Goal: Information Seeking & Learning: Learn about a topic

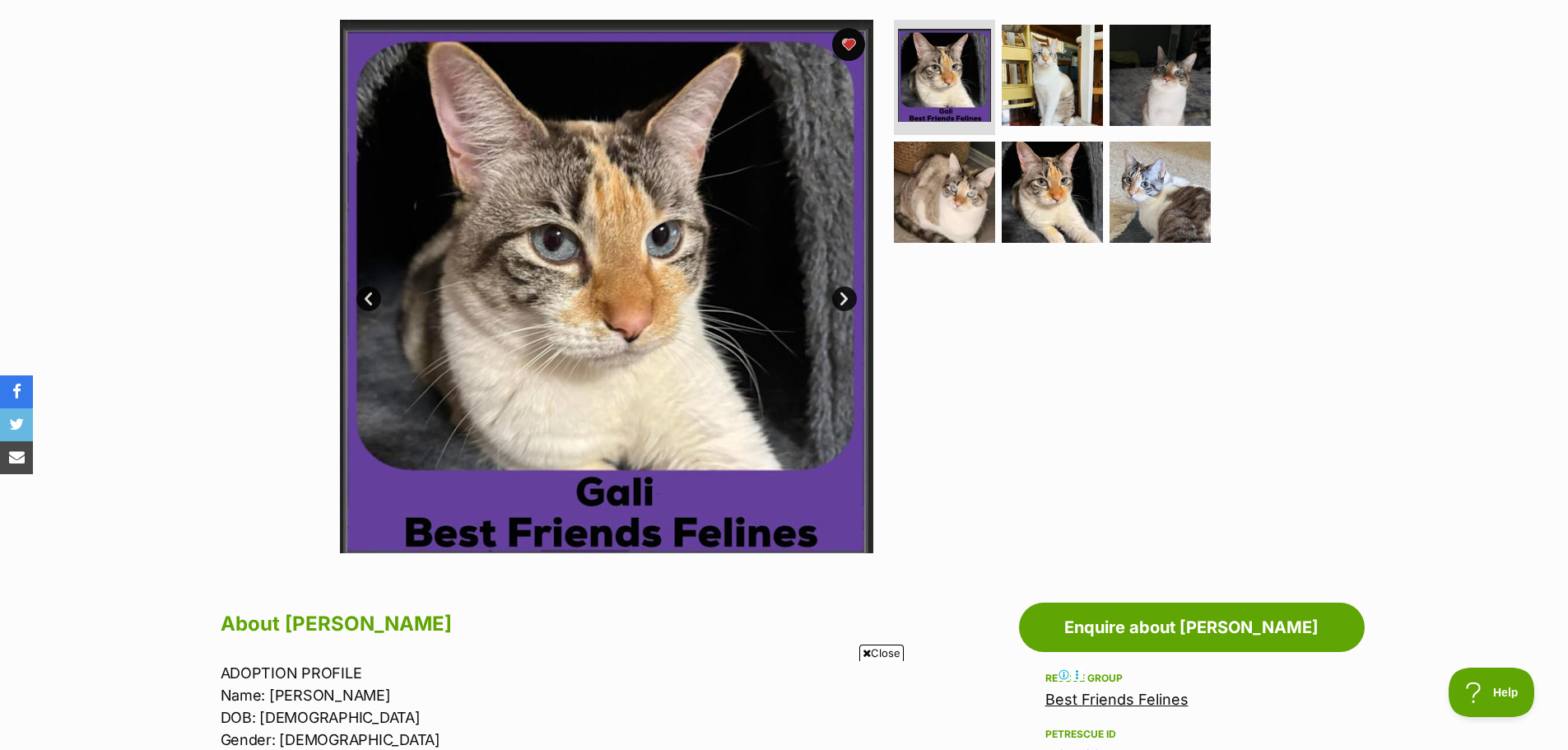
scroll to position [330, 0]
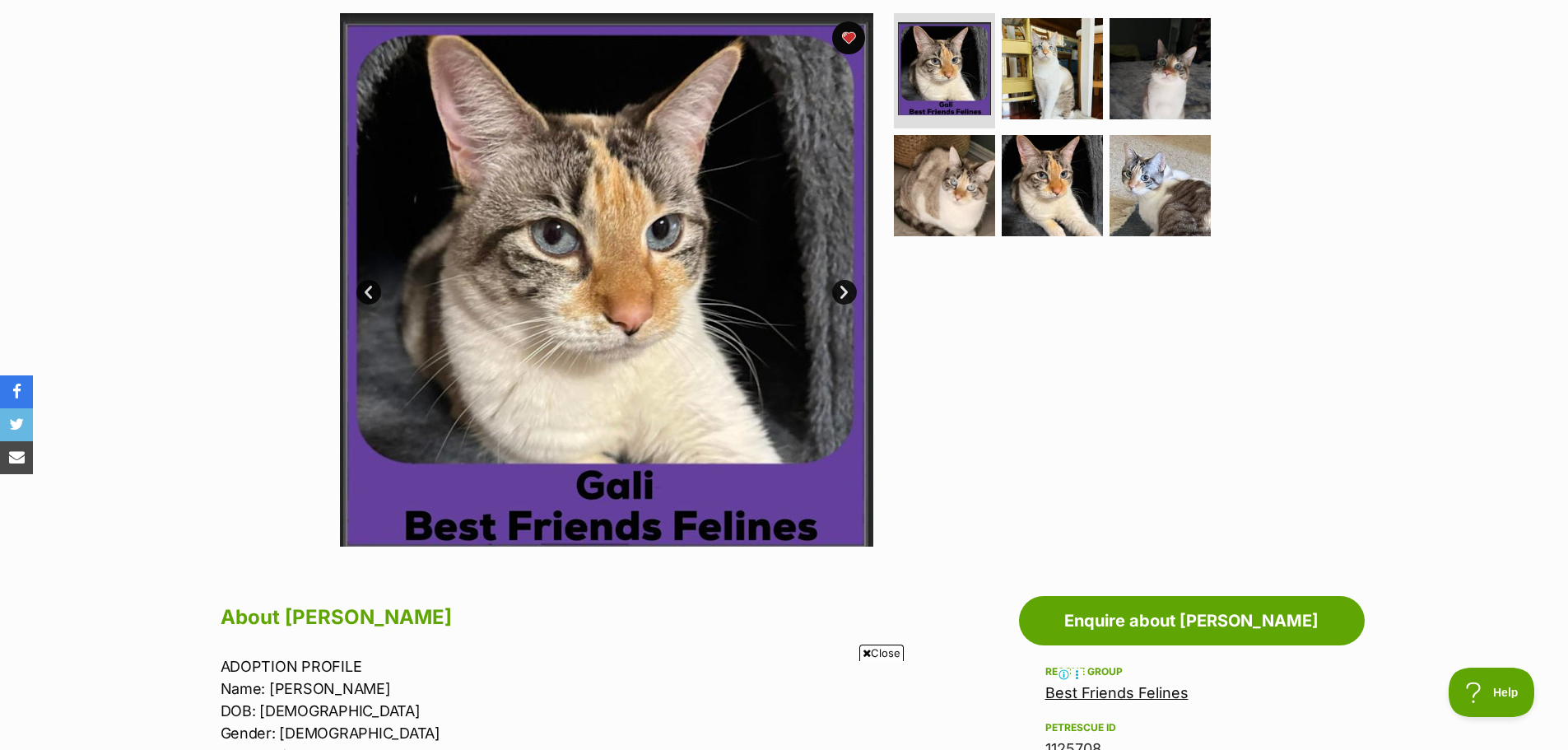
click at [866, 655] on icon at bounding box center [867, 653] width 9 height 10
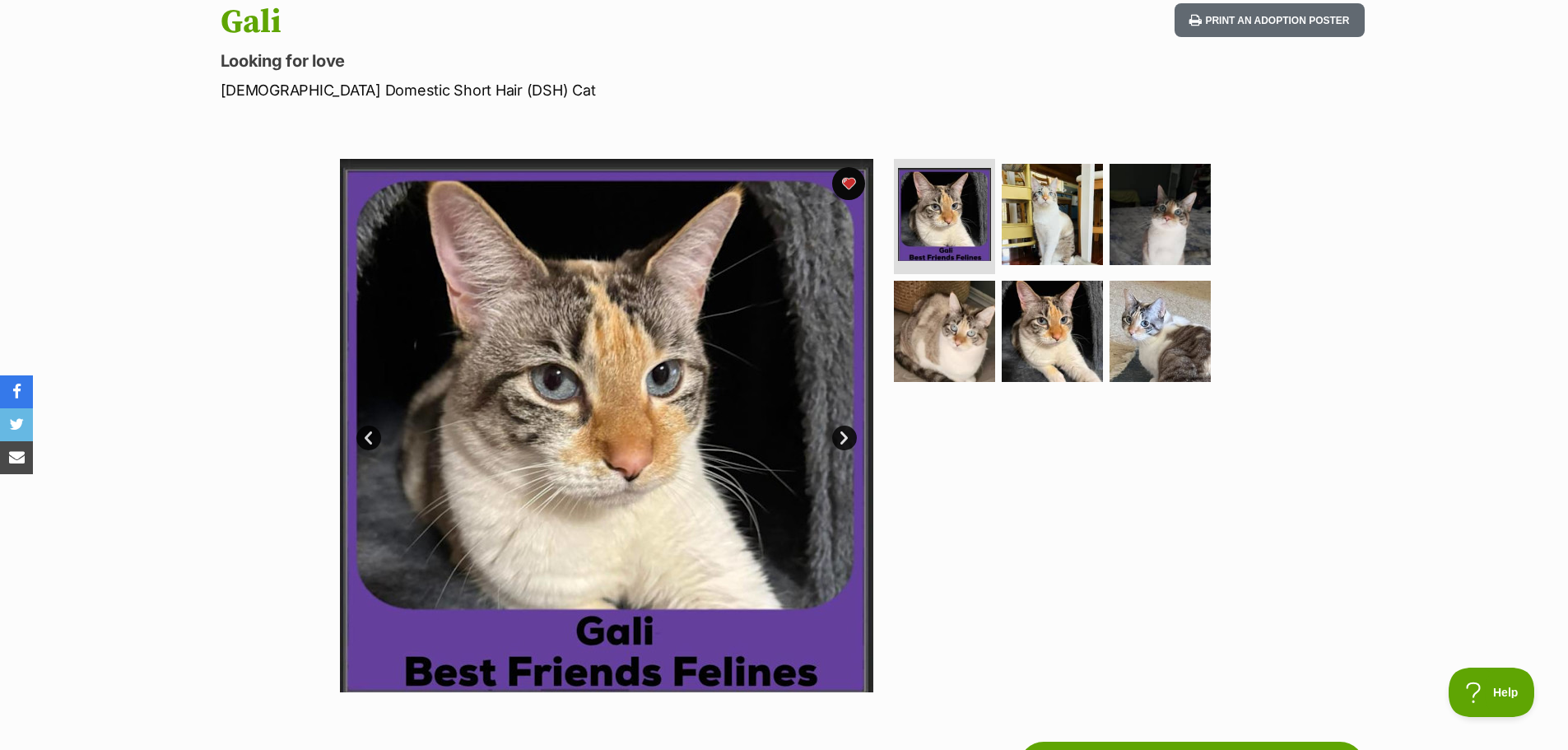
scroll to position [165, 0]
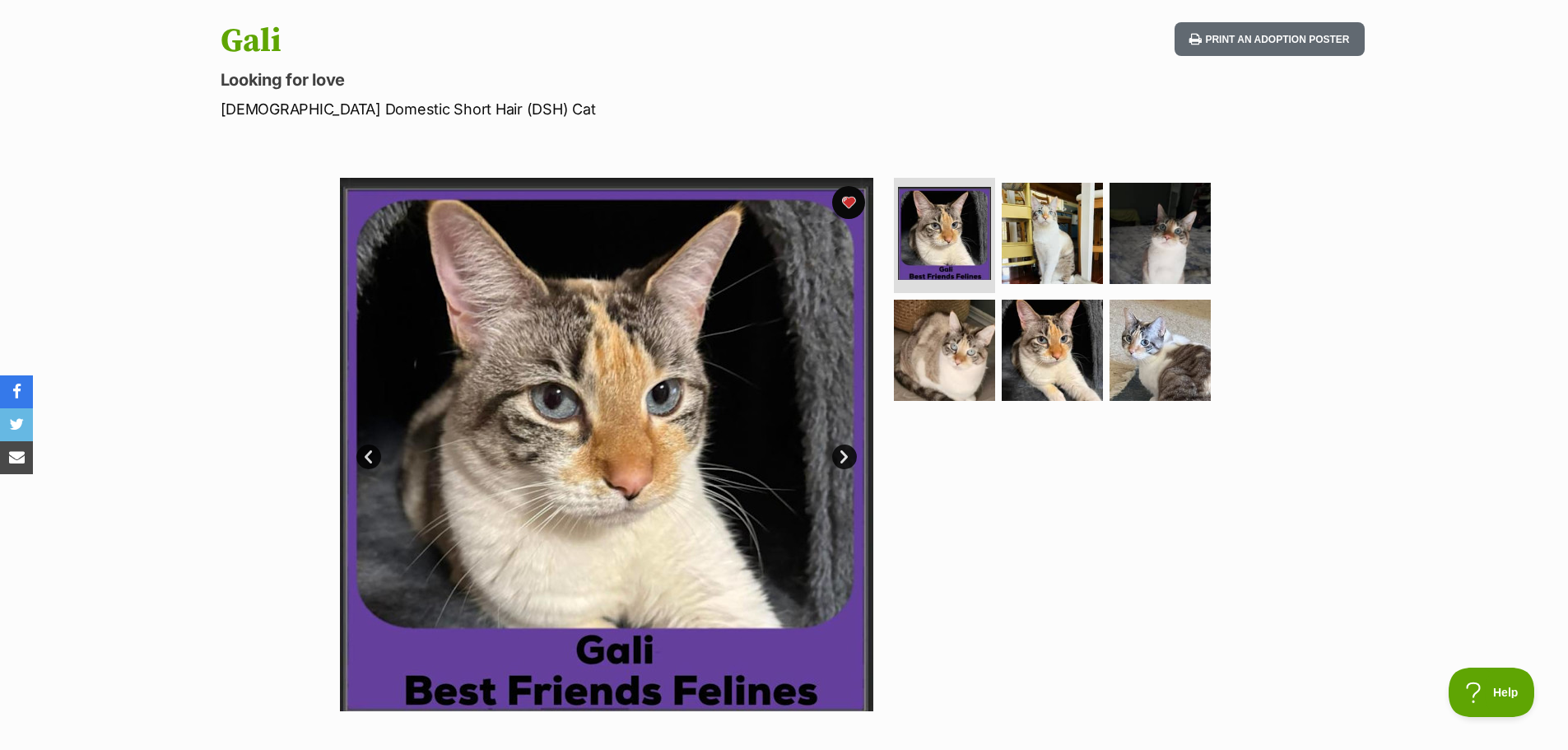
click at [841, 449] on link "Next" at bounding box center [844, 457] width 25 height 25
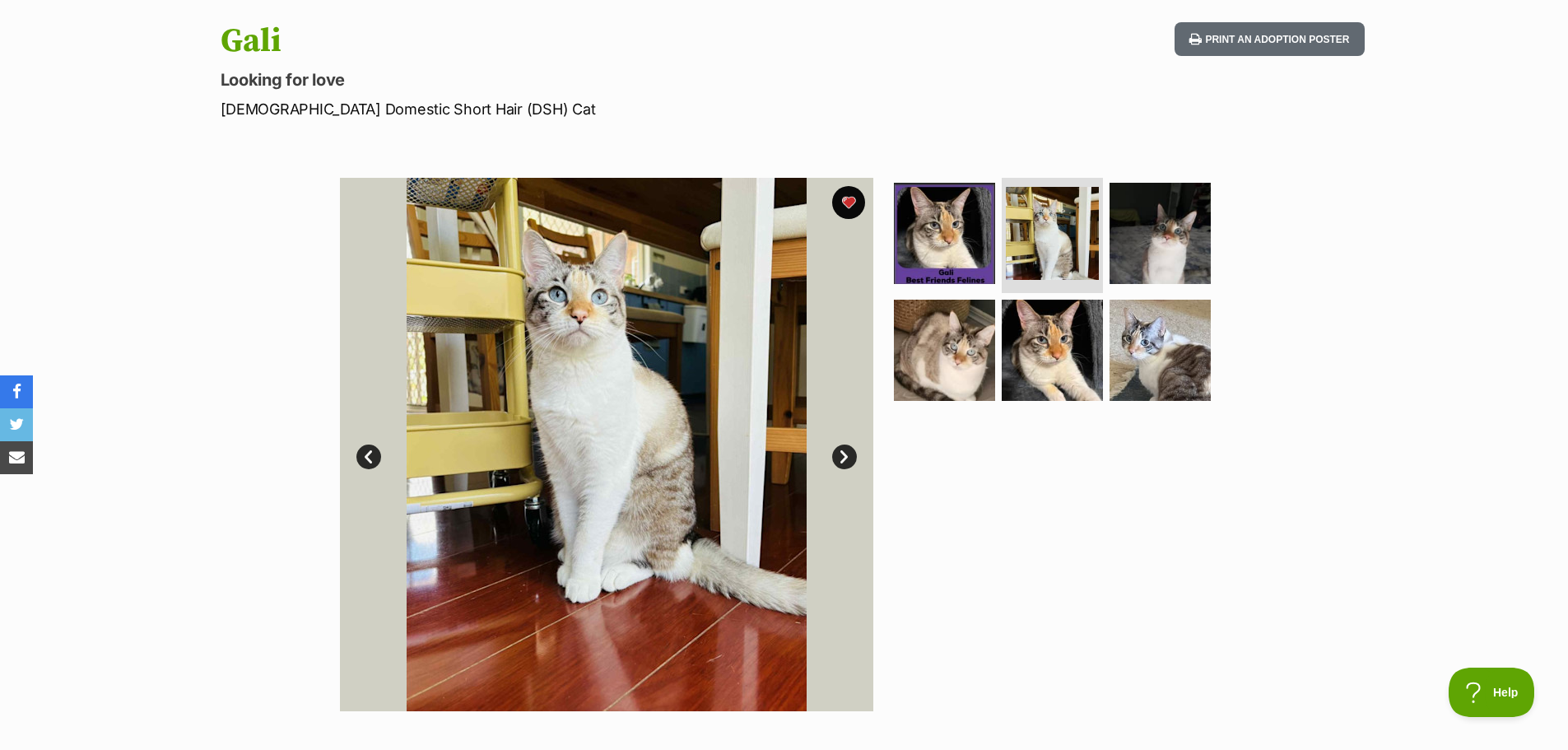
click at [841, 449] on link "Next" at bounding box center [844, 457] width 25 height 25
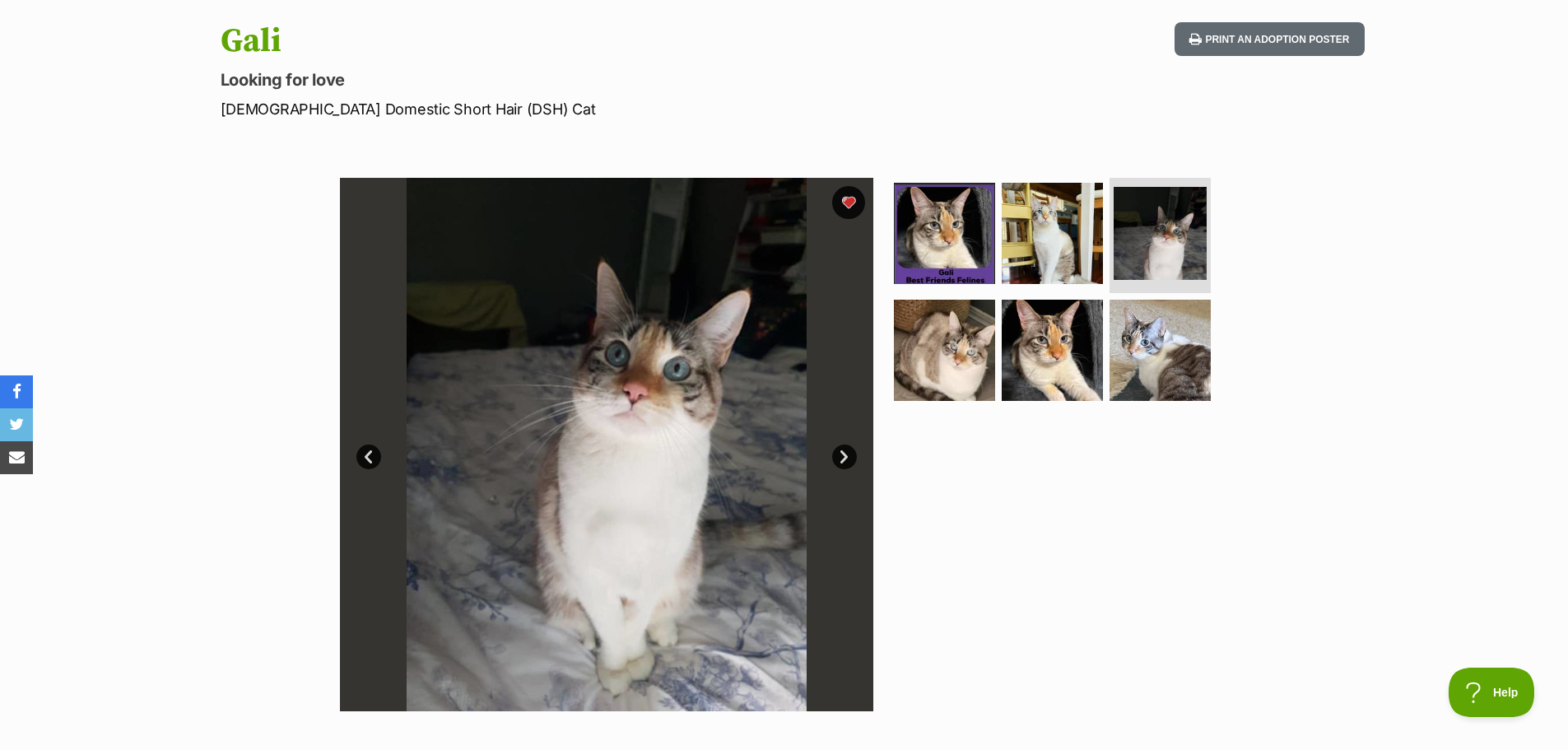
click at [841, 449] on link "Next" at bounding box center [844, 457] width 25 height 25
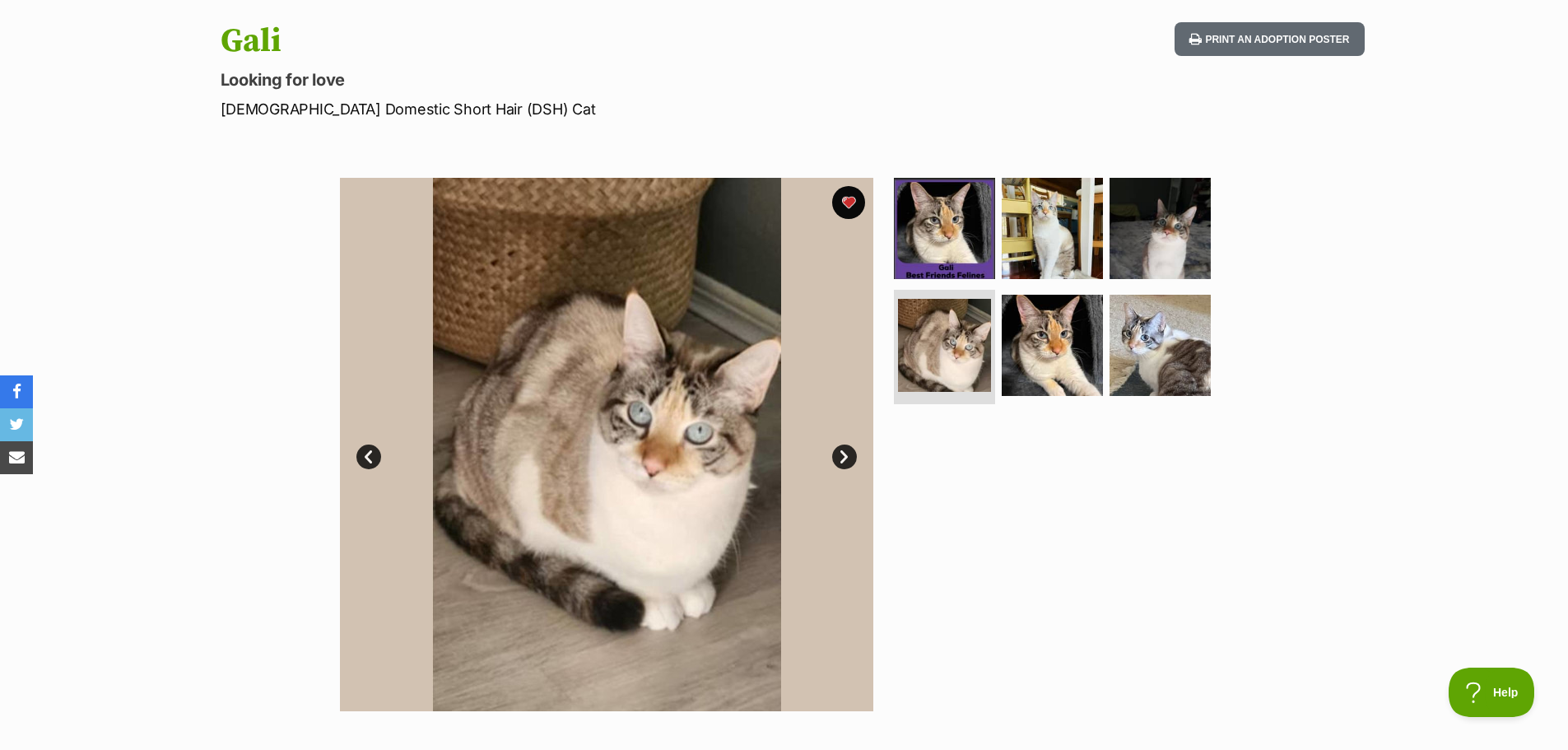
click at [841, 449] on link "Next" at bounding box center [844, 457] width 25 height 25
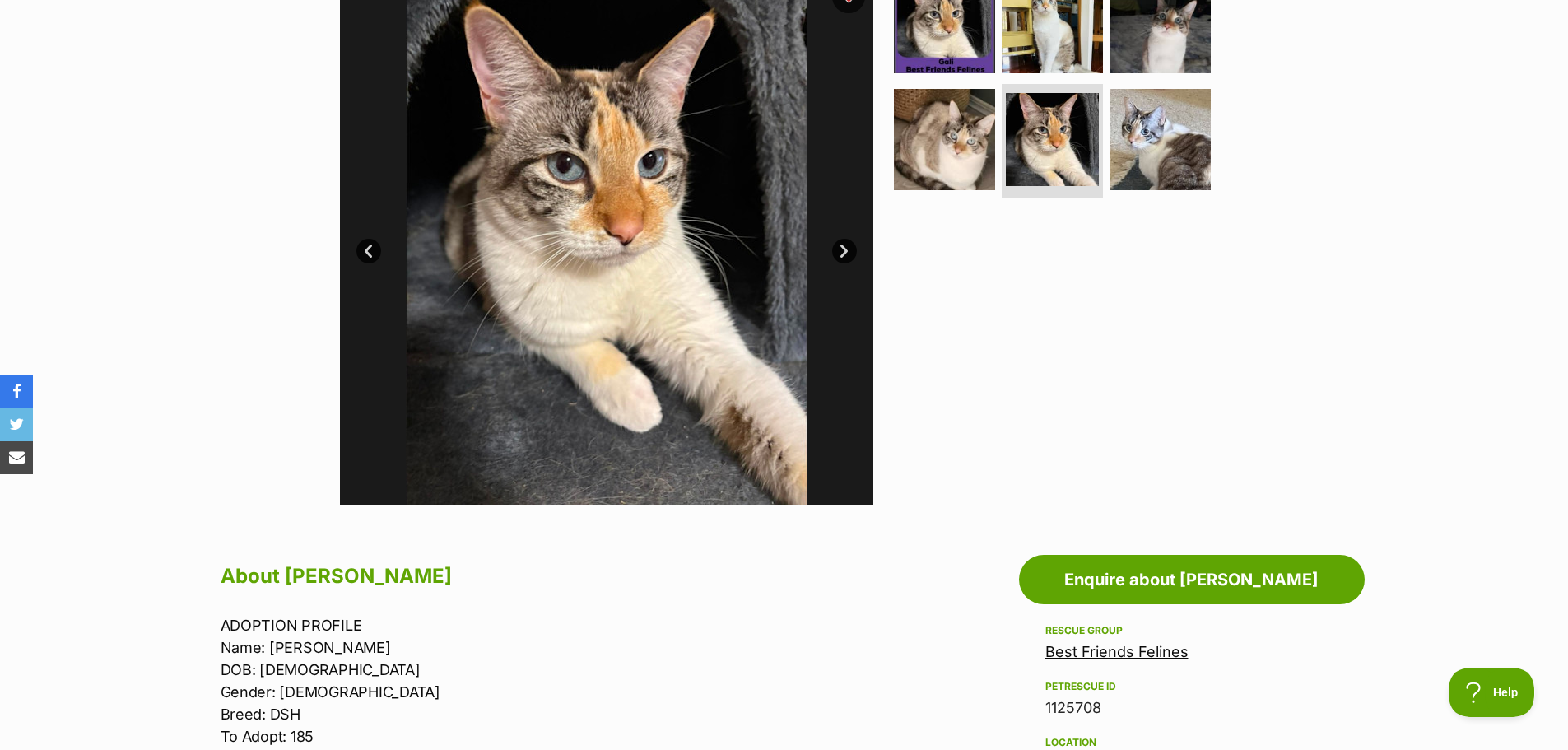
scroll to position [330, 0]
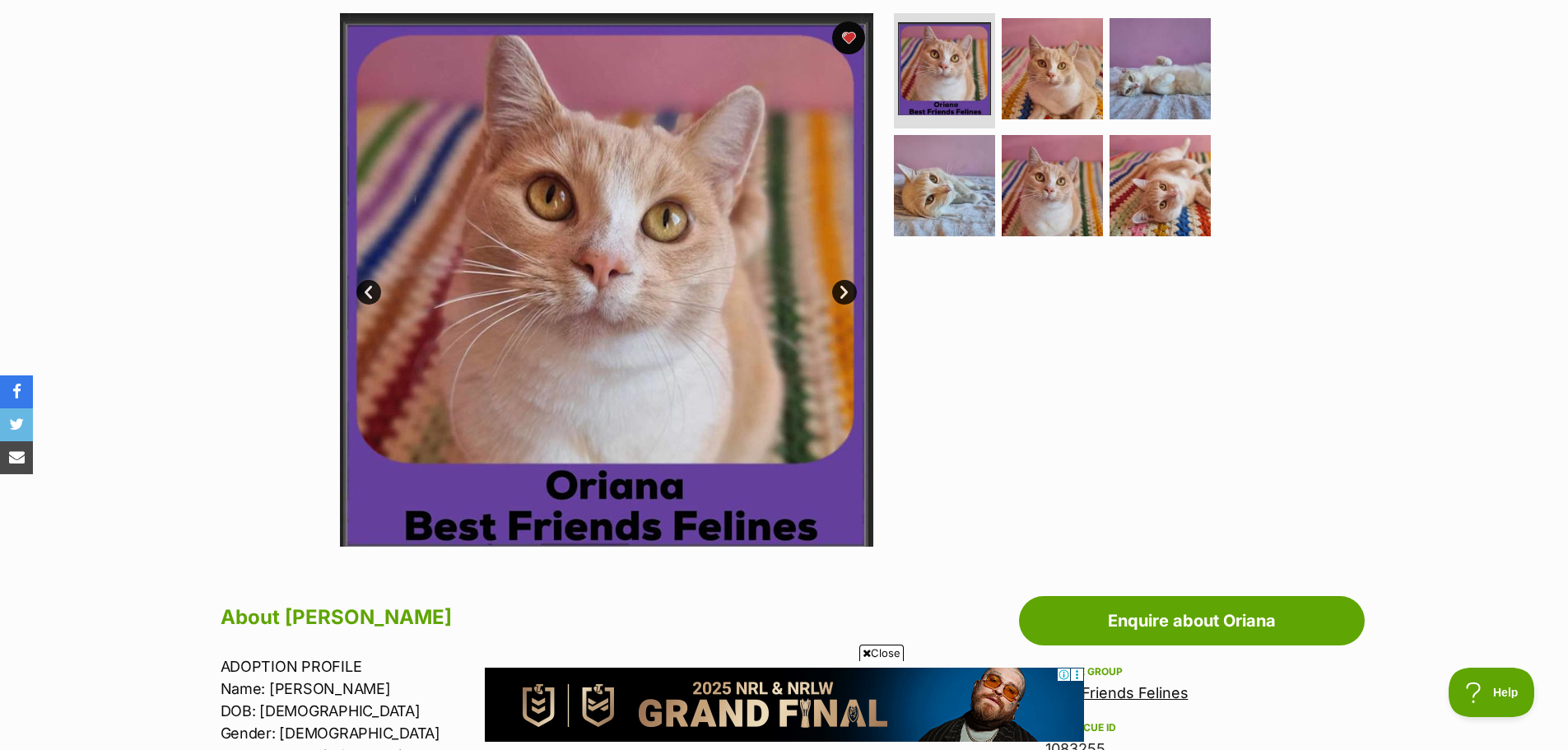
scroll to position [247, 0]
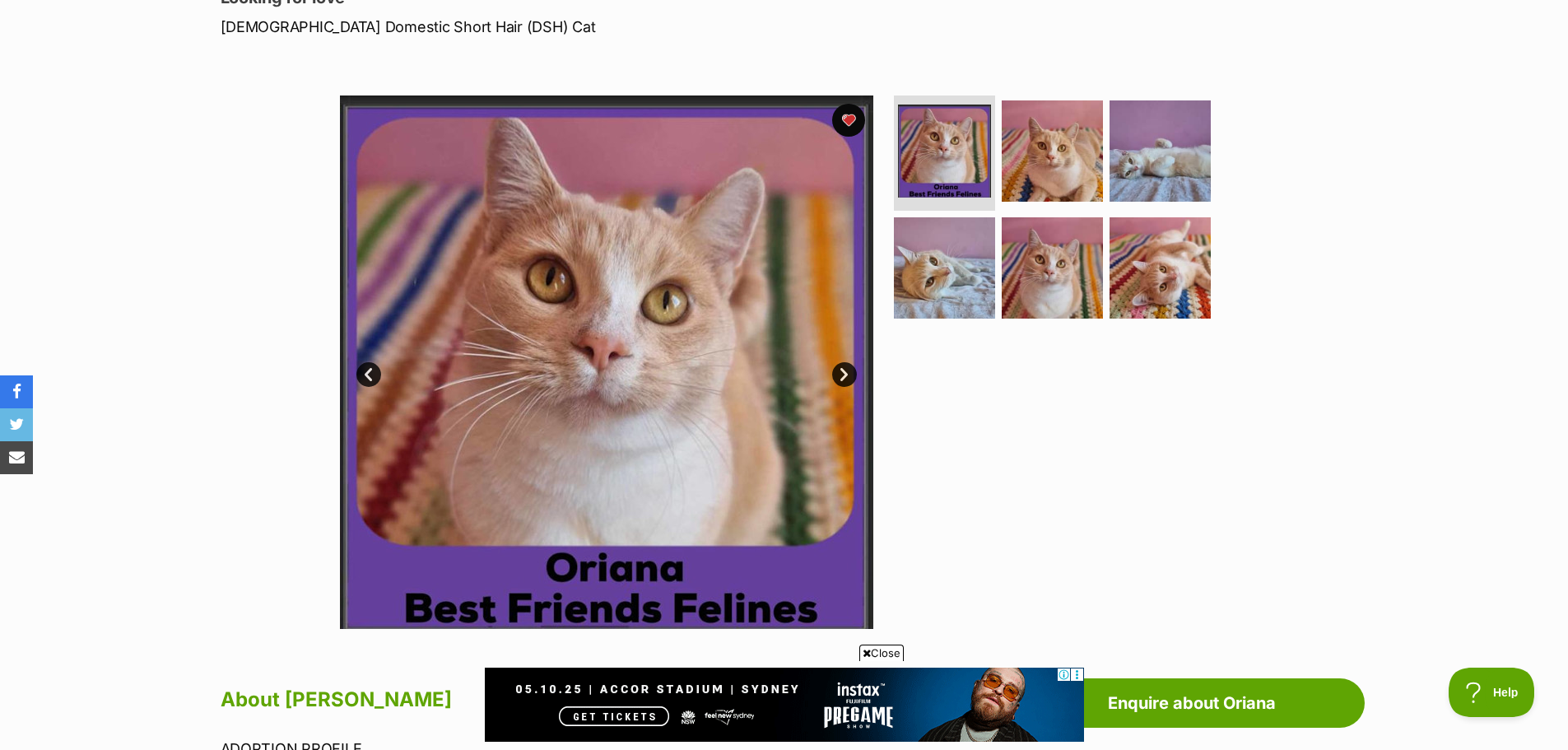
click at [869, 646] on span "Close" at bounding box center [882, 652] width 45 height 16
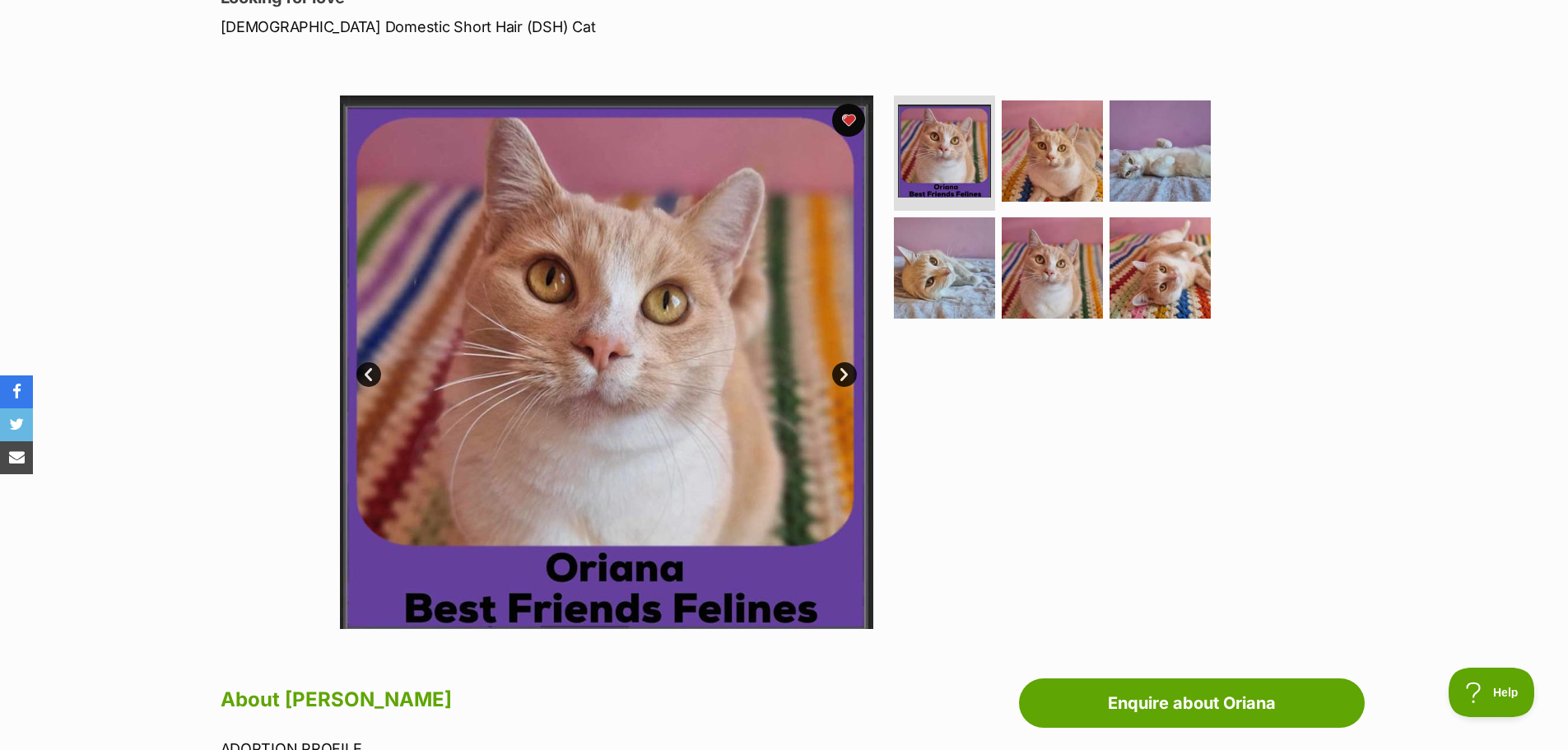
click at [843, 369] on link "Next" at bounding box center [844, 375] width 25 height 25
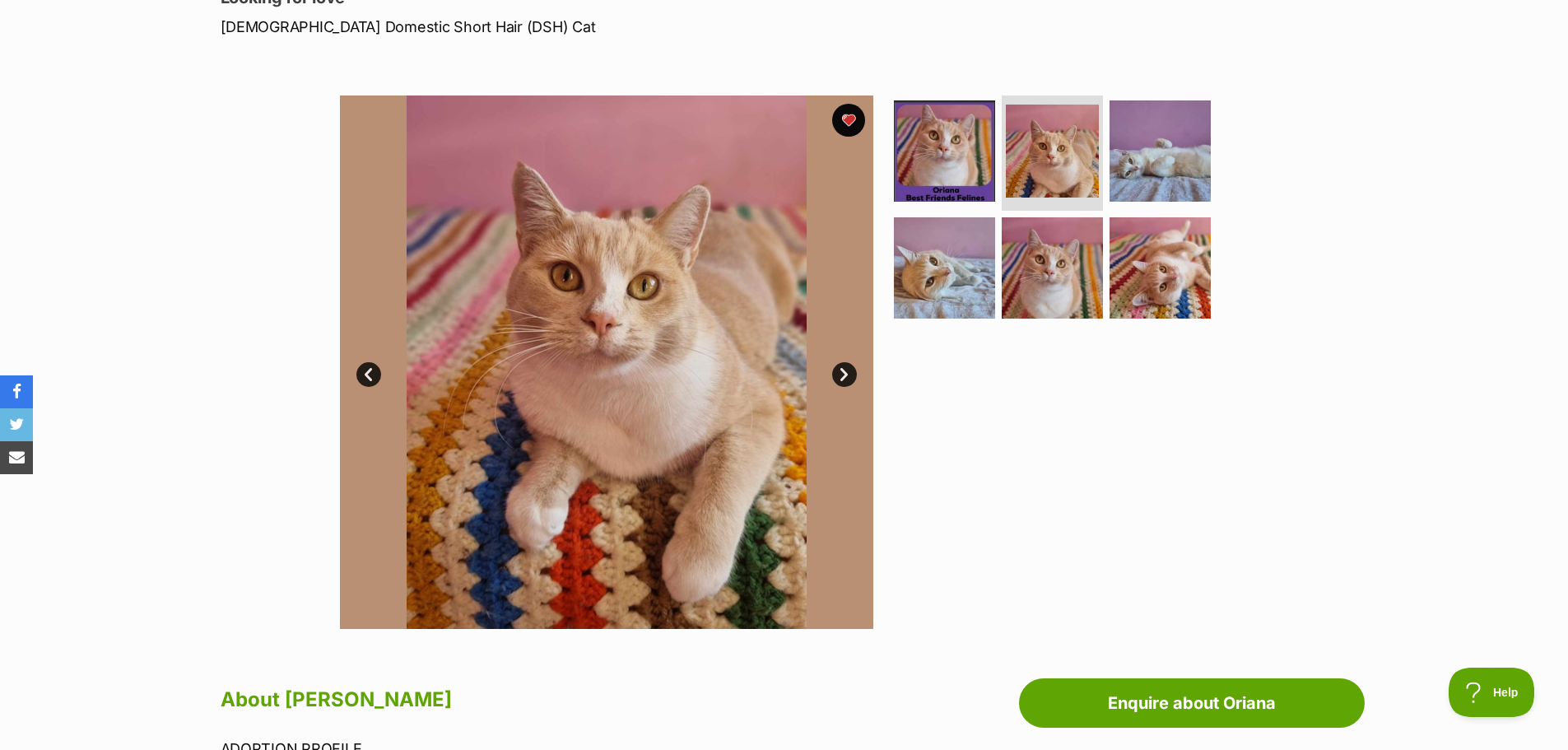
click at [843, 369] on link "Next" at bounding box center [844, 375] width 25 height 25
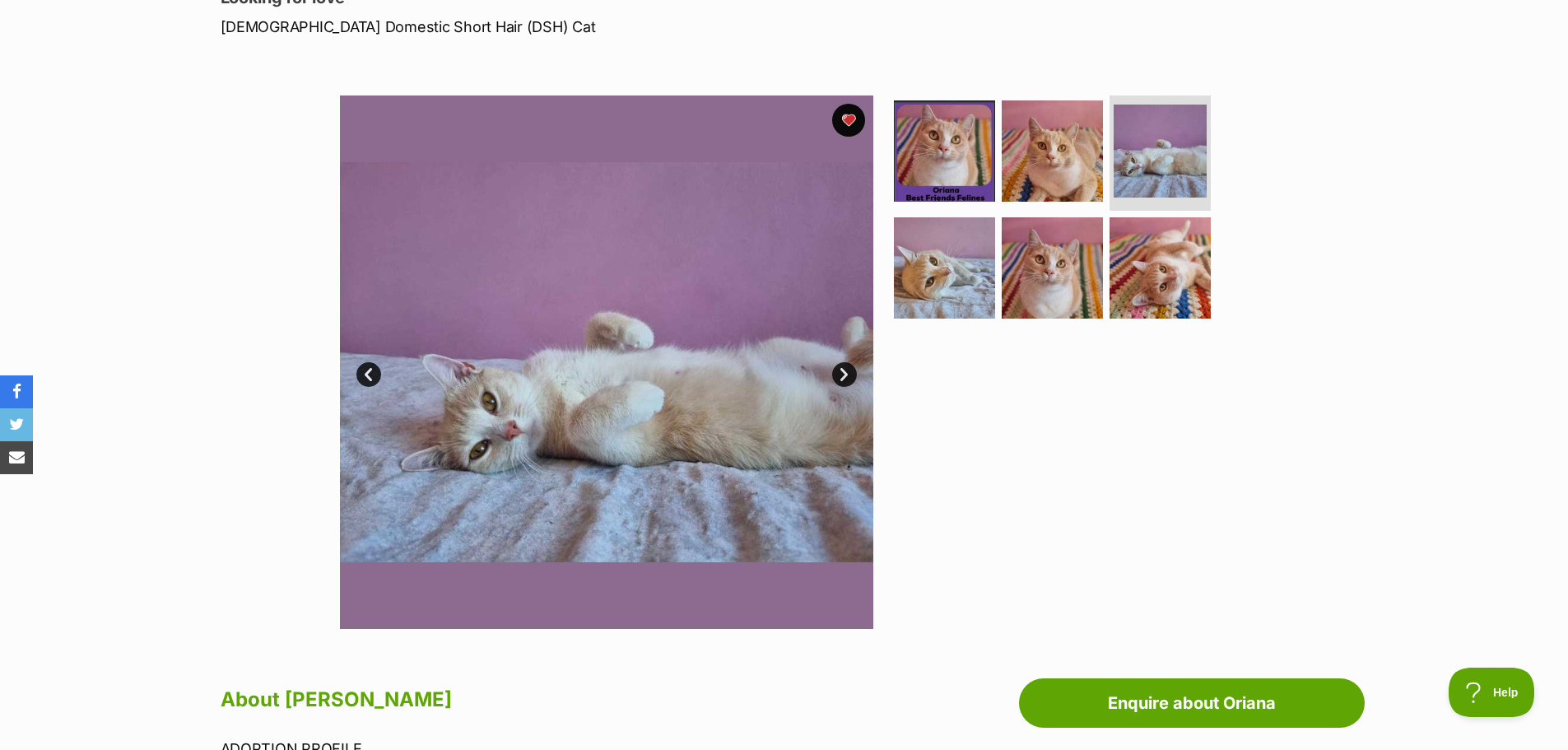
click at [843, 370] on link "Next" at bounding box center [844, 375] width 25 height 25
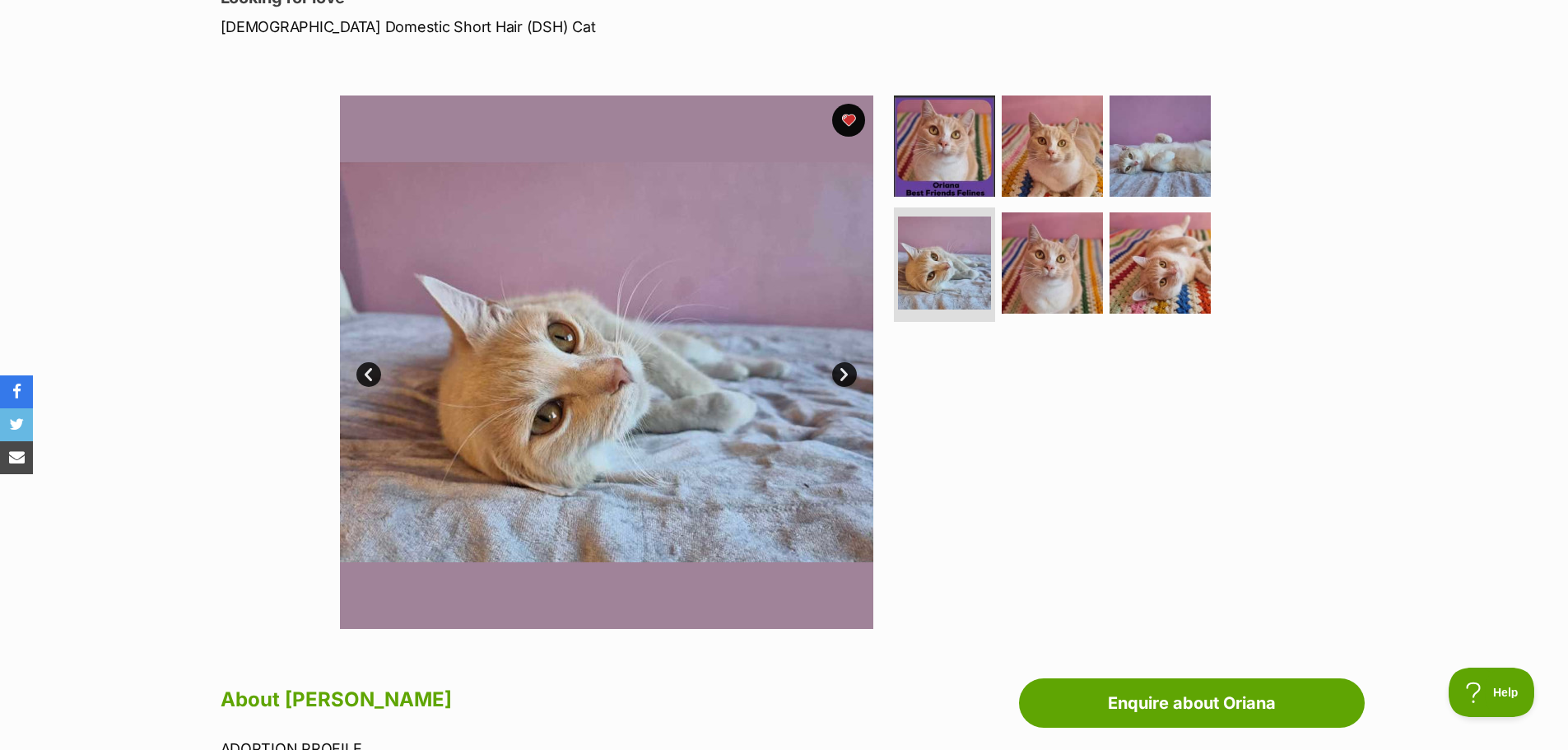
click at [839, 366] on link "Next" at bounding box center [844, 375] width 25 height 25
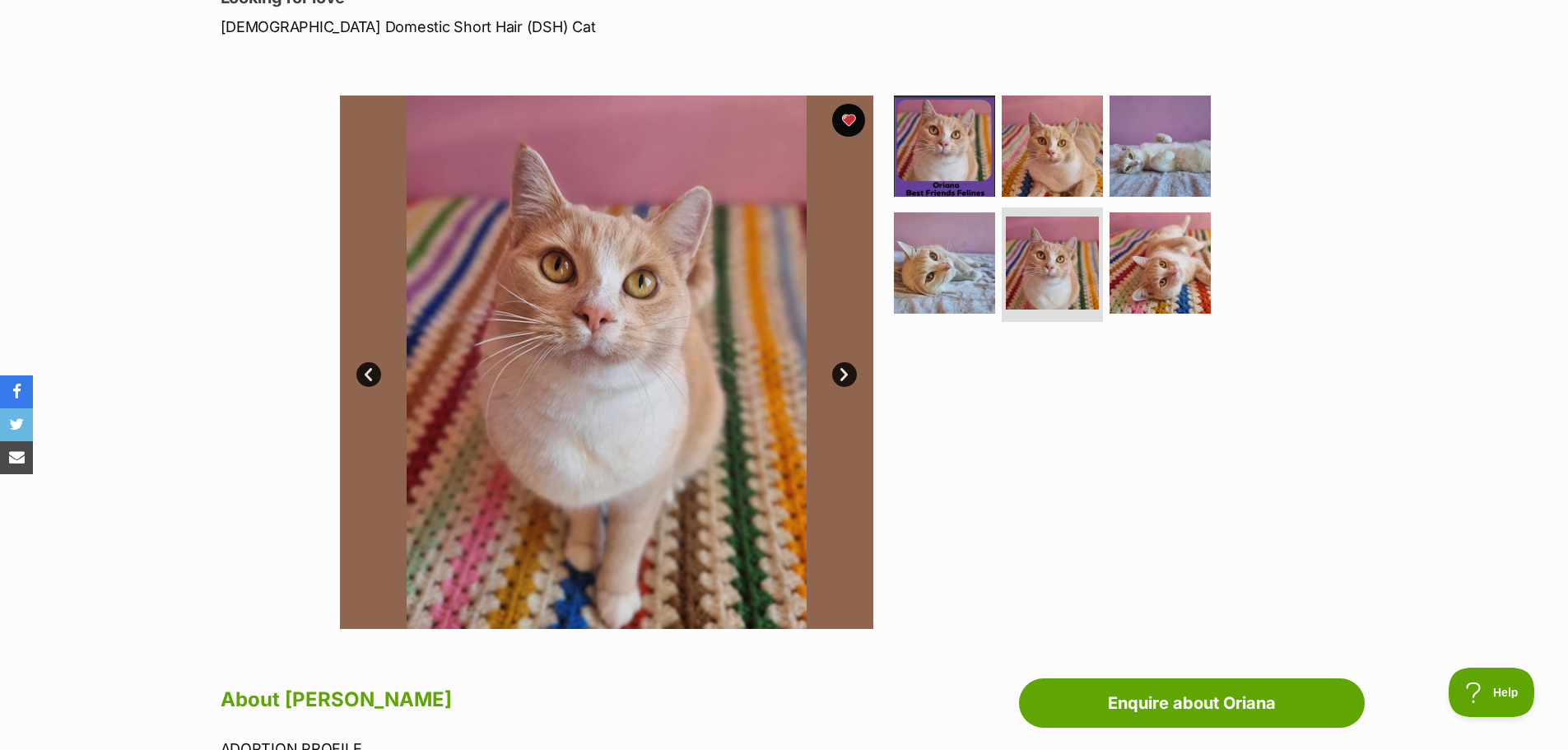
click at [839, 366] on link "Next" at bounding box center [844, 375] width 25 height 25
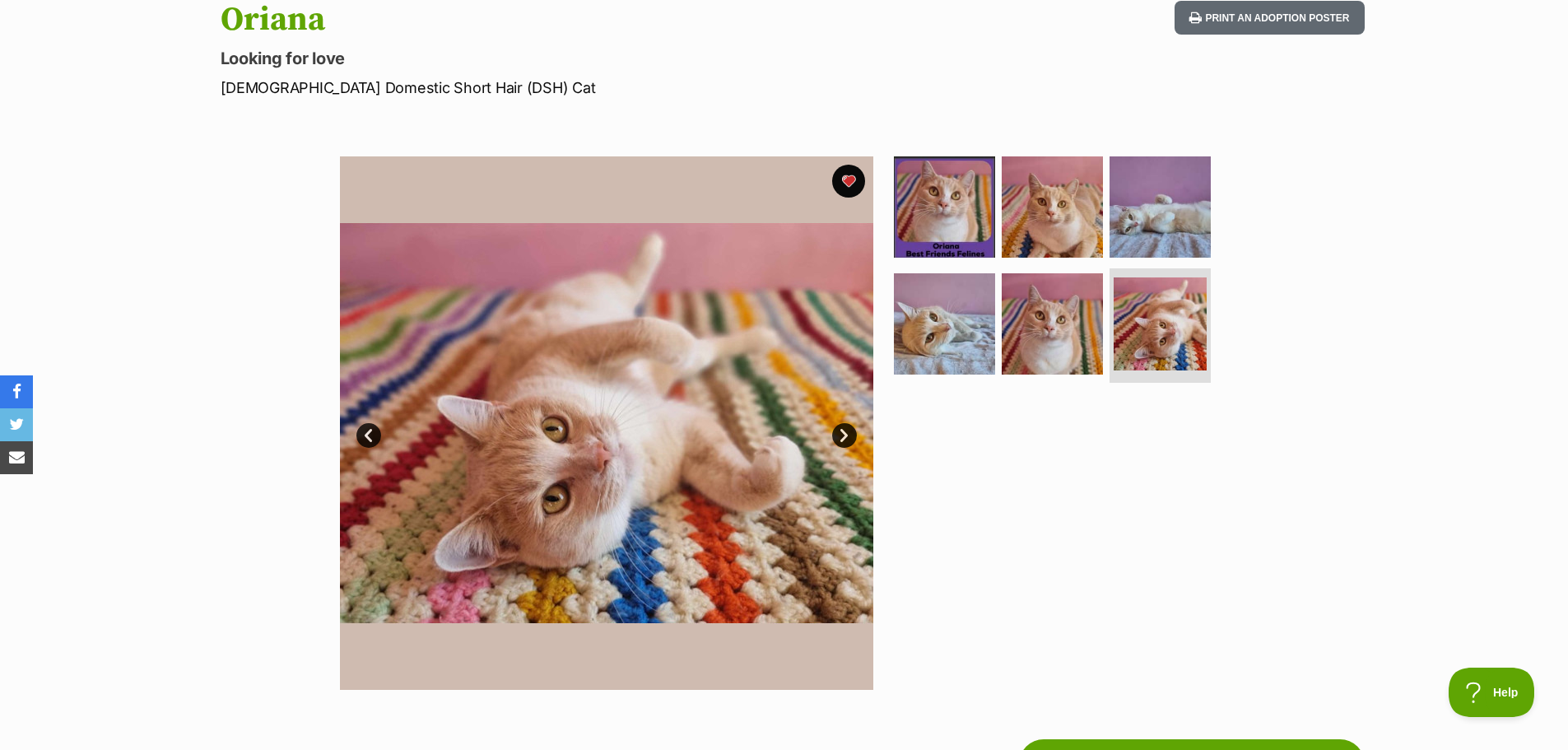
scroll to position [330, 0]
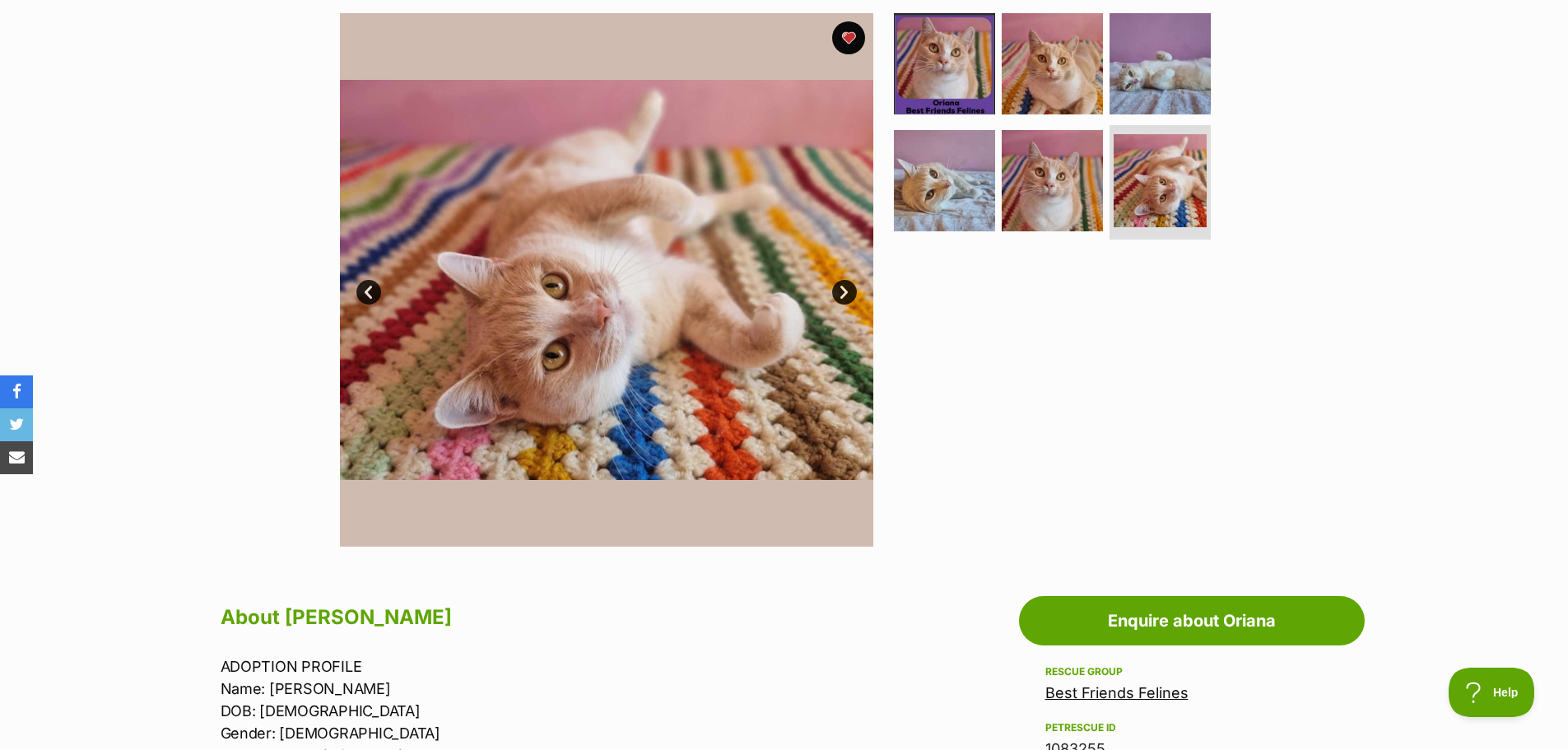
click at [842, 288] on link "Next" at bounding box center [844, 292] width 25 height 25
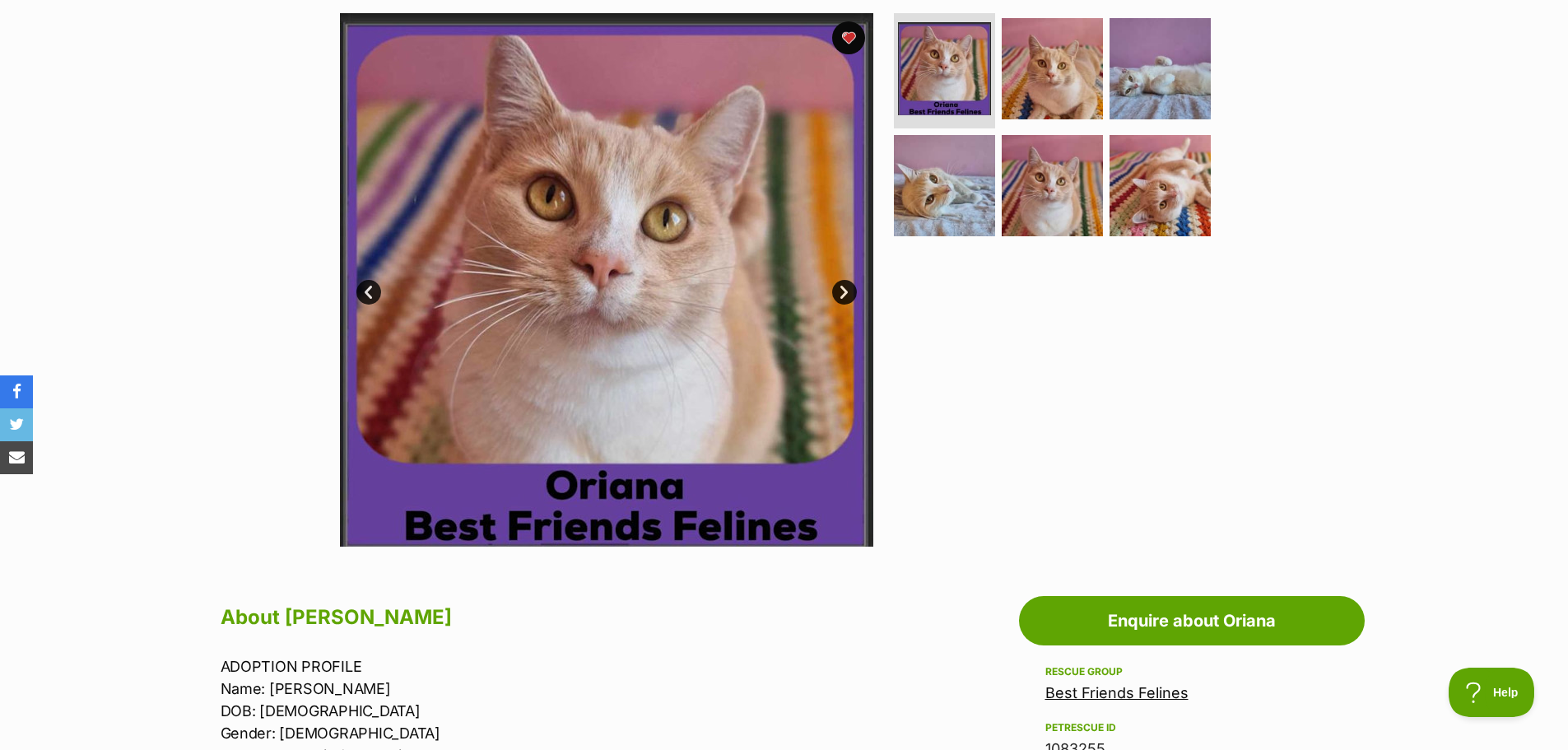
scroll to position [0, 0]
click at [839, 298] on link "Next" at bounding box center [844, 292] width 25 height 25
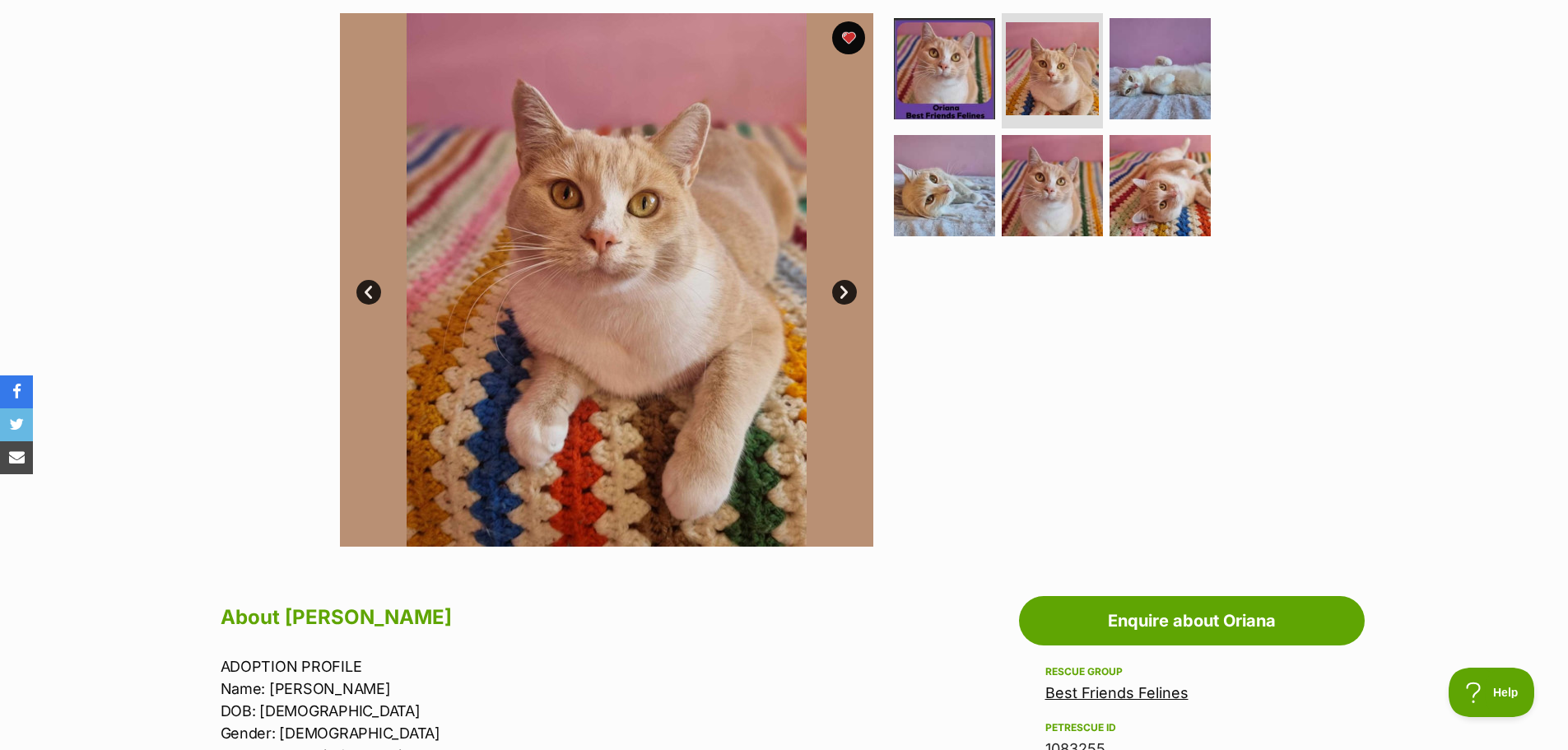
click at [364, 295] on link "Prev" at bounding box center [368, 292] width 25 height 25
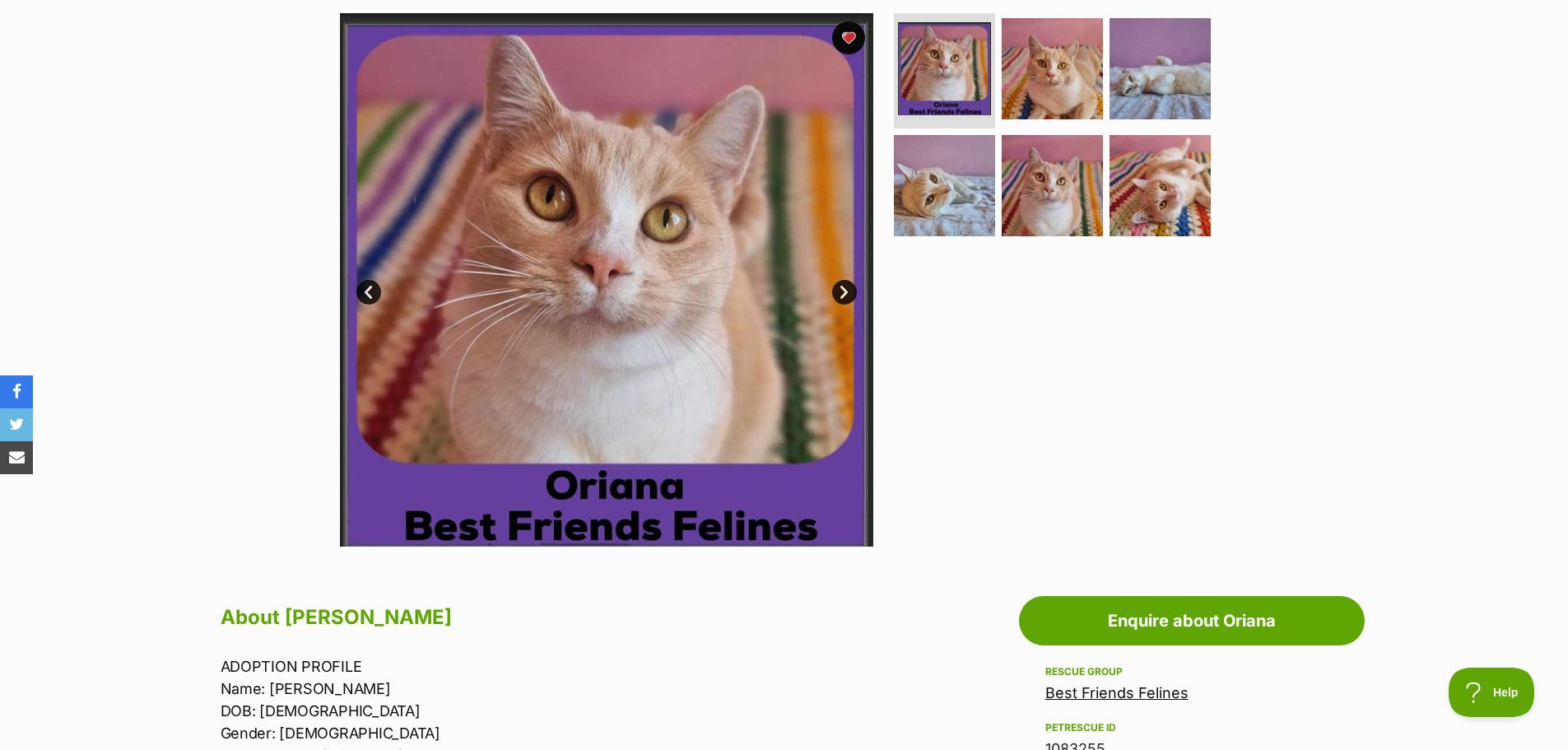
click at [847, 298] on link "Next" at bounding box center [844, 292] width 25 height 25
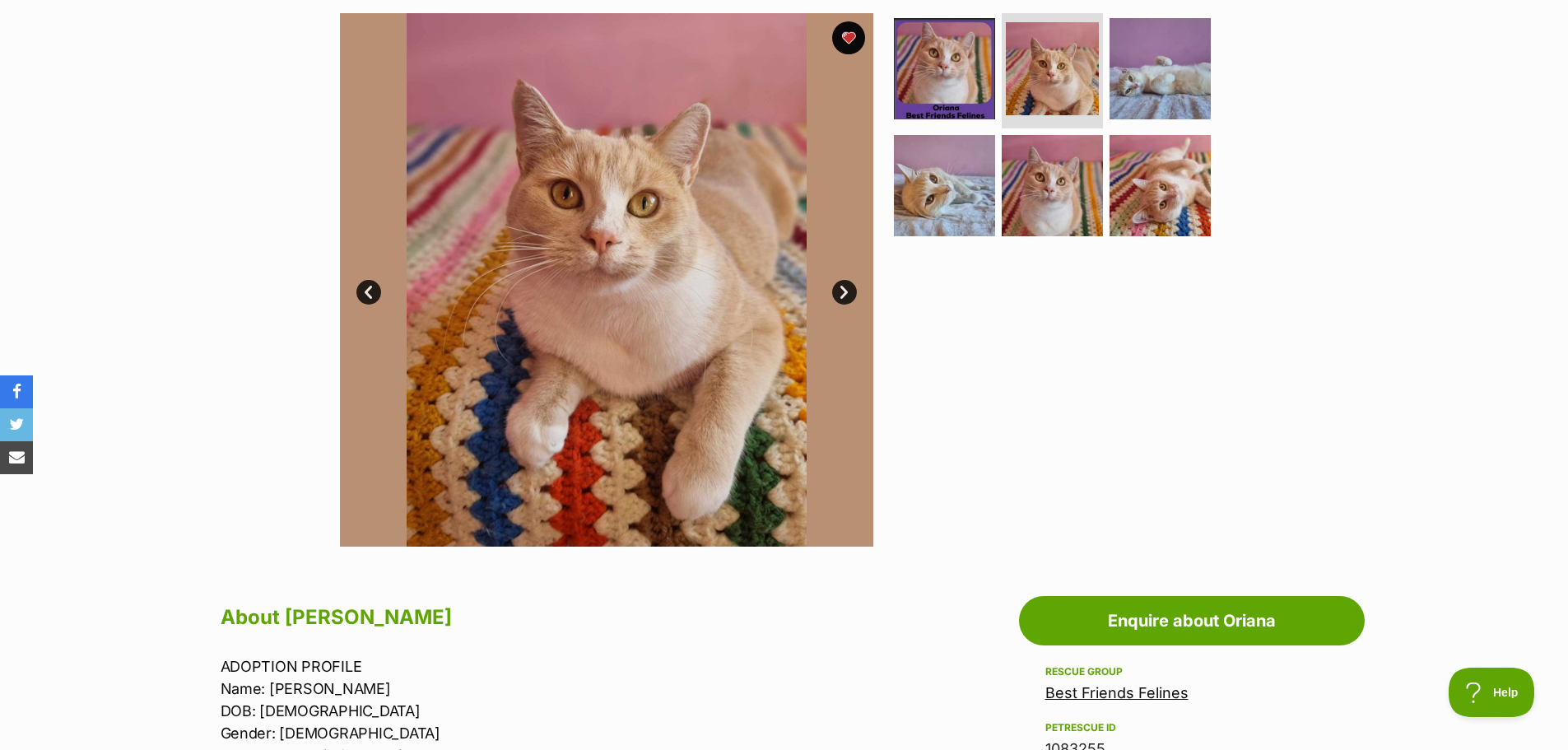
click at [847, 297] on link "Next" at bounding box center [844, 292] width 25 height 25
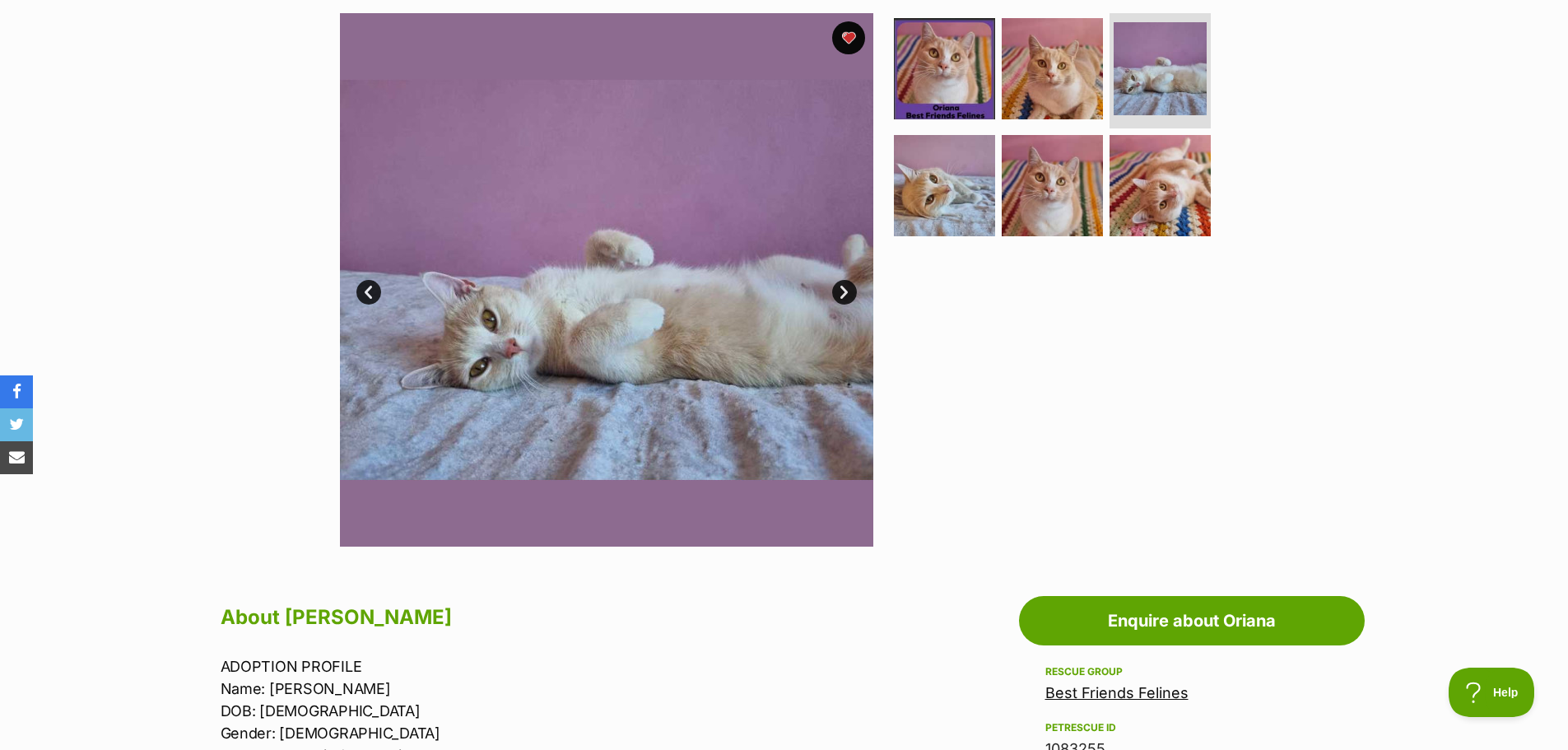
click at [845, 297] on link "Next" at bounding box center [844, 292] width 25 height 25
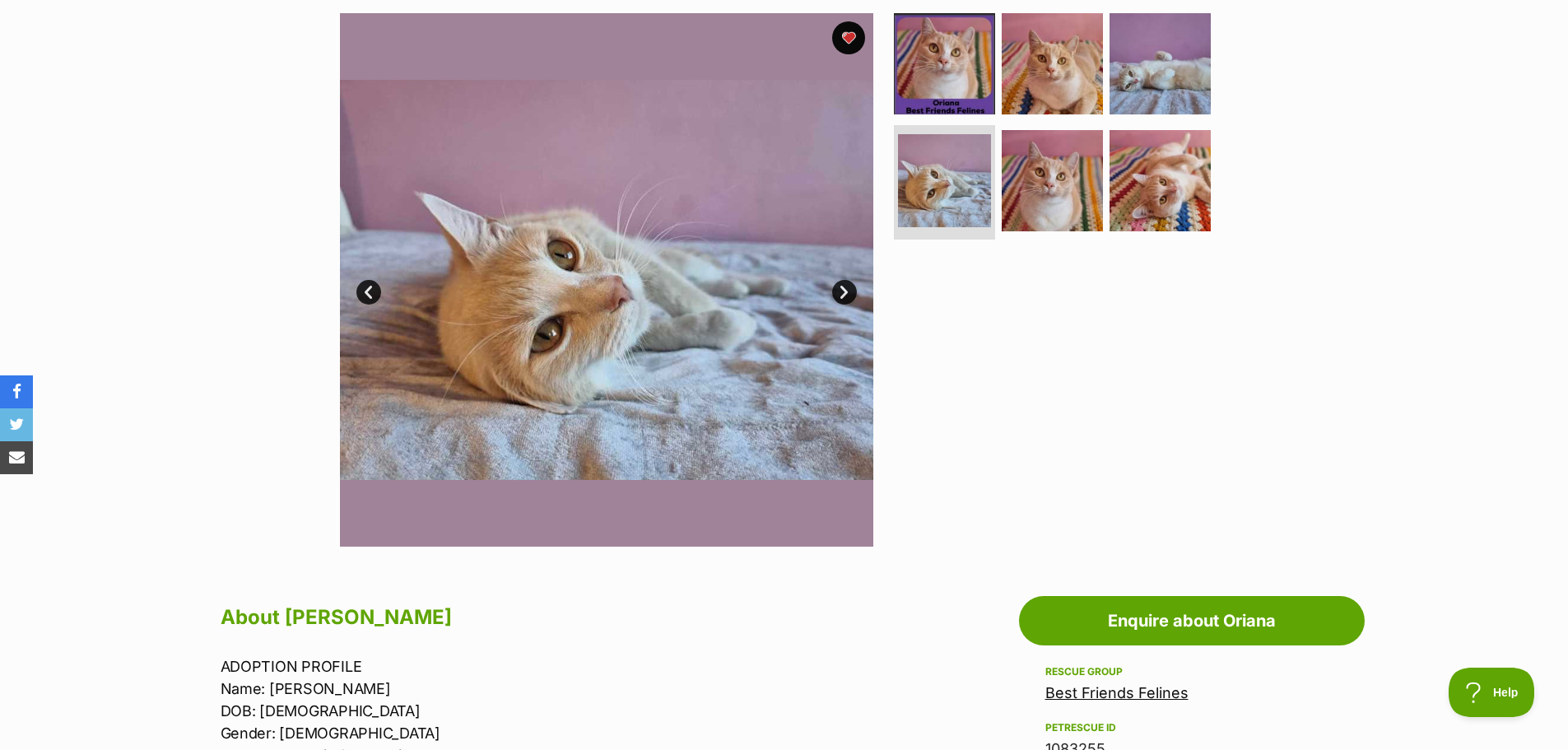
click at [845, 297] on link "Next" at bounding box center [844, 292] width 25 height 25
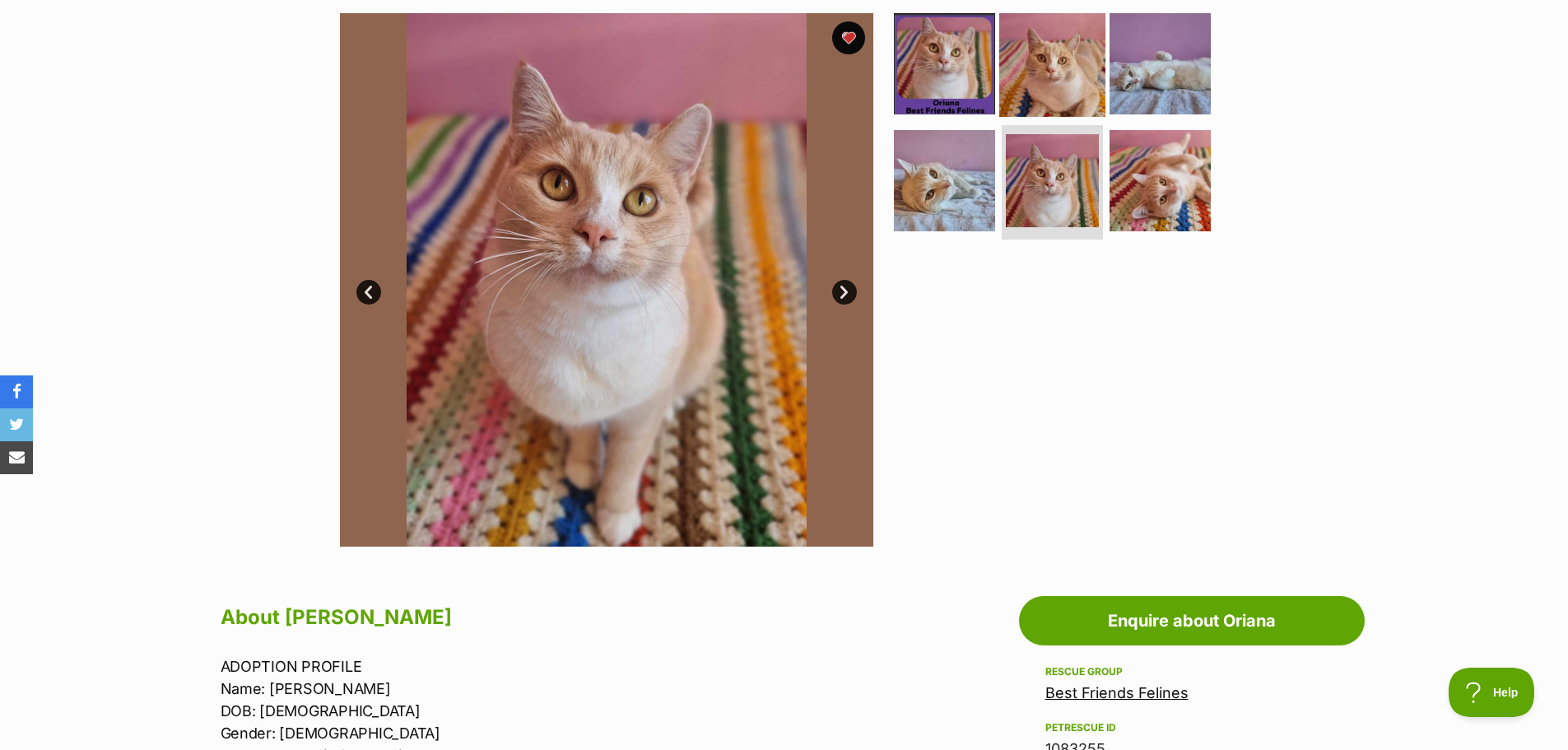
click at [1065, 69] on img at bounding box center [1052, 63] width 106 height 106
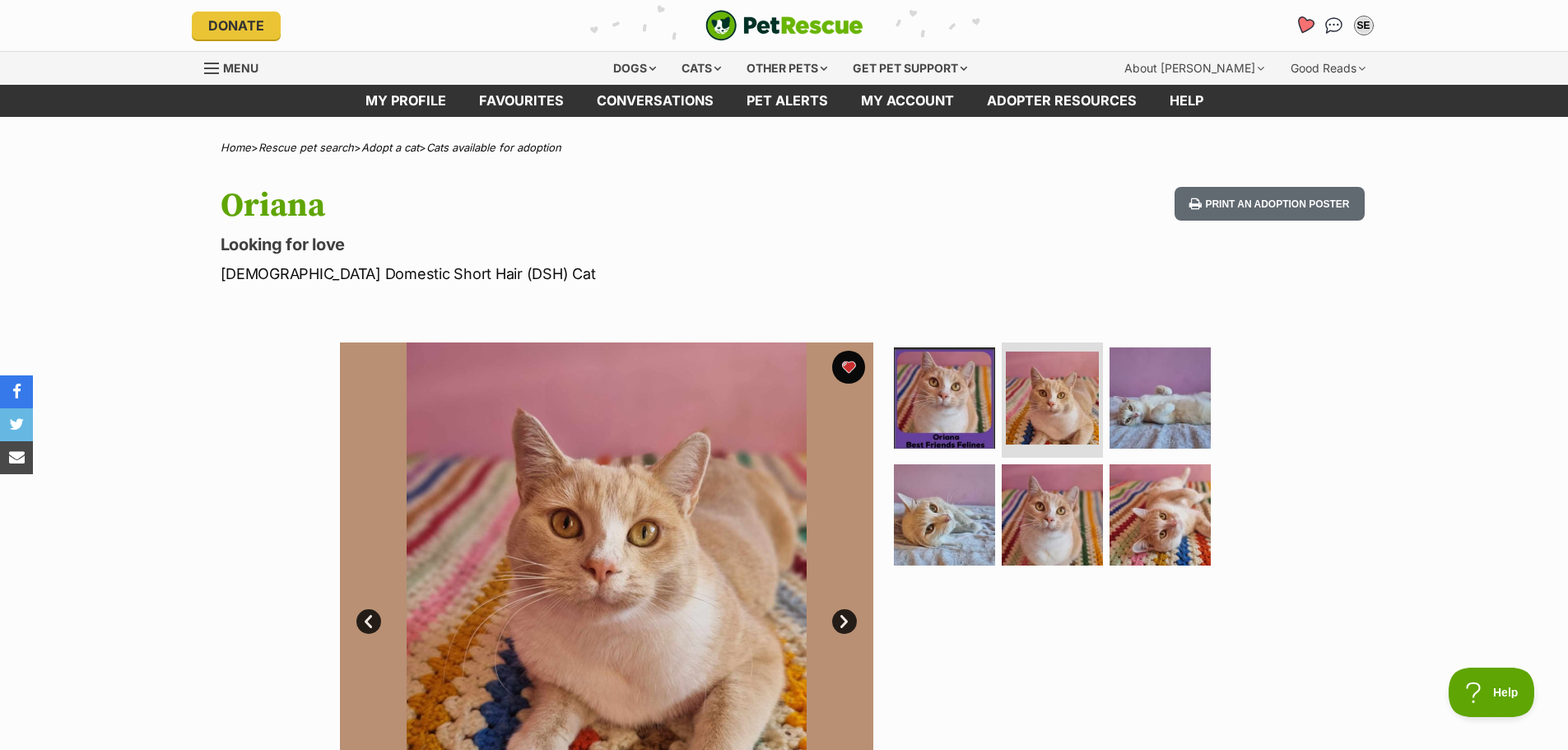
click at [1300, 23] on icon "Favourites" at bounding box center [1304, 25] width 20 height 19
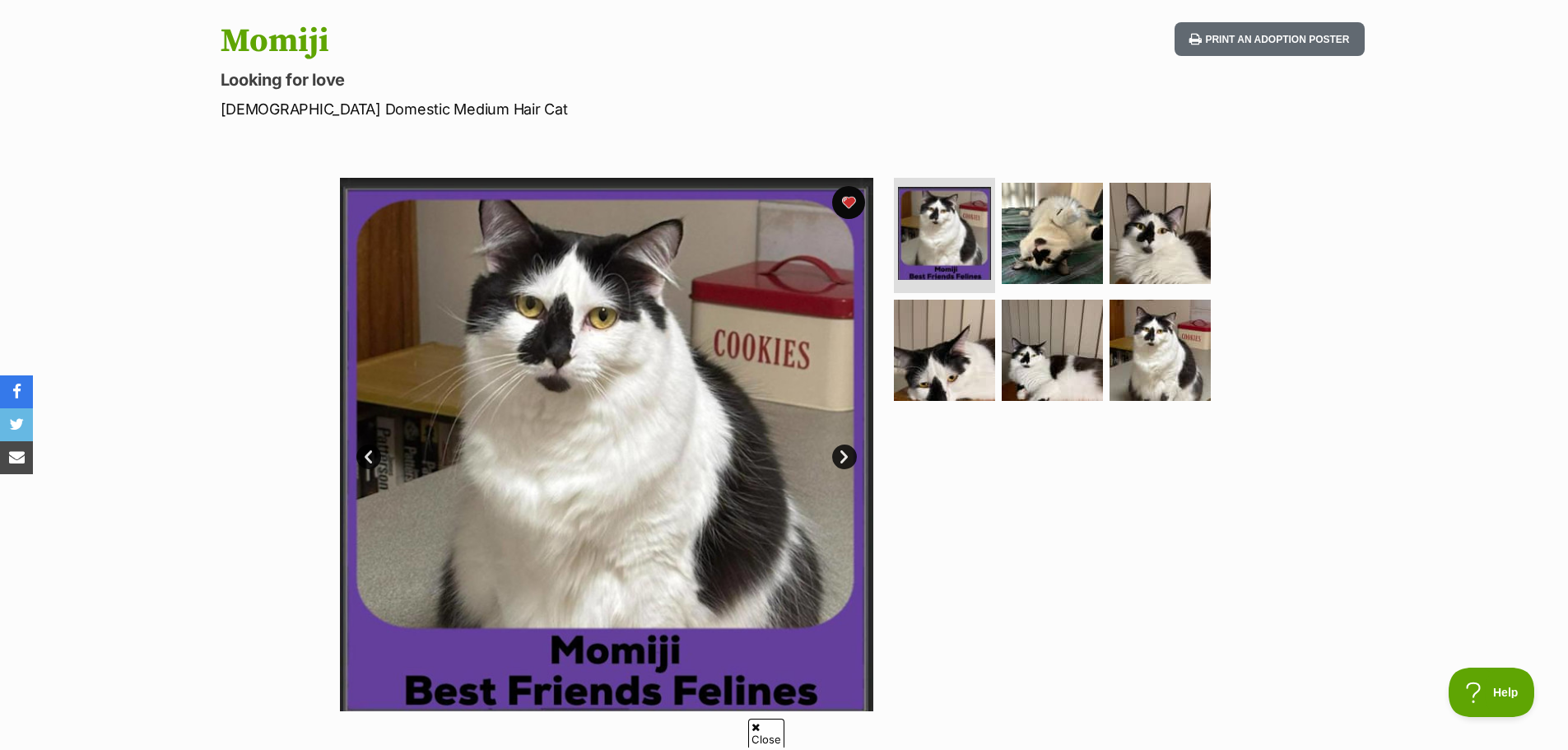
click at [847, 460] on link "Next" at bounding box center [844, 457] width 25 height 25
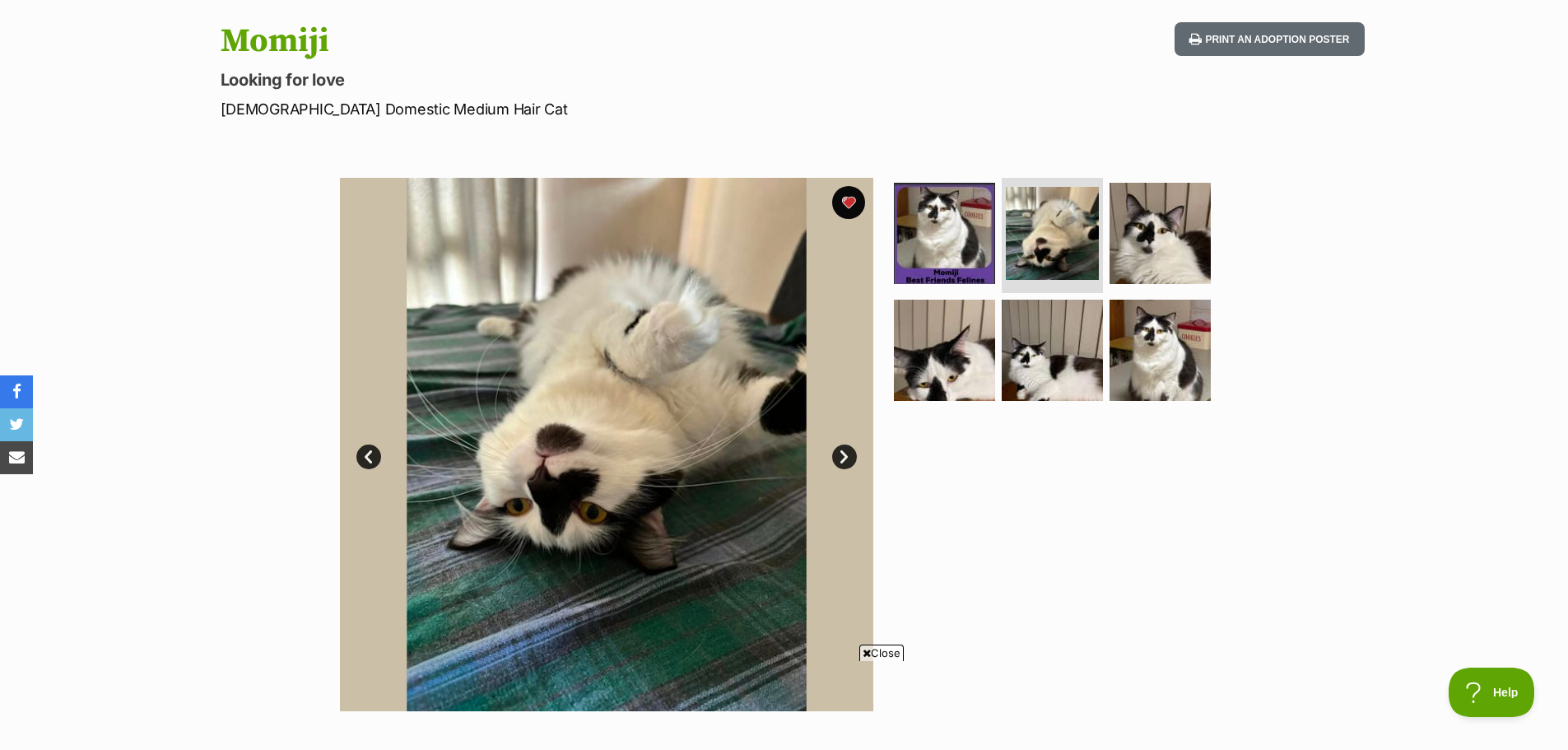
click at [845, 457] on link "Next" at bounding box center [844, 457] width 25 height 25
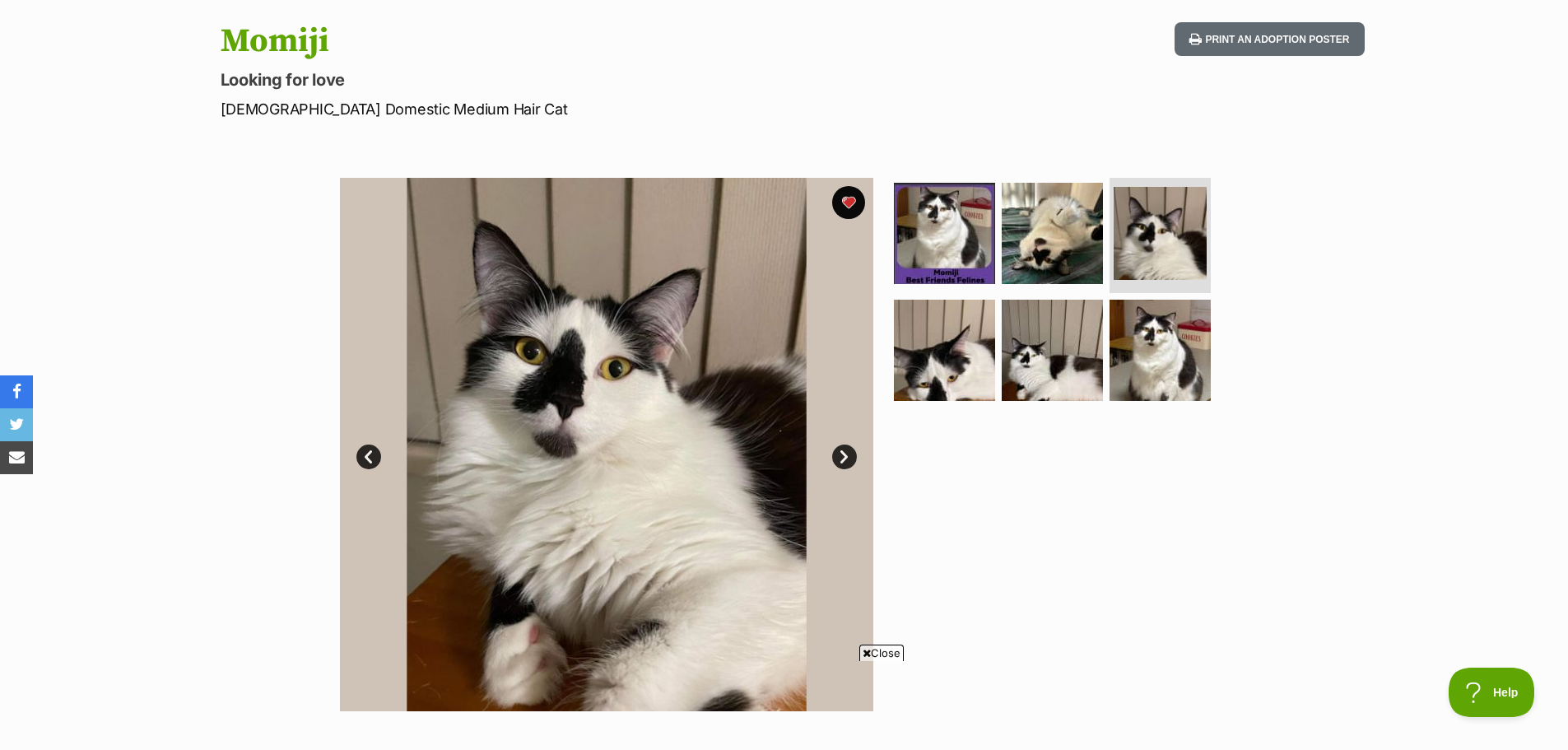
click at [841, 456] on link "Next" at bounding box center [844, 457] width 25 height 25
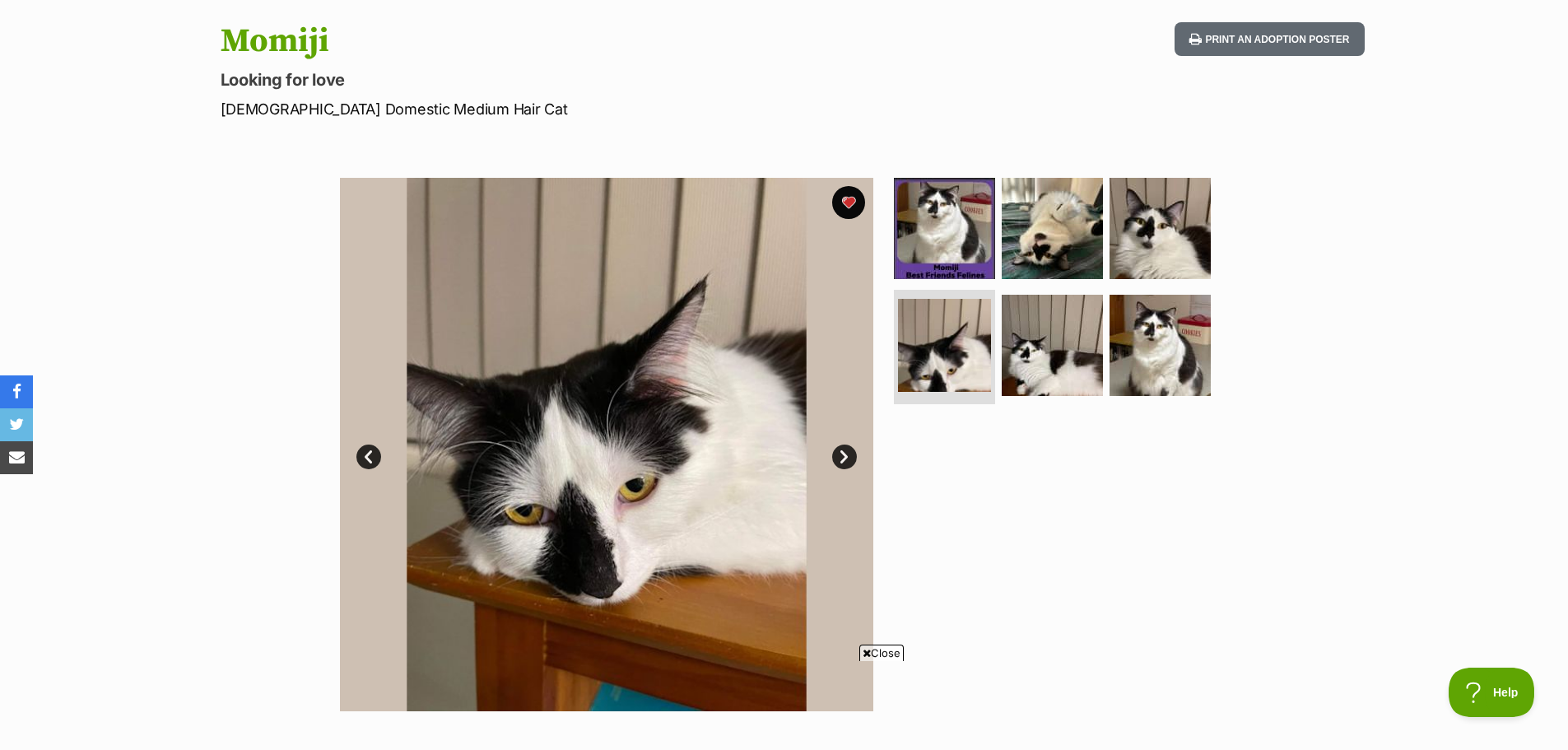
click at [840, 453] on link "Next" at bounding box center [844, 457] width 25 height 25
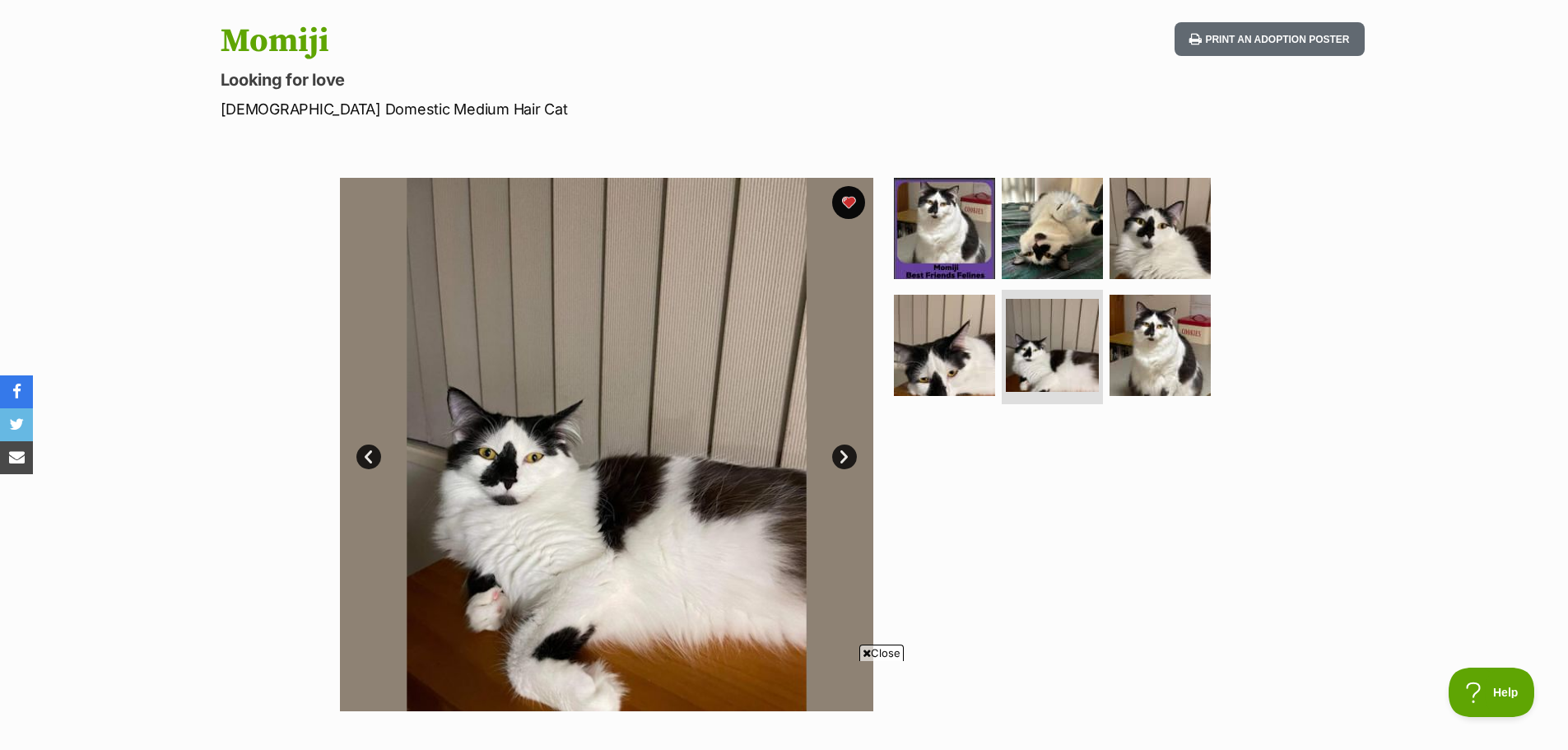
click at [840, 453] on link "Next" at bounding box center [844, 457] width 25 height 25
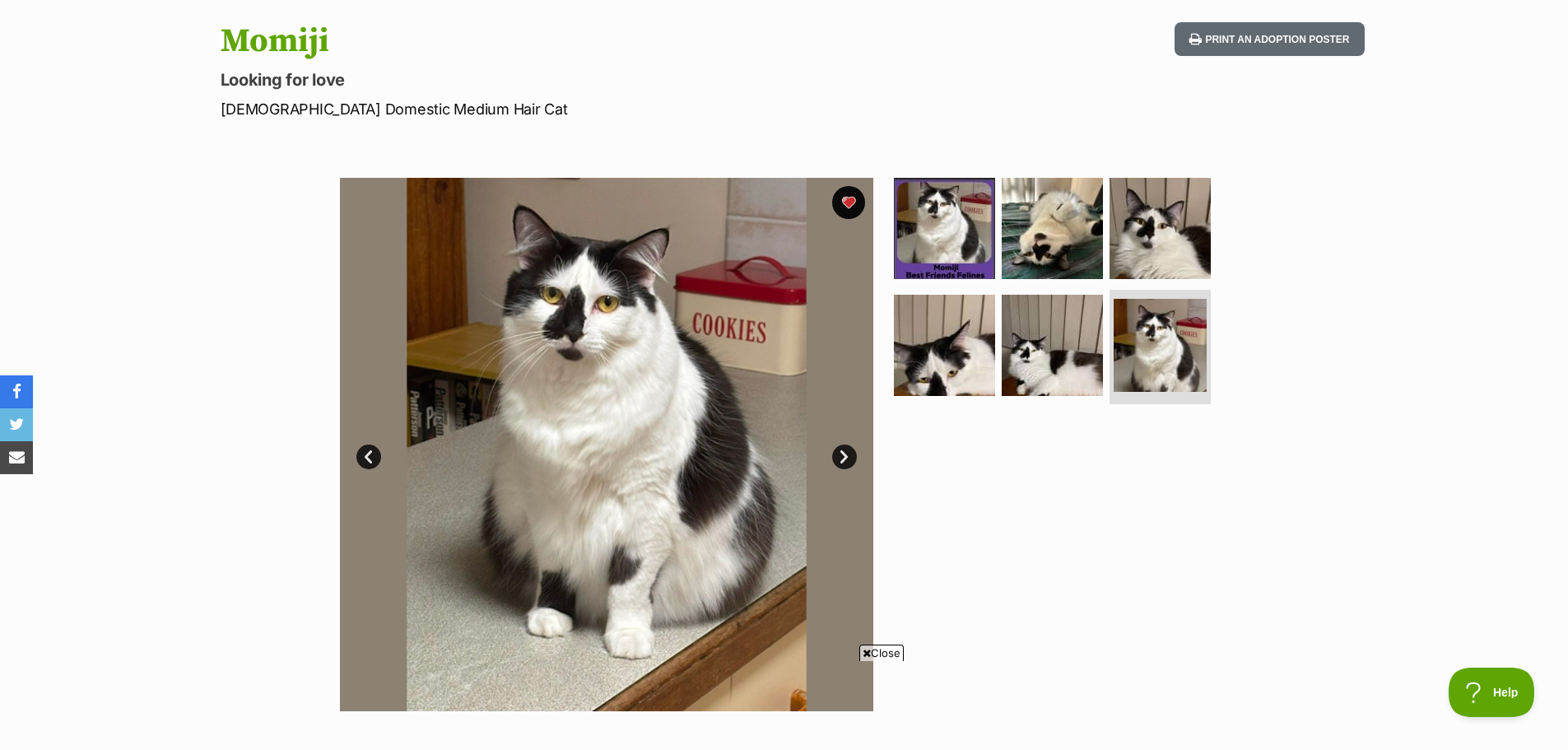
click at [357, 460] on link "Prev" at bounding box center [368, 457] width 25 height 25
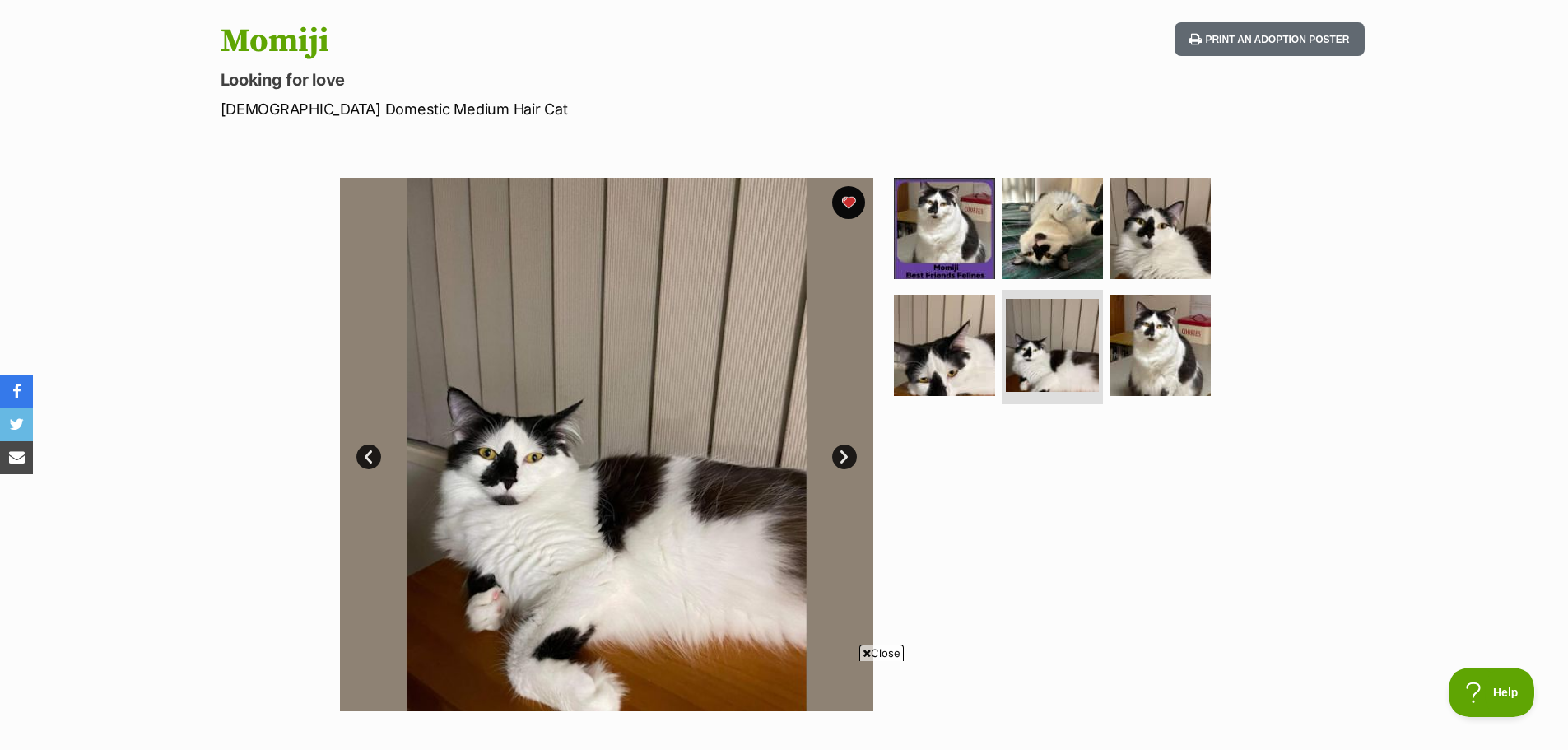
click at [836, 464] on link "Next" at bounding box center [844, 457] width 25 height 25
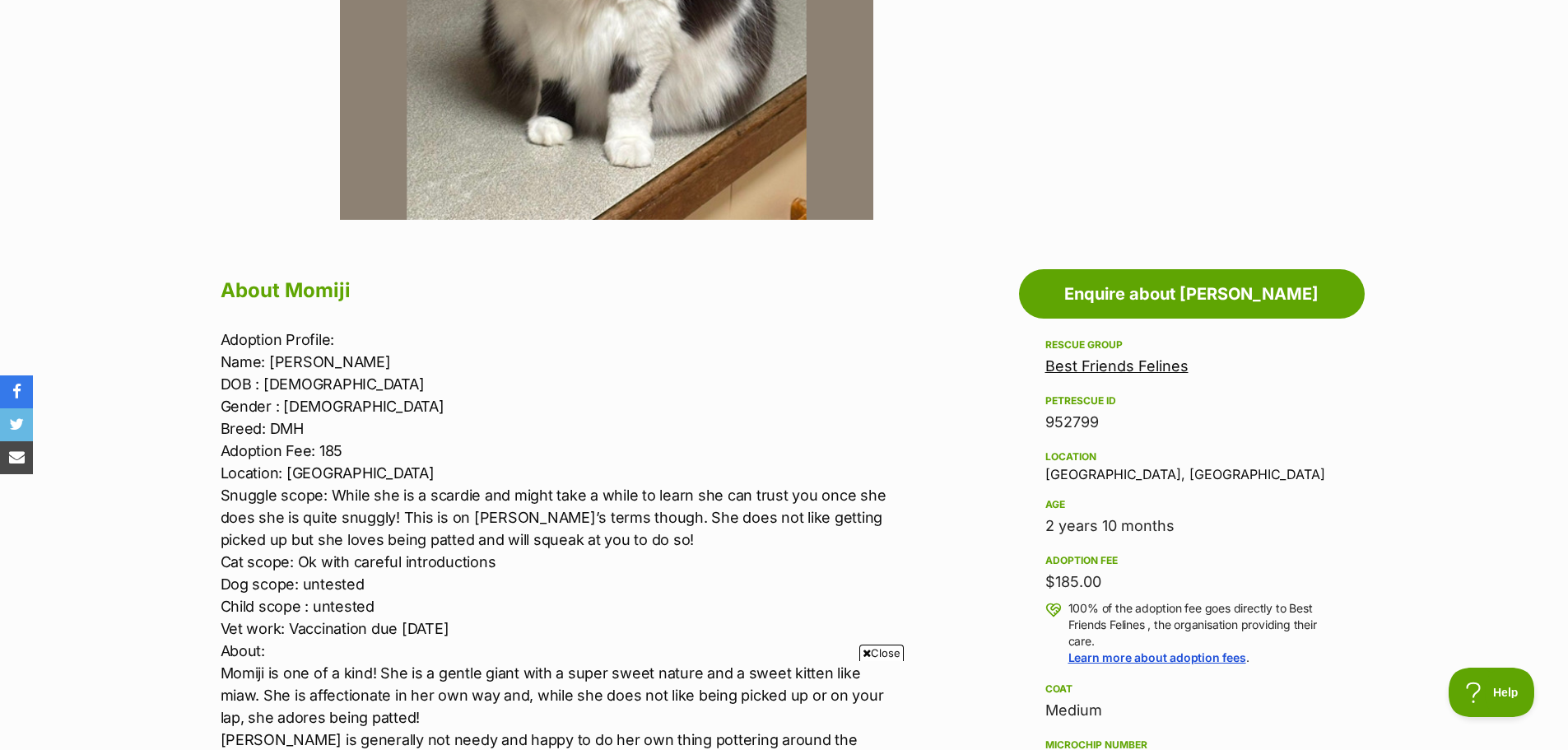
scroll to position [741, 0]
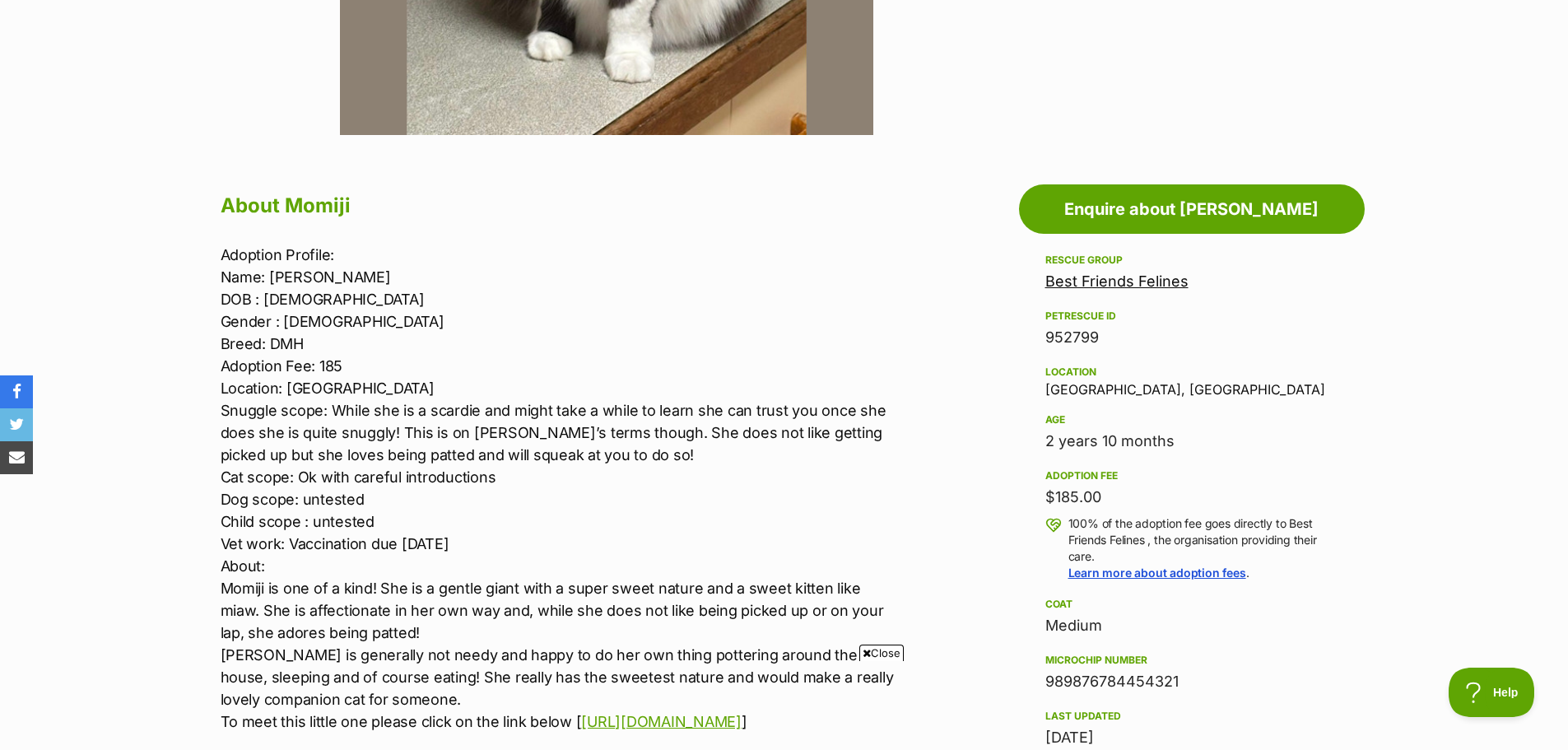
click at [860, 652] on span "Close" at bounding box center [882, 652] width 45 height 16
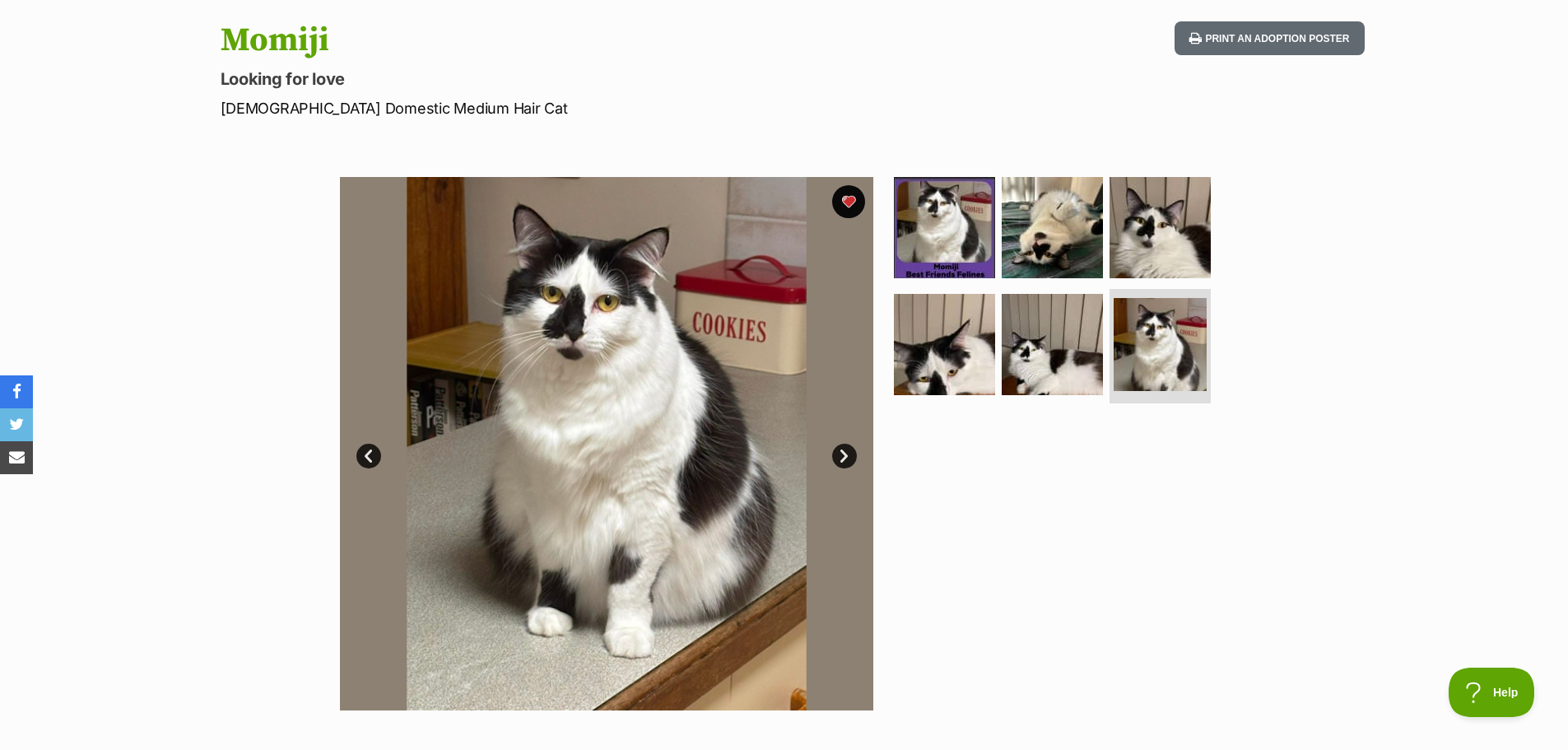
scroll to position [165, 0]
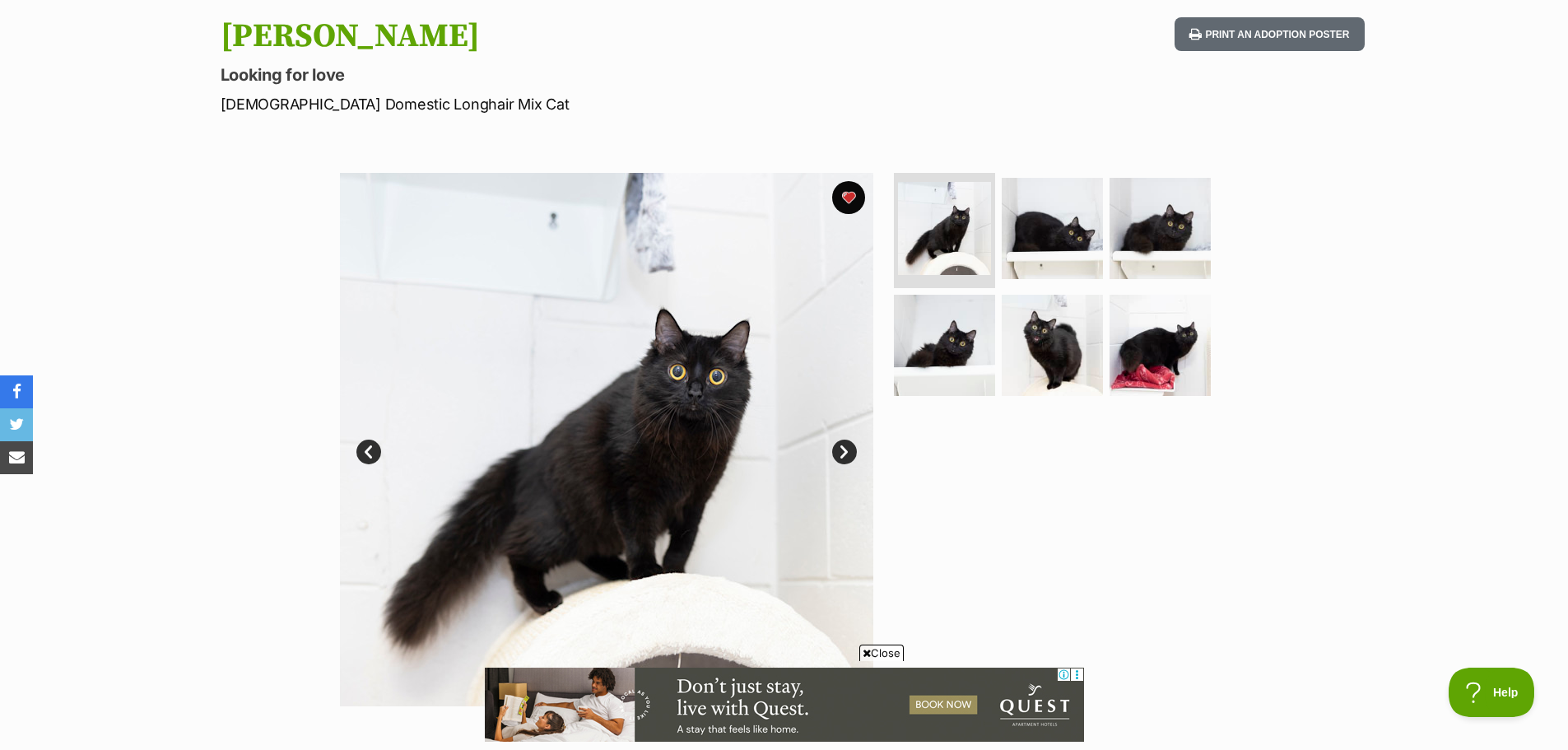
scroll to position [82, 0]
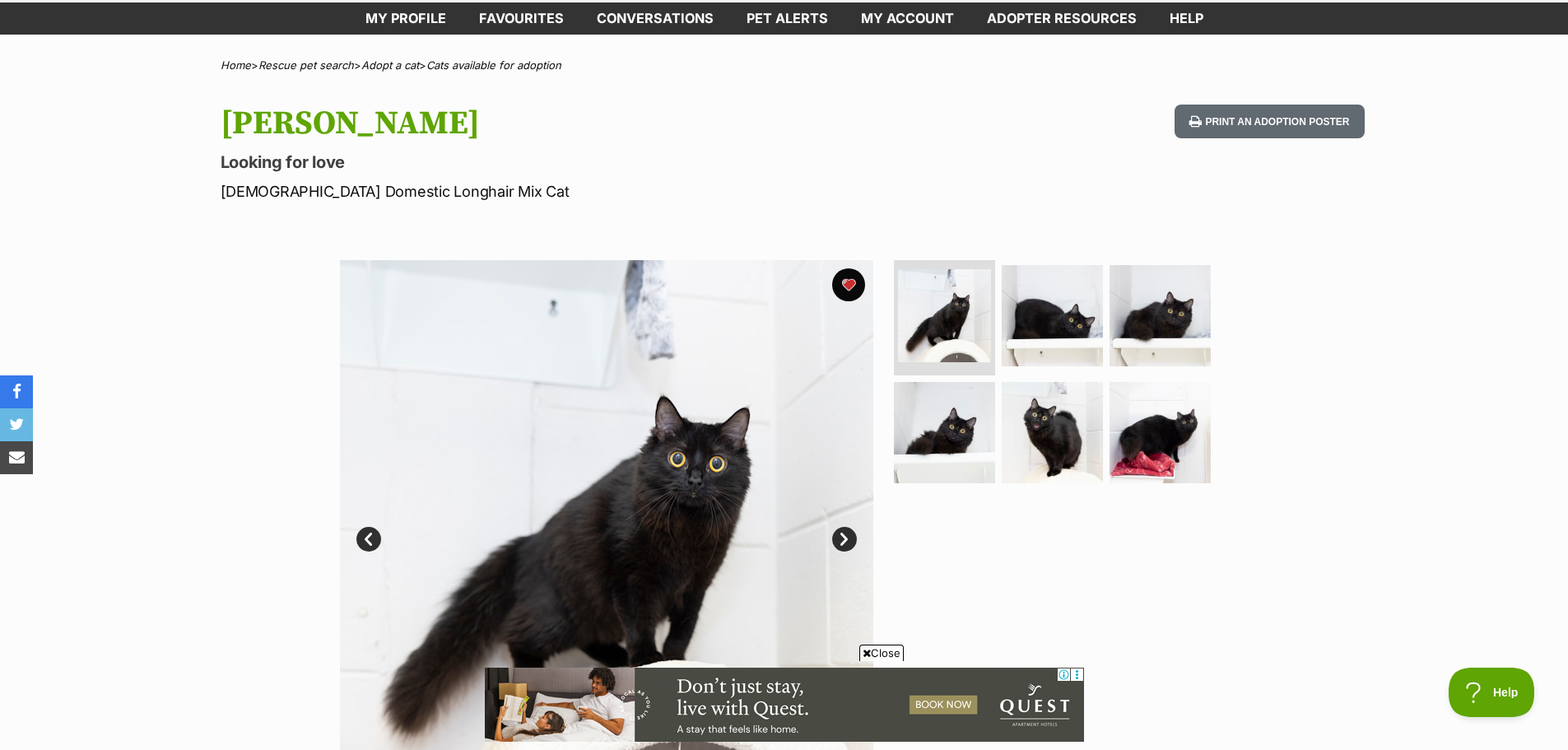
click at [866, 658] on icon at bounding box center [867, 653] width 9 height 10
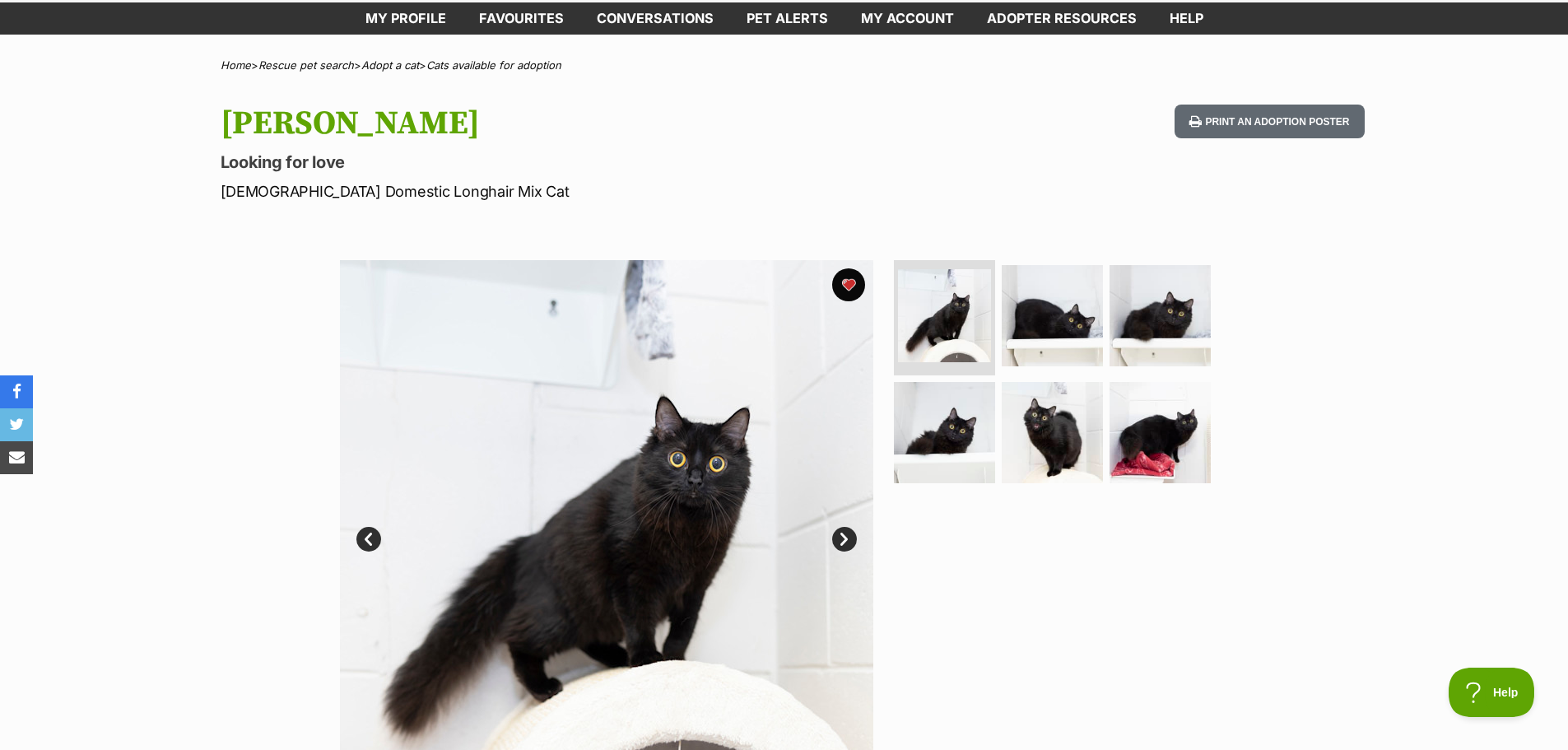
click at [847, 541] on link "Next" at bounding box center [844, 539] width 25 height 25
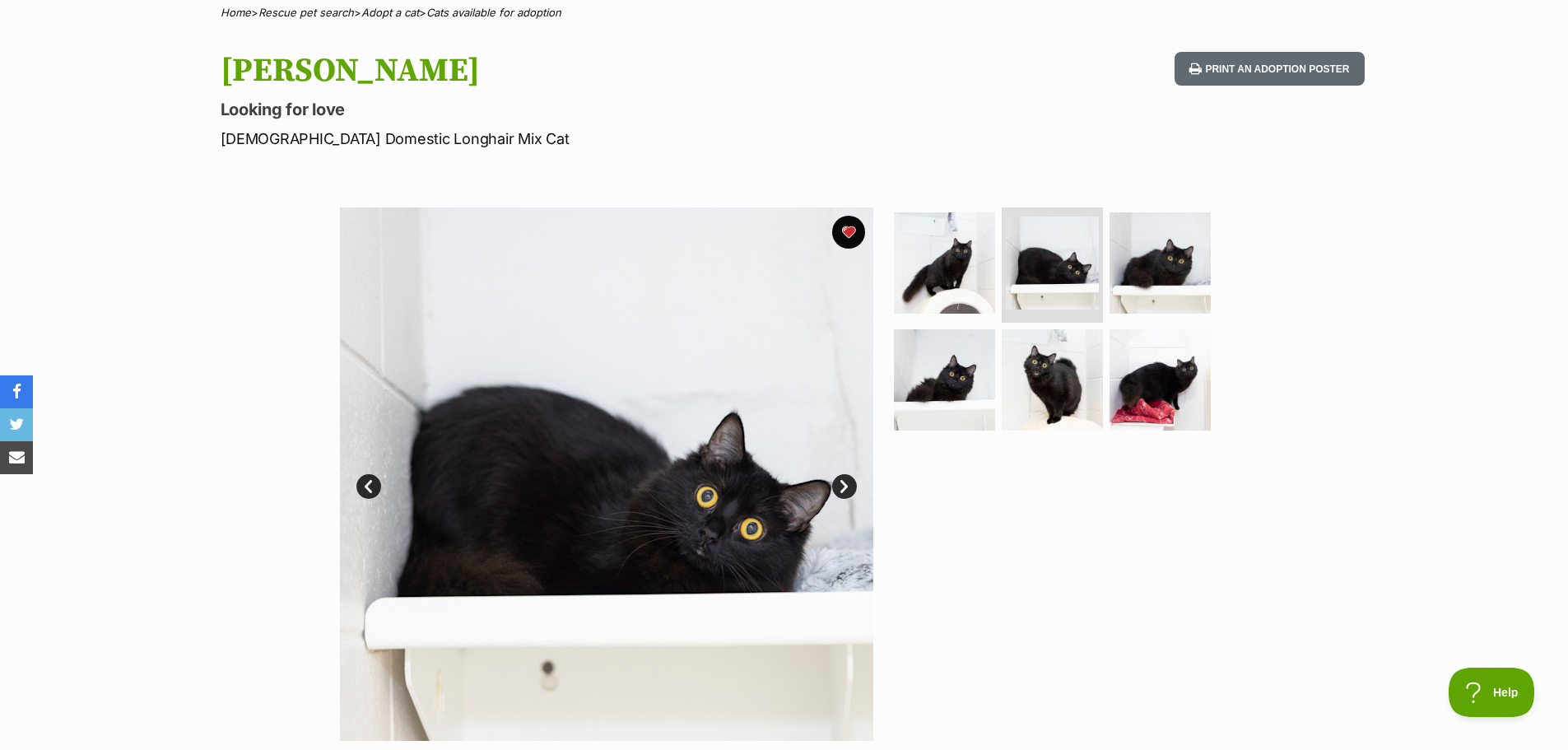
scroll to position [165, 0]
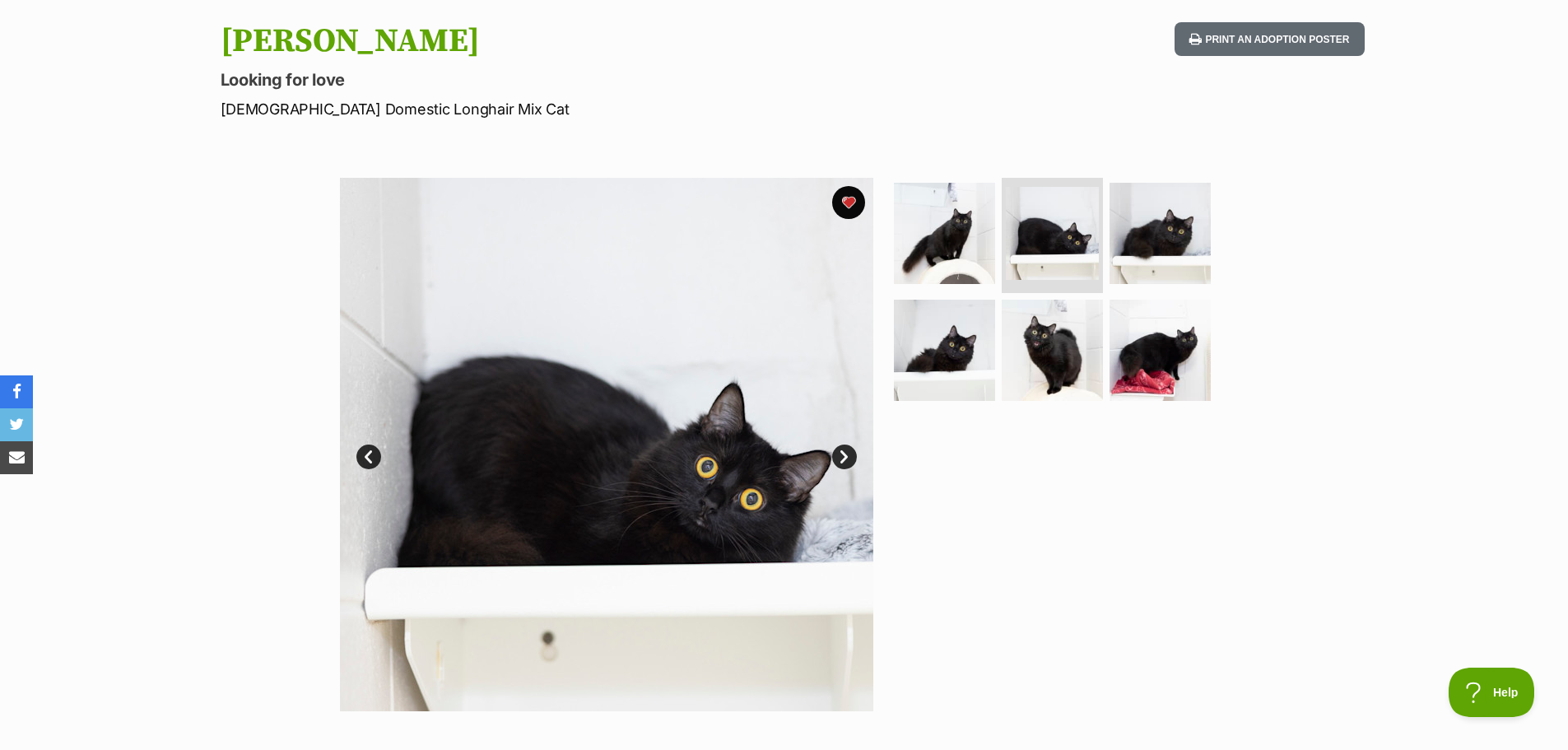
click at [849, 453] on link "Next" at bounding box center [844, 457] width 25 height 25
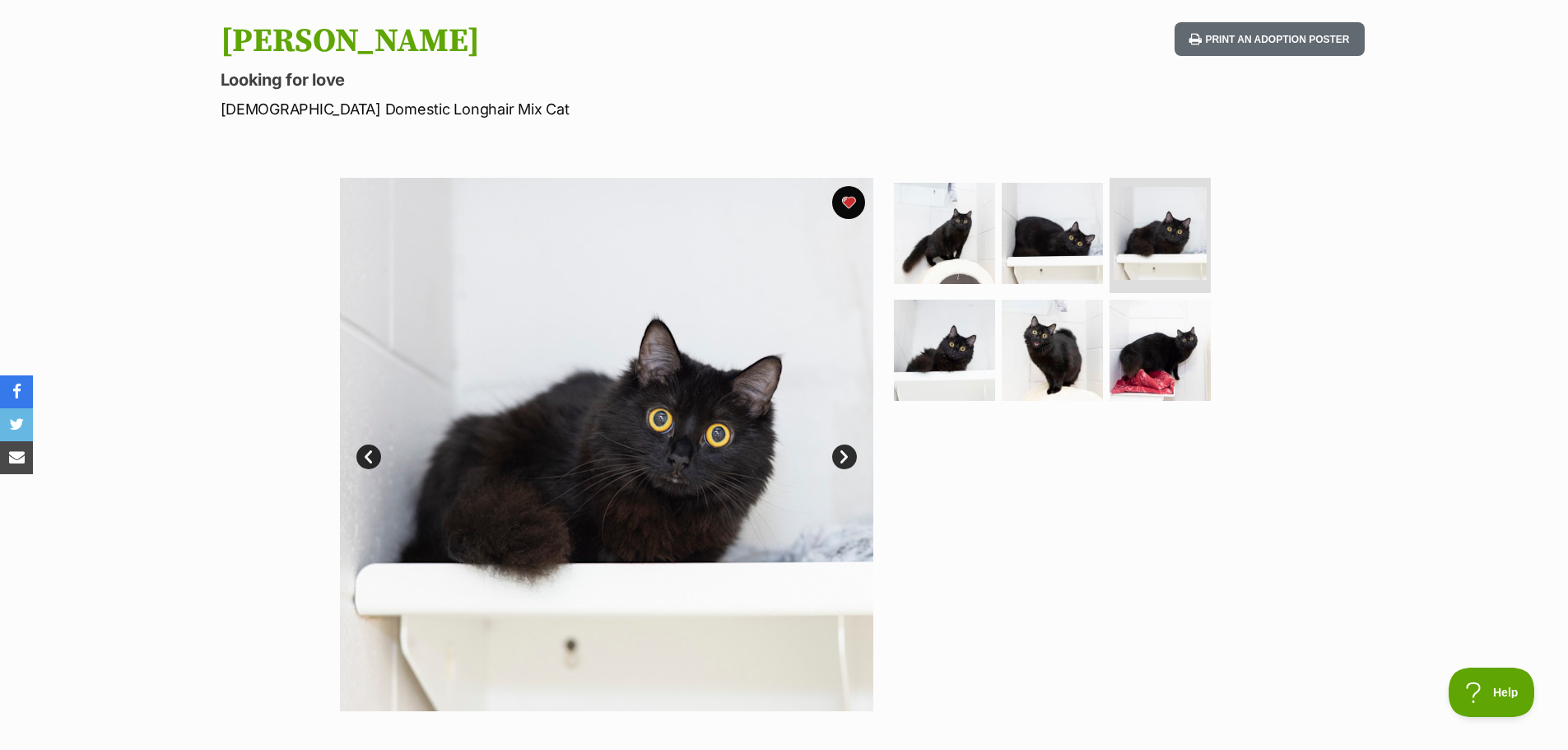
click at [855, 464] on img at bounding box center [607, 444] width 533 height 533
click at [845, 457] on link "Next" at bounding box center [844, 457] width 25 height 25
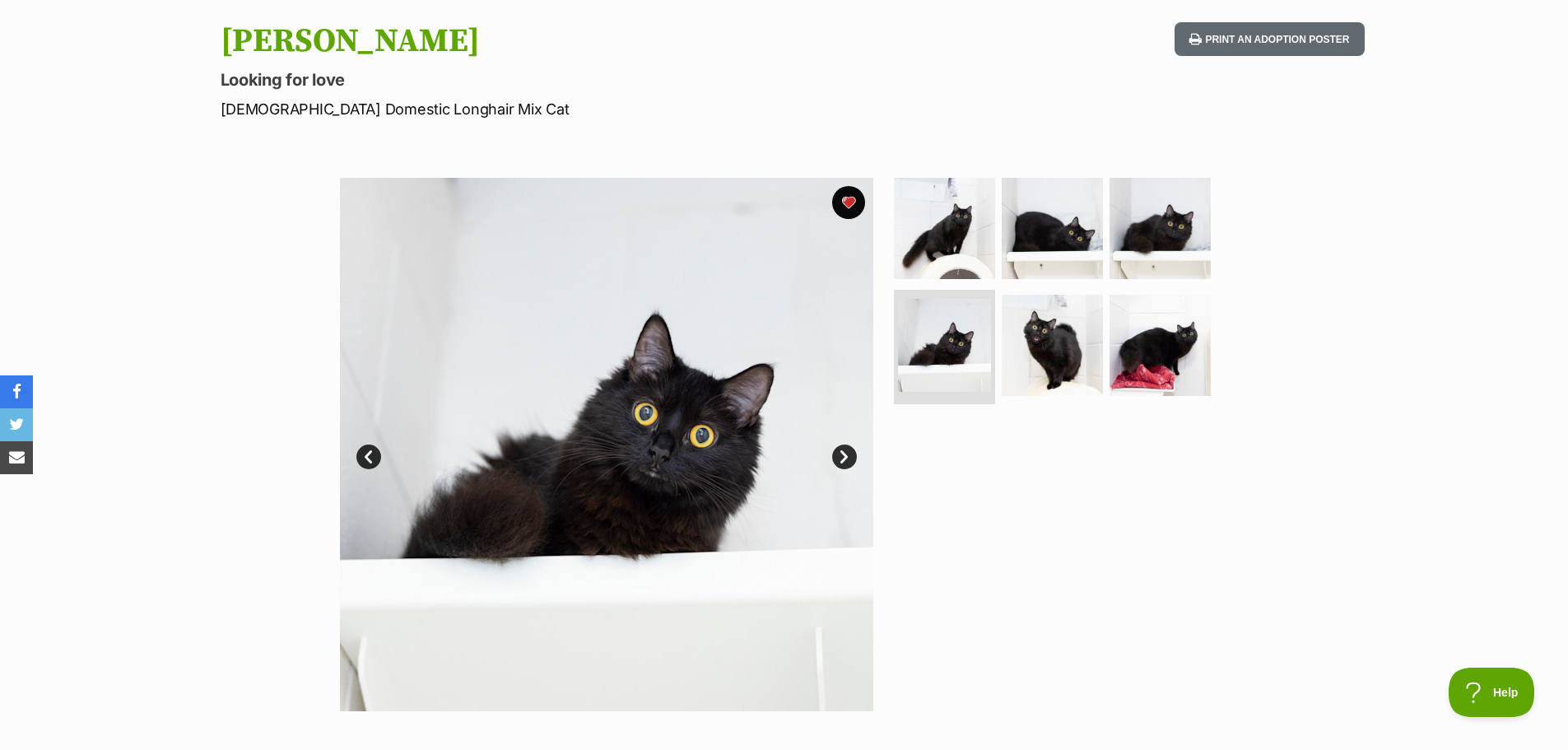
click at [840, 457] on link "Next" at bounding box center [844, 457] width 25 height 25
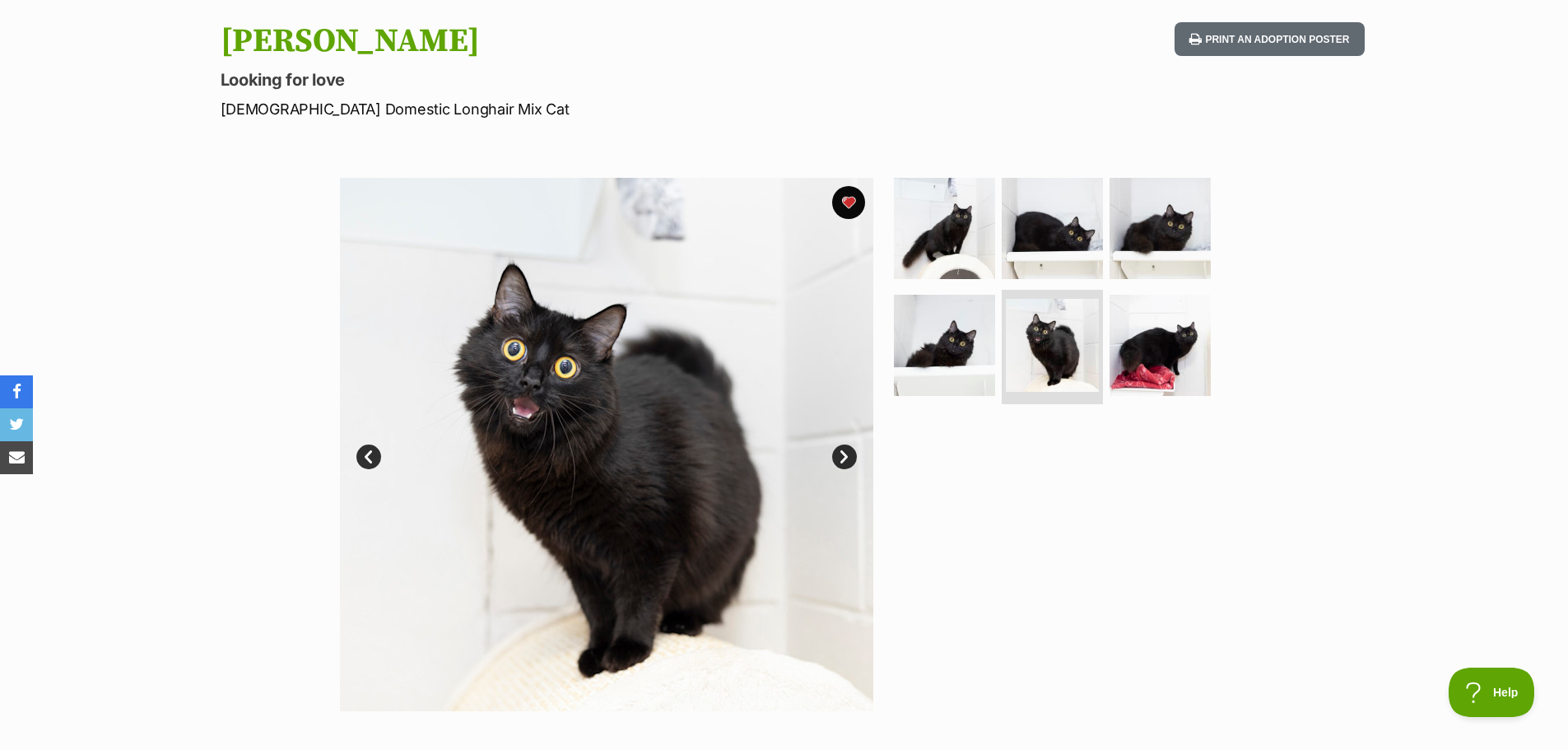
click at [839, 445] on link "Next" at bounding box center [844, 457] width 25 height 25
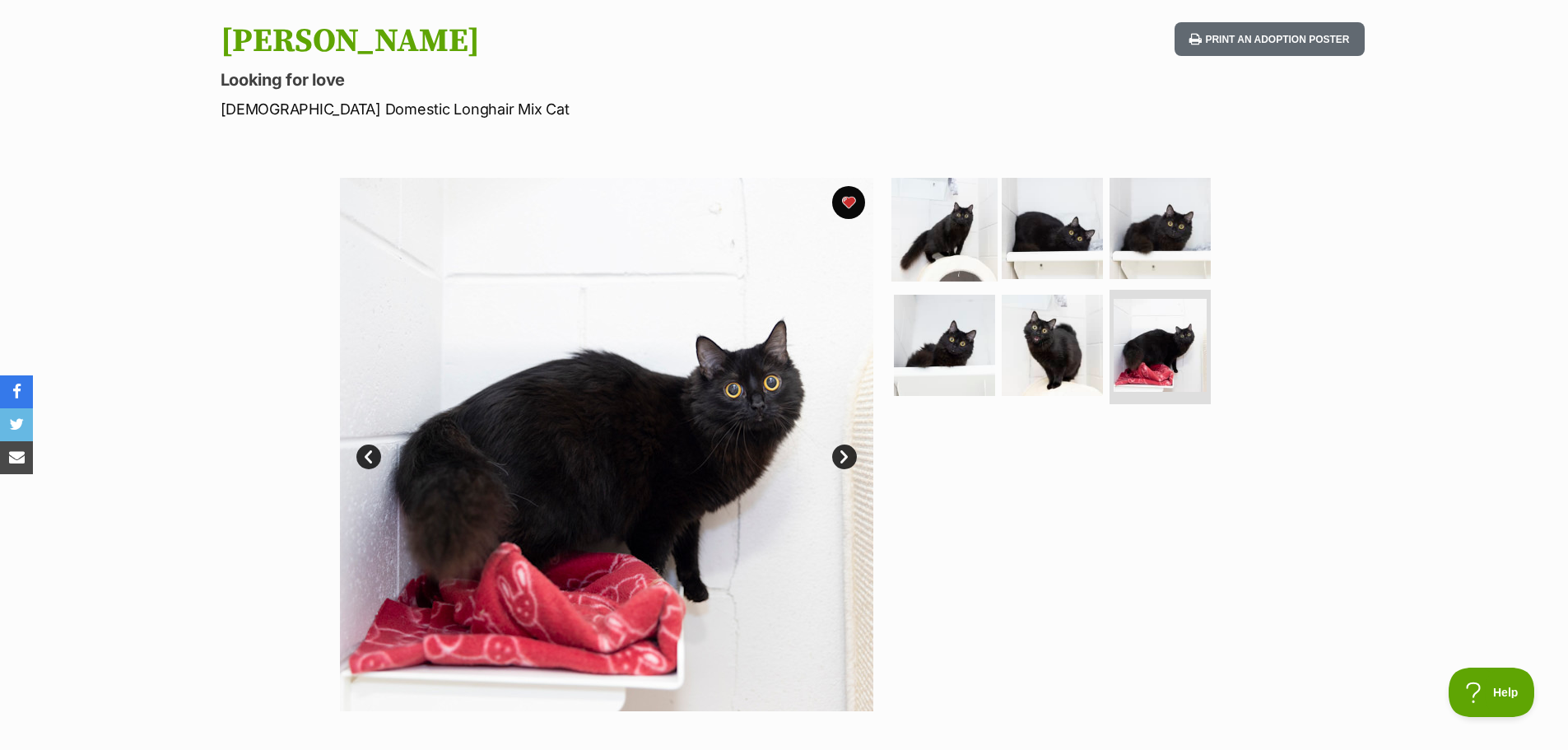
click at [912, 223] on img at bounding box center [944, 228] width 106 height 106
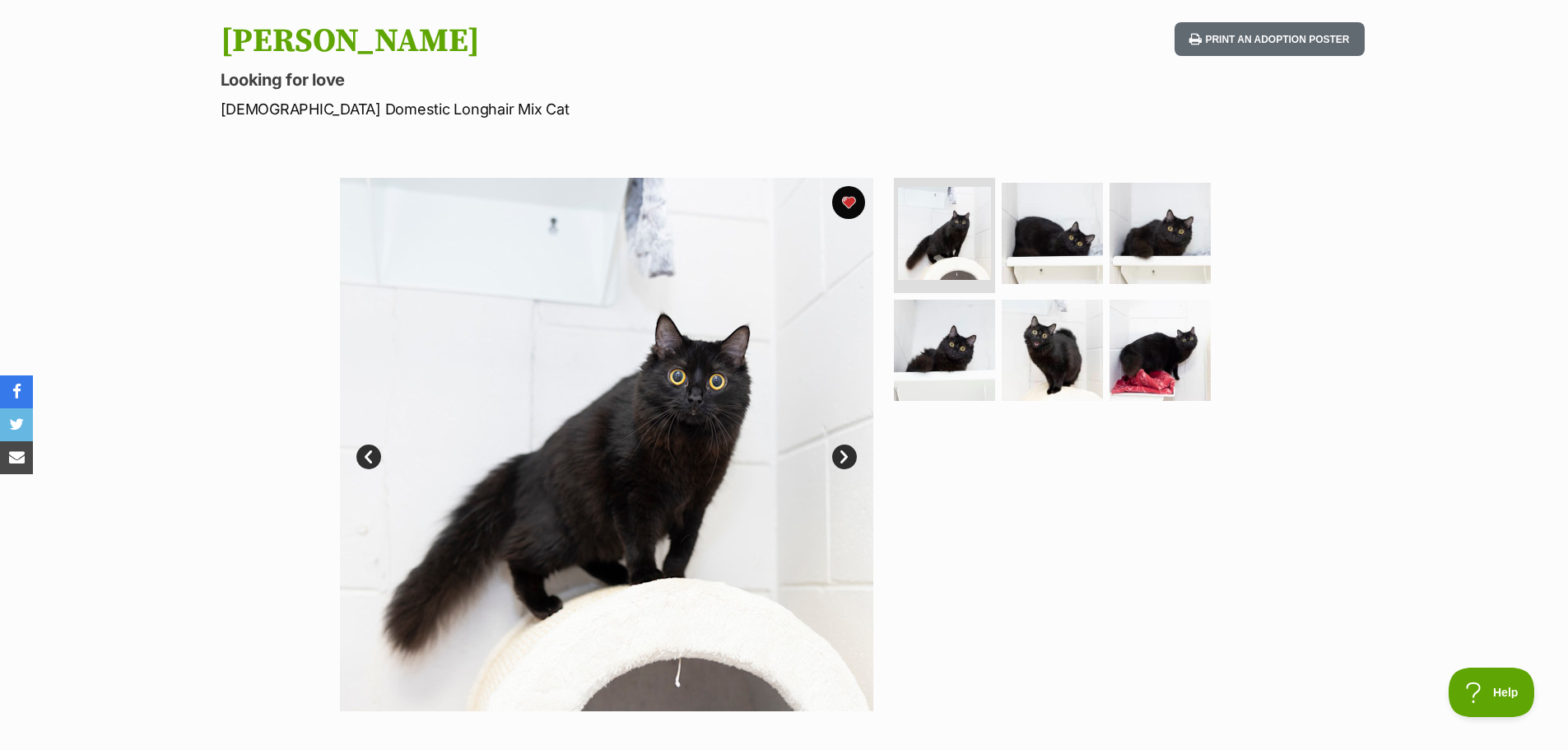
click at [834, 463] on link "Next" at bounding box center [844, 457] width 25 height 25
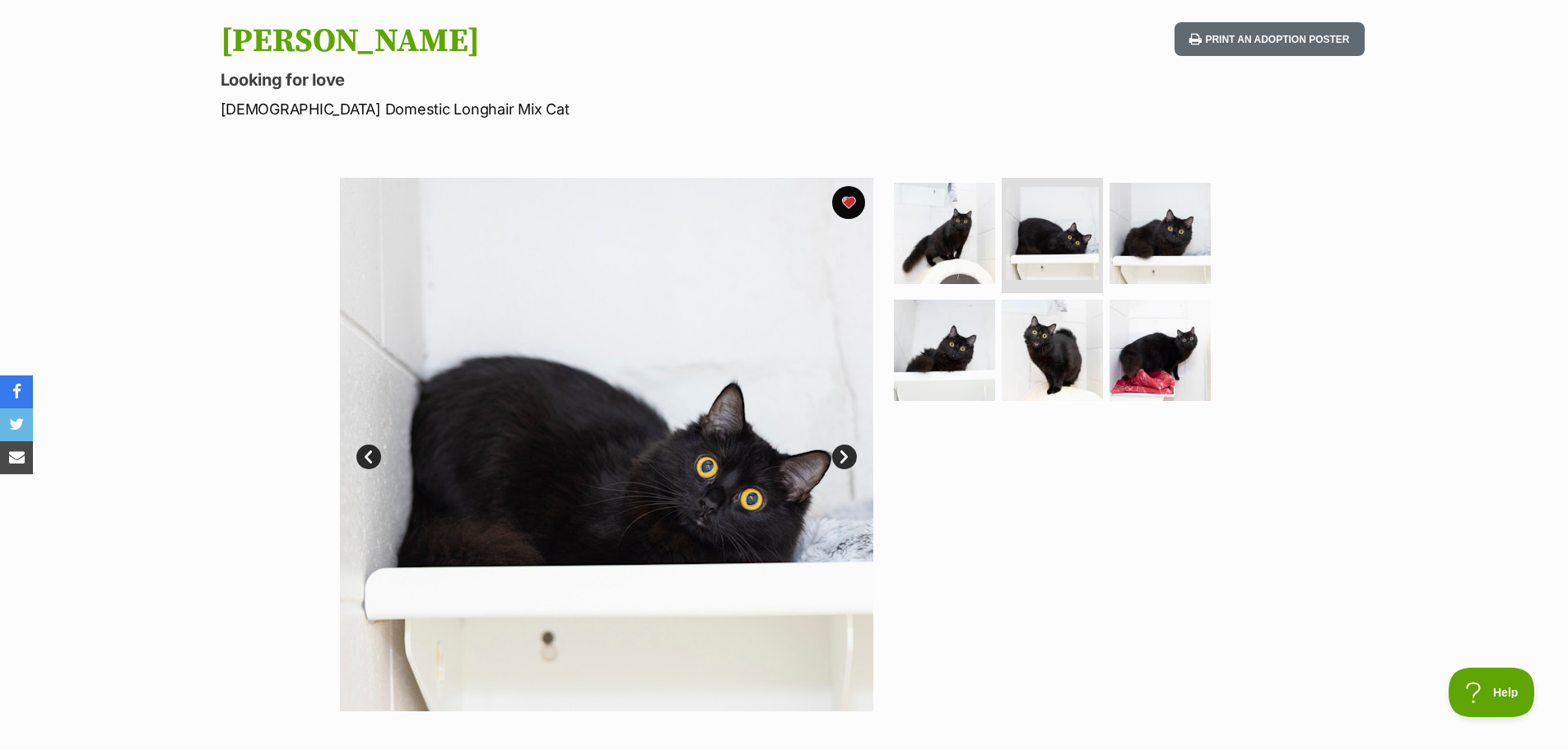
click at [834, 463] on link "Next" at bounding box center [844, 457] width 25 height 25
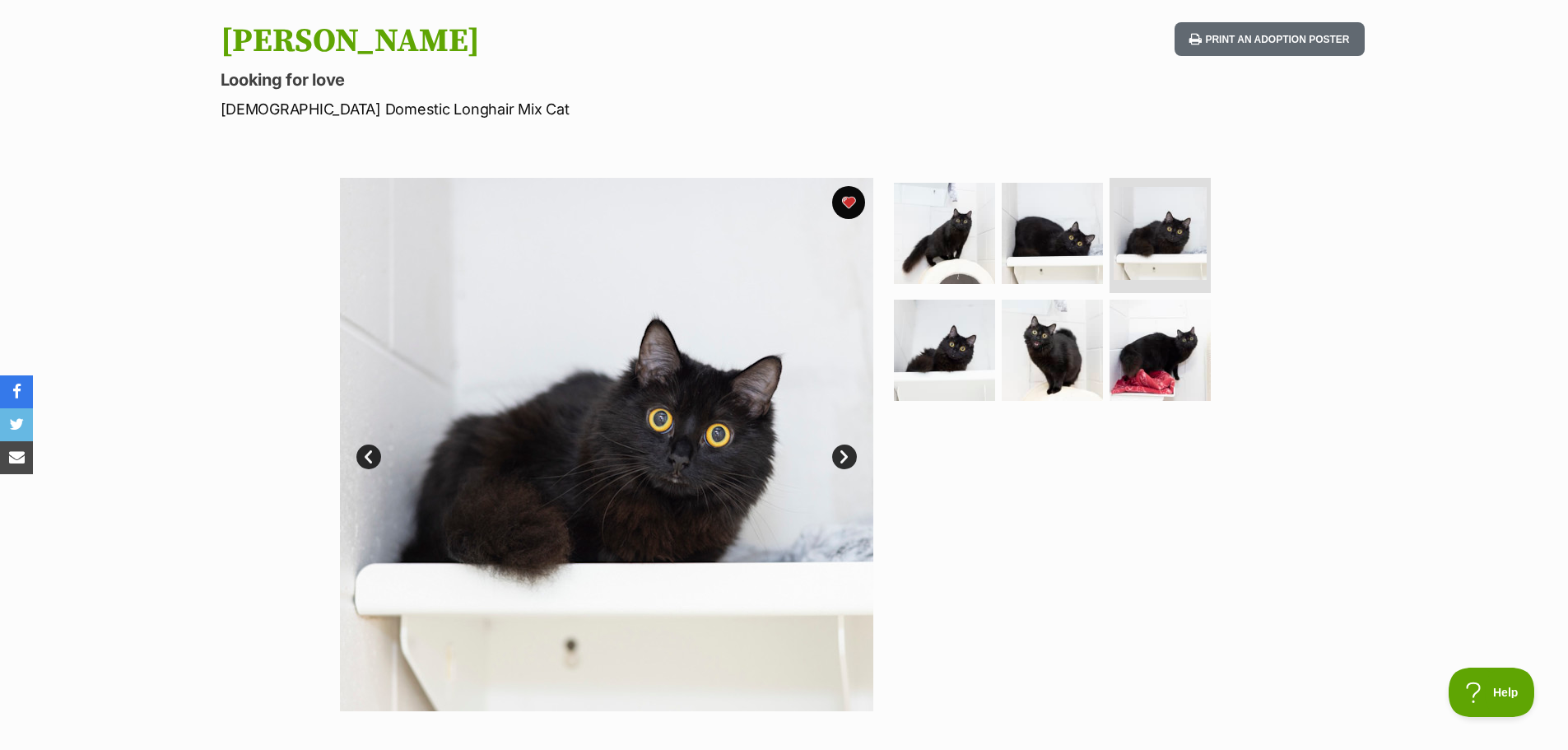
click at [834, 459] on link "Next" at bounding box center [844, 457] width 25 height 25
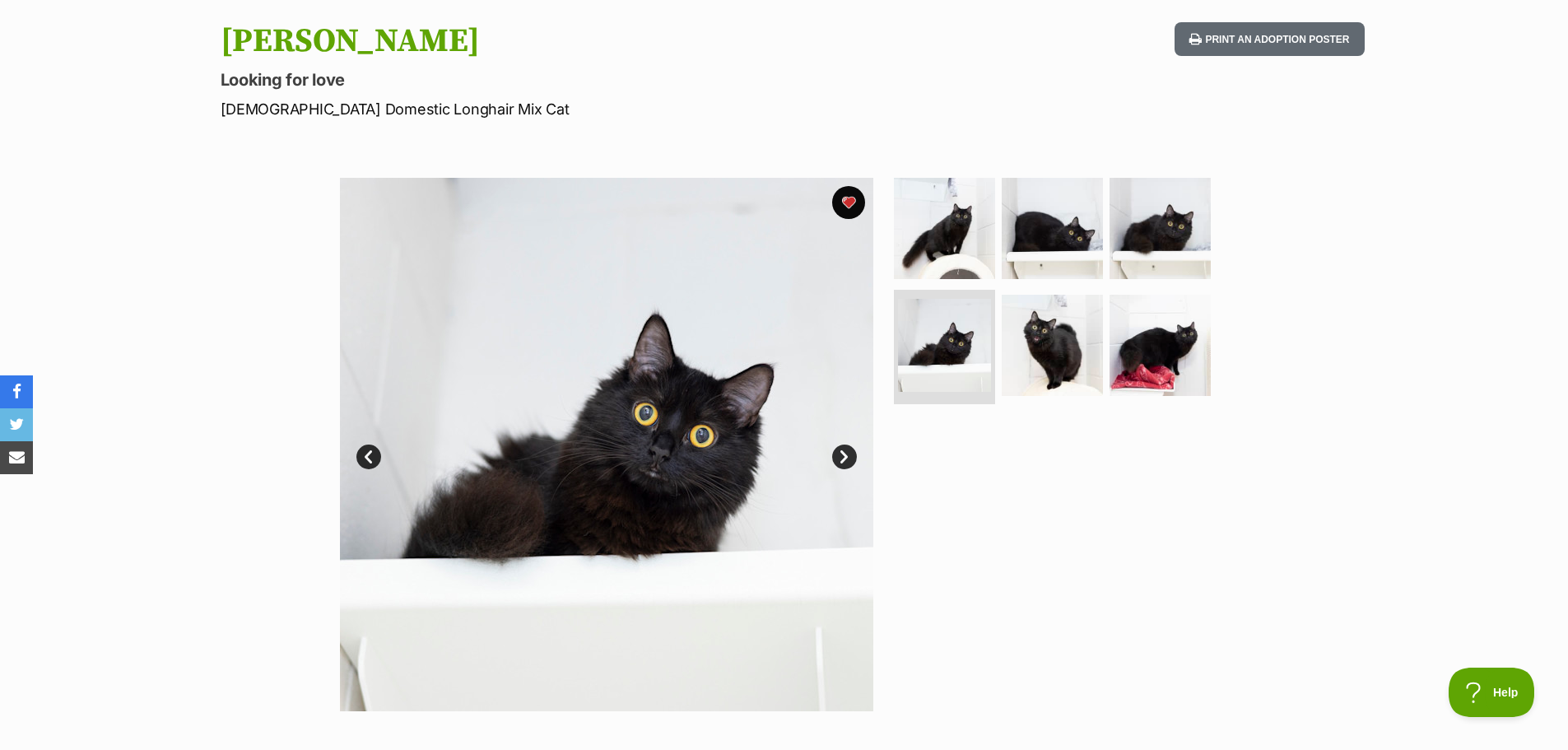
click at [834, 459] on link "Next" at bounding box center [844, 457] width 25 height 25
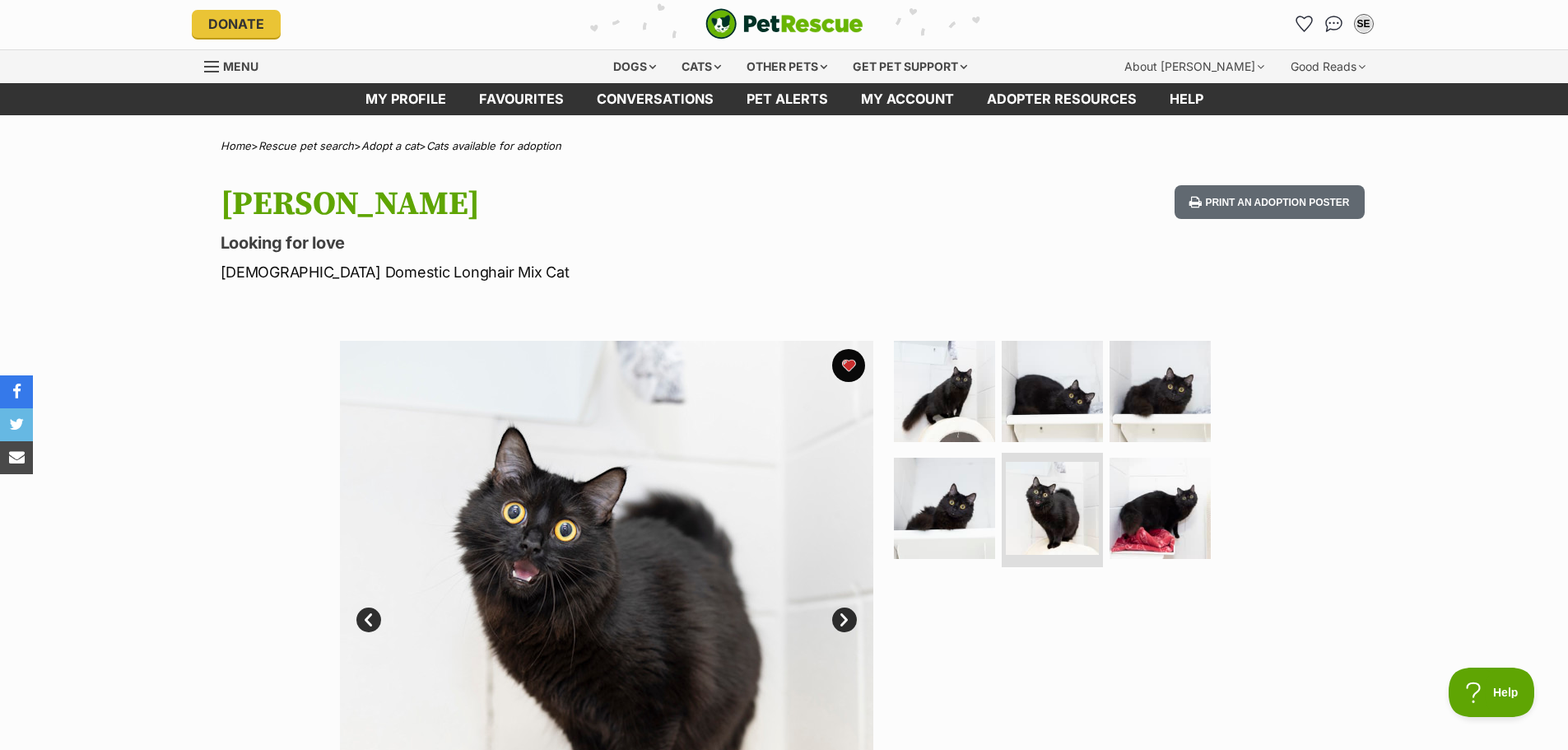
scroll to position [0, 0]
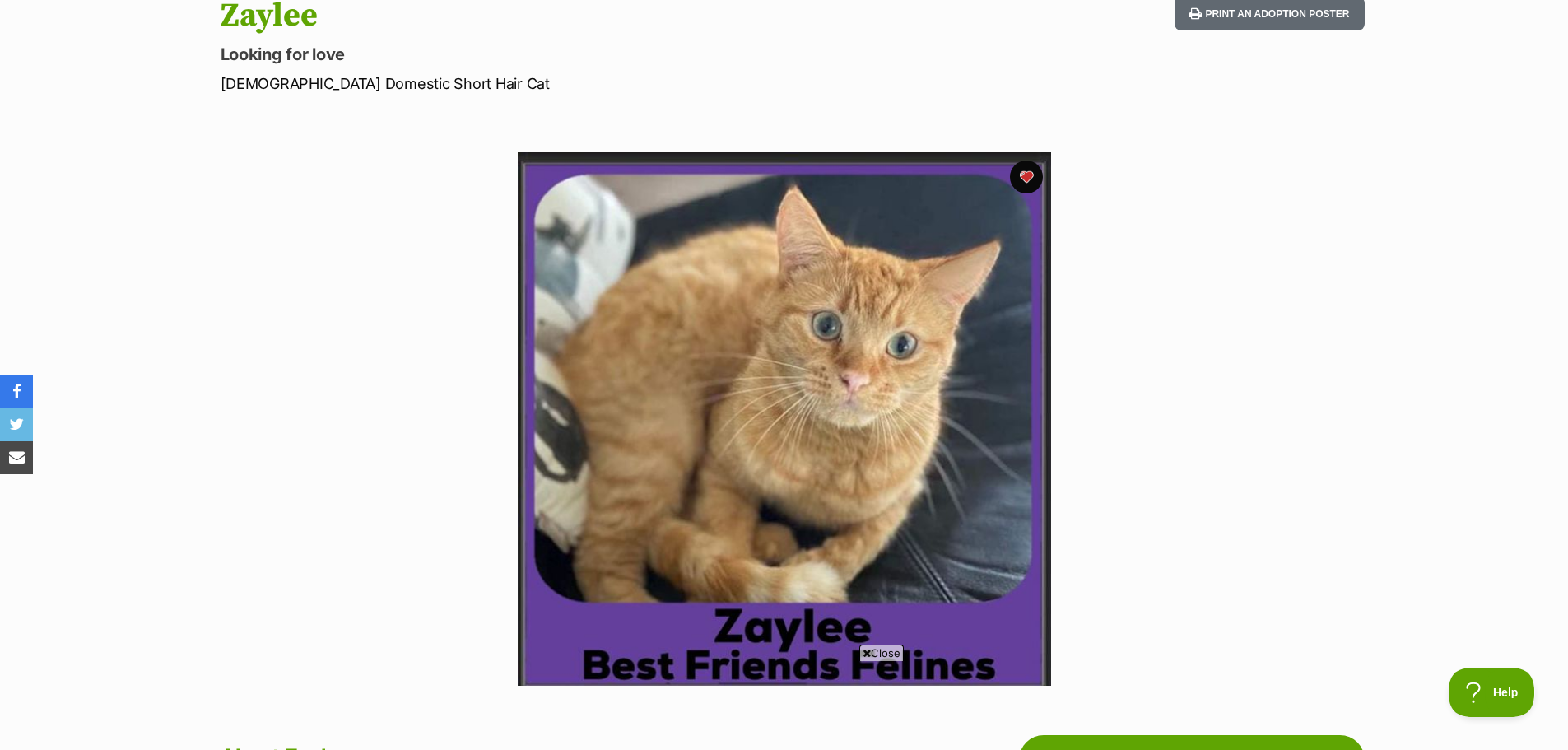
scroll to position [247, 0]
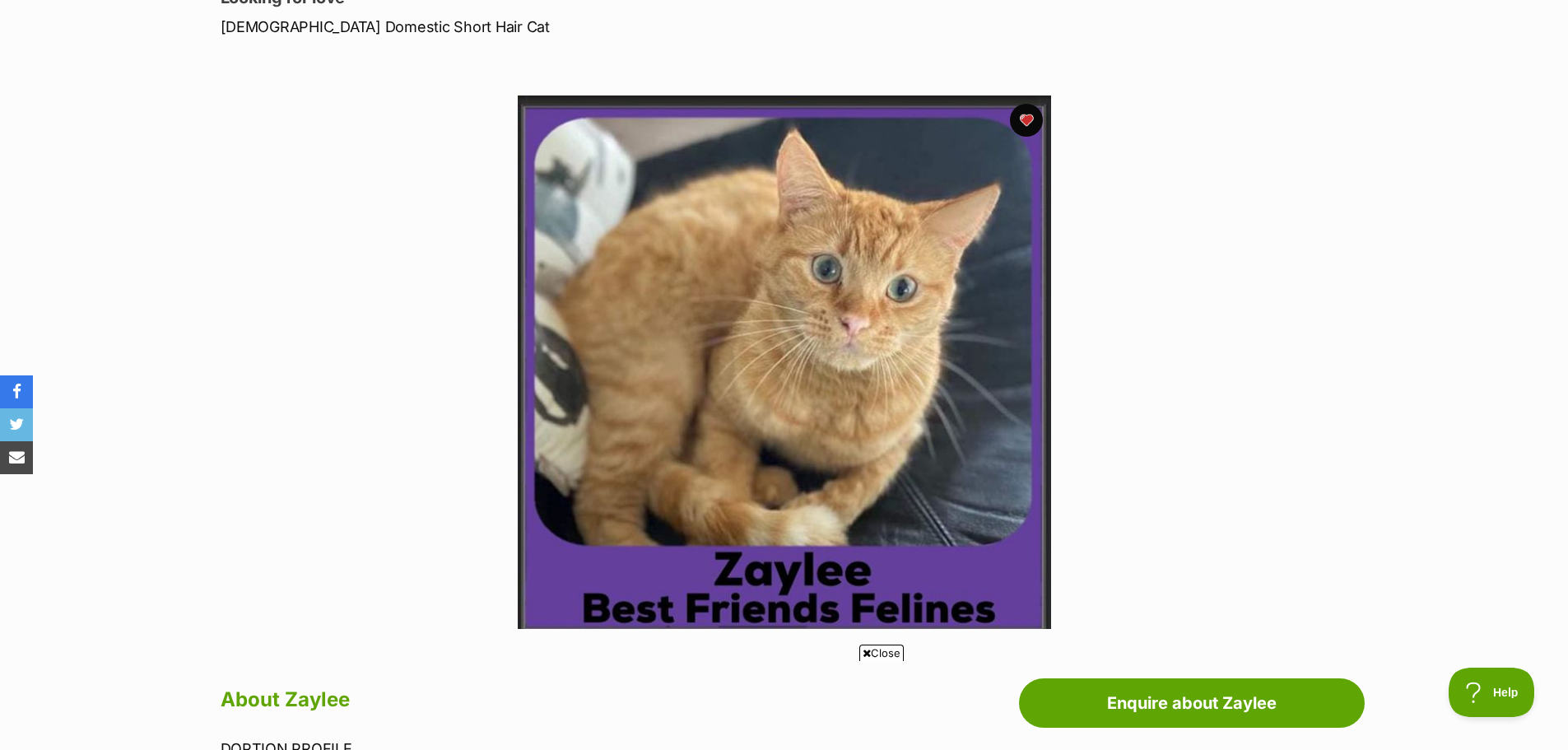
click at [868, 650] on icon at bounding box center [867, 653] width 9 height 10
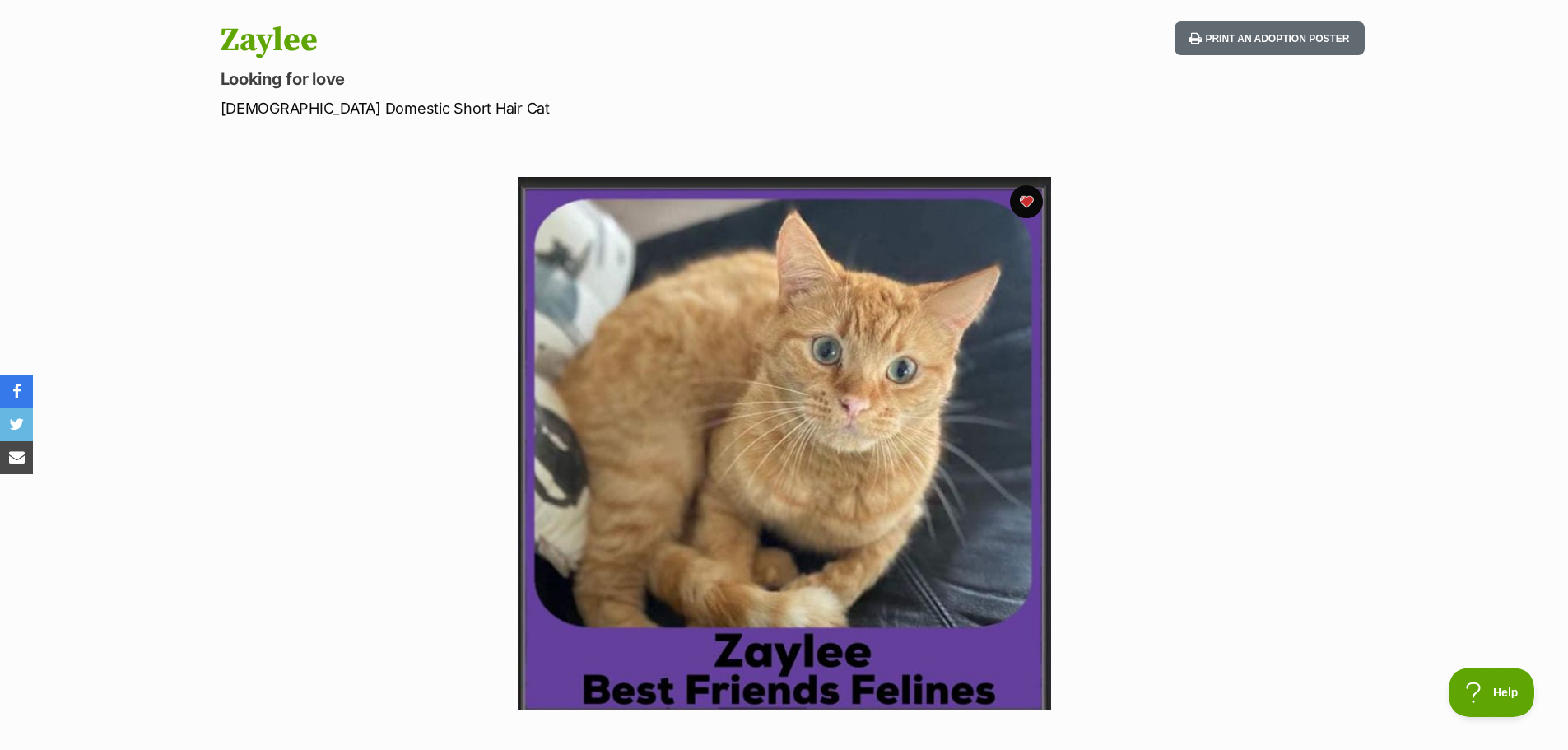
scroll to position [165, 0]
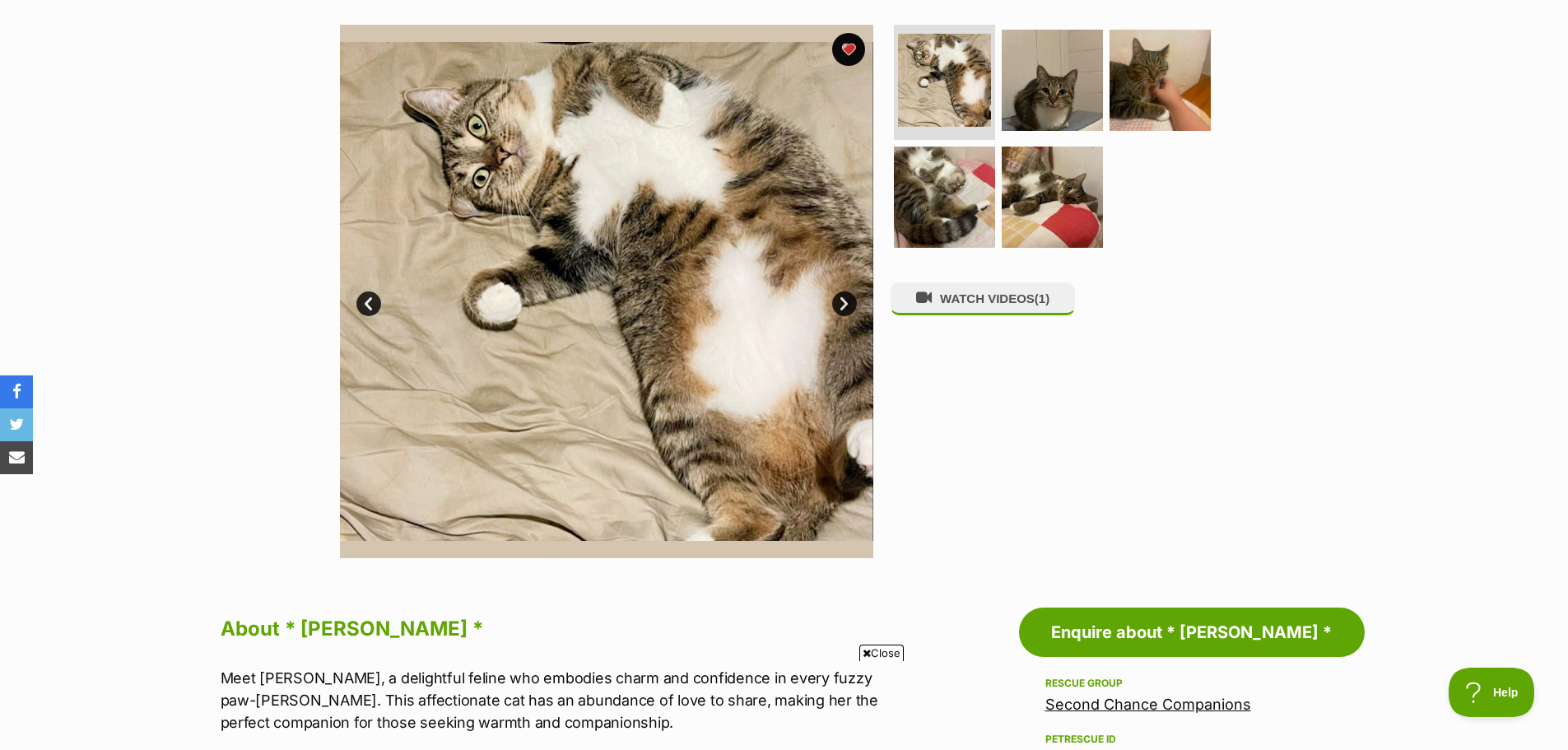
scroll to position [247, 0]
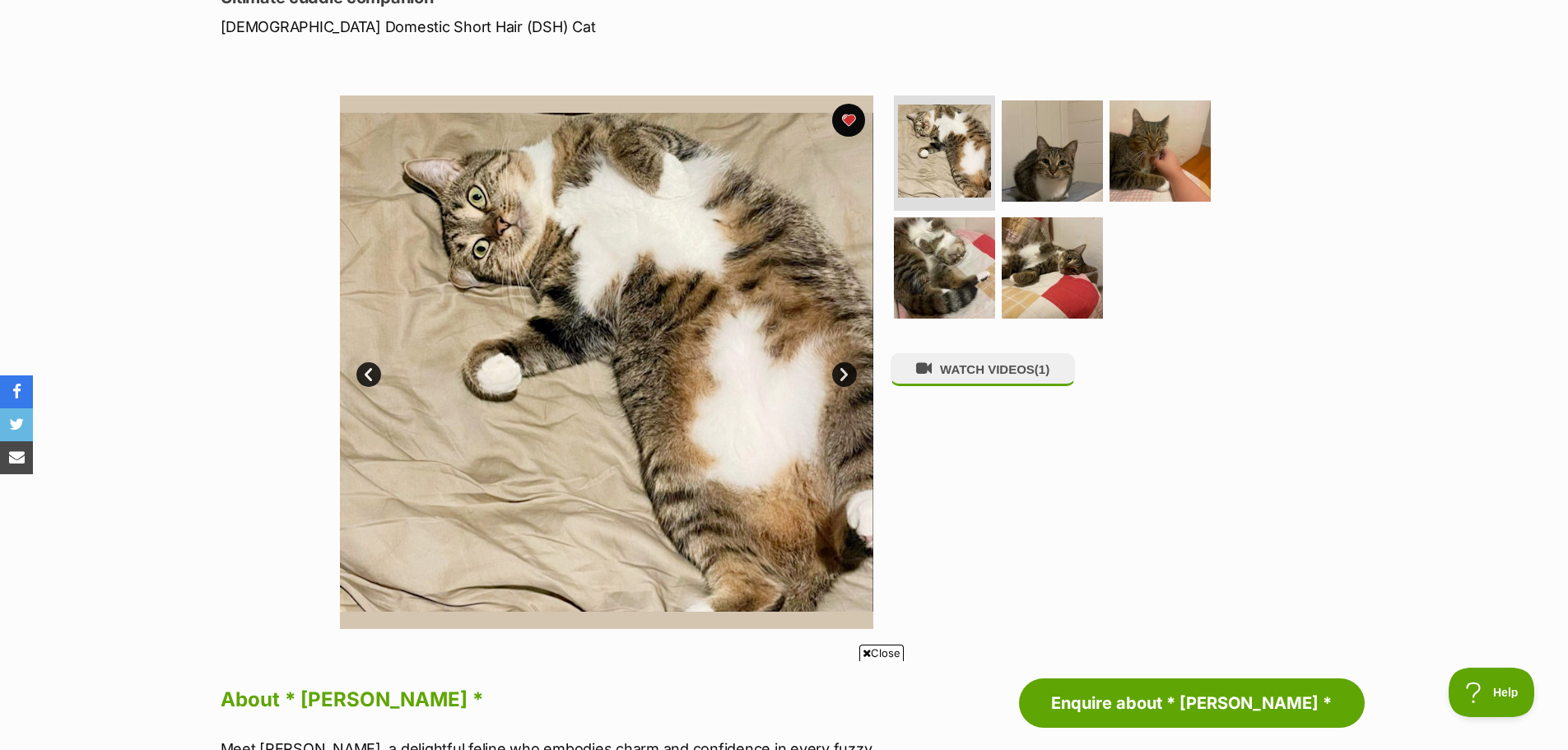
click at [834, 377] on link "Next" at bounding box center [844, 375] width 25 height 25
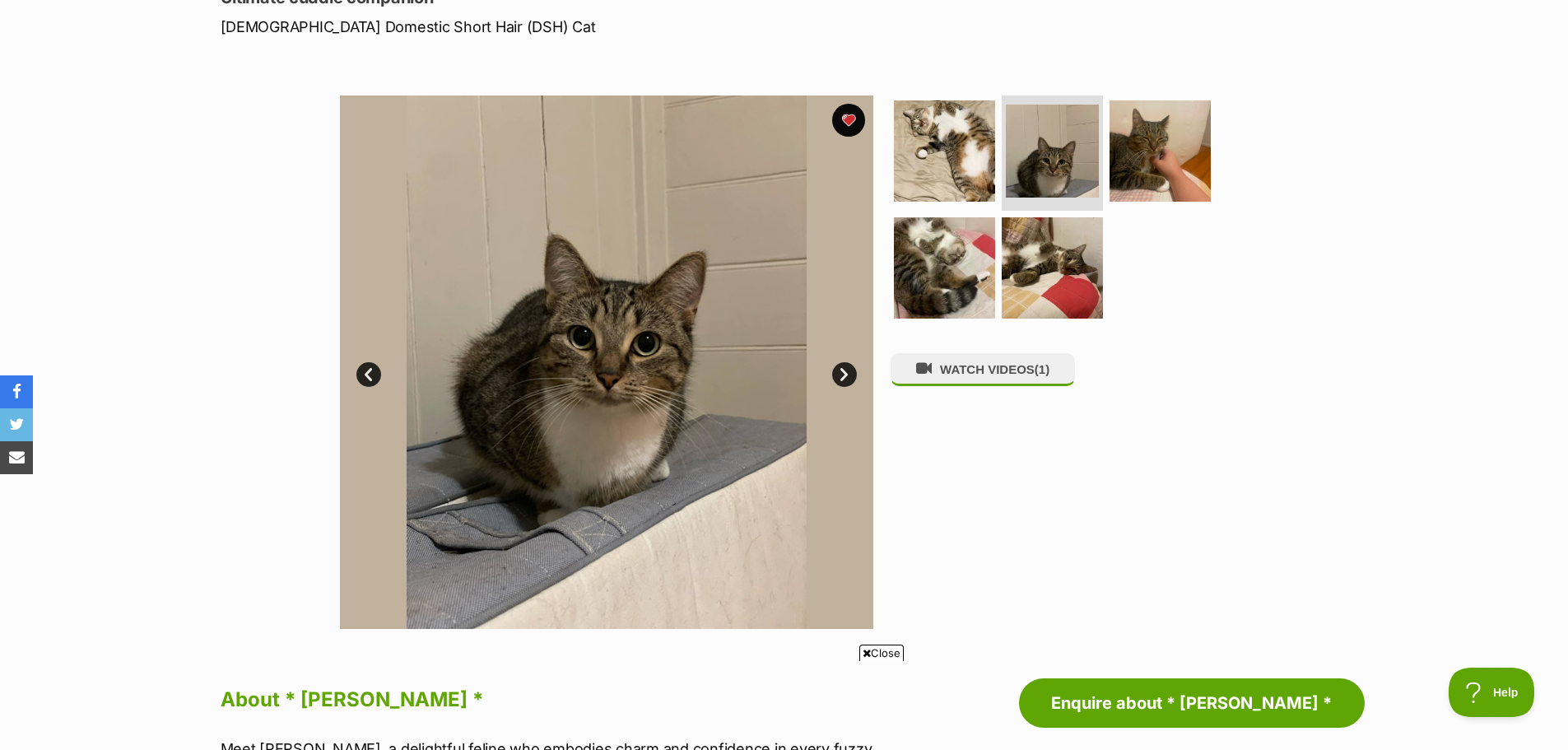
click at [848, 368] on link "Next" at bounding box center [844, 375] width 25 height 25
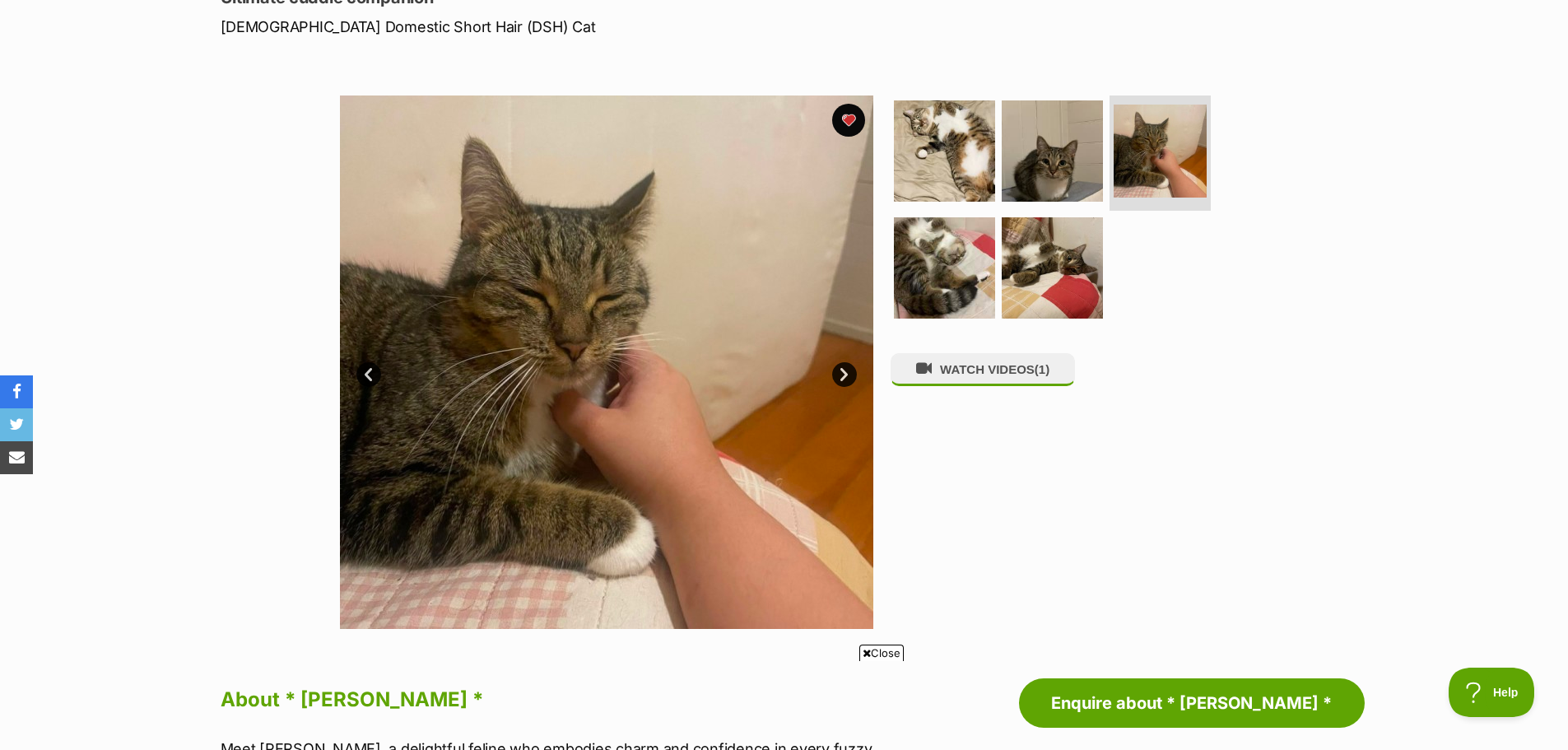
click at [848, 368] on link "Next" at bounding box center [844, 375] width 25 height 25
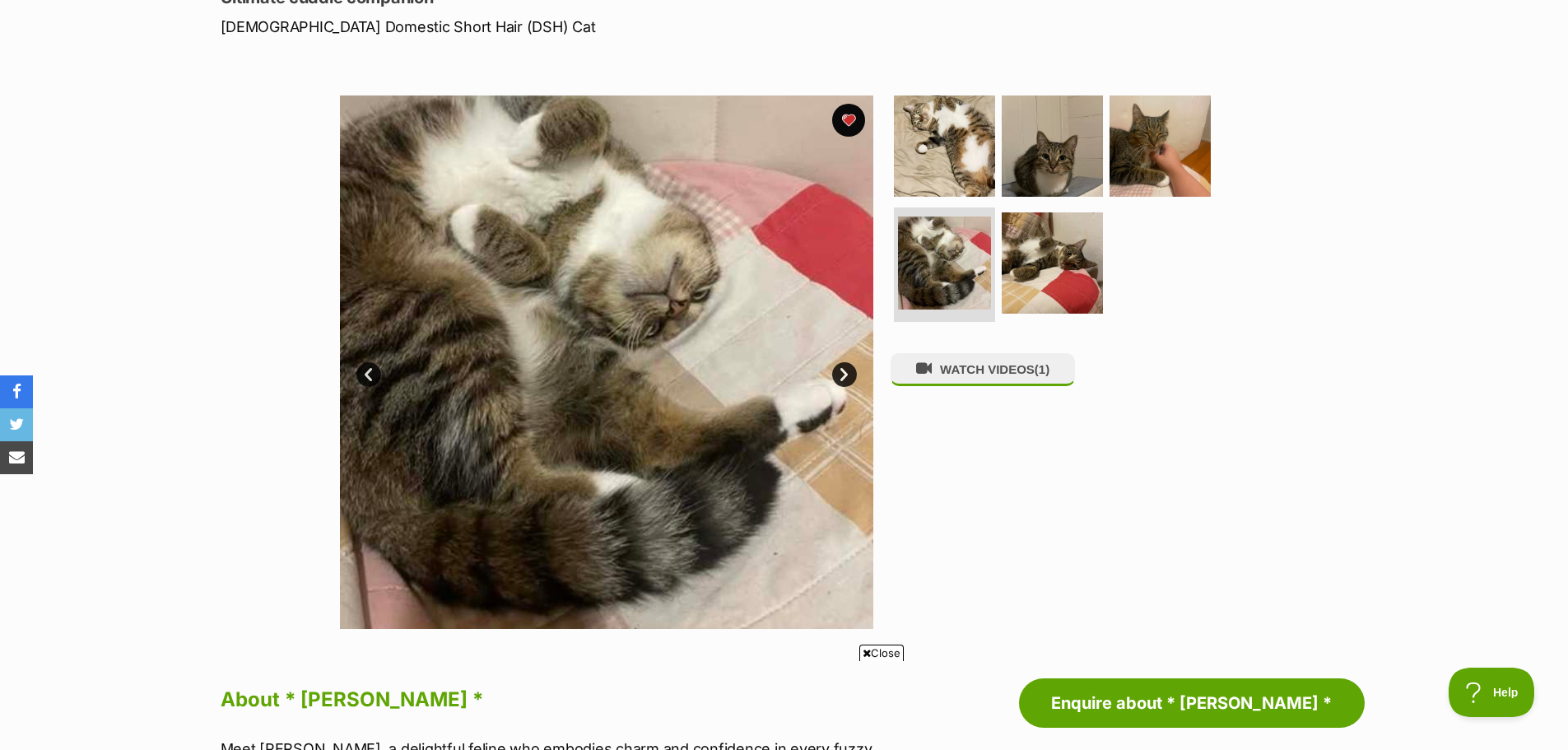
click at [848, 368] on link "Next" at bounding box center [844, 375] width 25 height 25
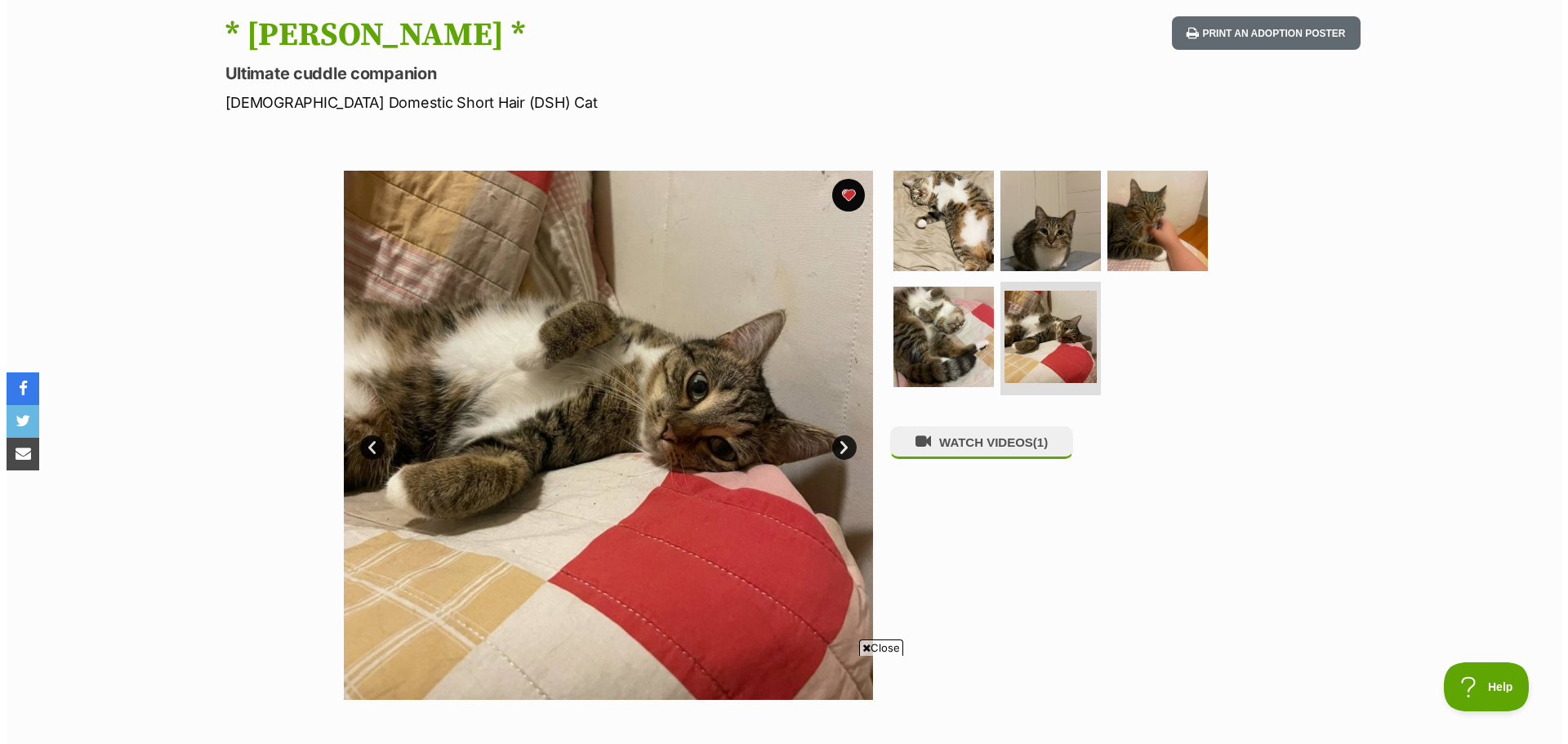
scroll to position [164, 0]
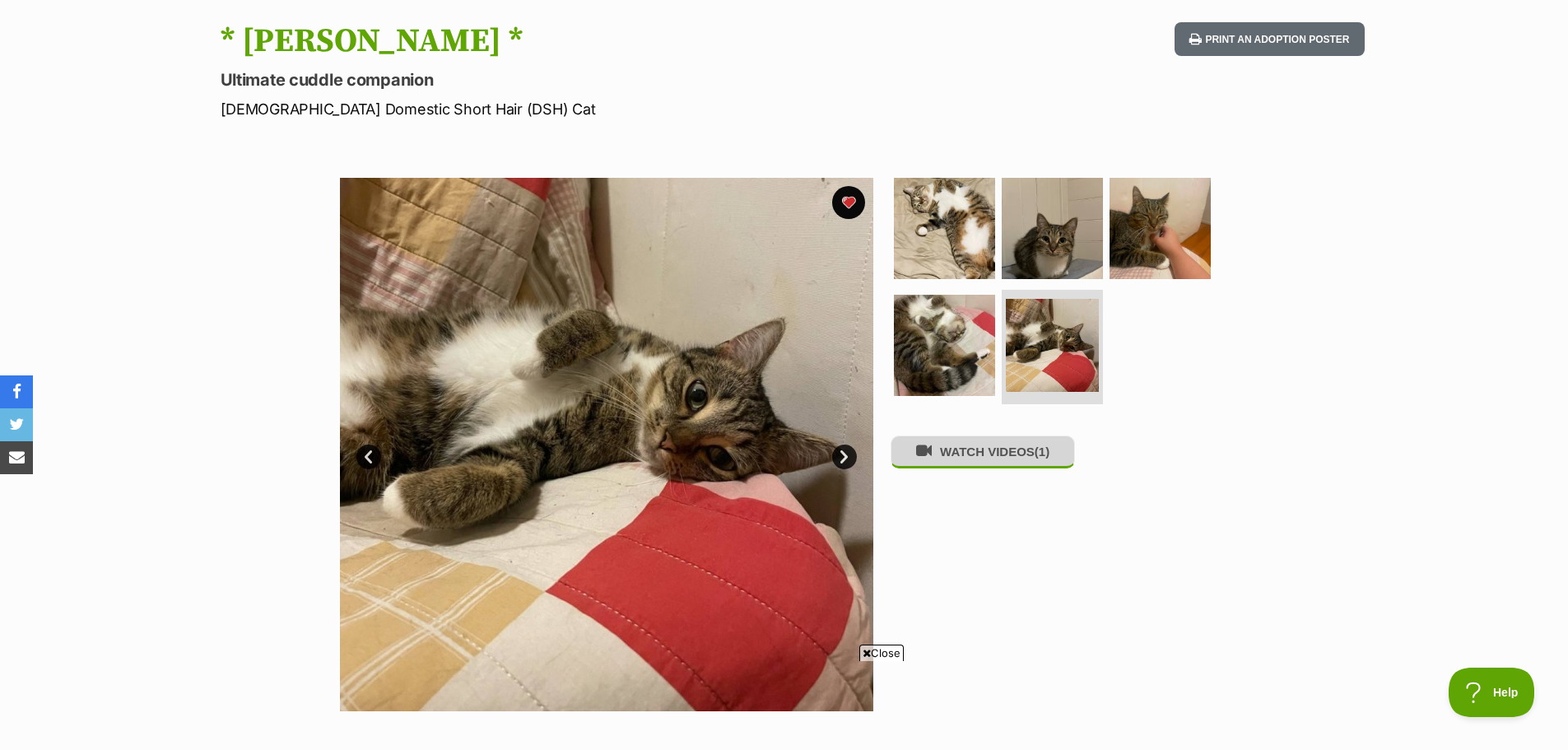
click at [987, 457] on button "WATCH VIDEOS (1)" at bounding box center [983, 451] width 185 height 32
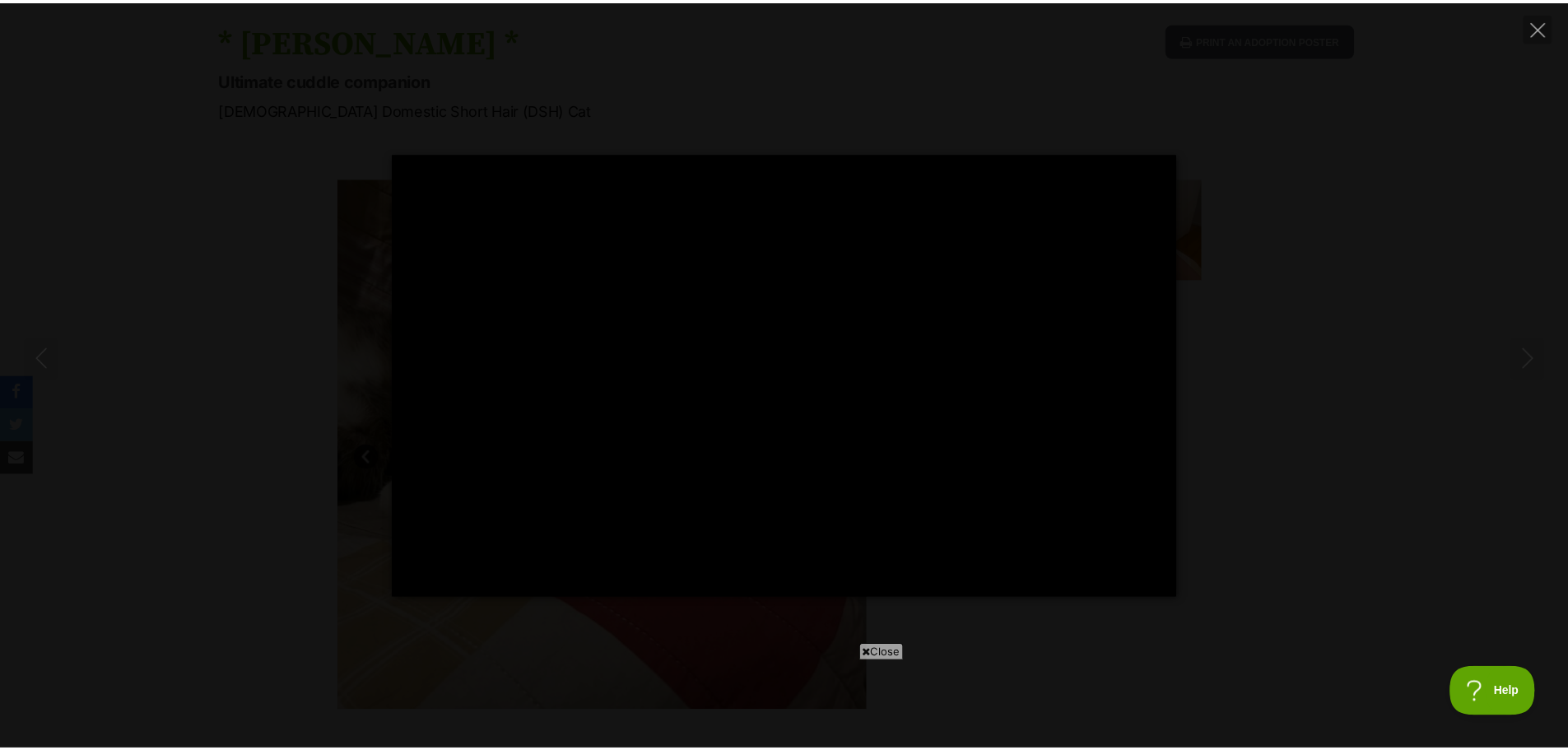
scroll to position [0, 0]
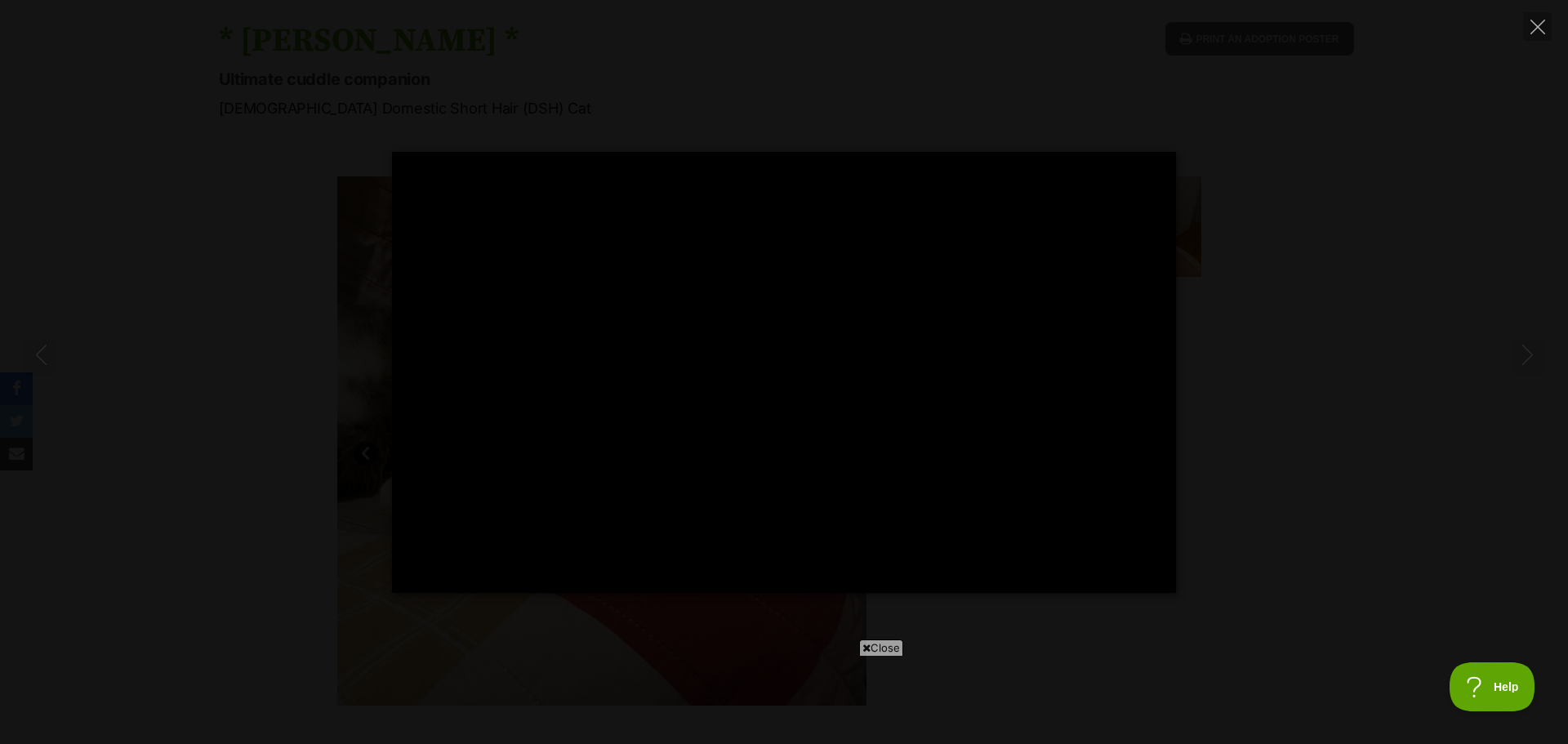
type input "100"
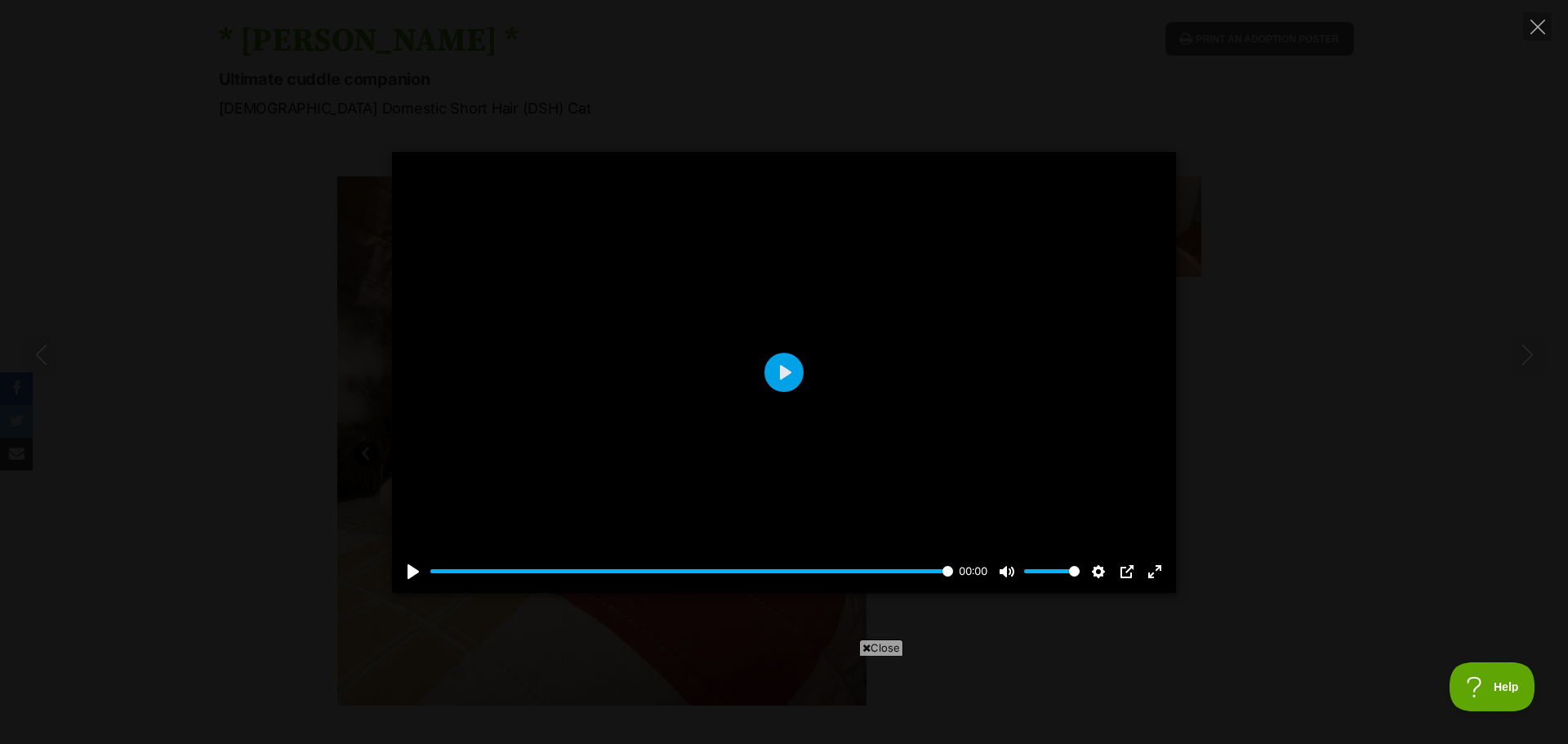
click at [870, 653] on span "Close" at bounding box center [882, 647] width 45 height 16
click at [1535, 24] on icon "Close" at bounding box center [1537, 27] width 15 height 15
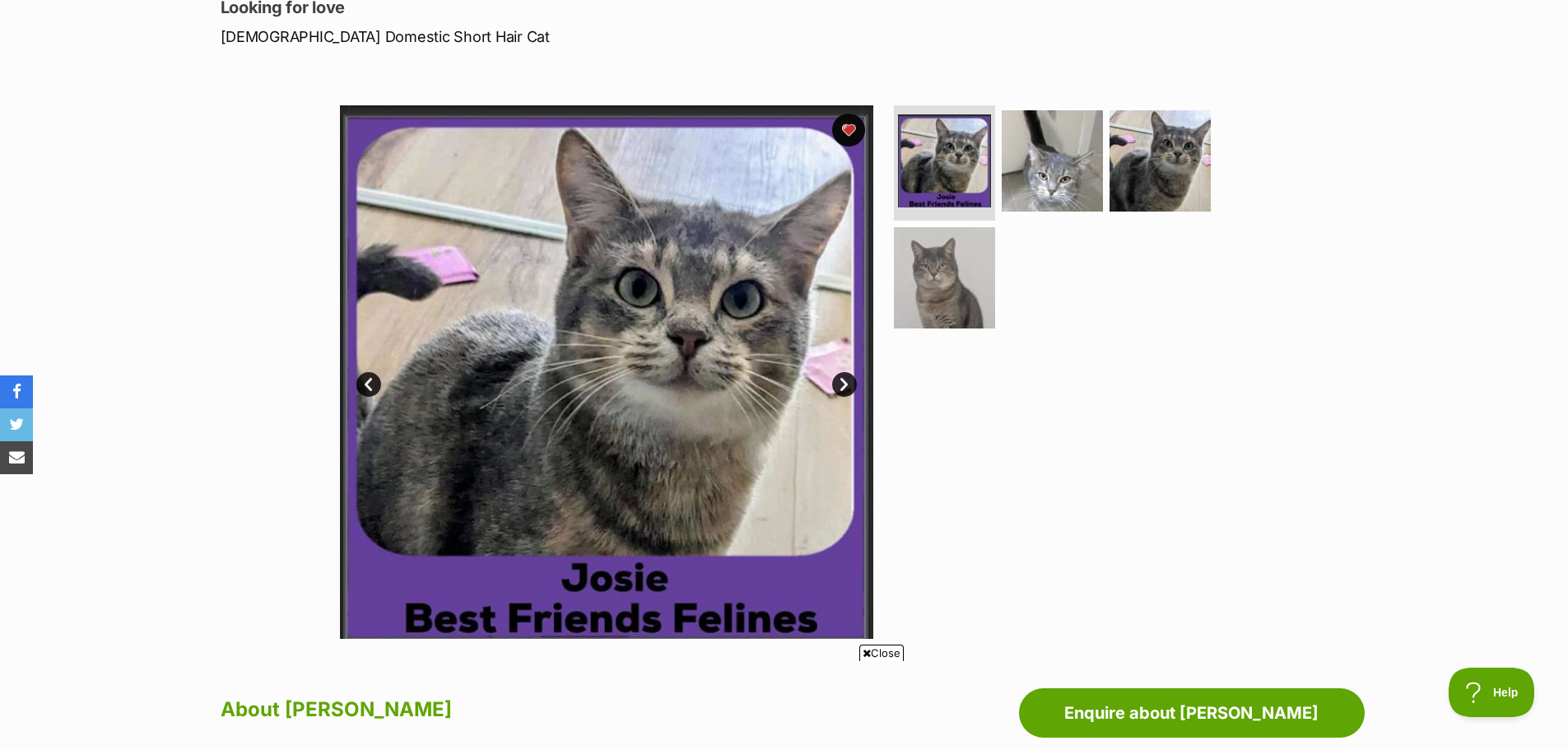
scroll to position [247, 0]
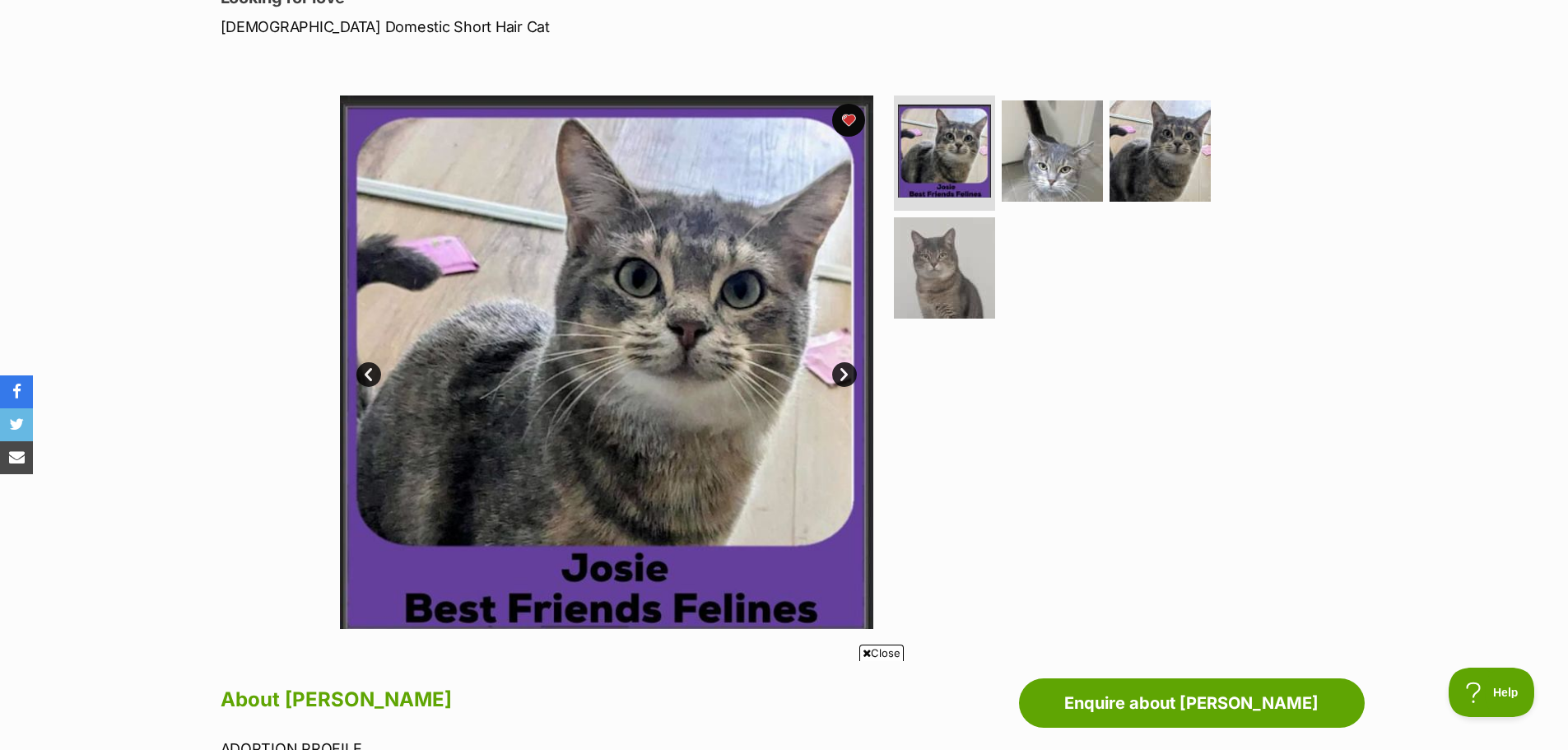
click at [878, 652] on span "Close" at bounding box center [882, 652] width 45 height 16
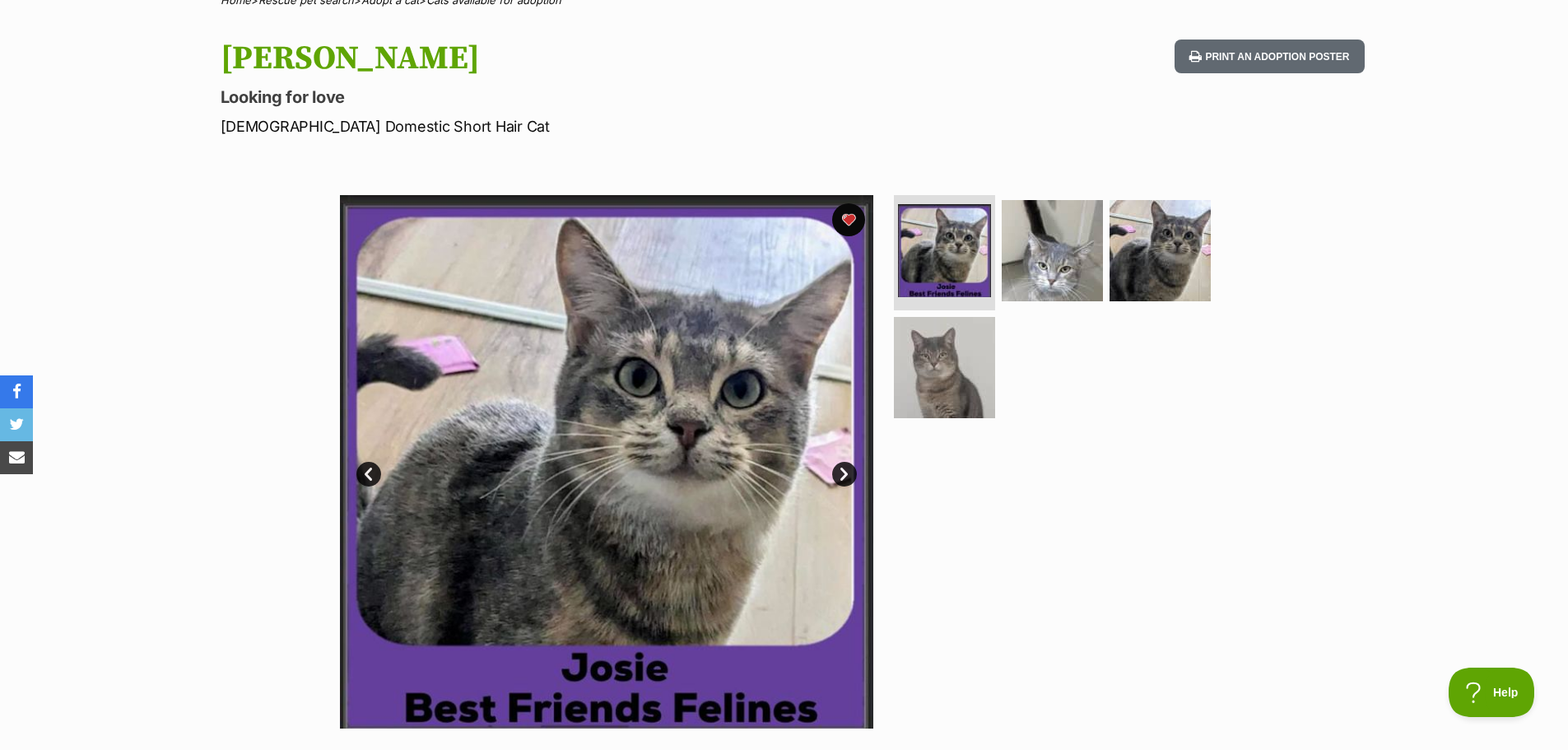
scroll to position [165, 0]
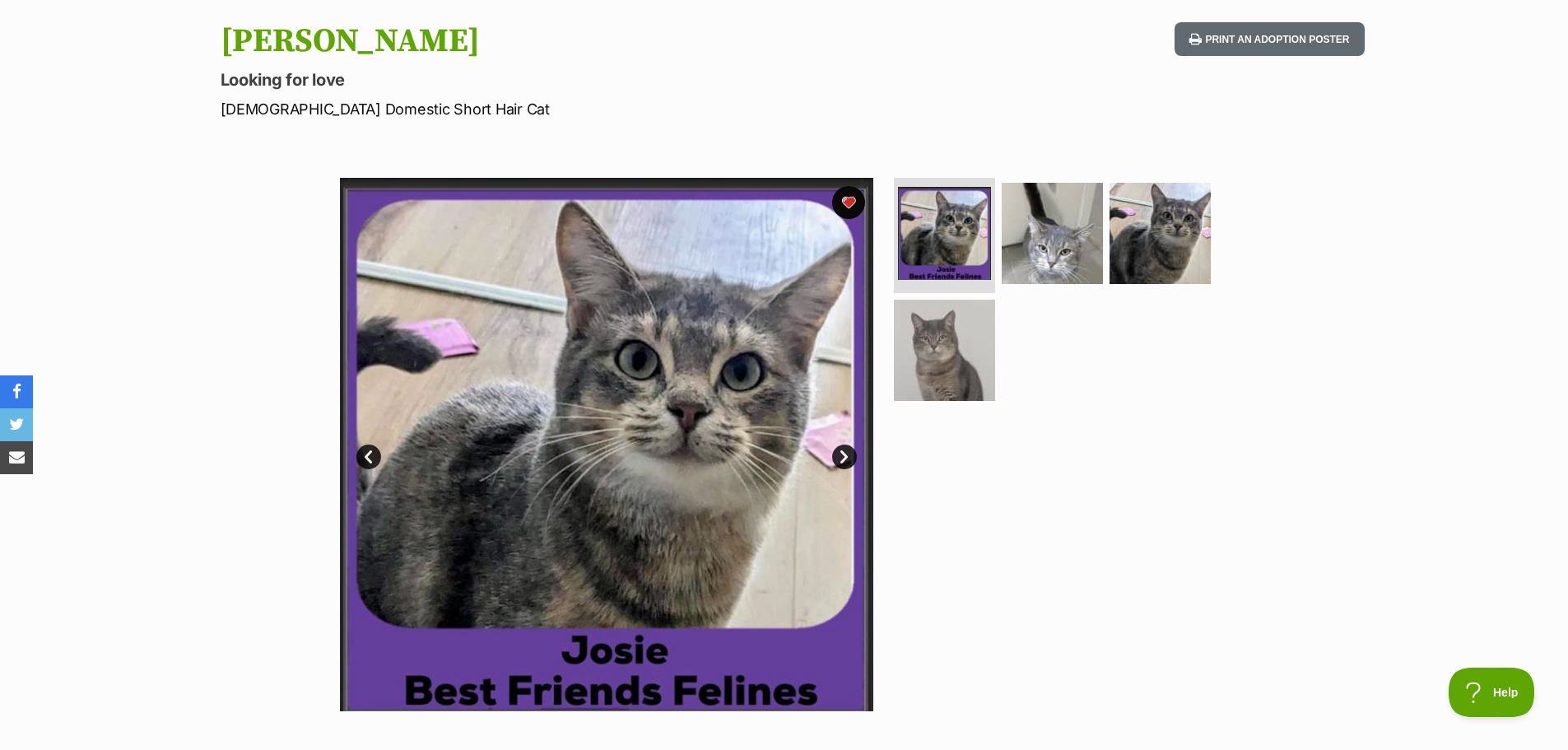
click at [844, 460] on link "Next" at bounding box center [844, 457] width 25 height 25
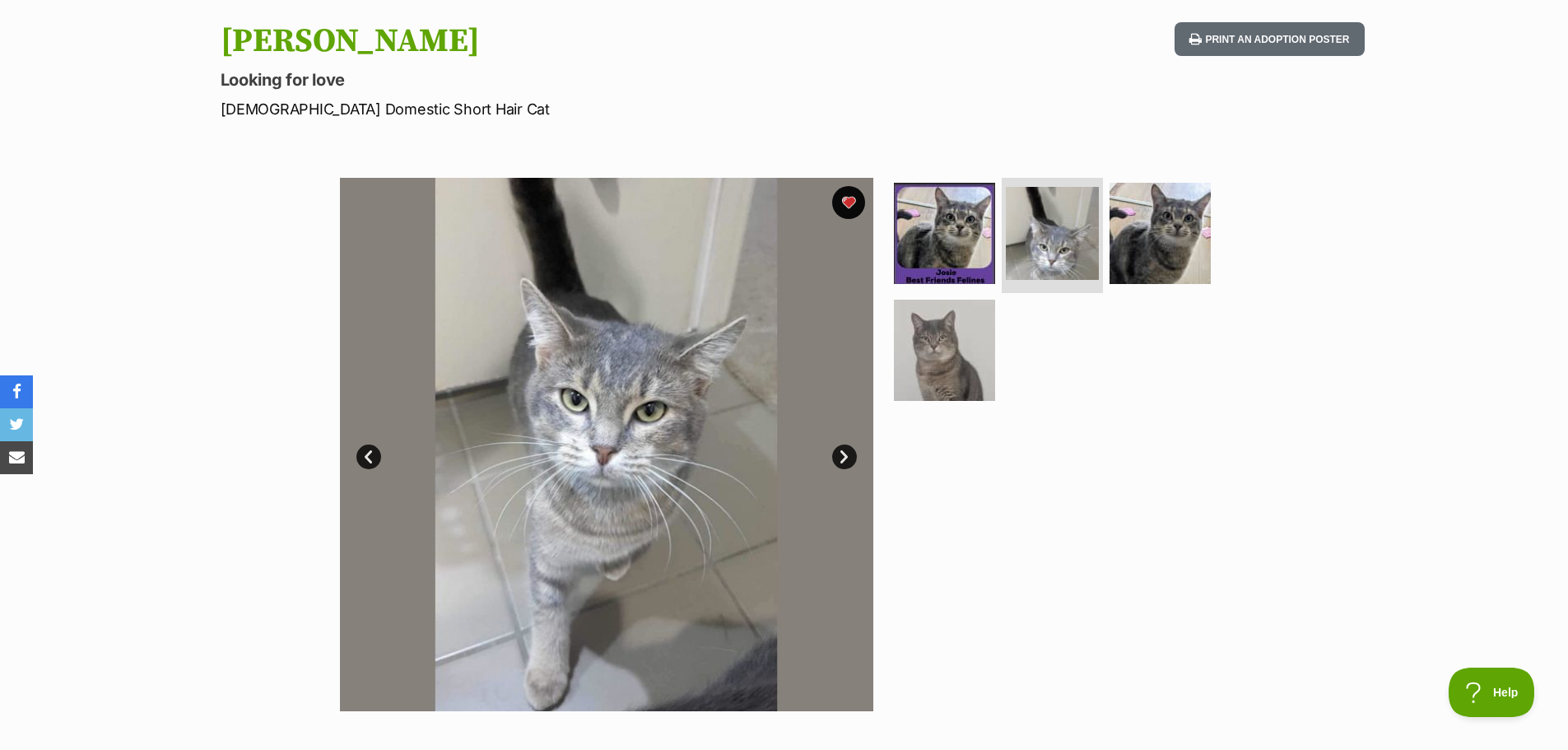
click at [844, 460] on link "Next" at bounding box center [844, 457] width 25 height 25
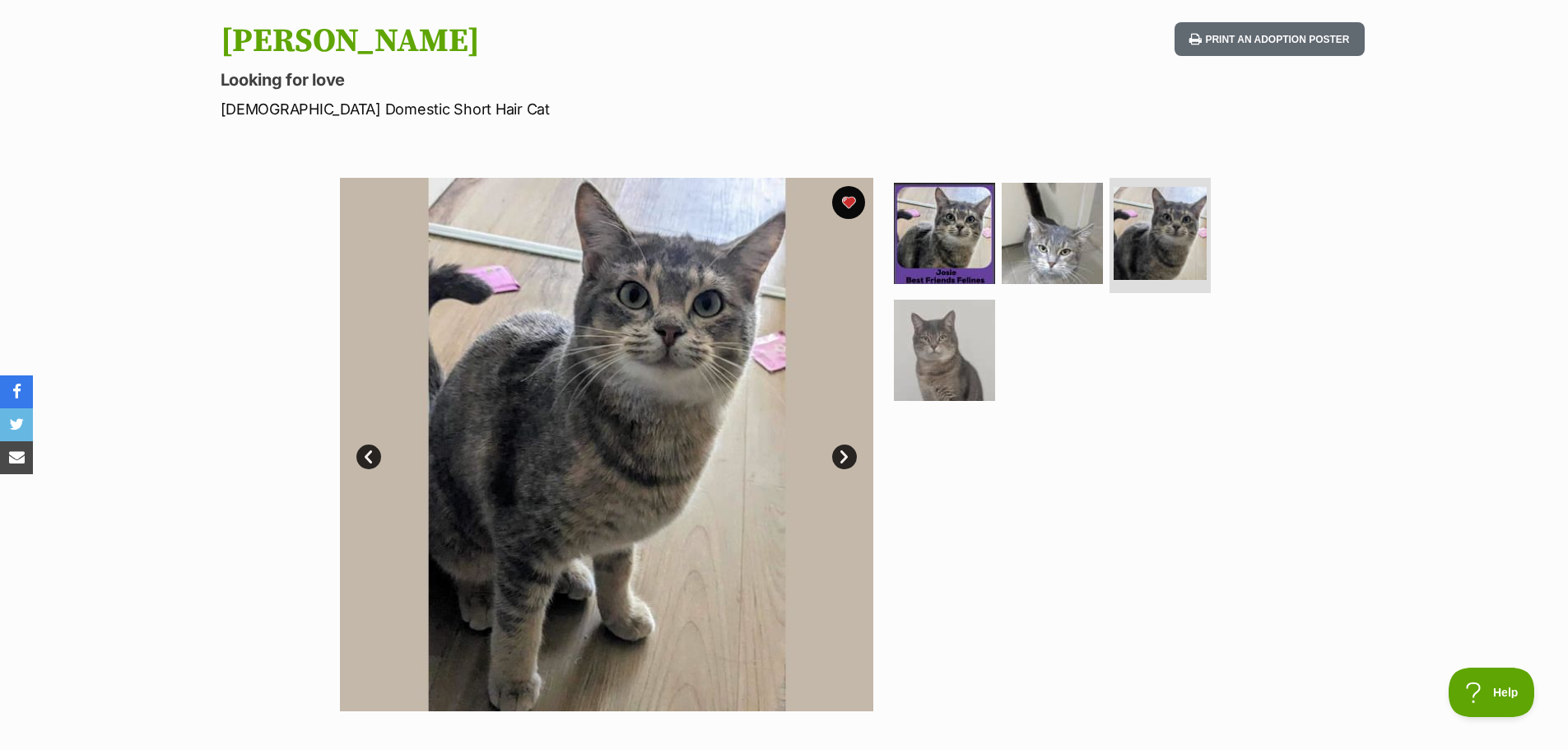
click at [844, 460] on link "Next" at bounding box center [844, 457] width 25 height 25
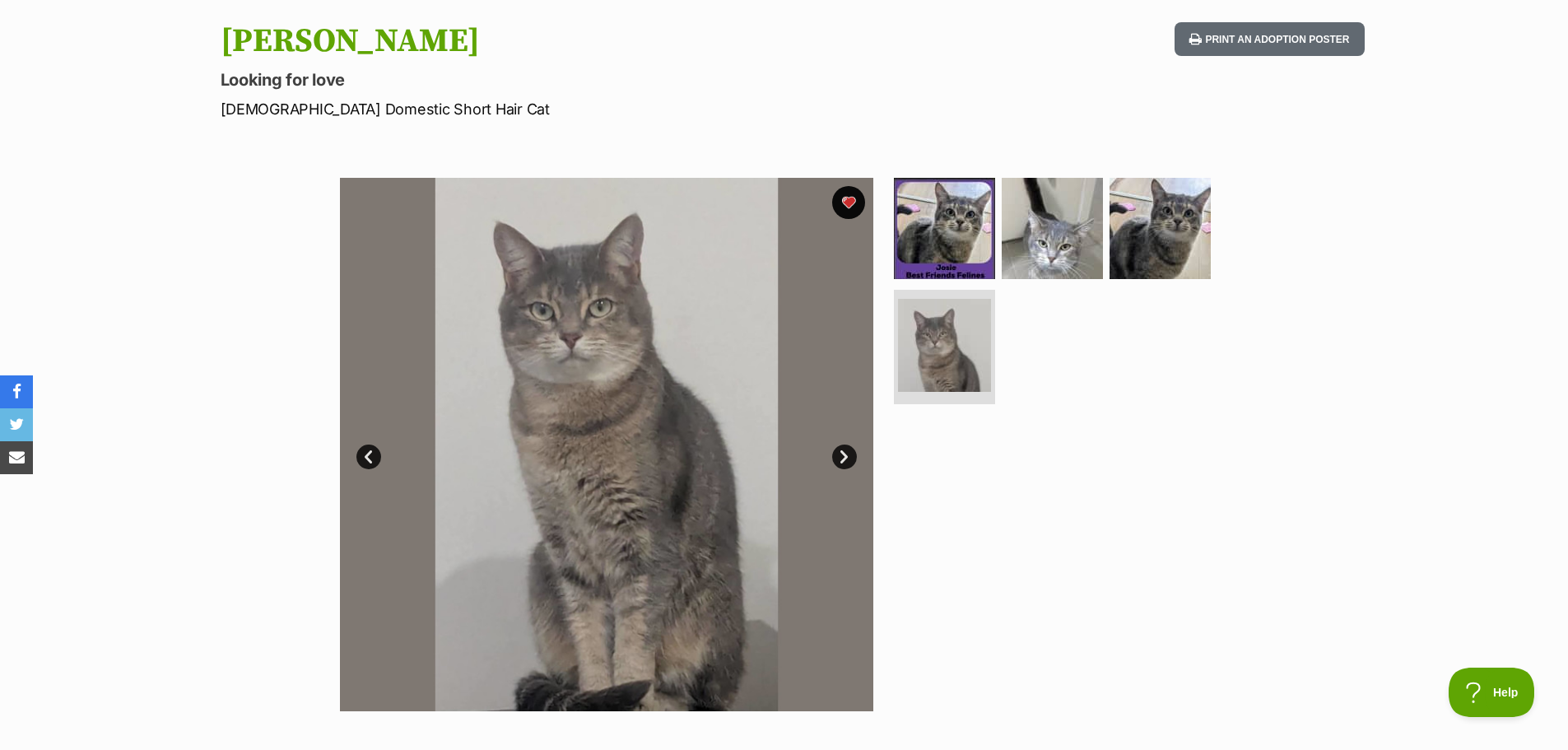
click at [369, 458] on link "Prev" at bounding box center [368, 457] width 25 height 25
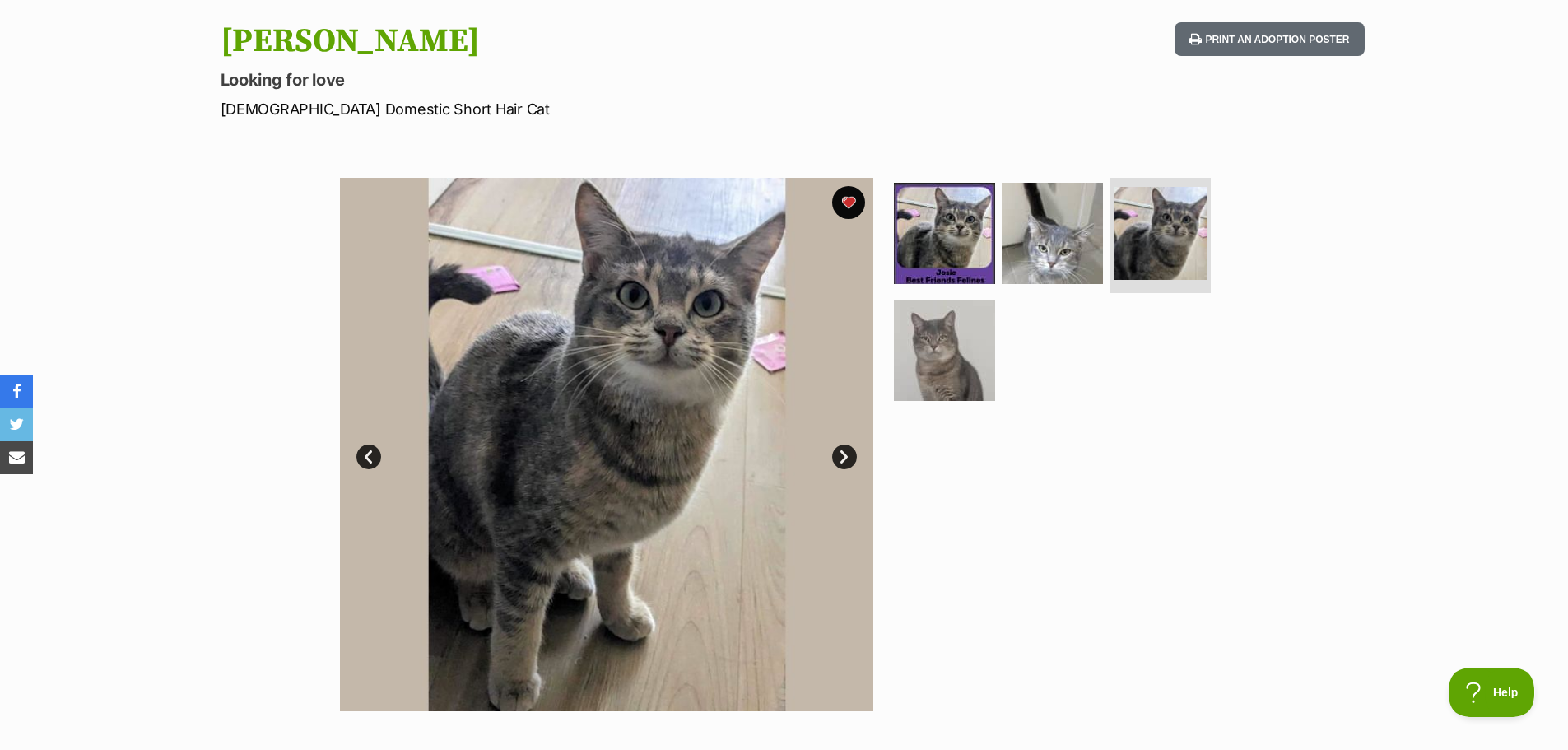
click at [836, 466] on link "Next" at bounding box center [844, 457] width 25 height 25
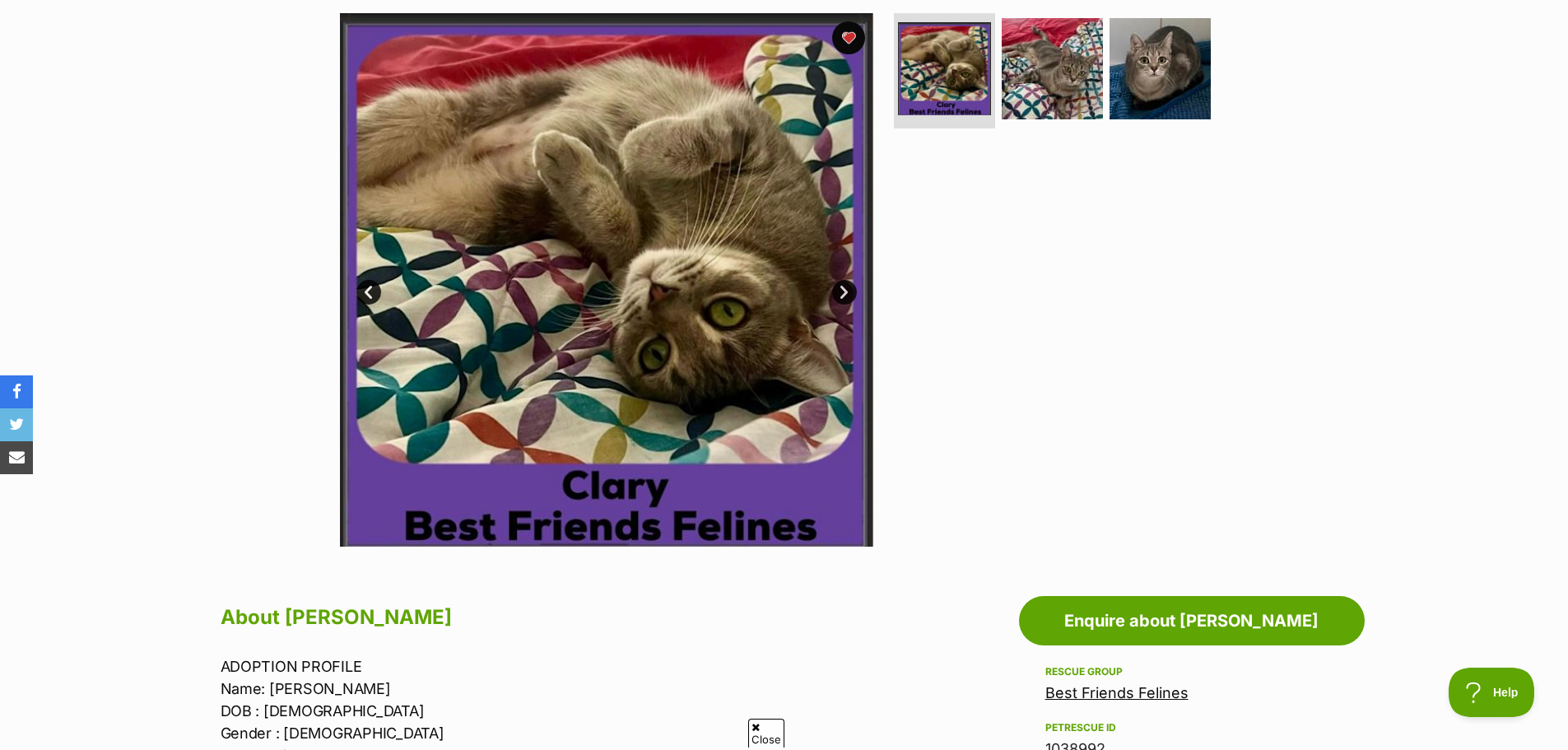
click at [758, 729] on icon at bounding box center [756, 728] width 9 height 10
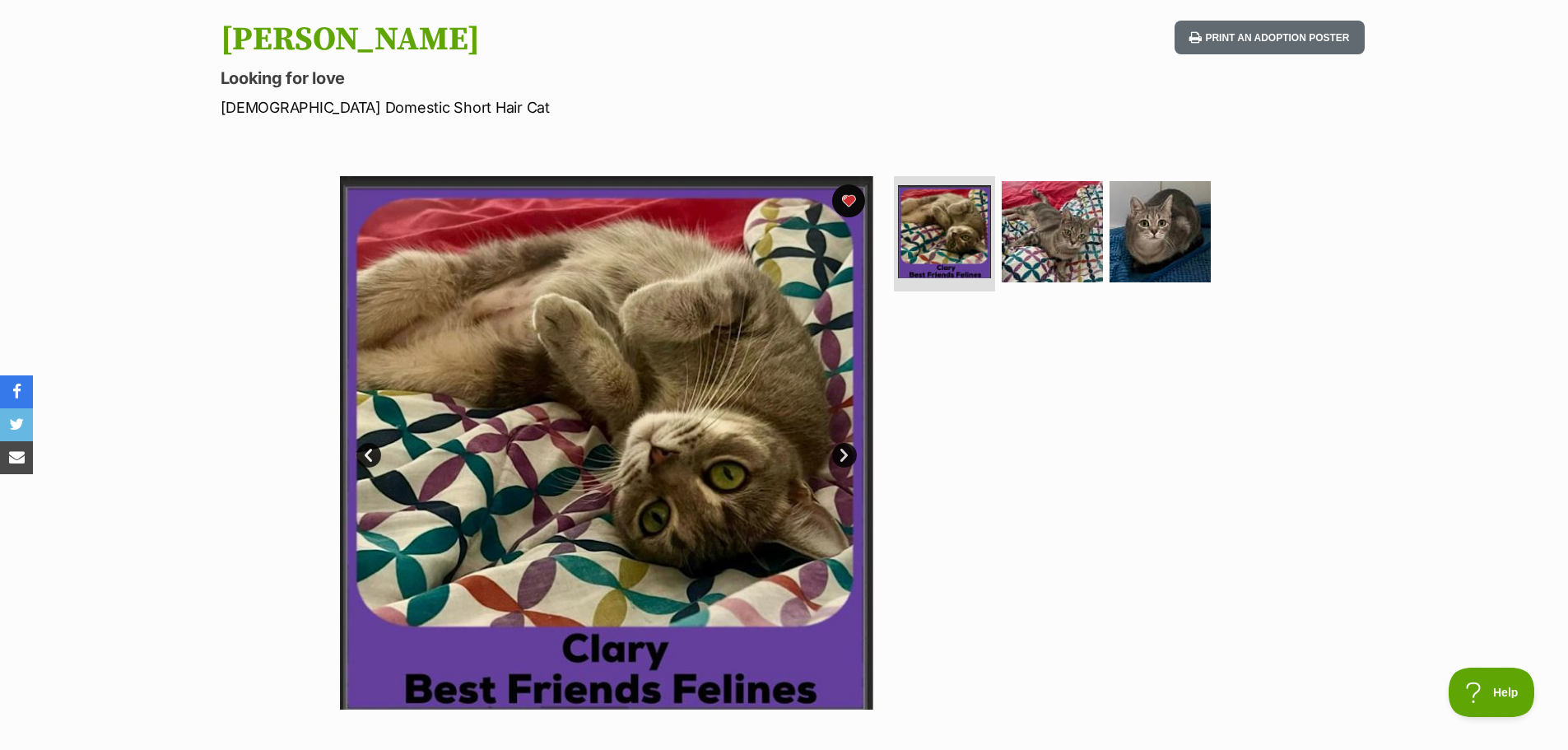
scroll to position [165, 0]
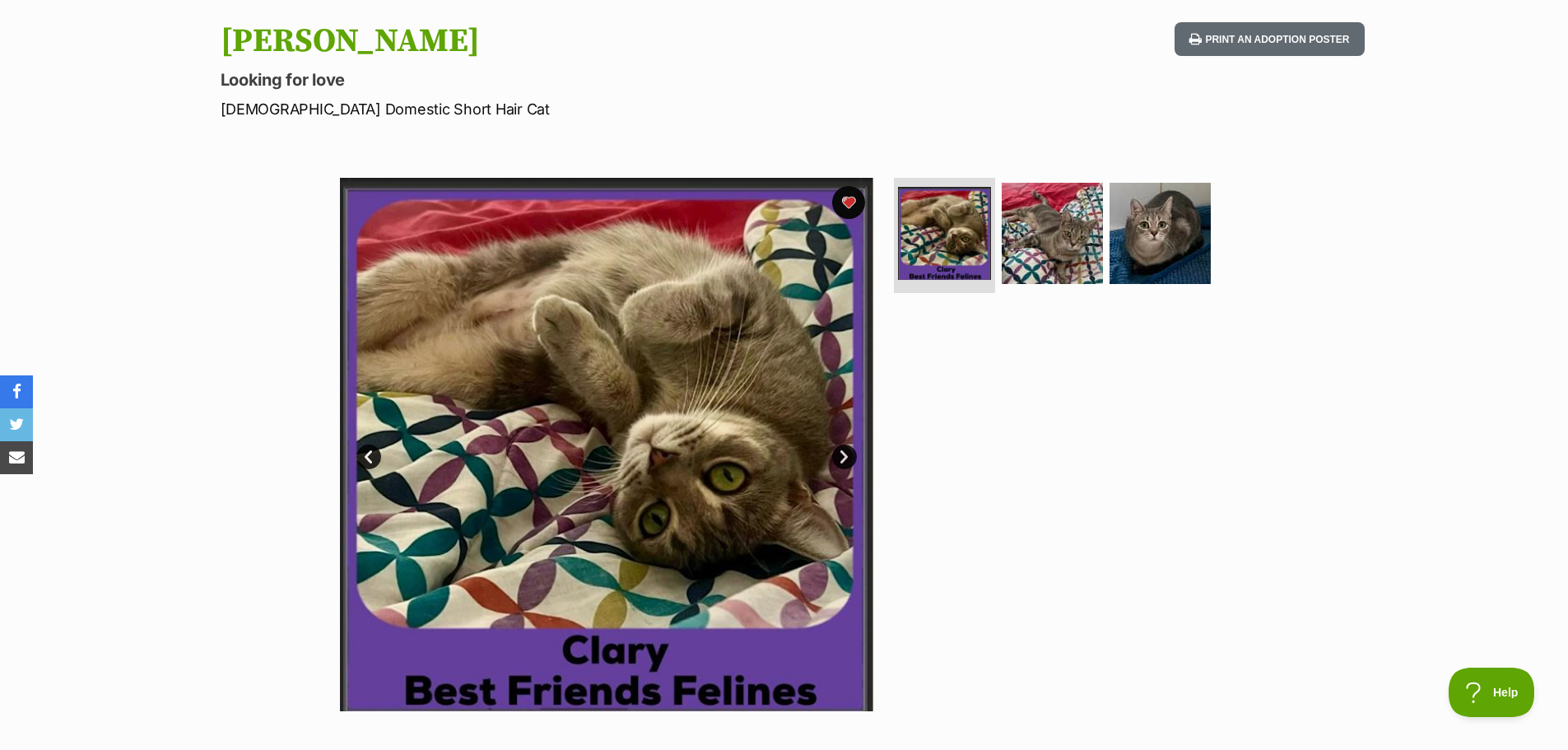
click at [844, 462] on link "Next" at bounding box center [844, 457] width 25 height 25
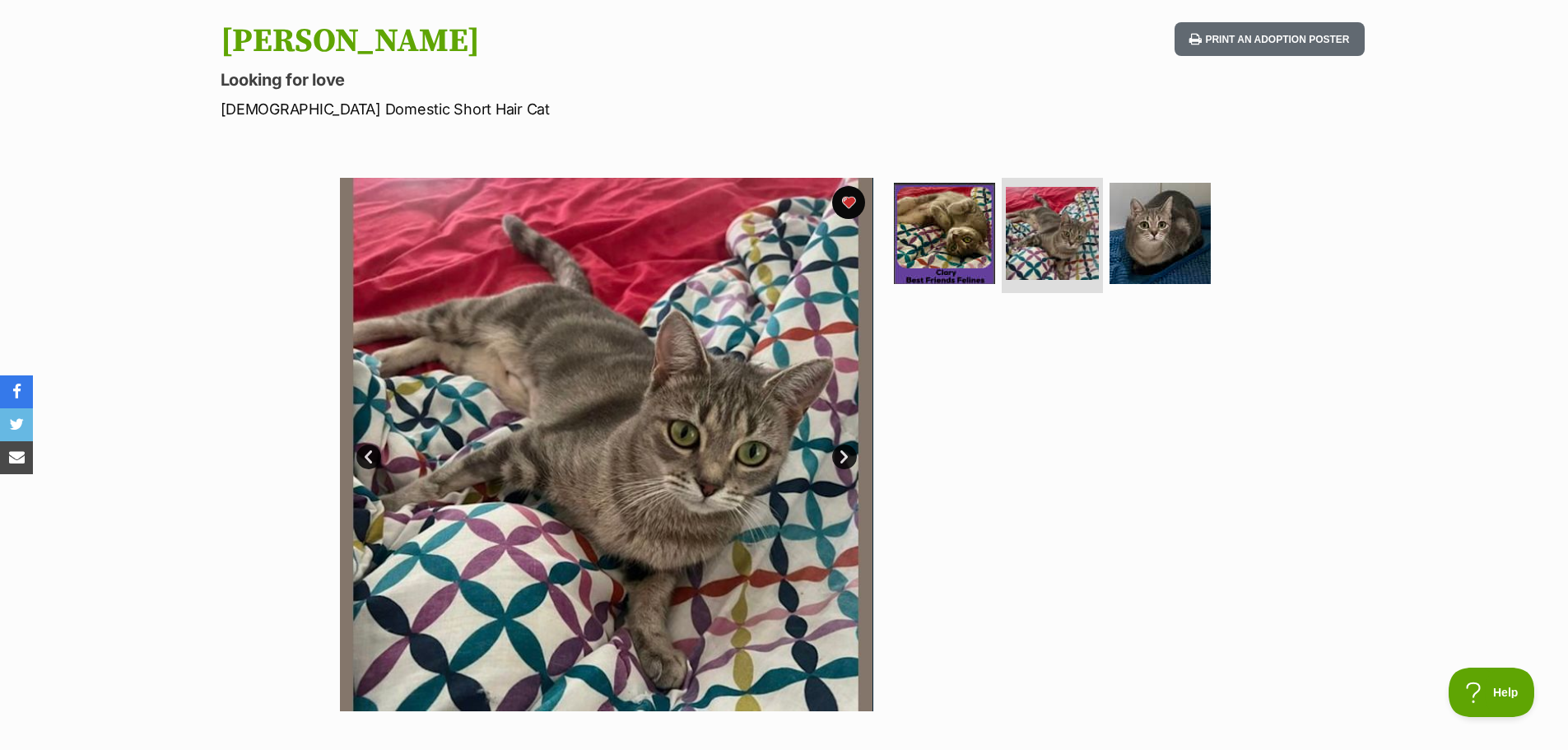
click at [844, 462] on link "Next" at bounding box center [844, 457] width 25 height 25
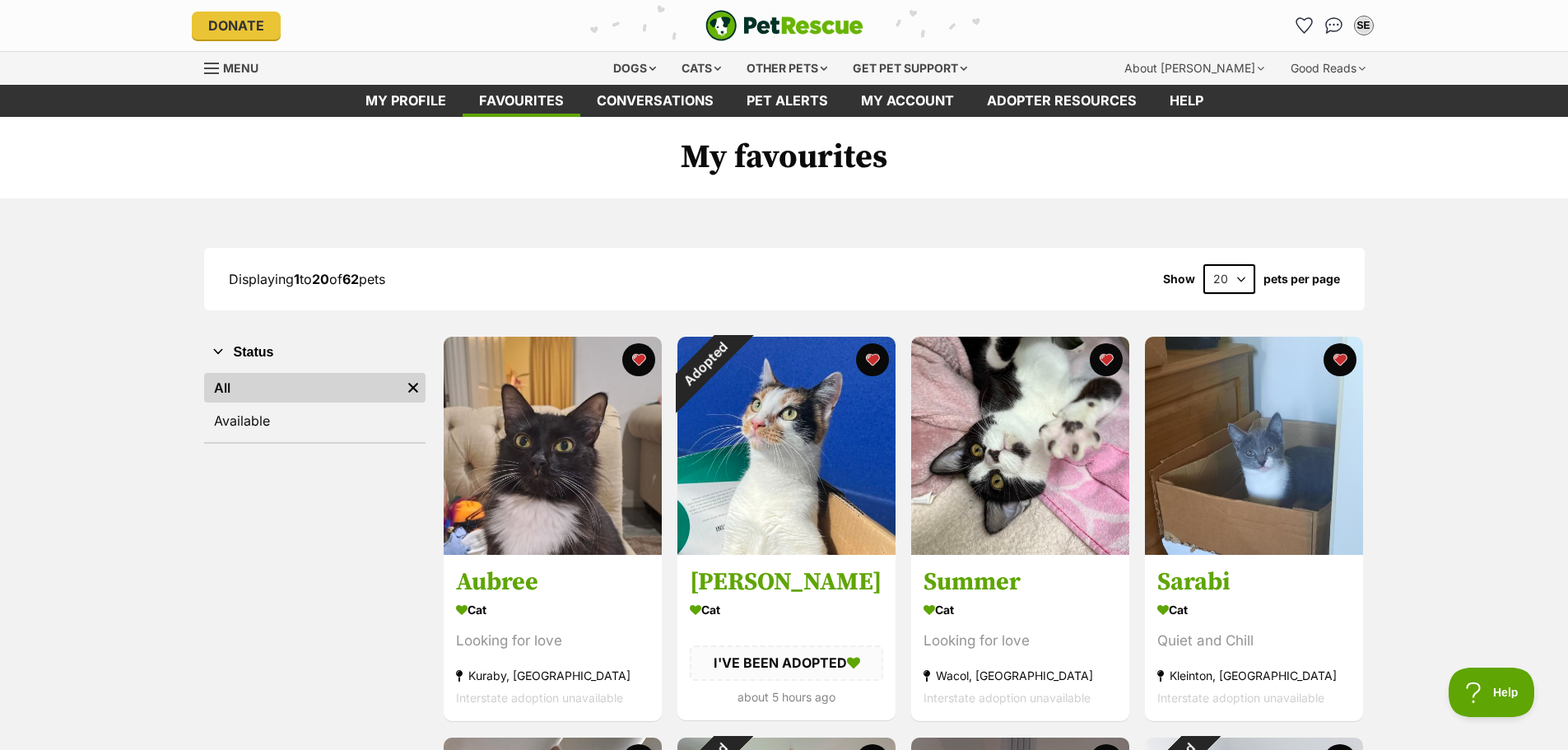
click at [1223, 286] on select "20 40 60" at bounding box center [1230, 279] width 52 height 29
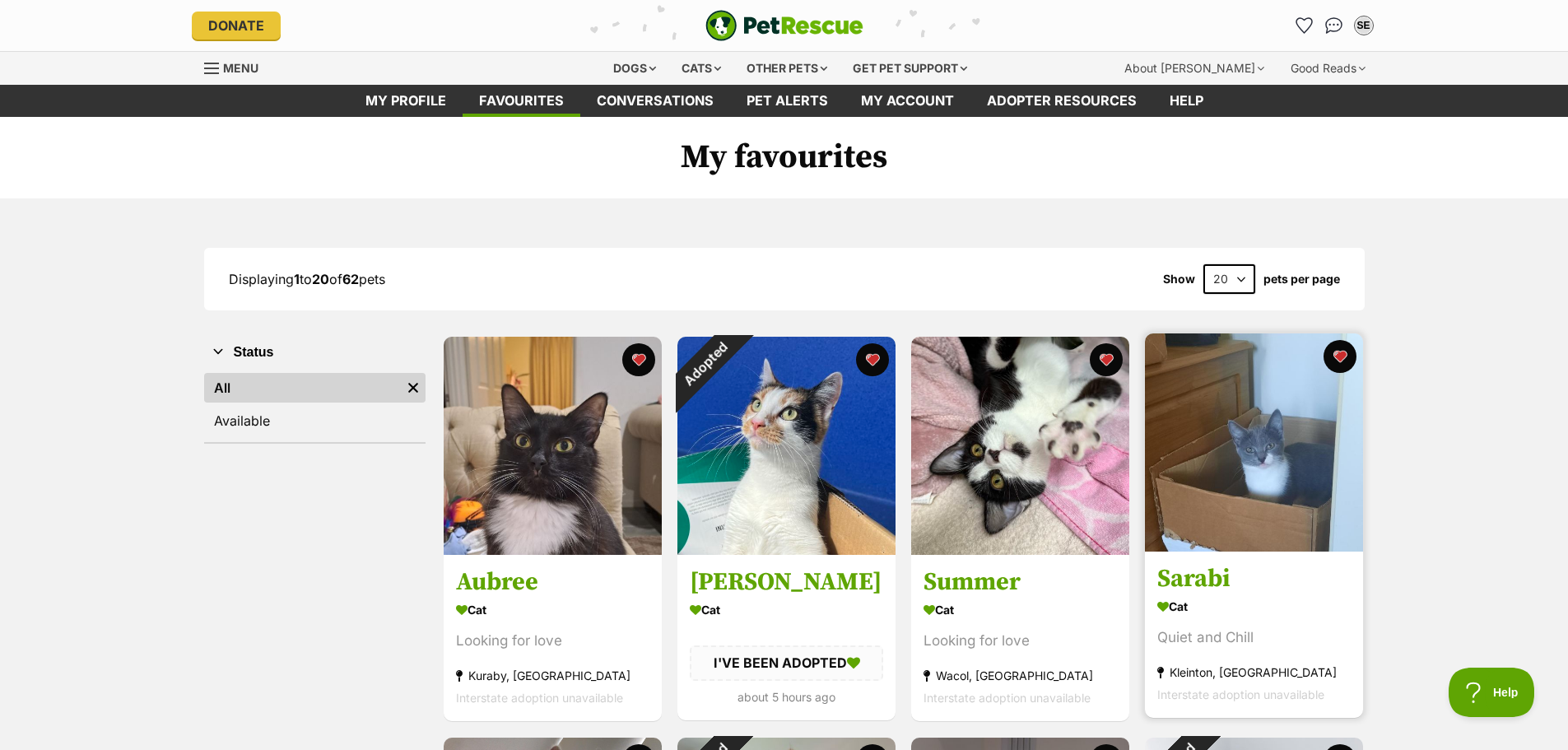
select select "60"
click at [1204, 264] on select "20 40 60" at bounding box center [1230, 279] width 52 height 29
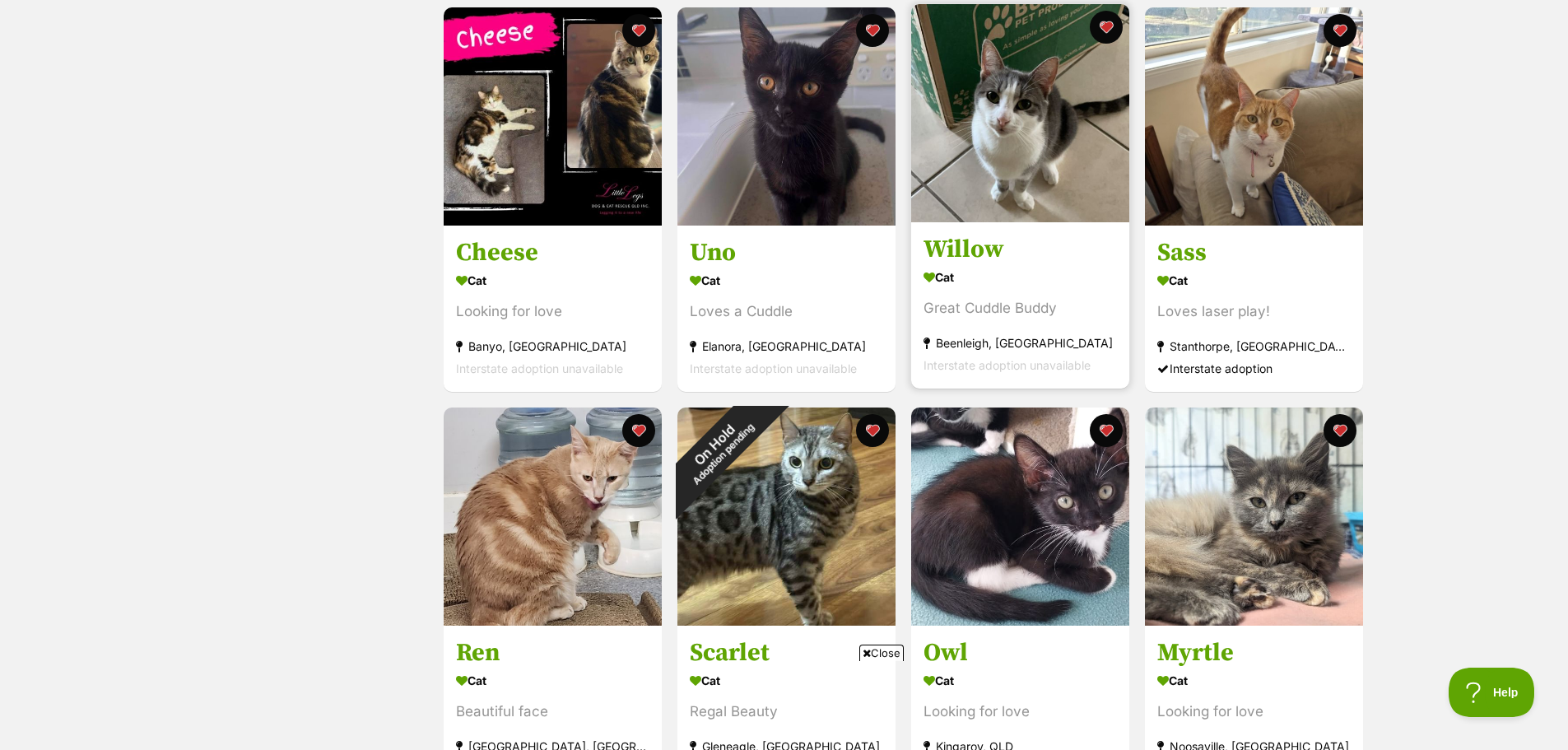
scroll to position [3211, 0]
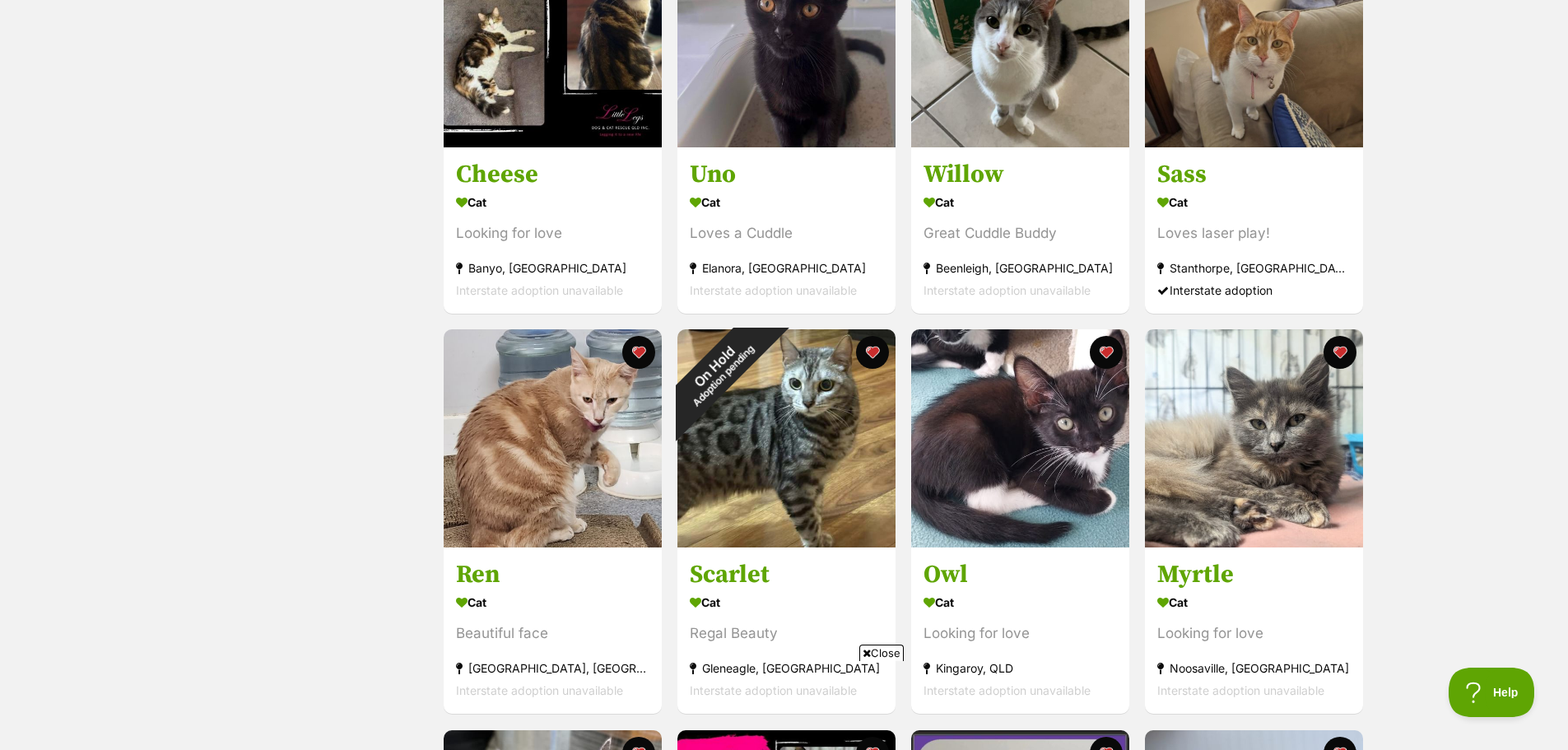
click at [863, 656] on icon at bounding box center [867, 653] width 9 height 10
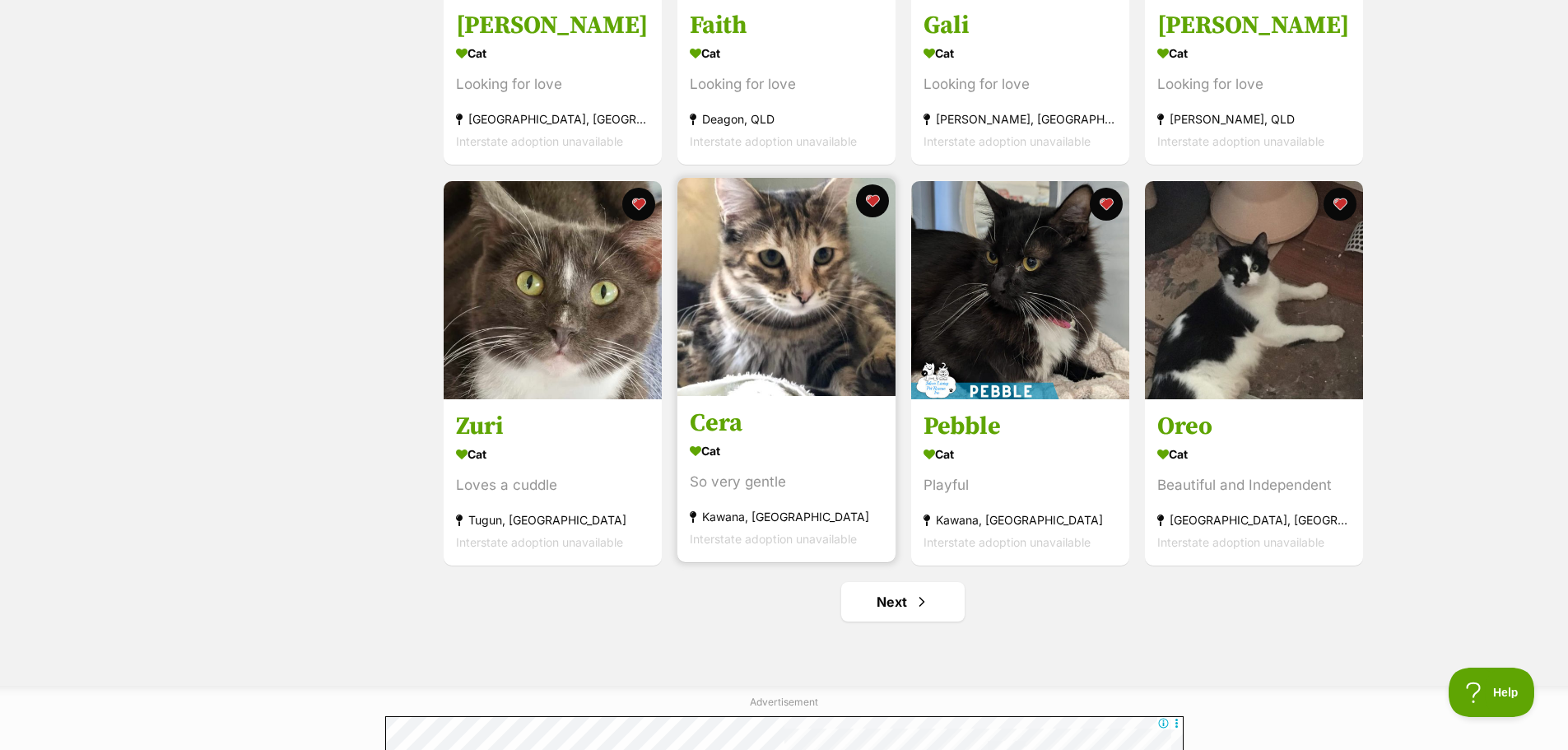
scroll to position [5764, 0]
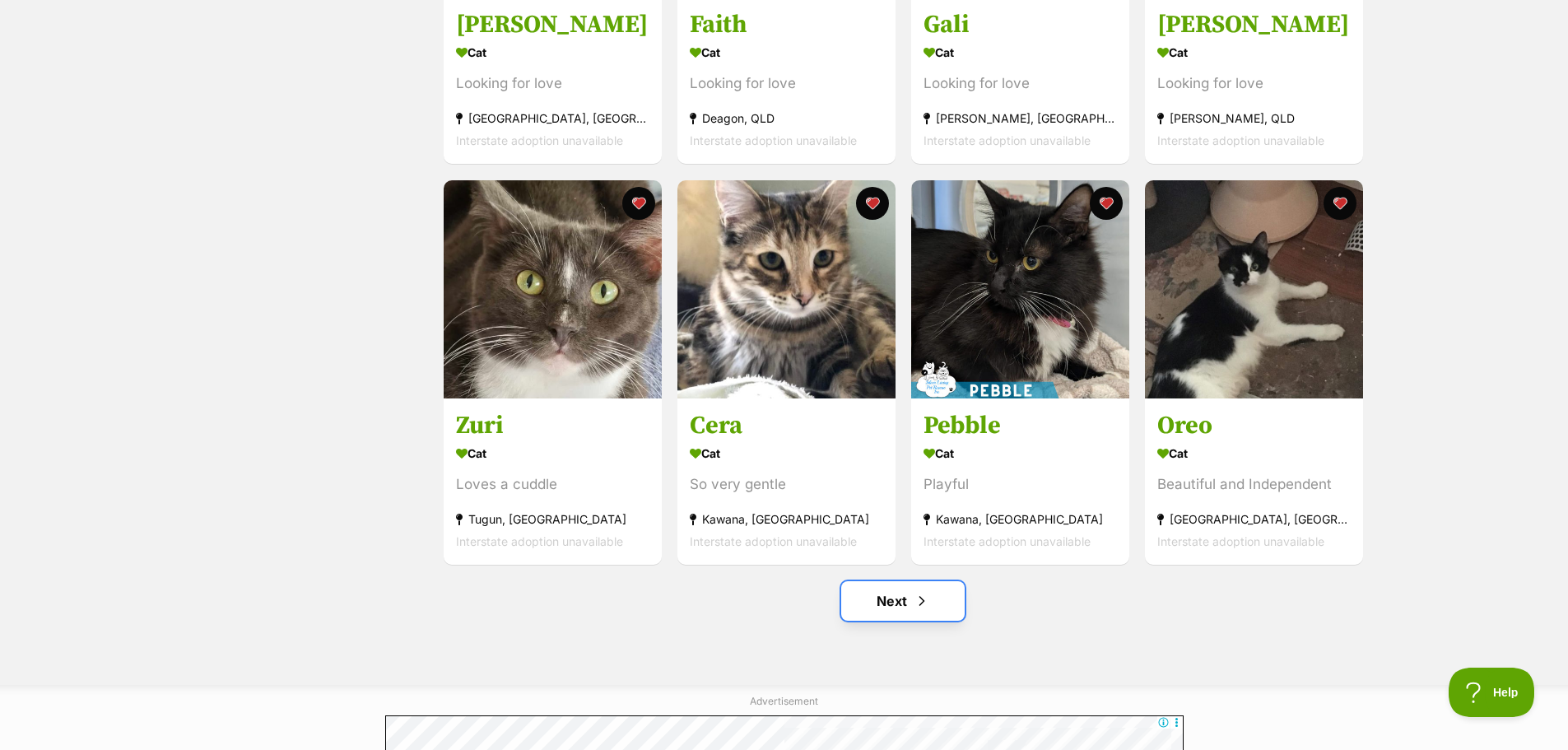
click at [907, 600] on link "Next" at bounding box center [903, 601] width 123 height 40
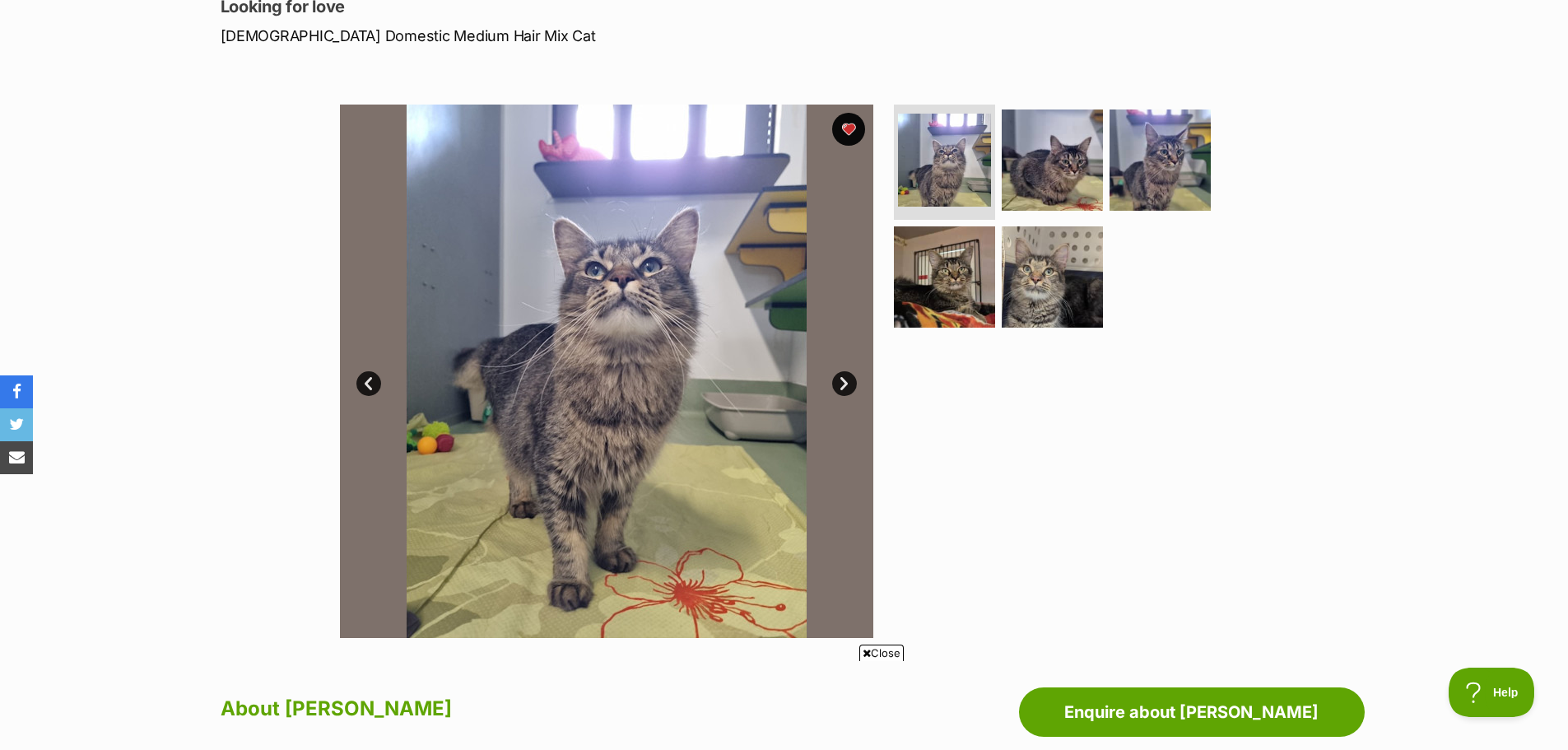
scroll to position [247, 0]
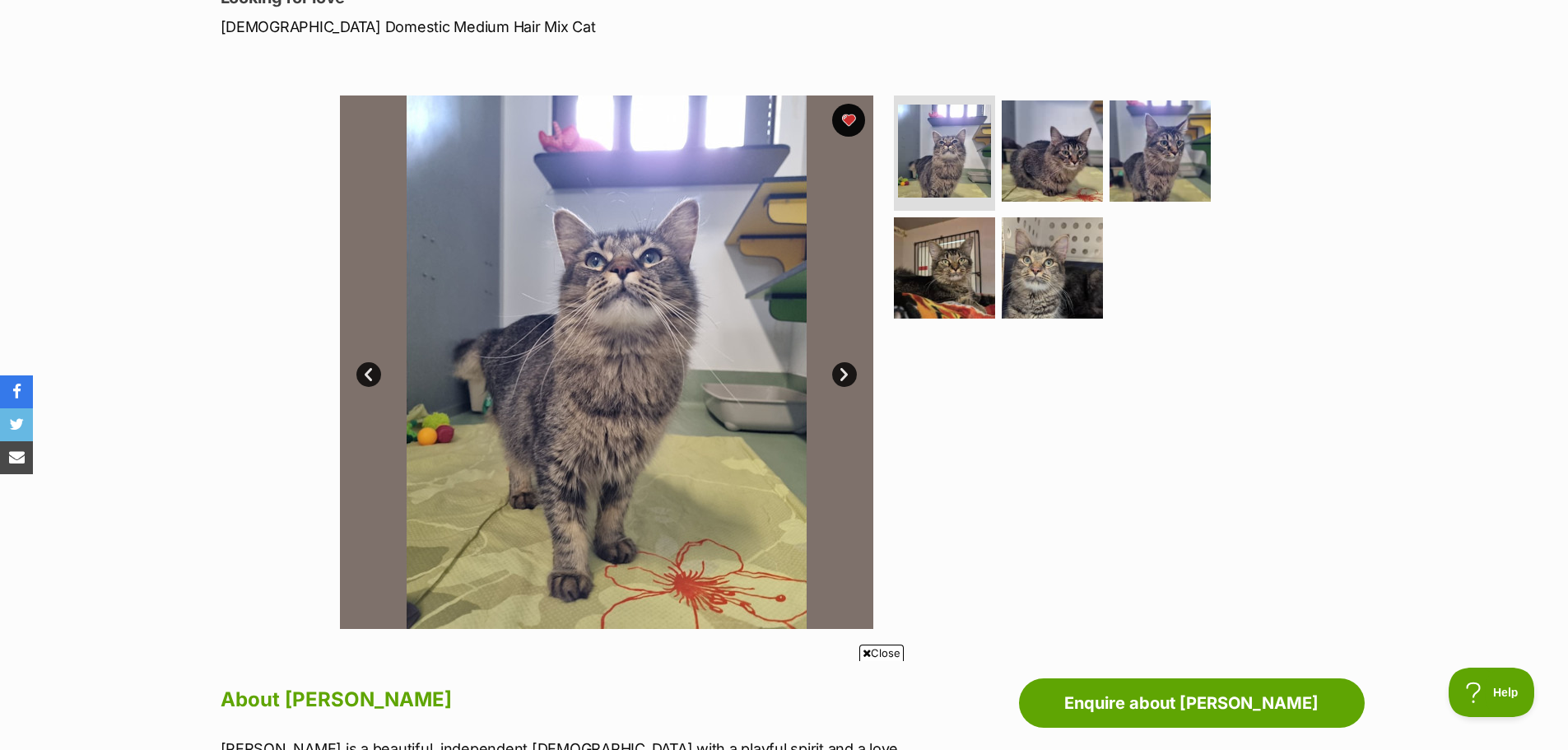
click at [857, 377] on img at bounding box center [607, 362] width 533 height 533
click at [842, 377] on link "Next" at bounding box center [844, 375] width 25 height 25
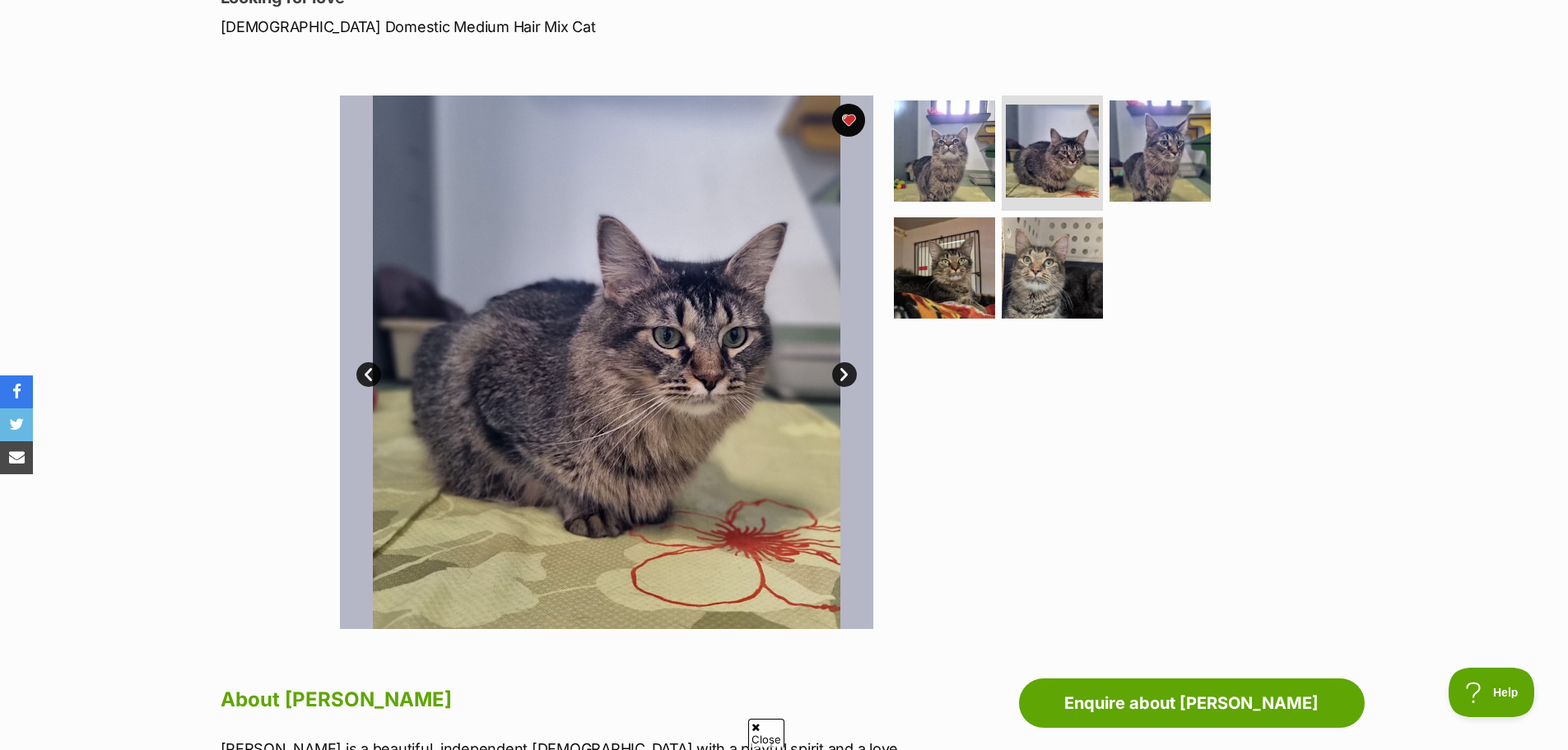
click at [842, 377] on link "Next" at bounding box center [844, 375] width 25 height 25
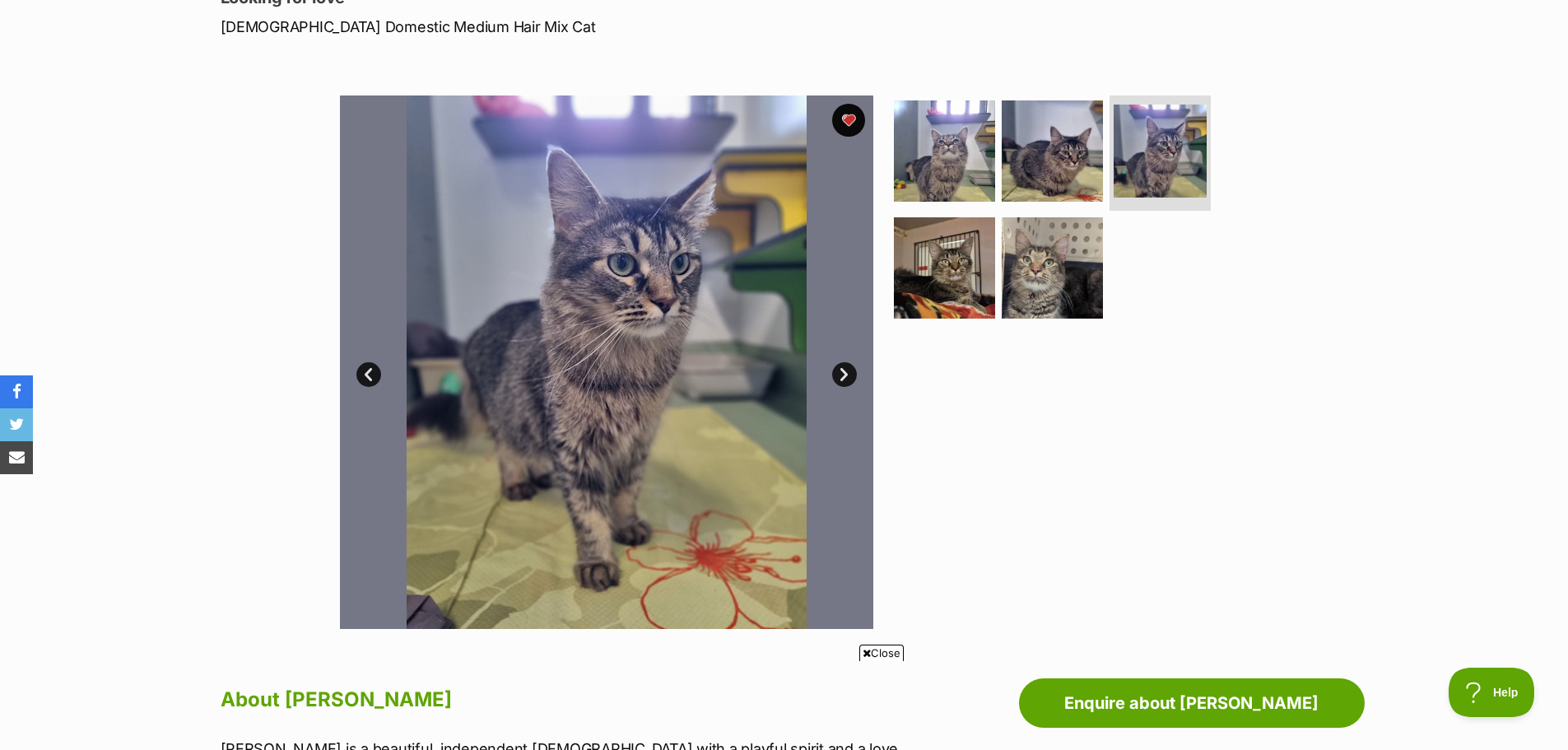
click at [842, 379] on link "Next" at bounding box center [844, 375] width 25 height 25
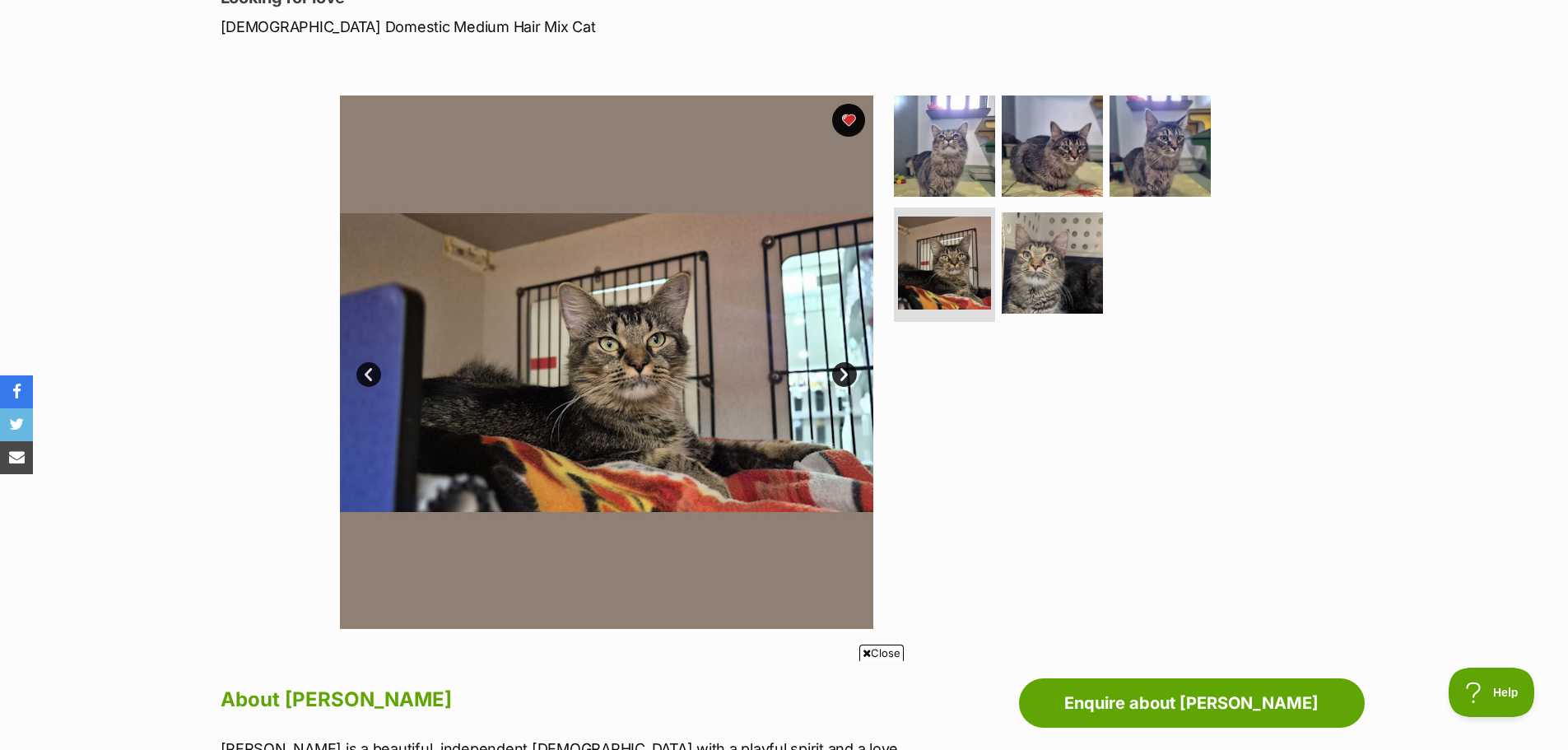
click at [842, 379] on link "Next" at bounding box center [844, 375] width 25 height 25
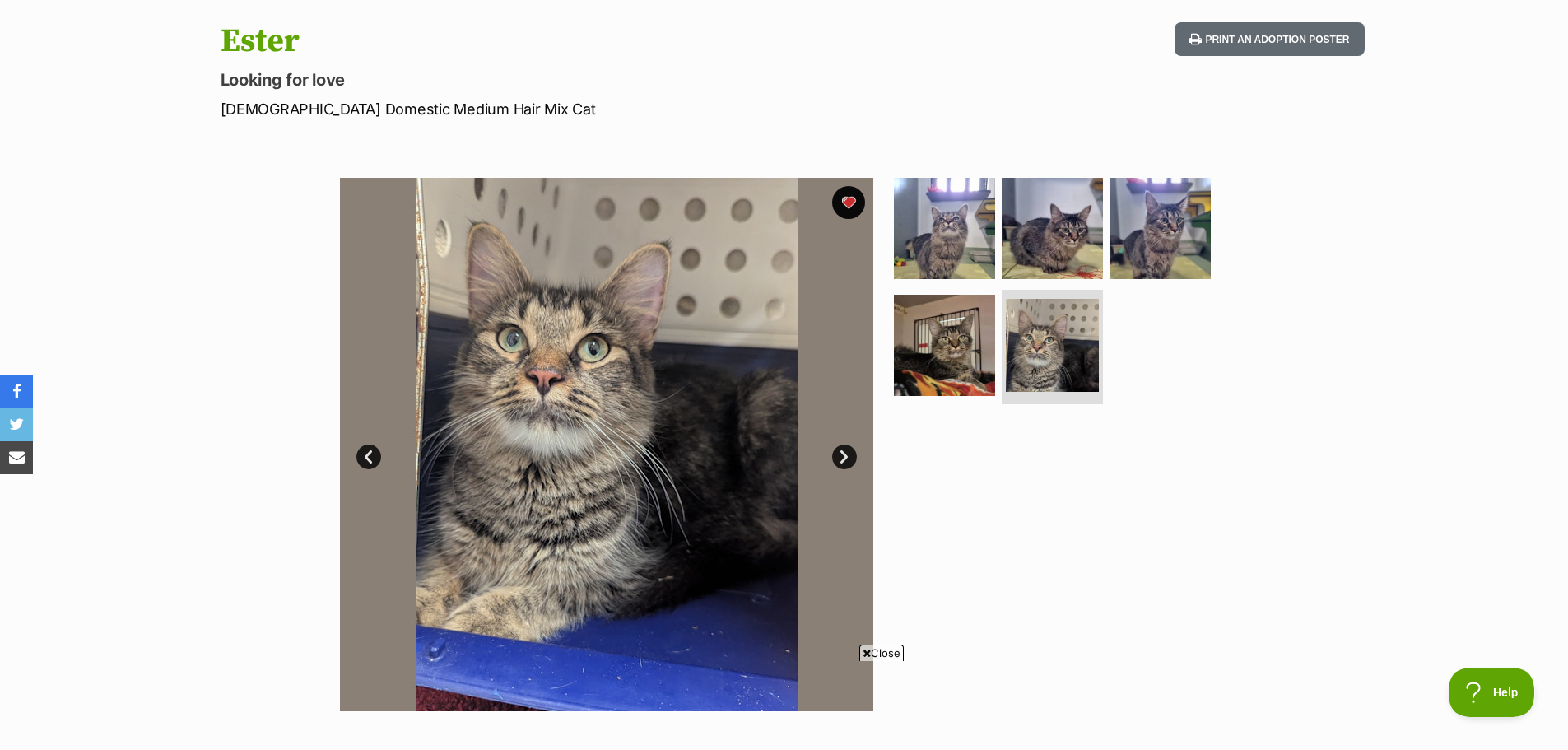
scroll to position [0, 0]
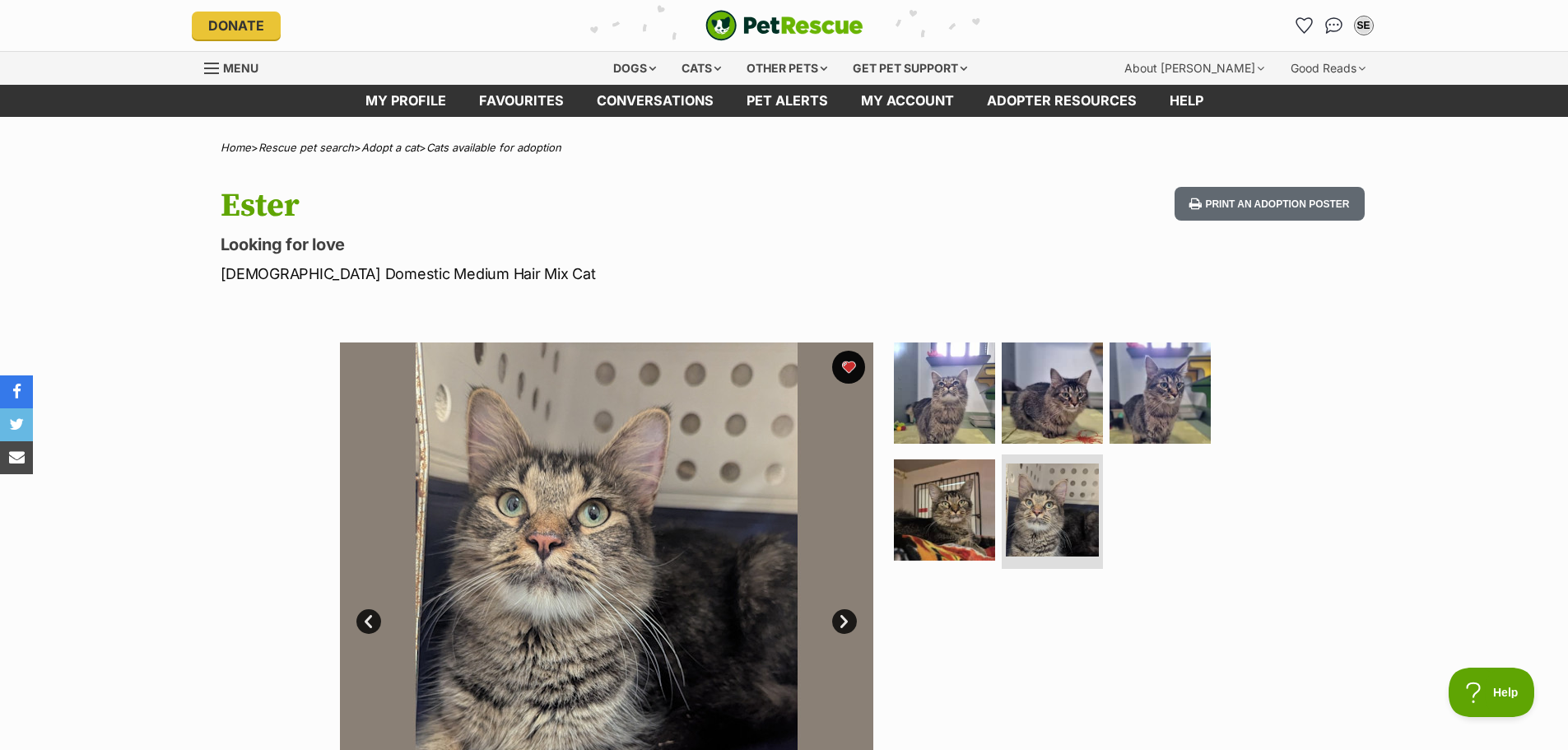
drag, startPoint x: 1296, startPoint y: 27, endPoint x: 1209, endPoint y: 2, distance: 90.5
click at [1296, 26] on icon "Favourites" at bounding box center [1304, 25] width 17 height 16
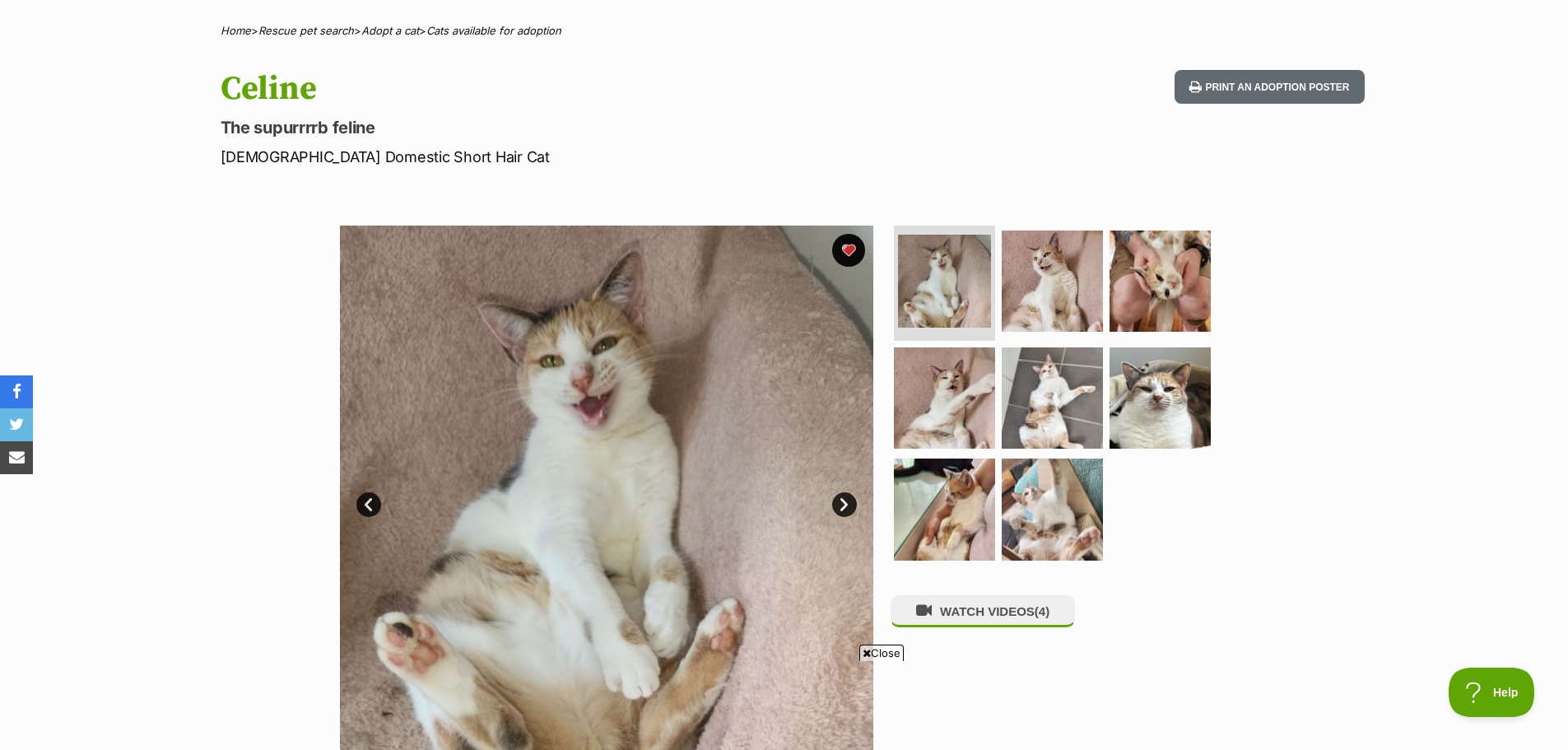
scroll to position [247, 0]
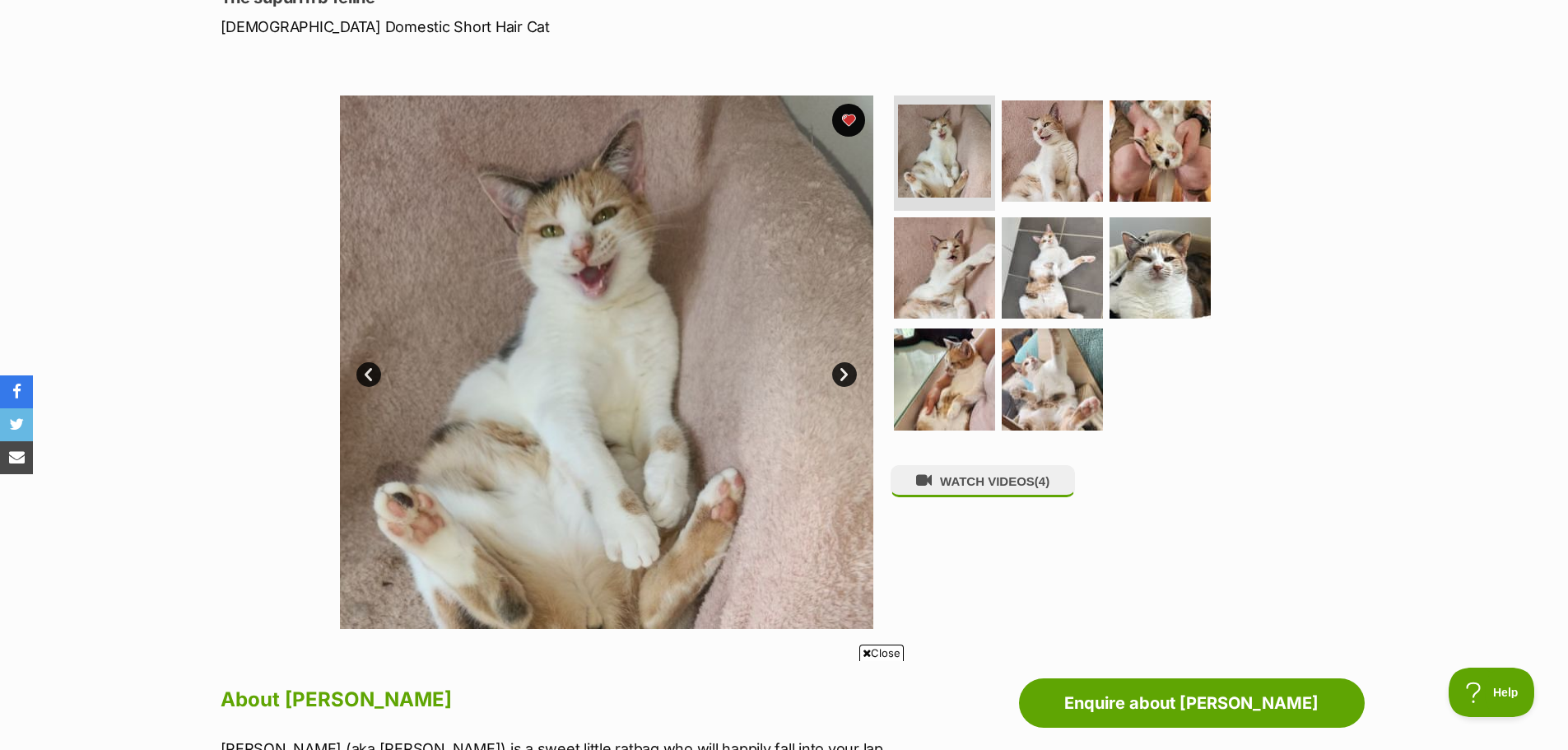
click at [837, 375] on link "Next" at bounding box center [844, 375] width 25 height 25
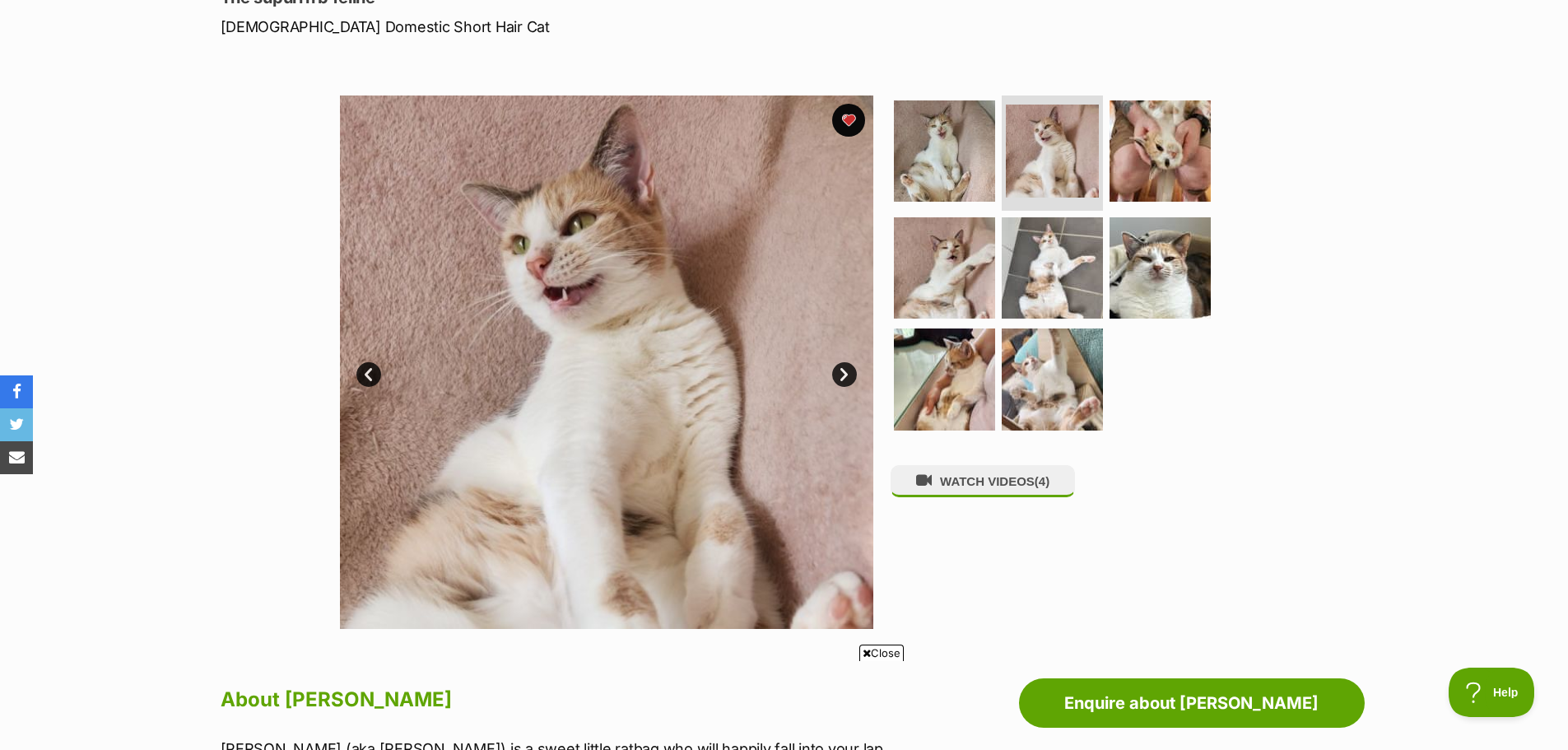
click at [837, 375] on link "Next" at bounding box center [844, 375] width 25 height 25
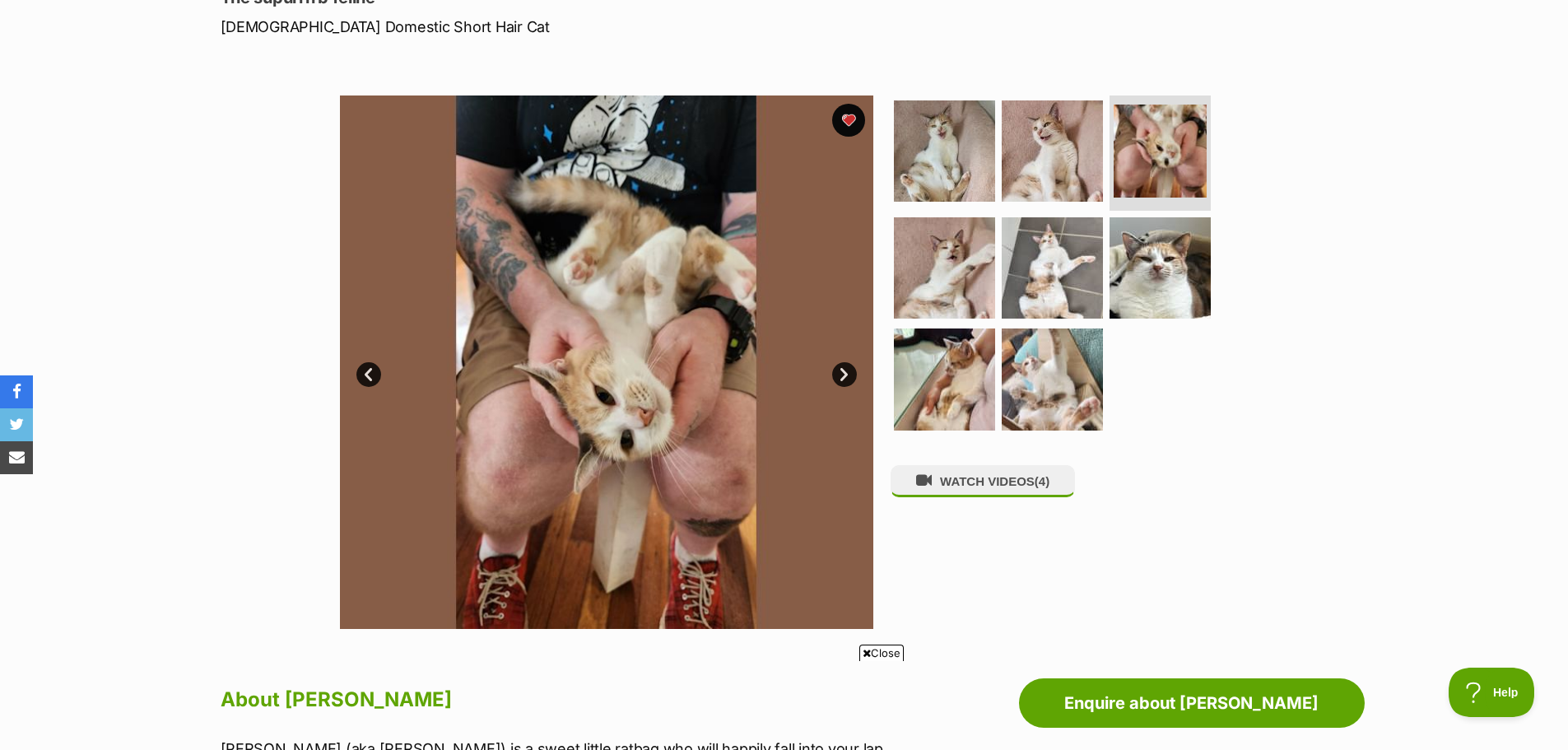
click at [833, 369] on link "Next" at bounding box center [844, 375] width 25 height 25
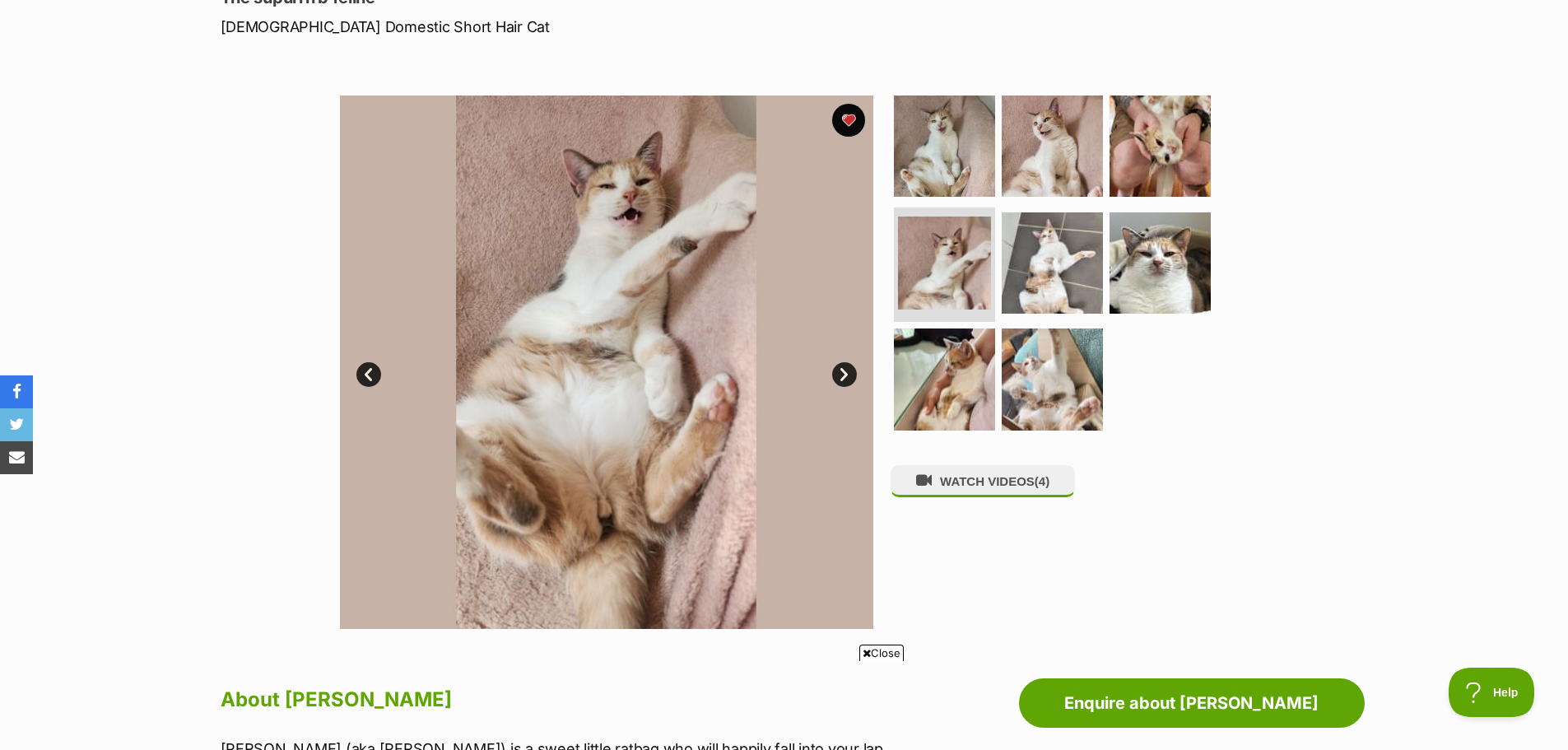
click at [833, 369] on link "Next" at bounding box center [844, 375] width 25 height 25
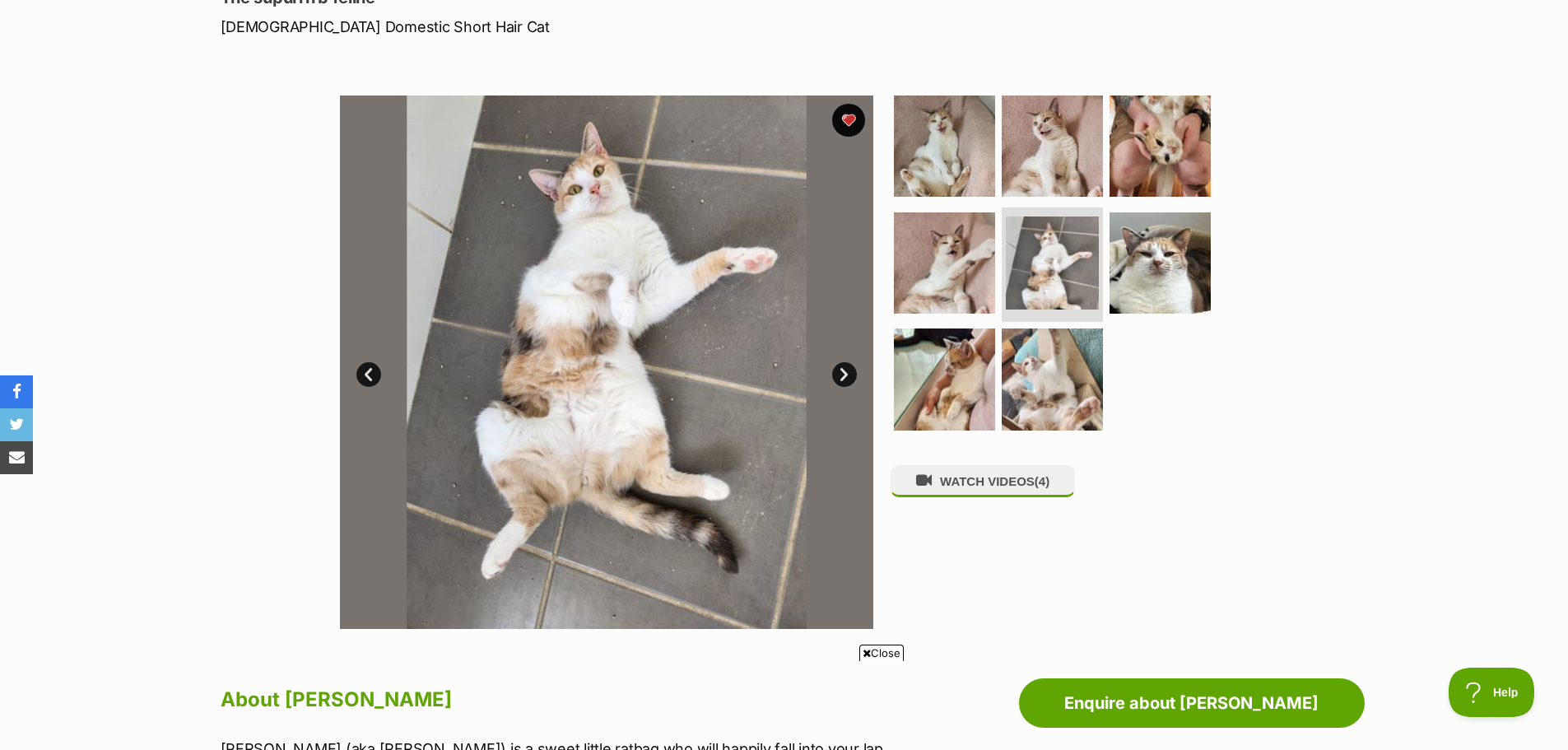
click at [833, 369] on link "Next" at bounding box center [844, 375] width 25 height 25
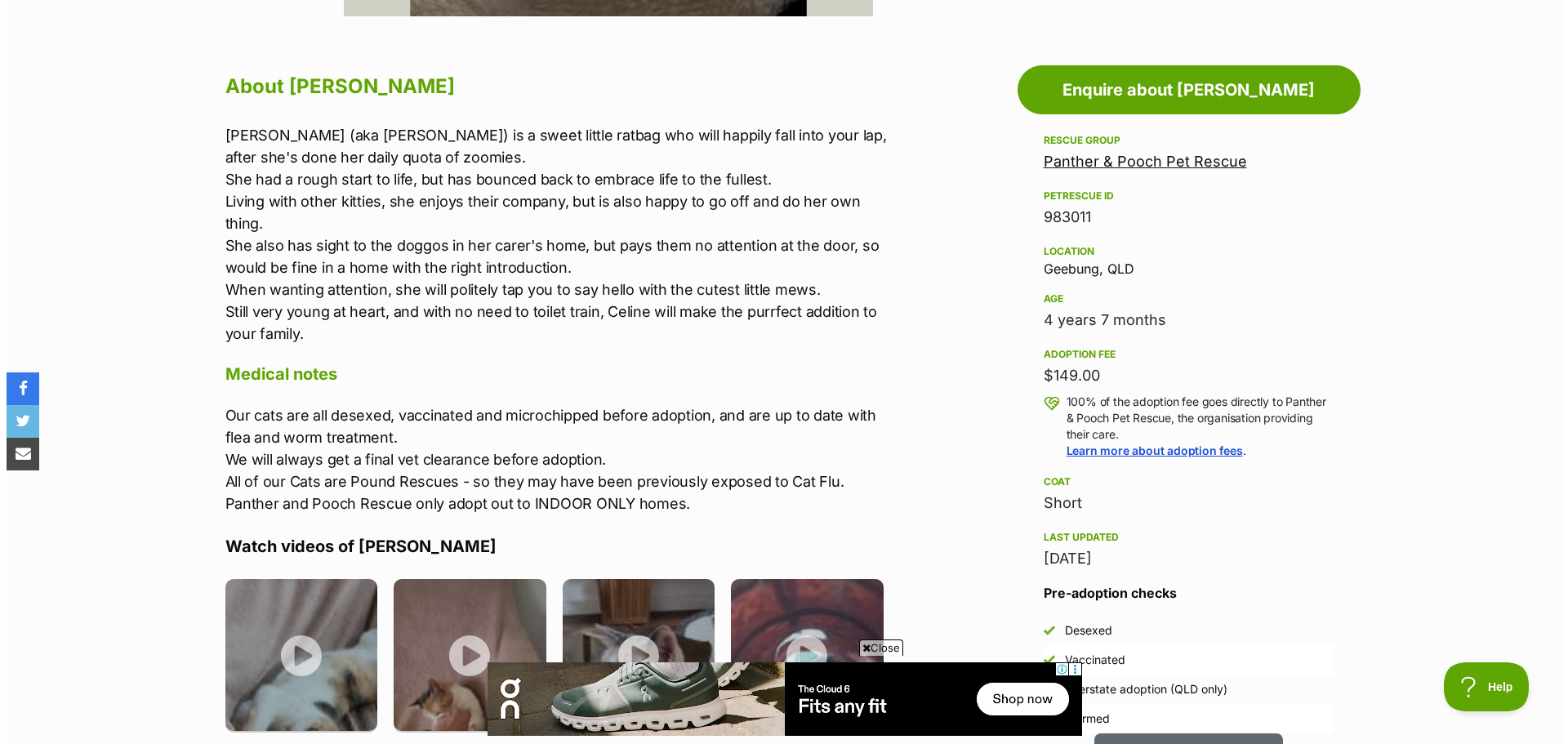
scroll to position [980, 0]
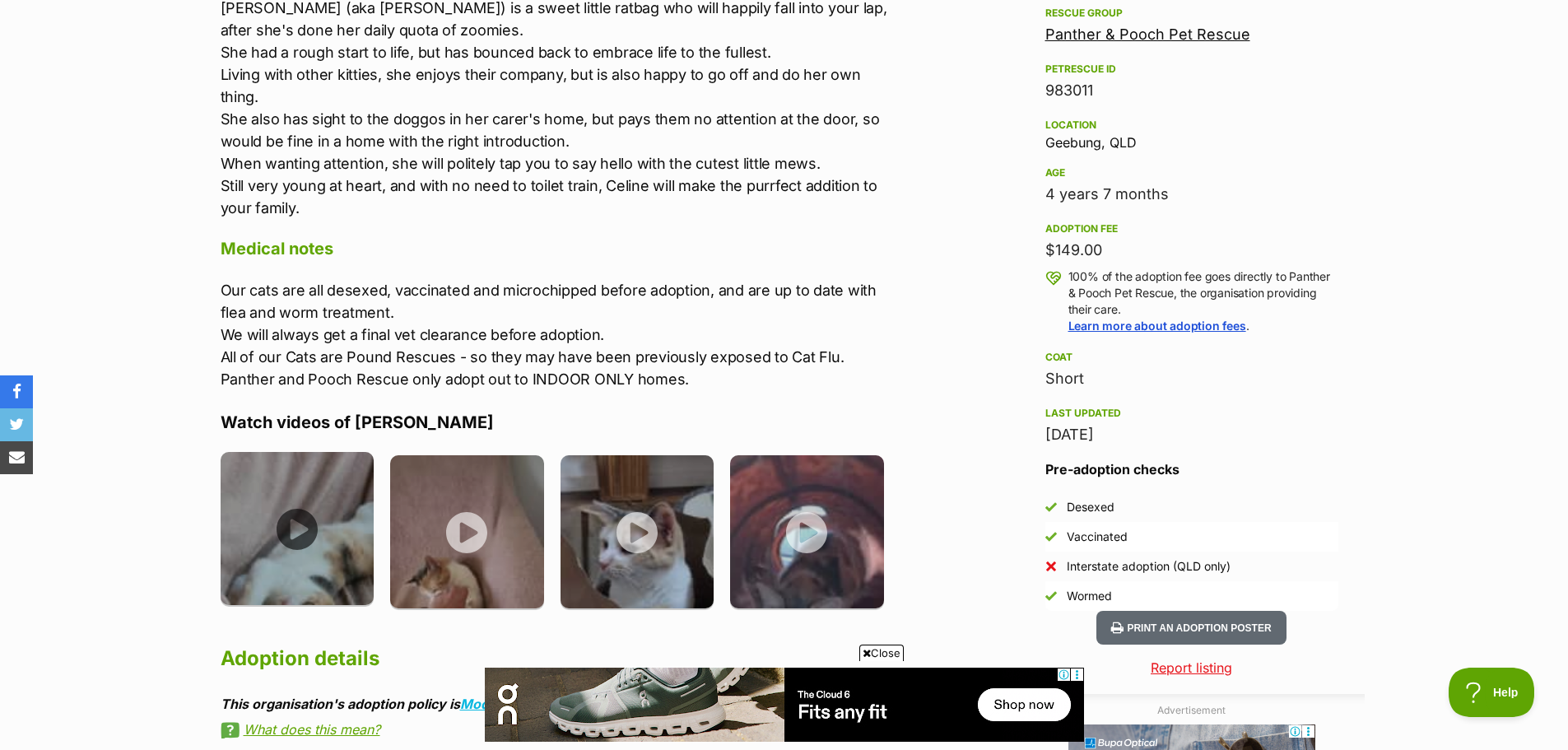
click at [287, 510] on img at bounding box center [298, 529] width 154 height 154
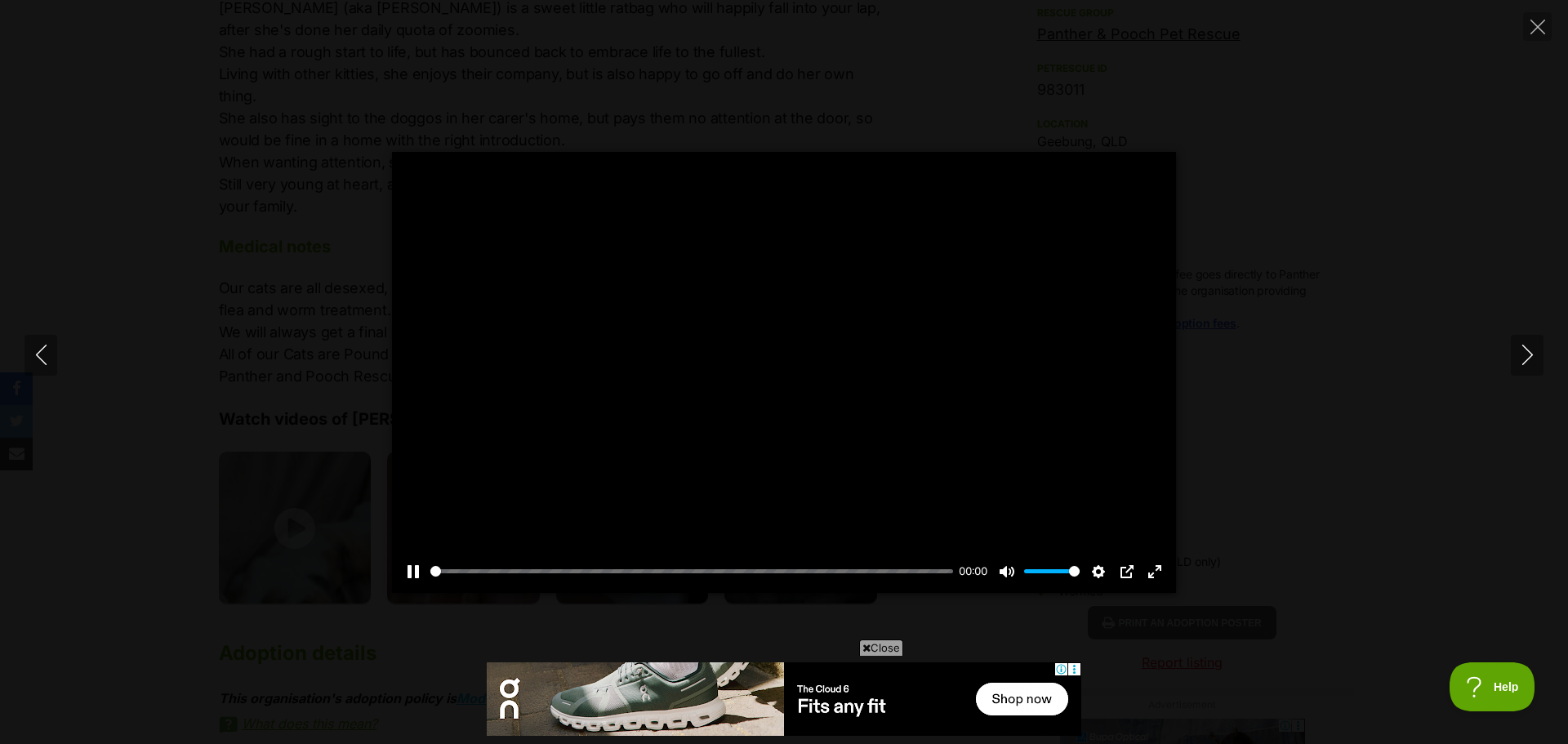
click at [862, 647] on icon at bounding box center [866, 648] width 9 height 10
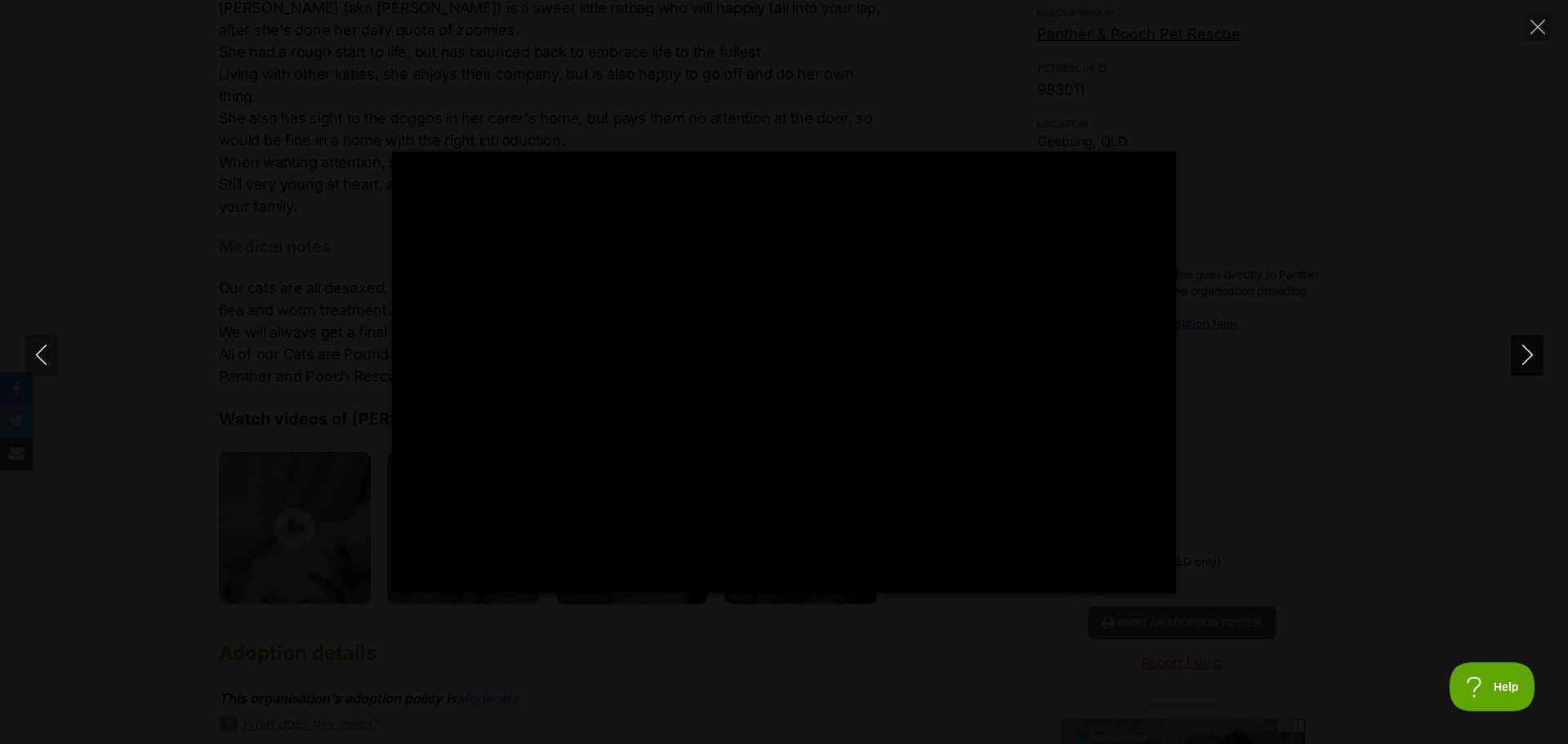
scroll to position [0, 0]
type input "100"
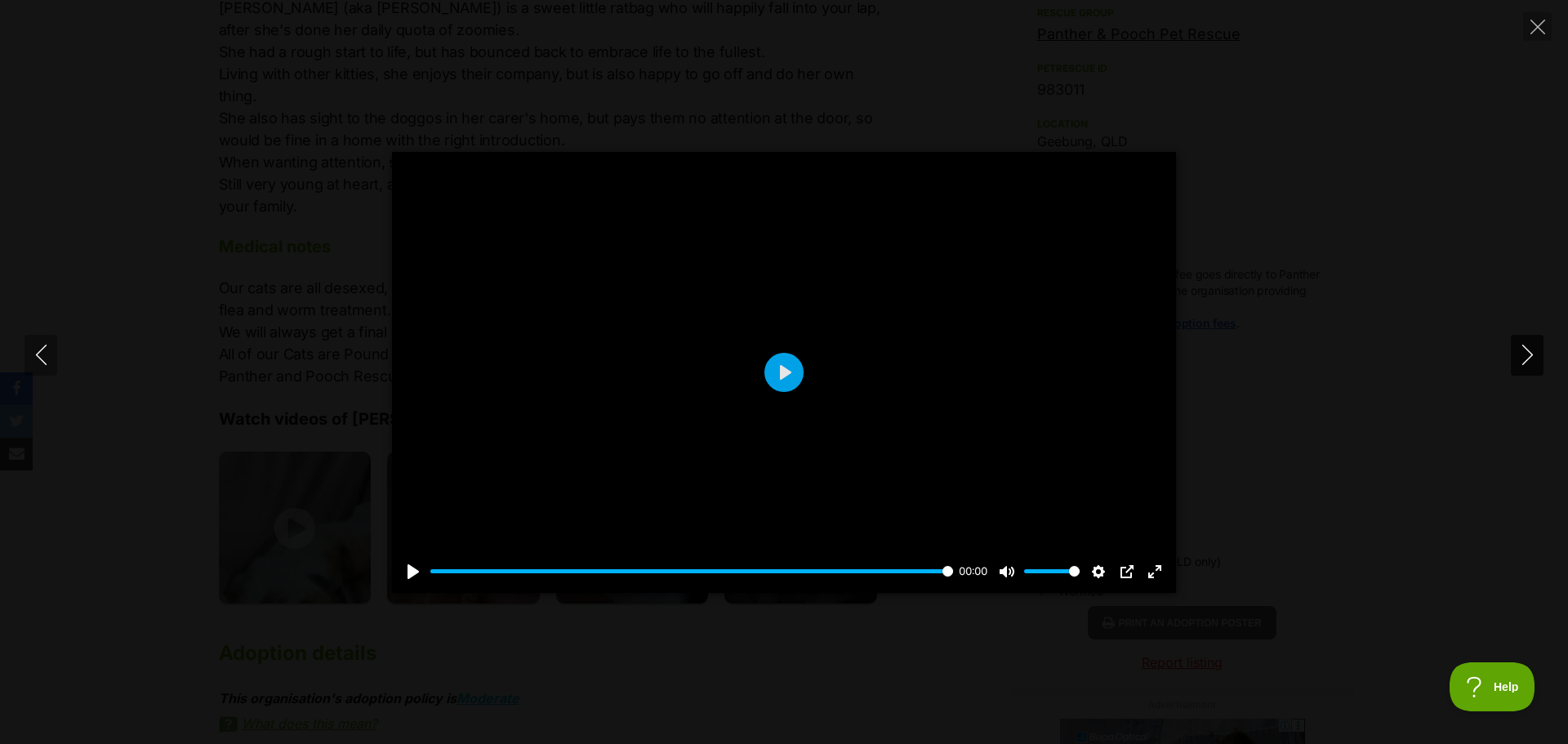
click at [1530, 365] on icon "Next" at bounding box center [1527, 355] width 21 height 21
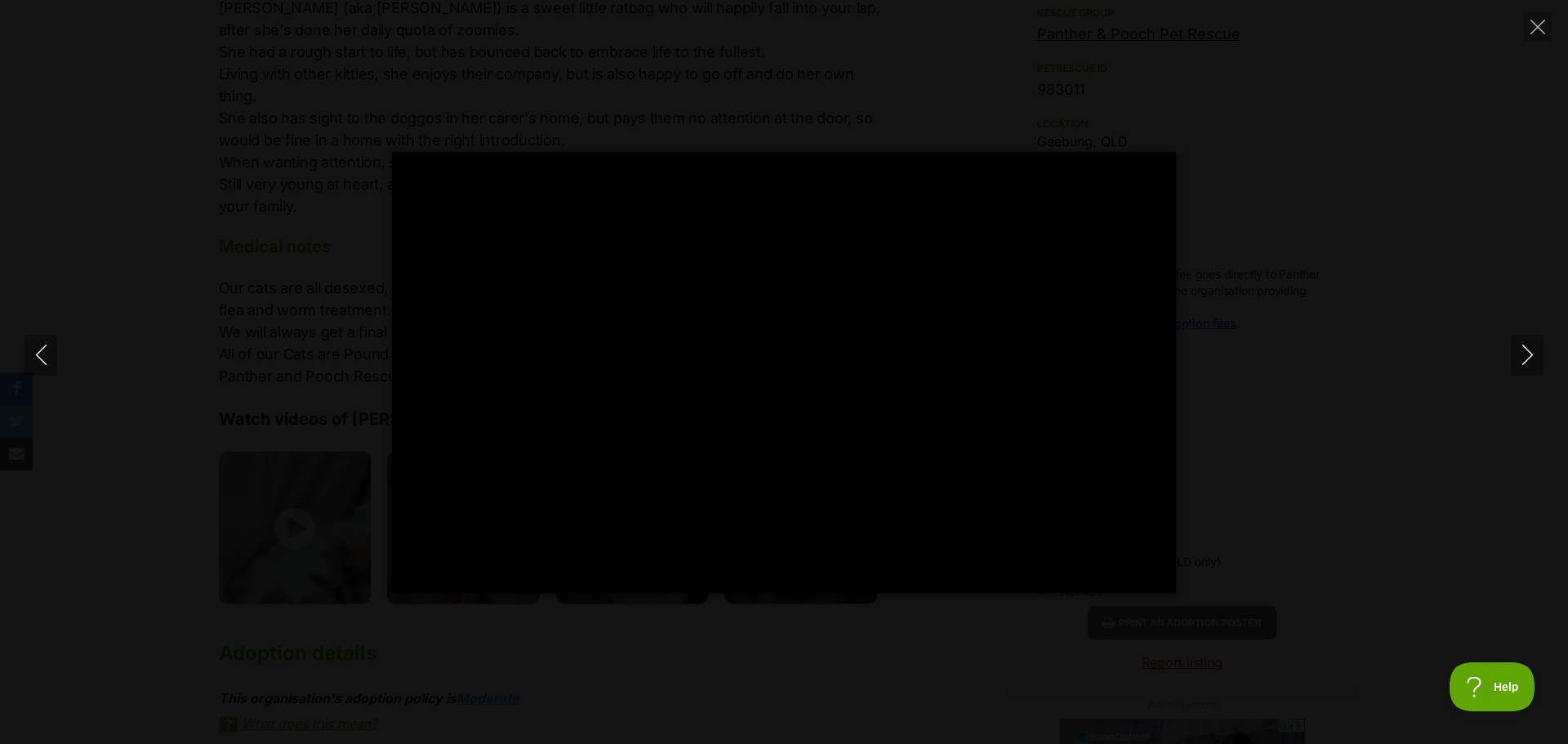
type input "100"
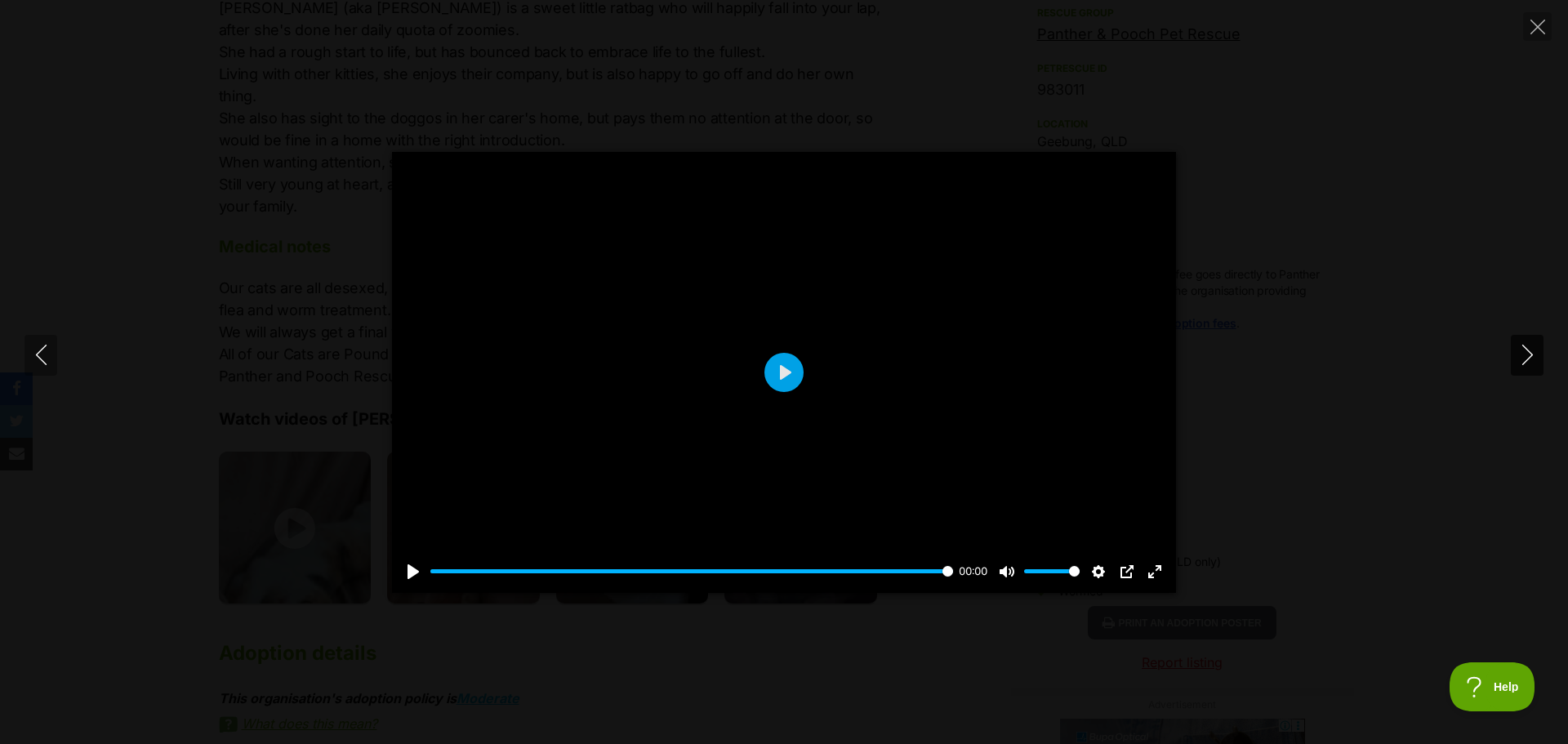
click at [1533, 354] on icon "Next" at bounding box center [1527, 355] width 21 height 21
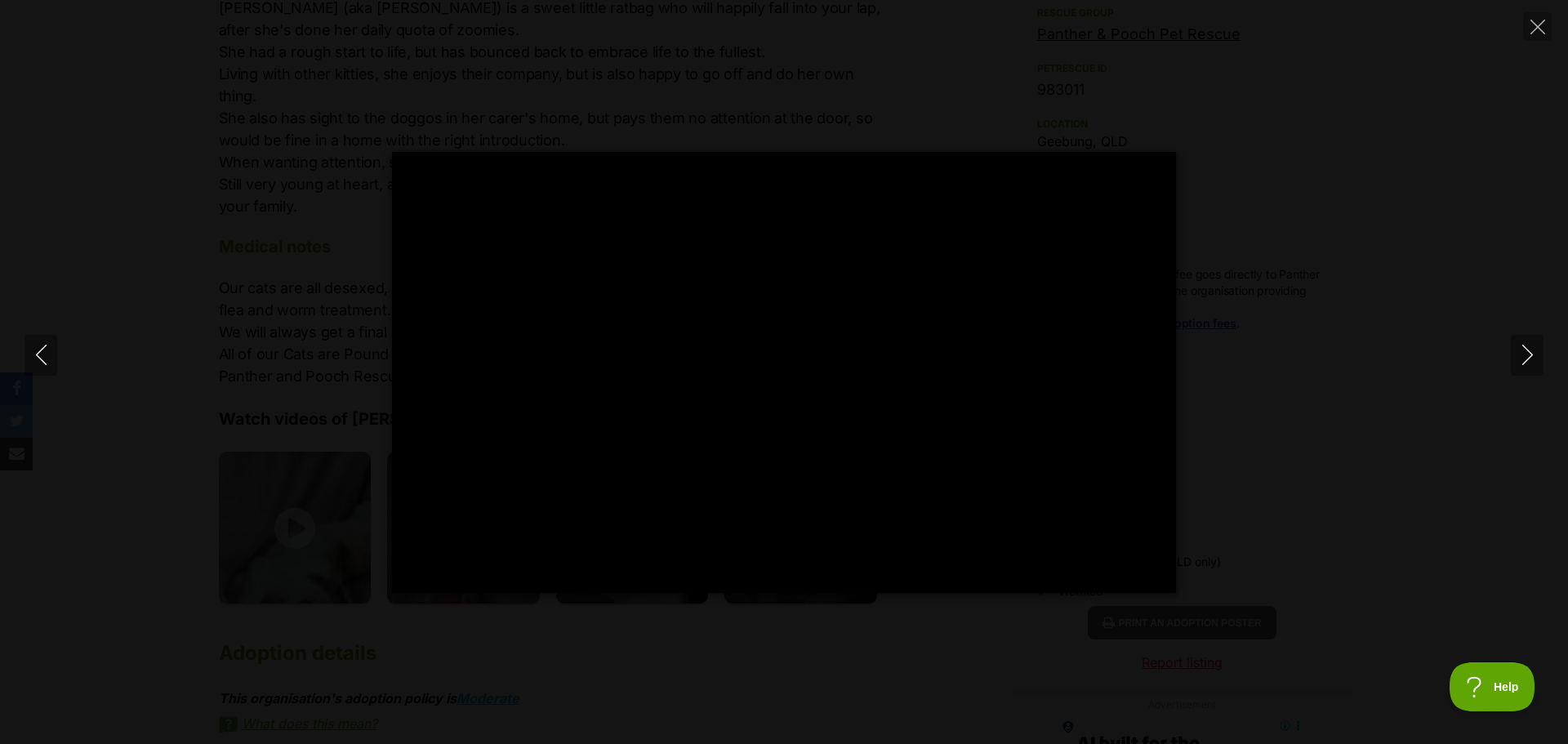
type input "100"
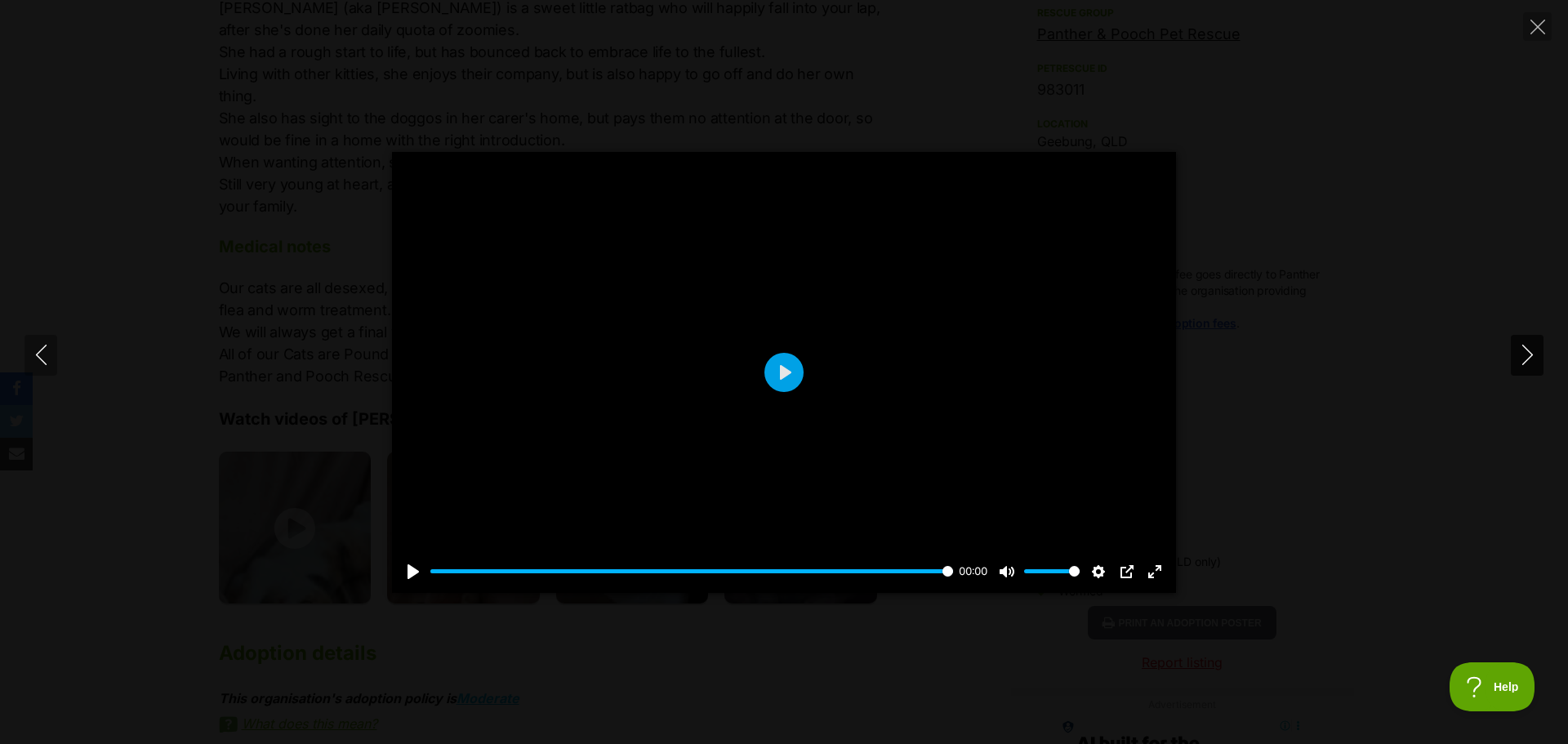
click at [1533, 355] on icon "Next" at bounding box center [1527, 355] width 21 height 21
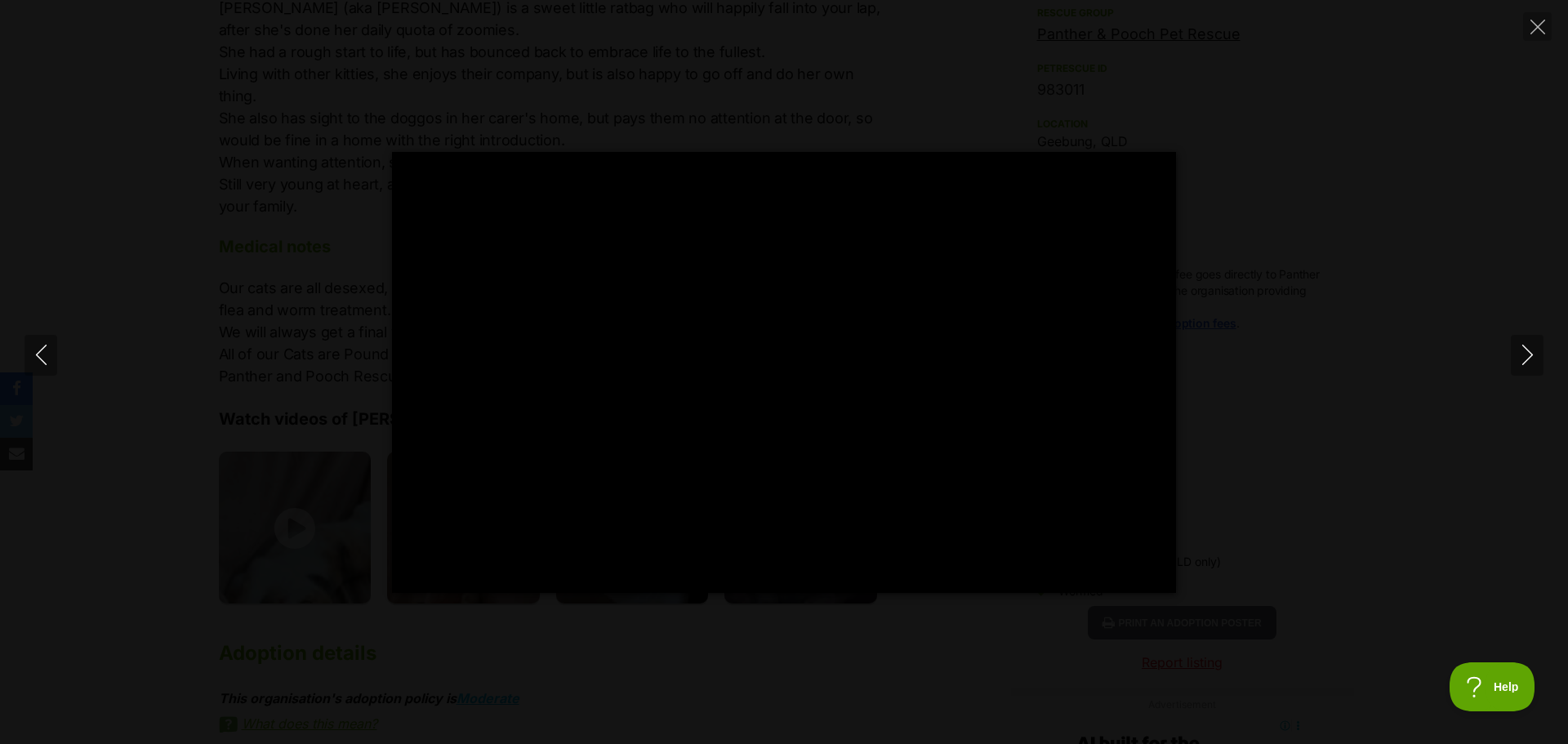
type input "100"
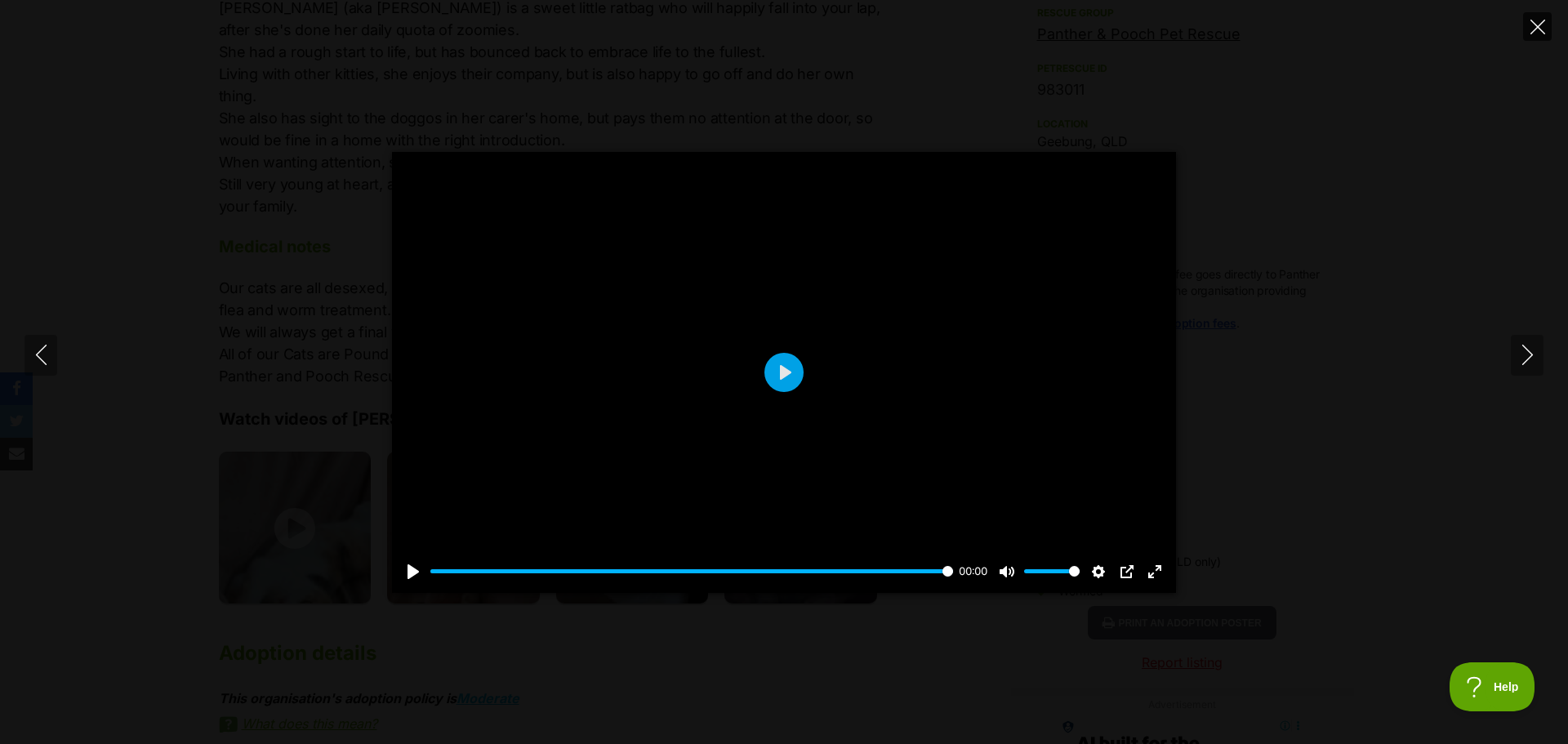
click at [1533, 32] on icon "Close" at bounding box center [1537, 27] width 15 height 15
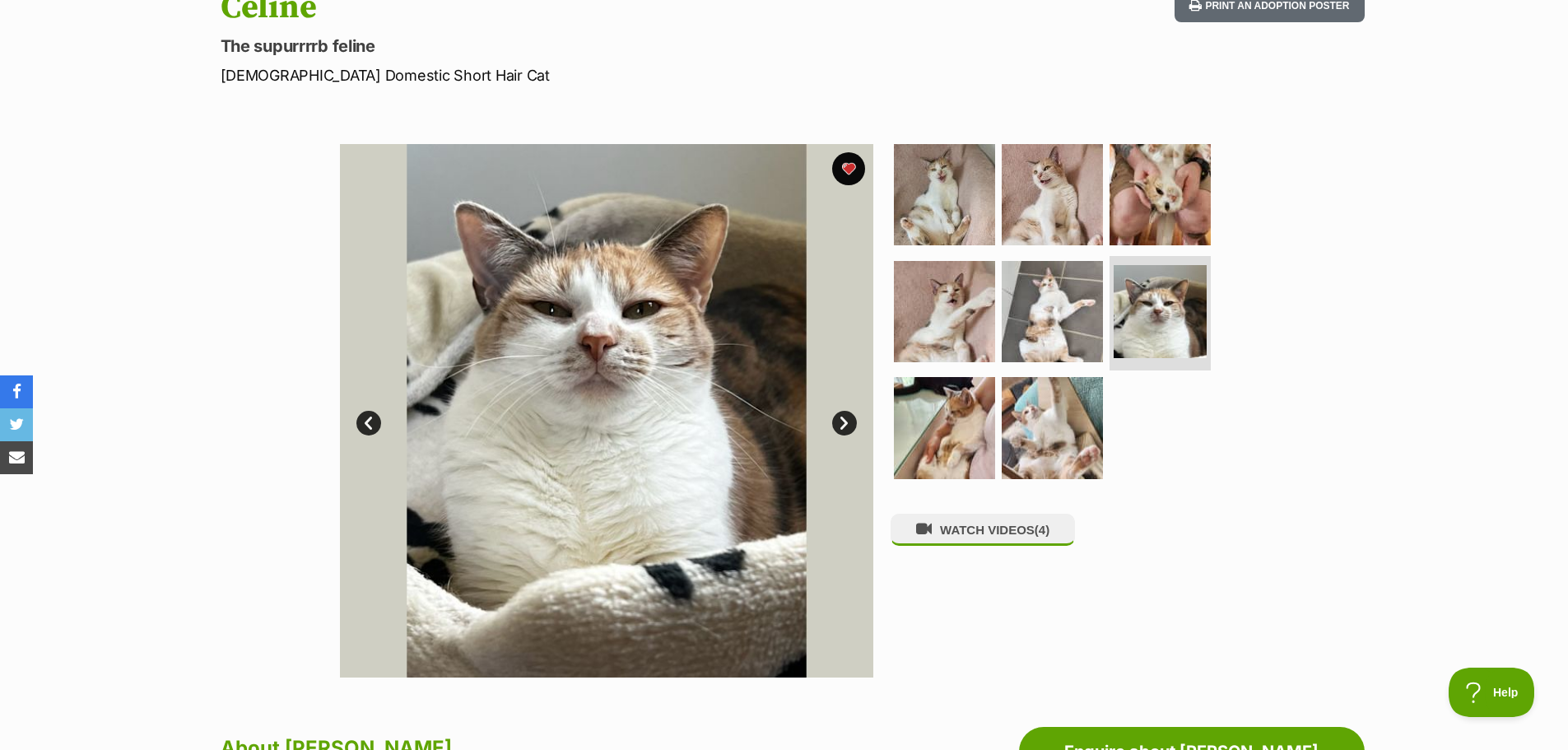
scroll to position [165, 0]
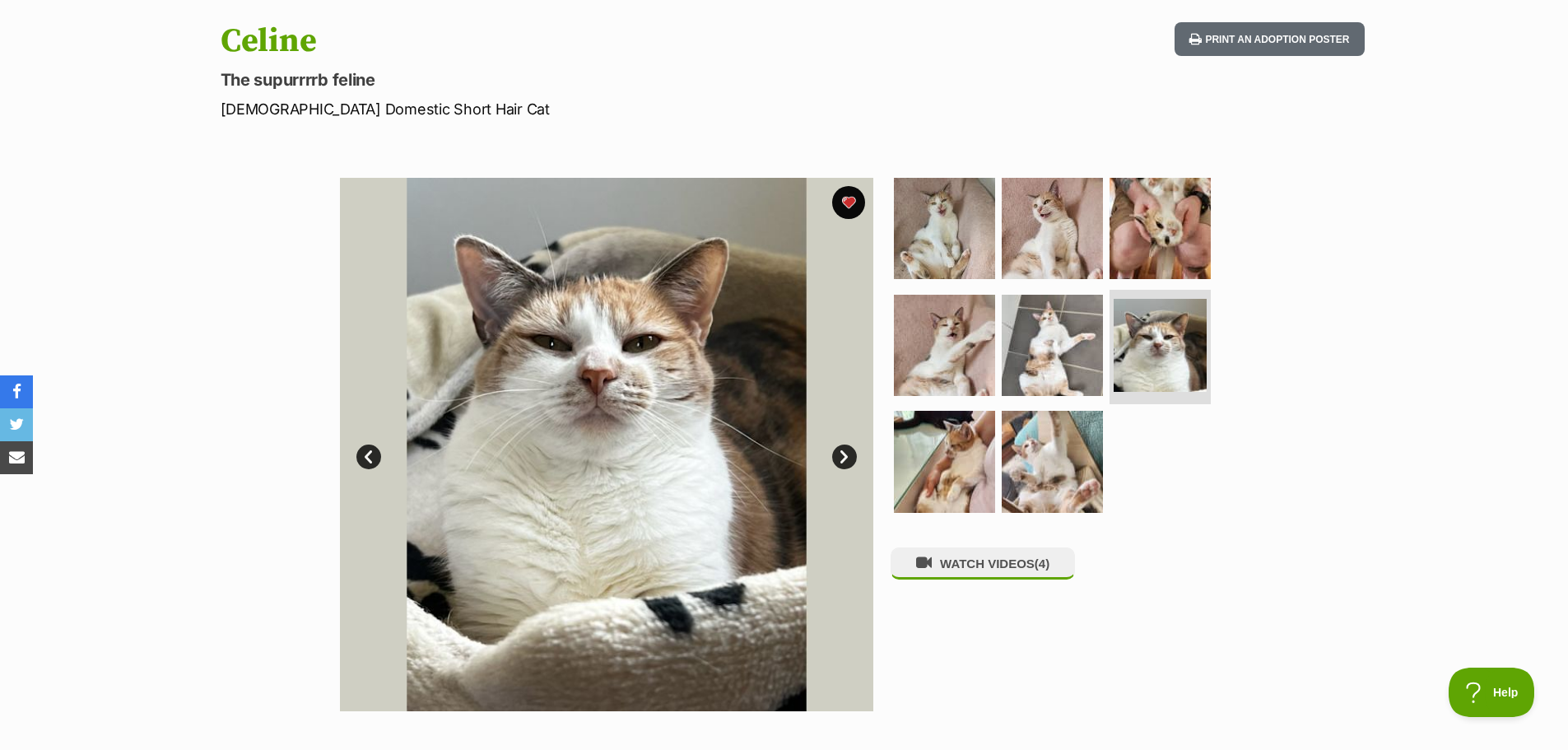
click at [840, 458] on link "Next" at bounding box center [844, 457] width 25 height 25
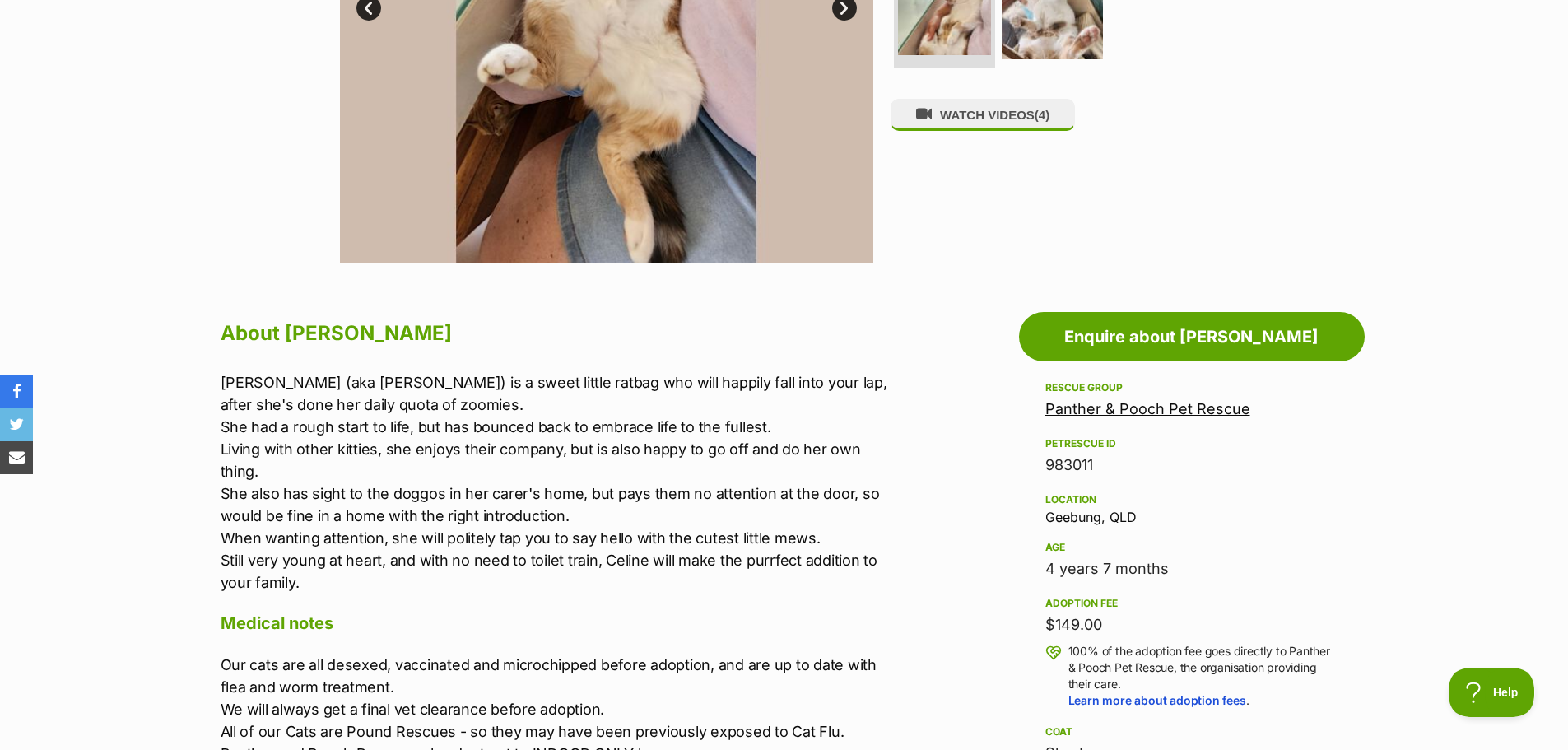
scroll to position [659, 0]
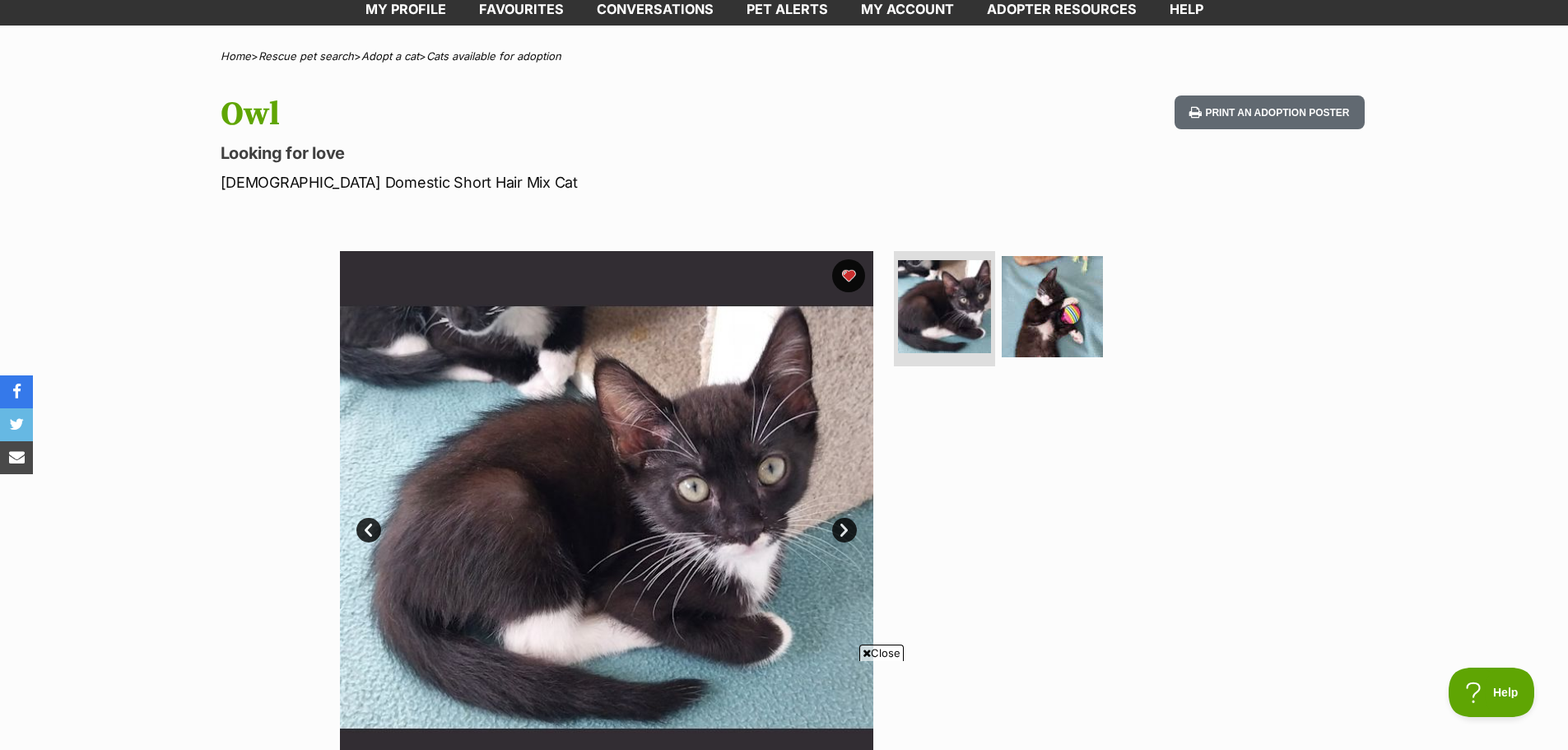
scroll to position [165, 0]
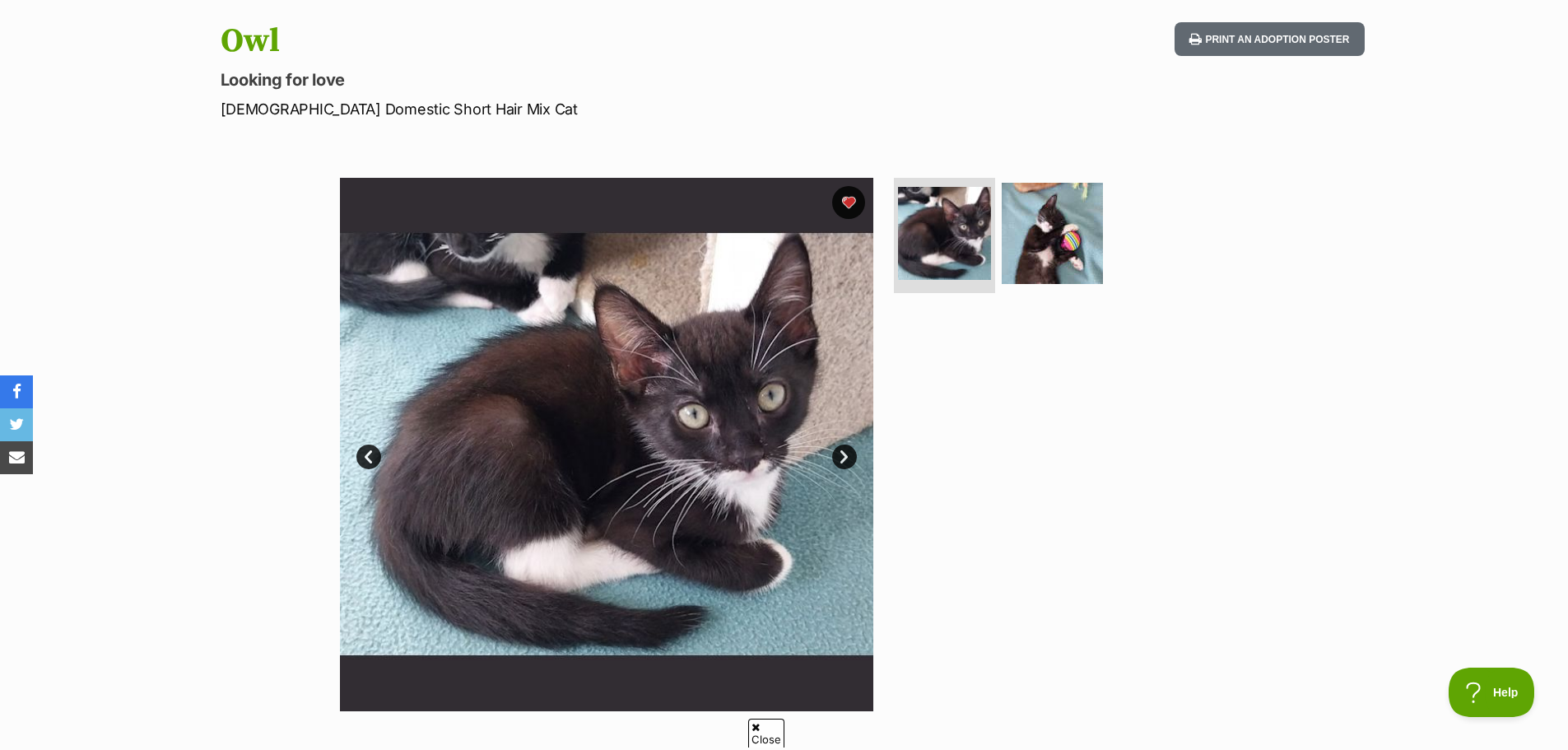
click at [853, 456] on link "Next" at bounding box center [844, 457] width 25 height 25
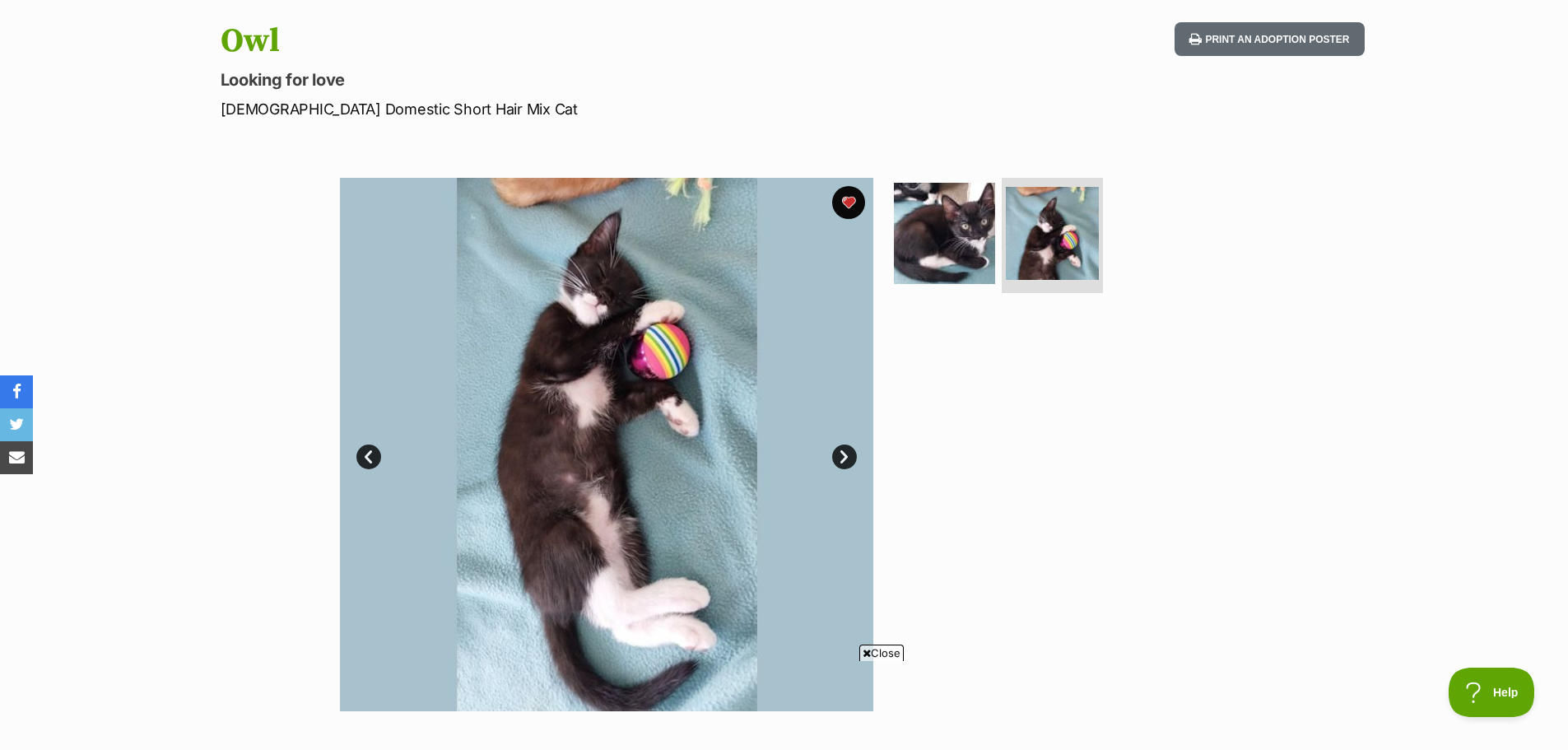
click at [363, 459] on link "Prev" at bounding box center [368, 457] width 25 height 25
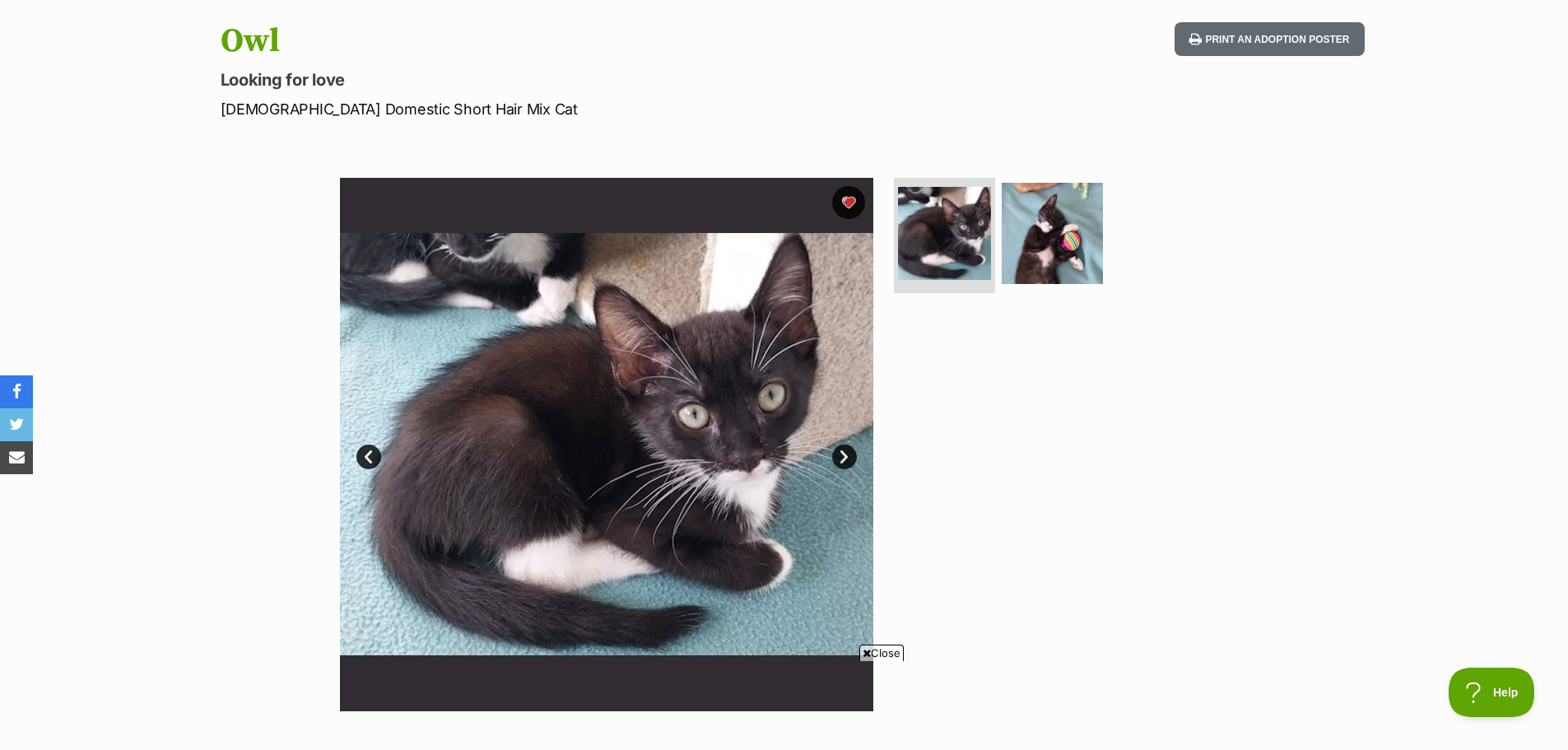
scroll to position [0, 0]
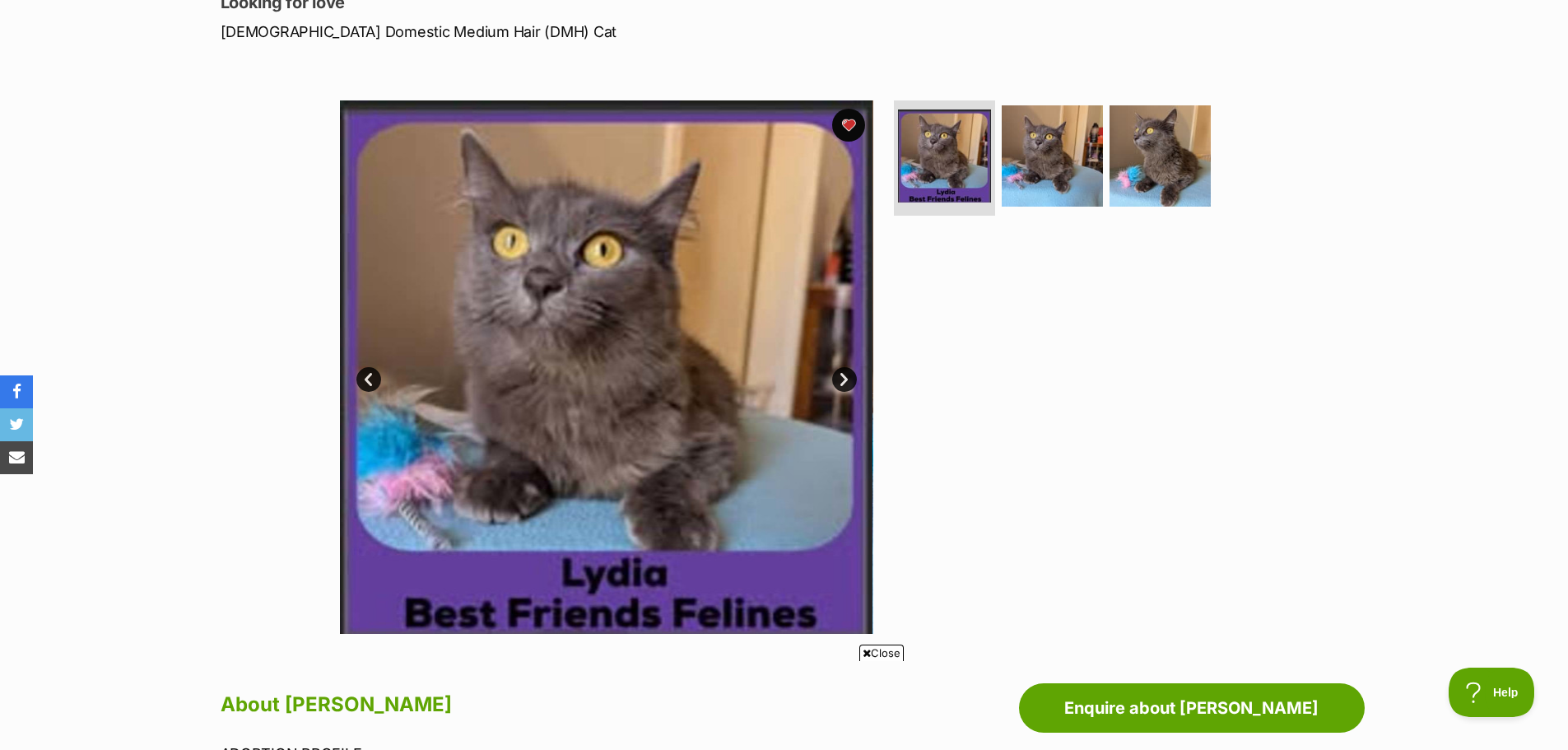
scroll to position [247, 0]
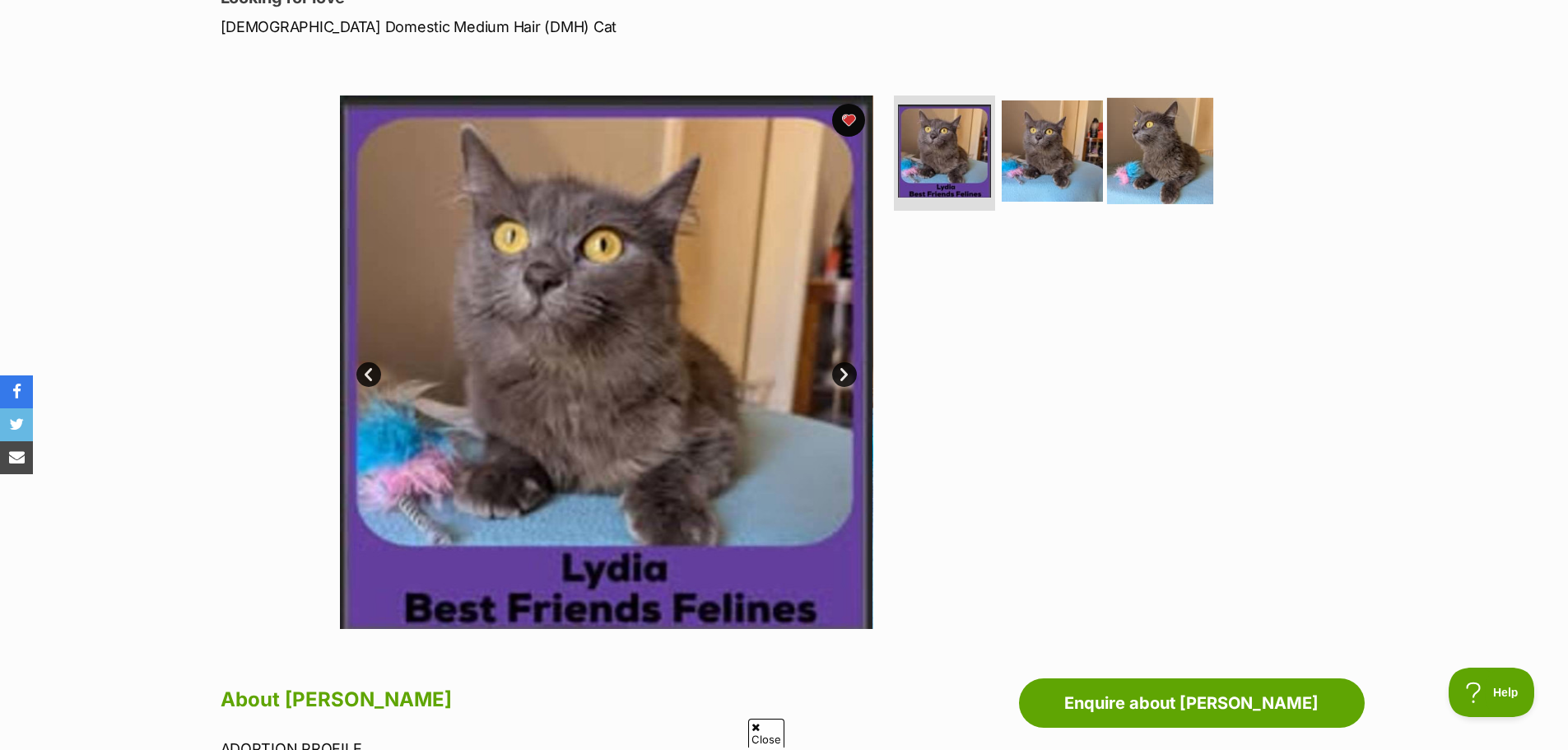
click at [1130, 161] on img at bounding box center [1160, 151] width 106 height 106
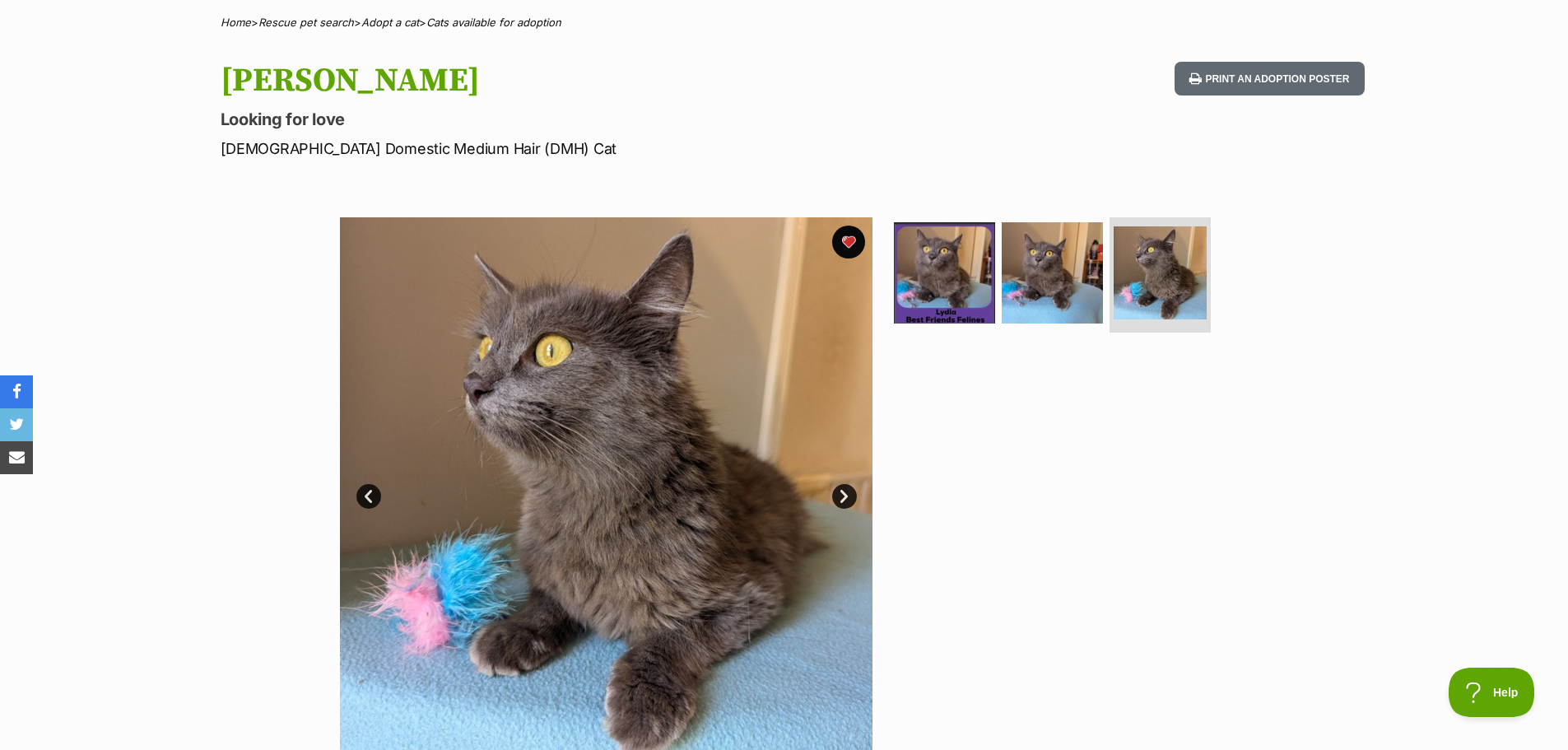
scroll to position [0, 0]
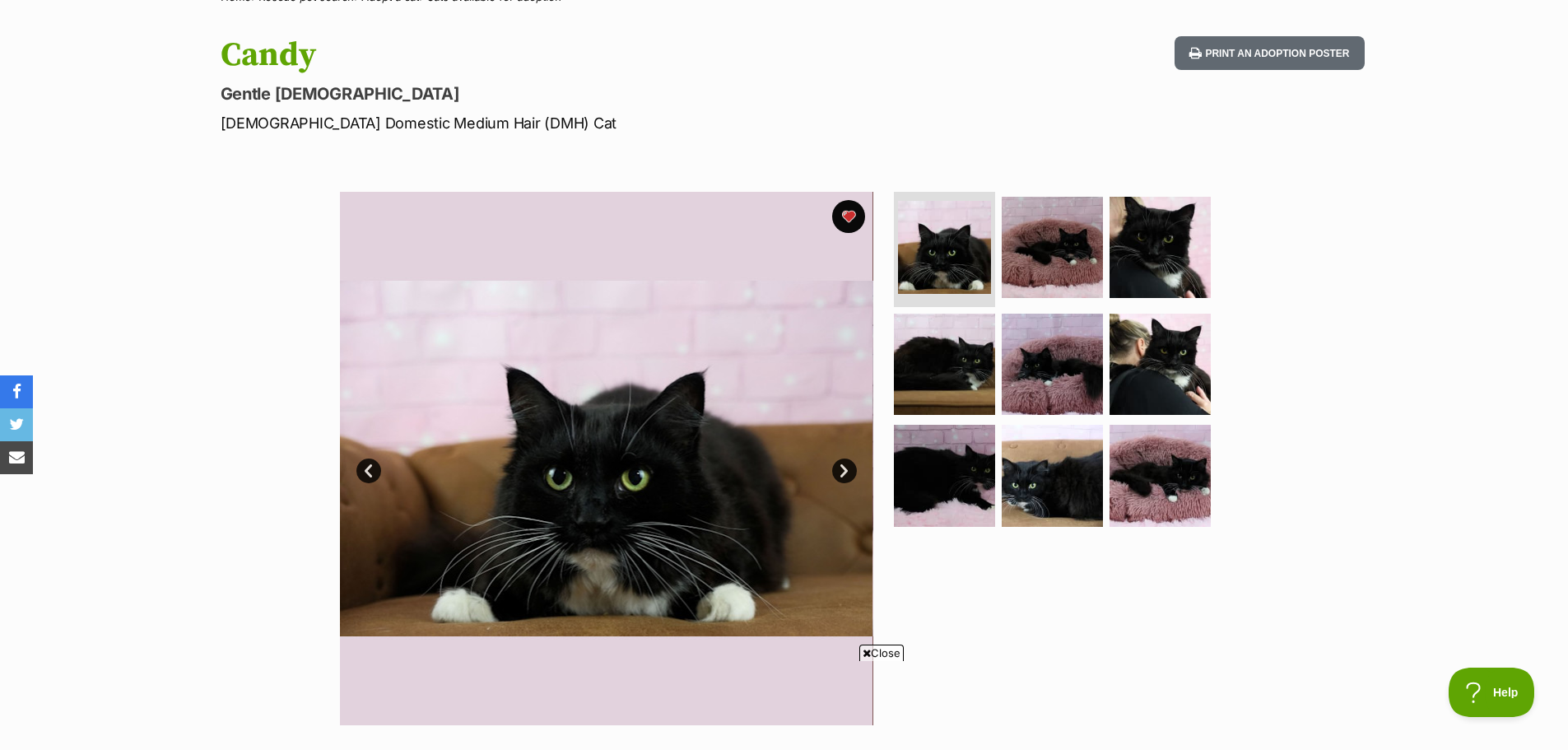
scroll to position [247, 0]
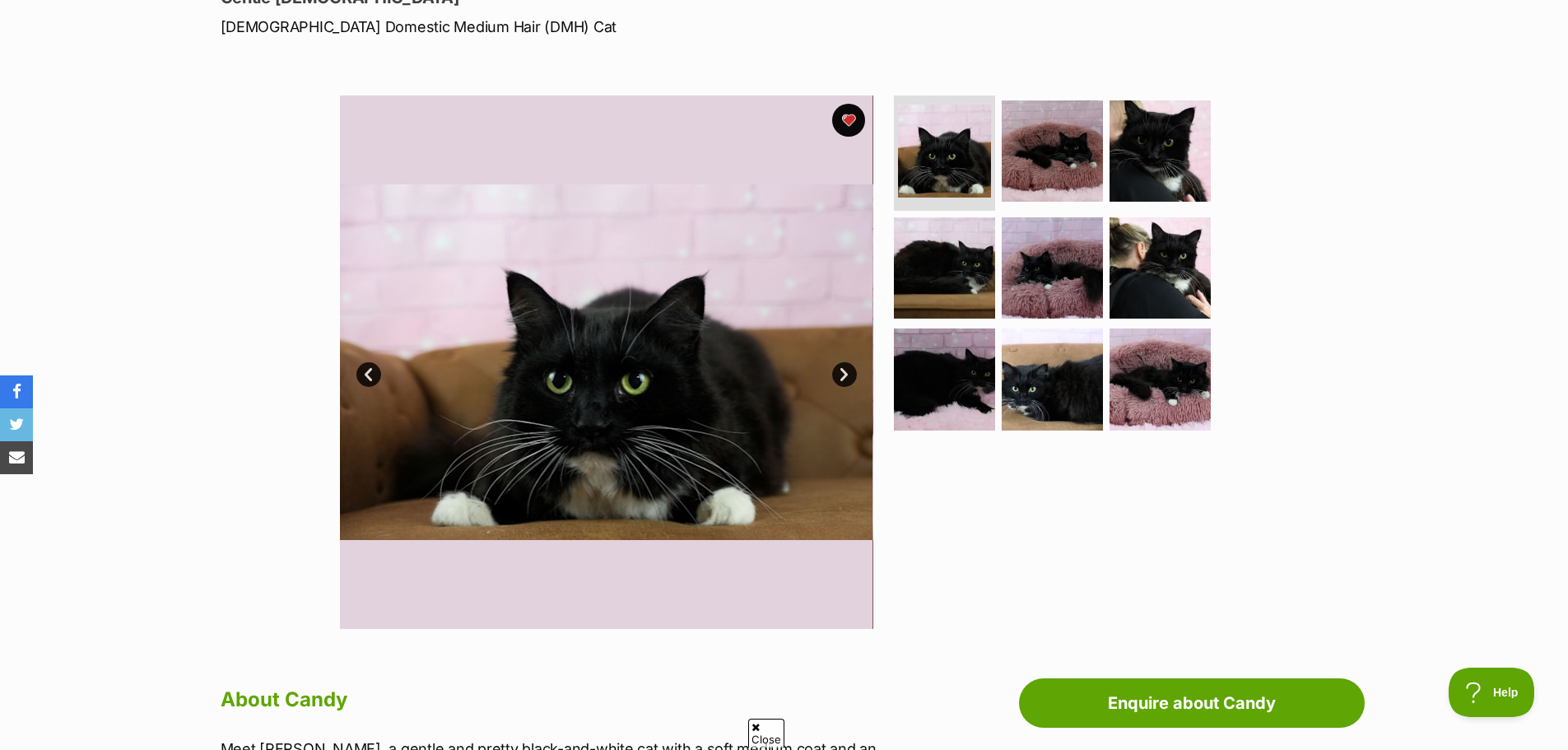
click at [845, 380] on link "Next" at bounding box center [844, 375] width 25 height 25
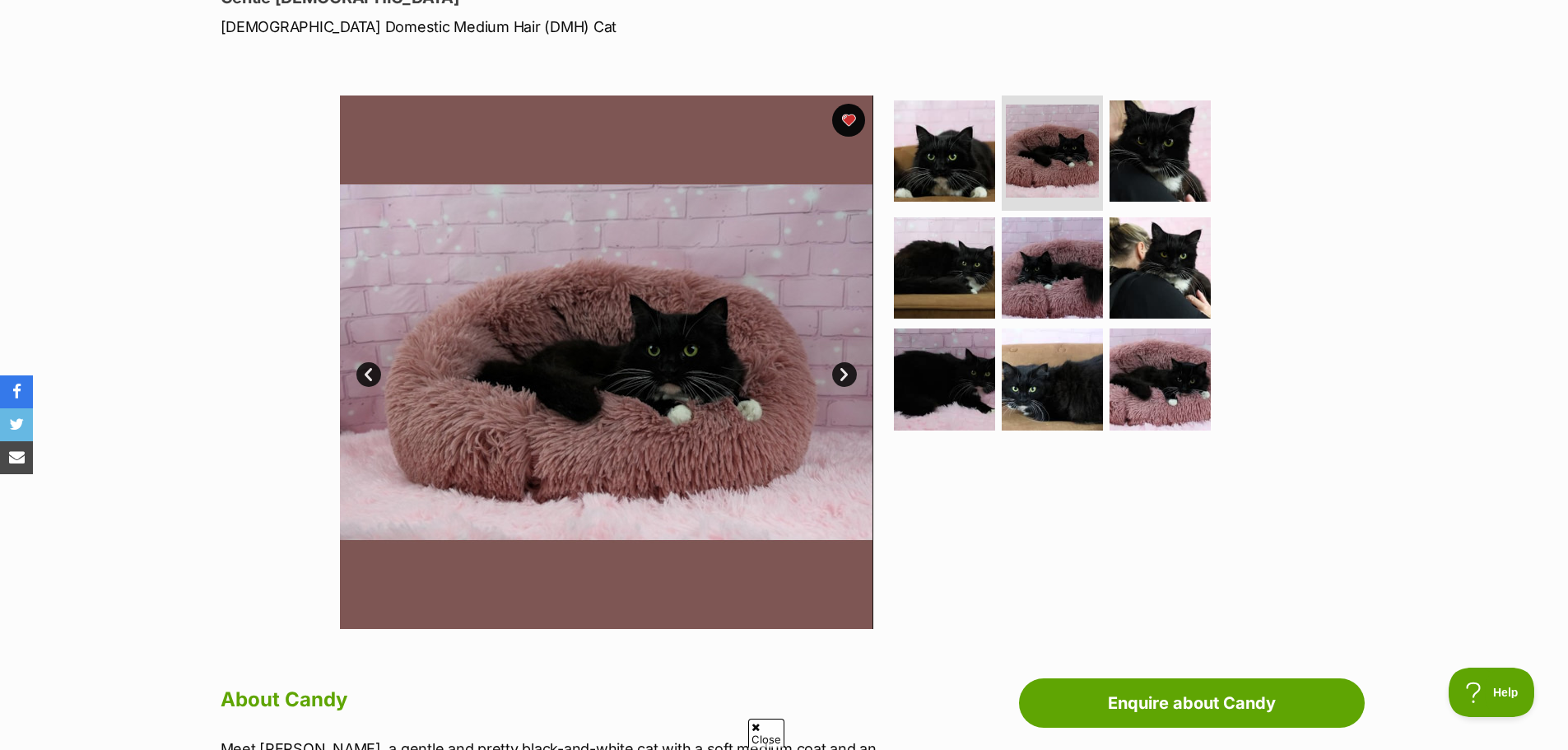
scroll to position [0, 0]
click at [845, 380] on link "Next" at bounding box center [844, 375] width 25 height 25
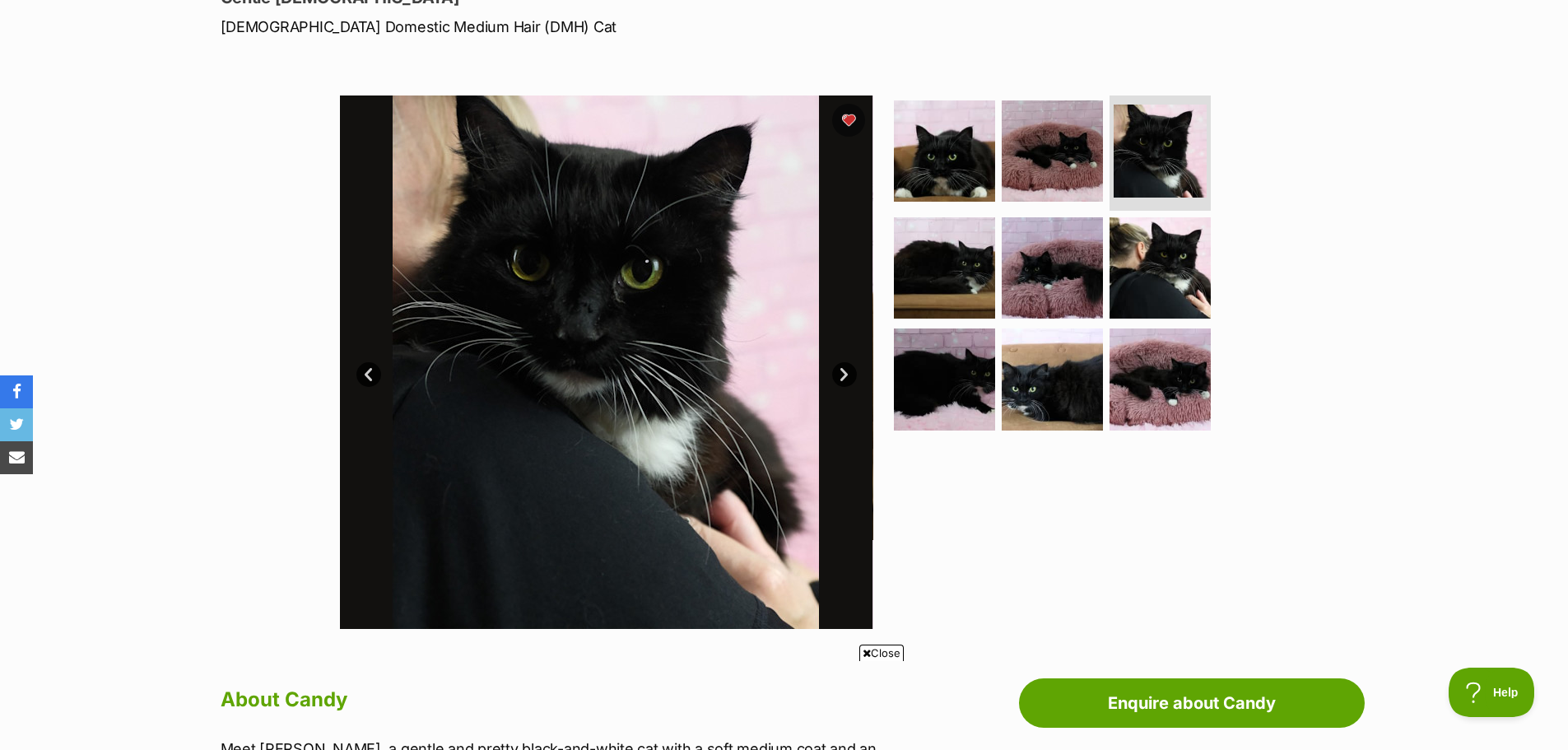
click at [843, 375] on link "Next" at bounding box center [844, 375] width 25 height 25
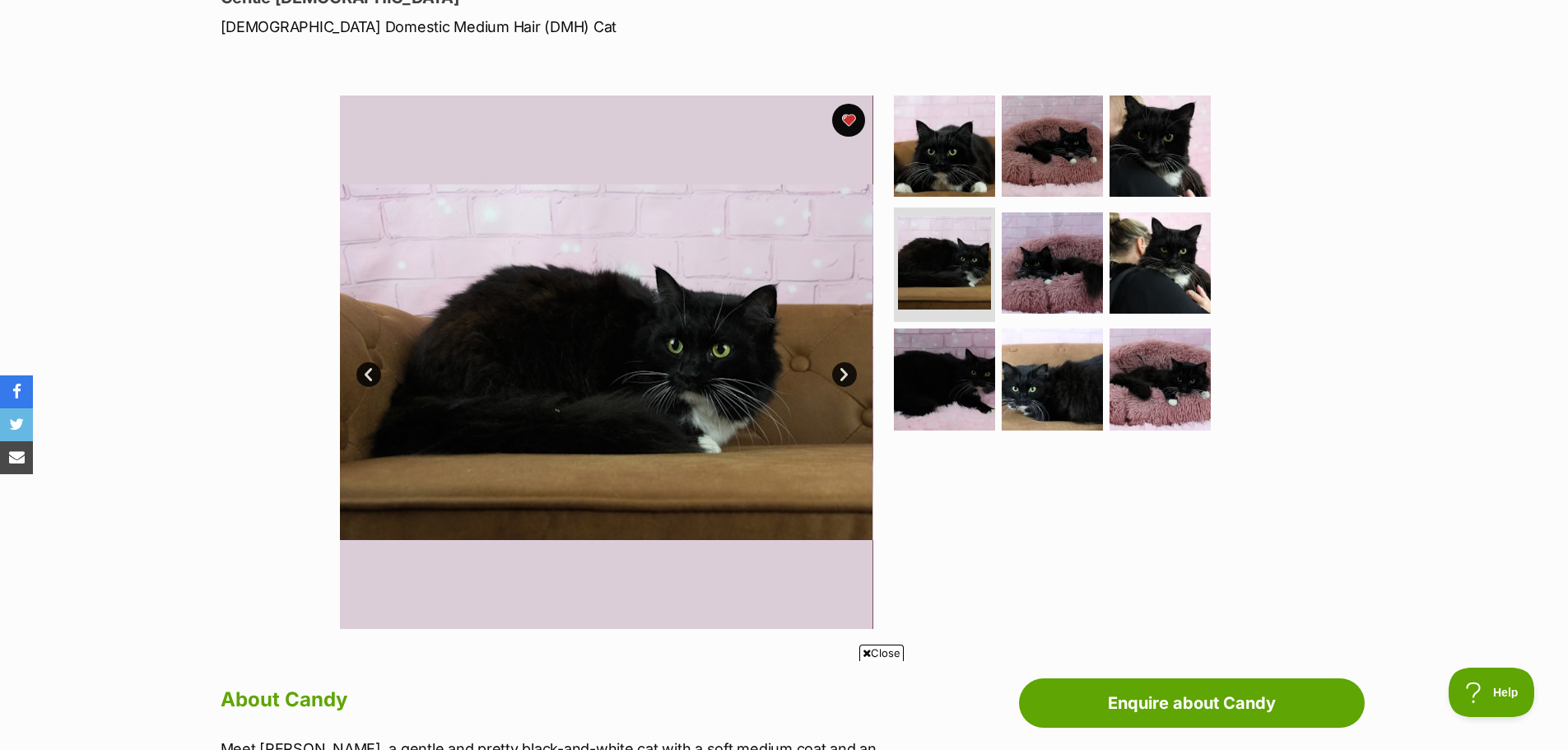
click at [840, 371] on link "Next" at bounding box center [844, 375] width 25 height 25
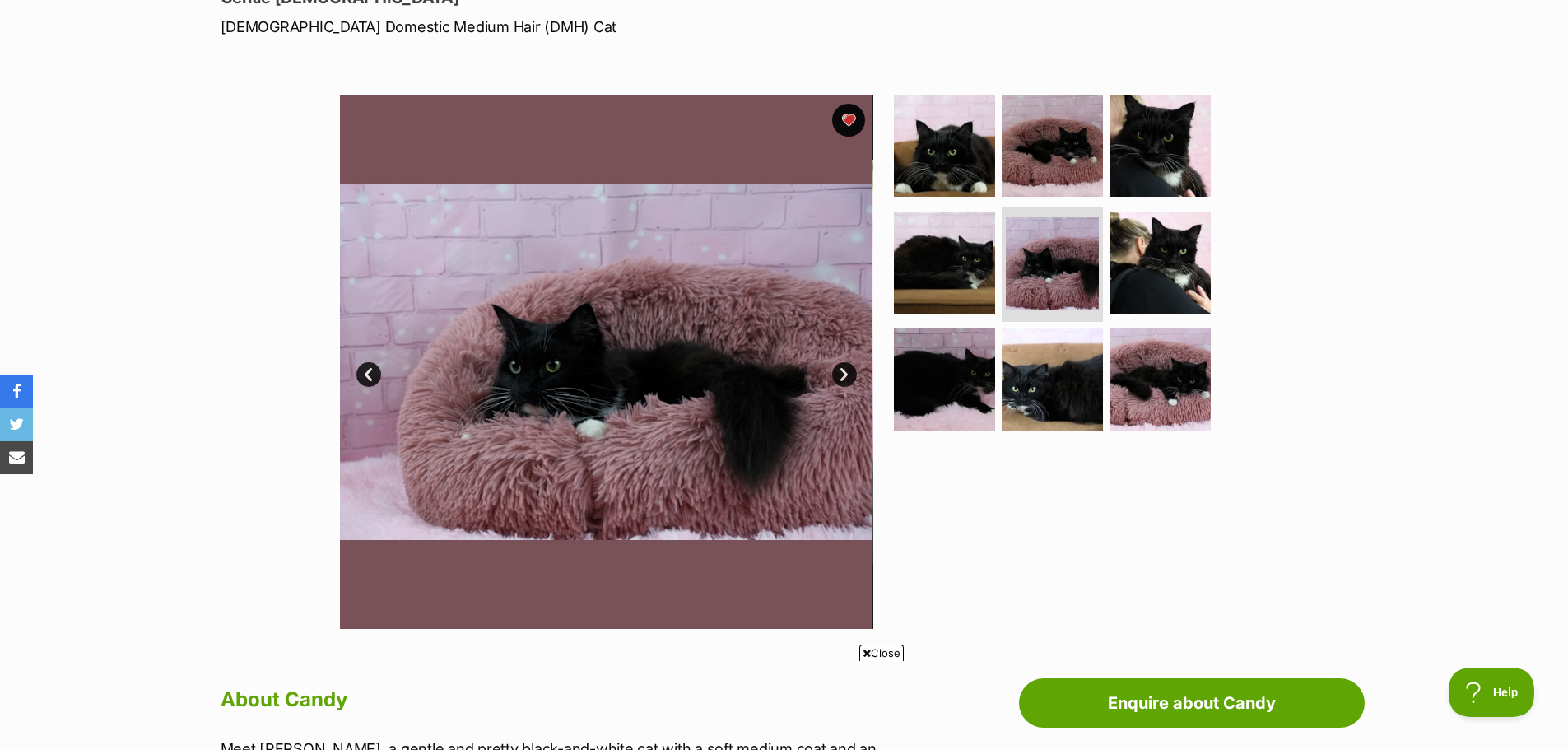
click at [840, 372] on link "Next" at bounding box center [844, 375] width 25 height 25
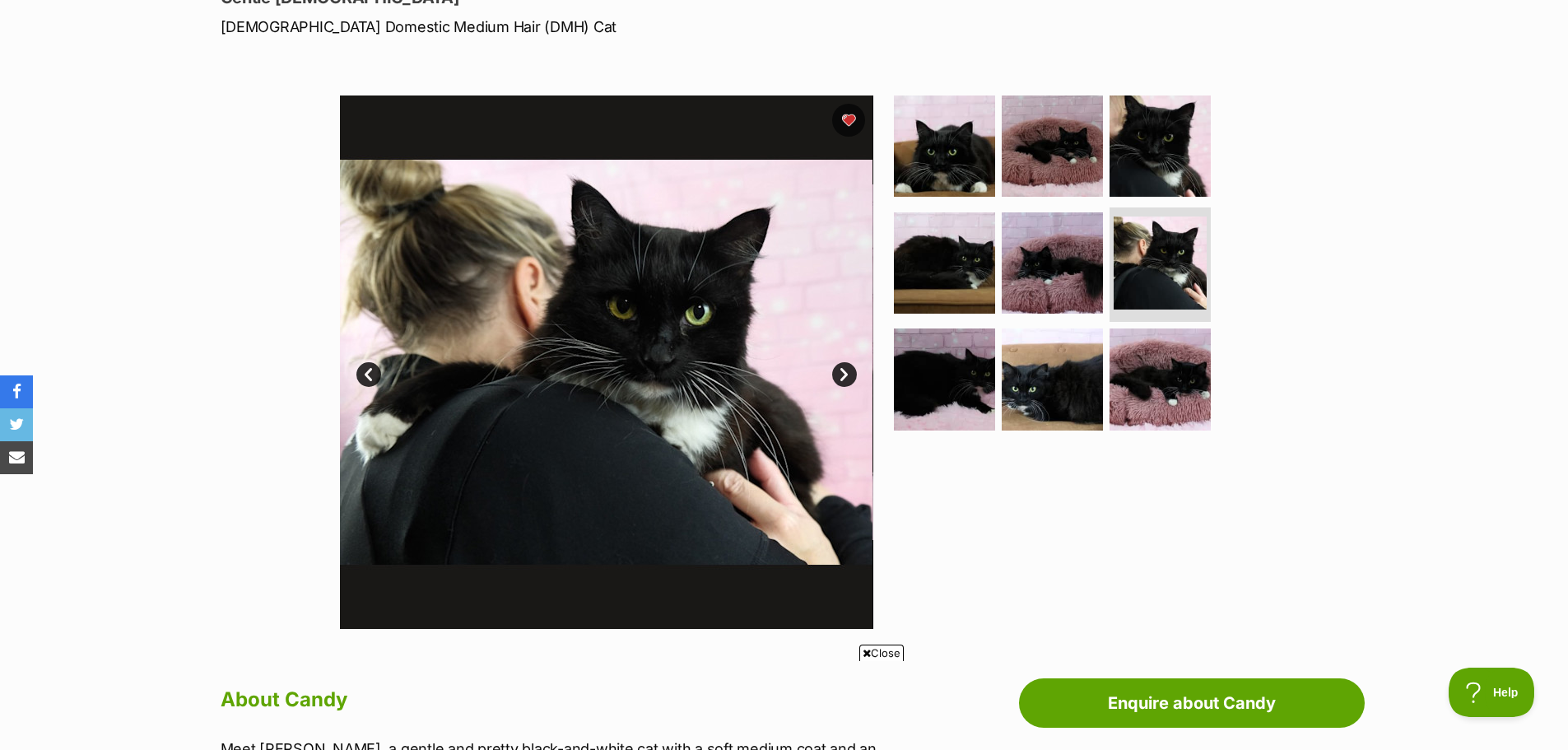
click at [840, 372] on link "Next" at bounding box center [844, 375] width 25 height 25
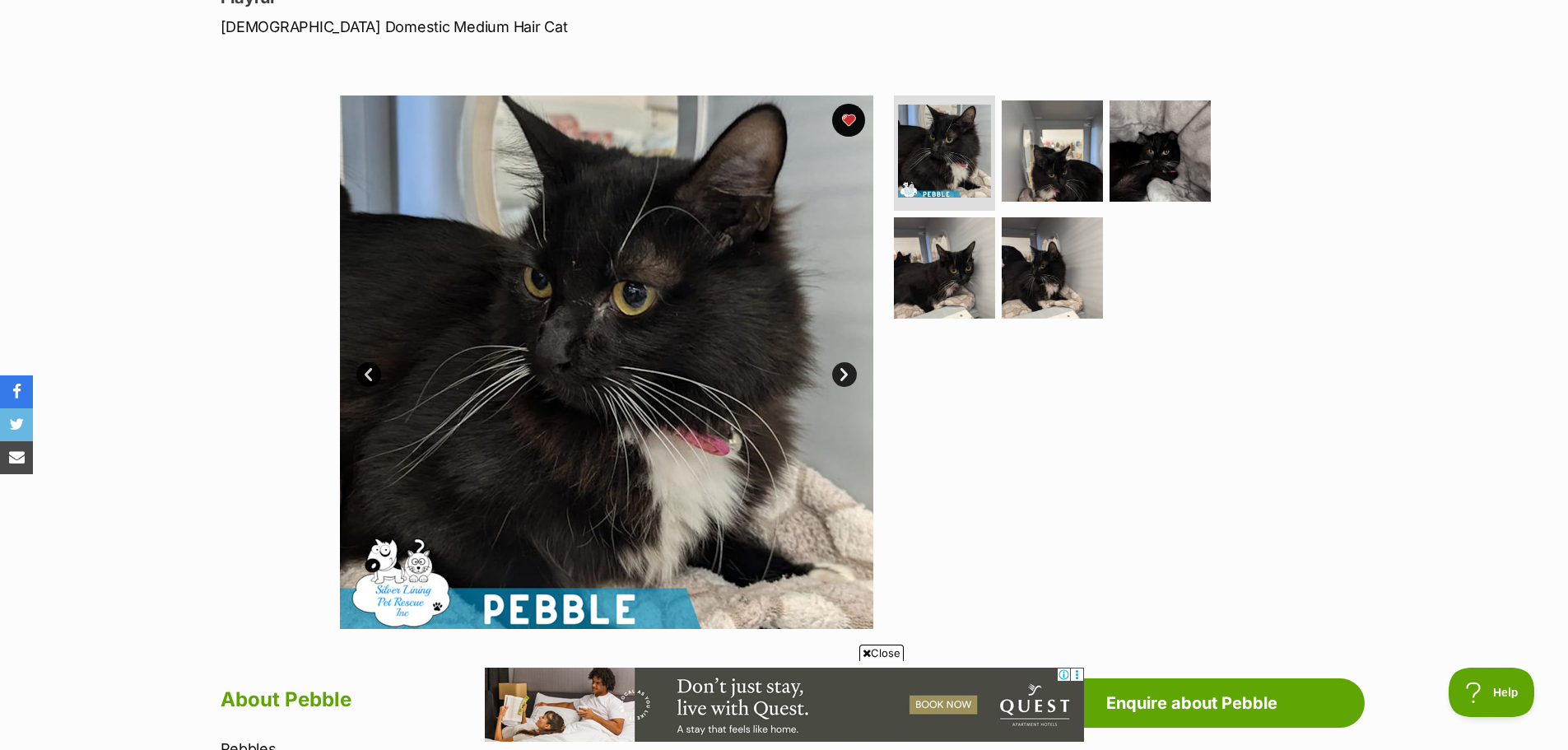
click at [844, 373] on link "Next" at bounding box center [844, 375] width 25 height 25
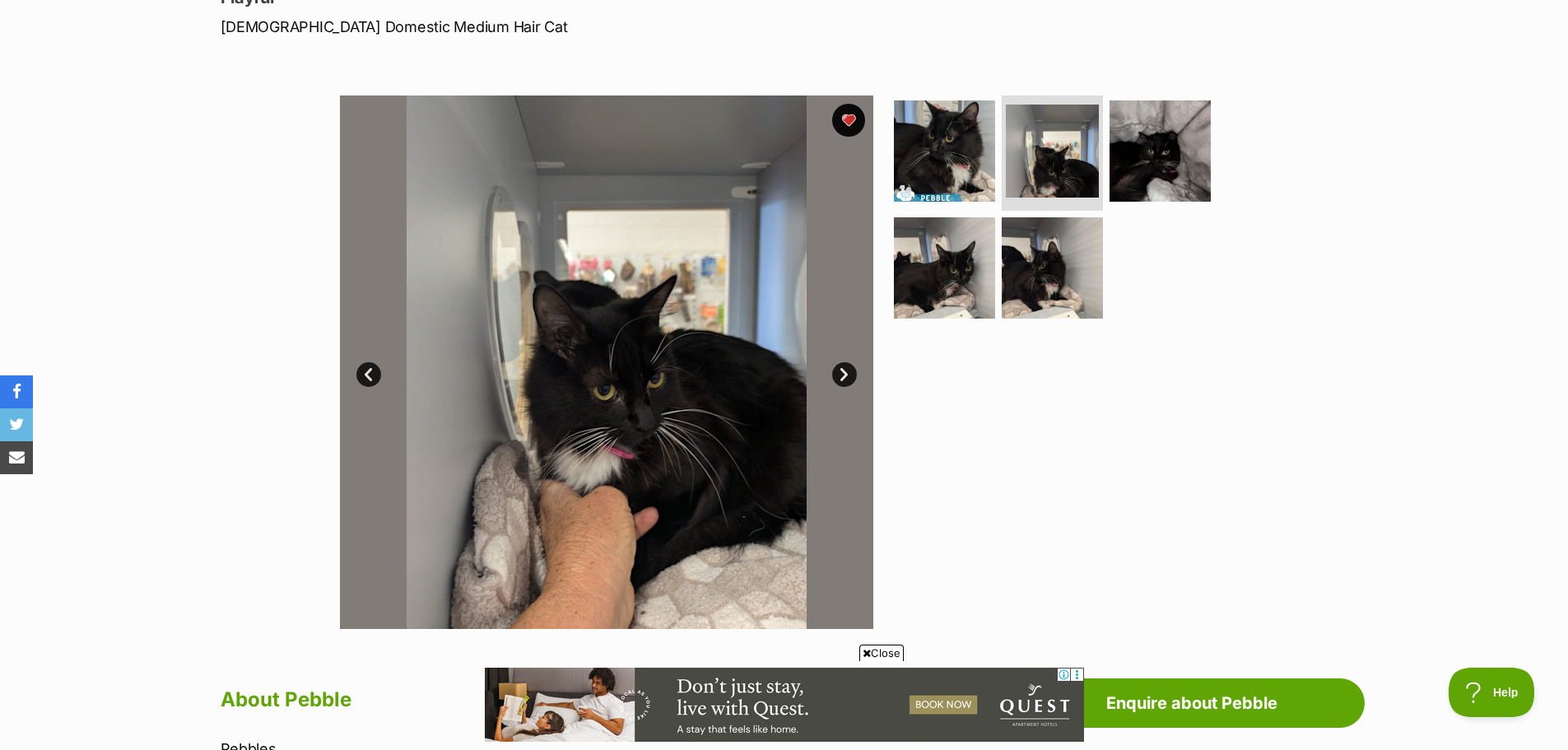
click at [844, 373] on link "Next" at bounding box center [844, 375] width 25 height 25
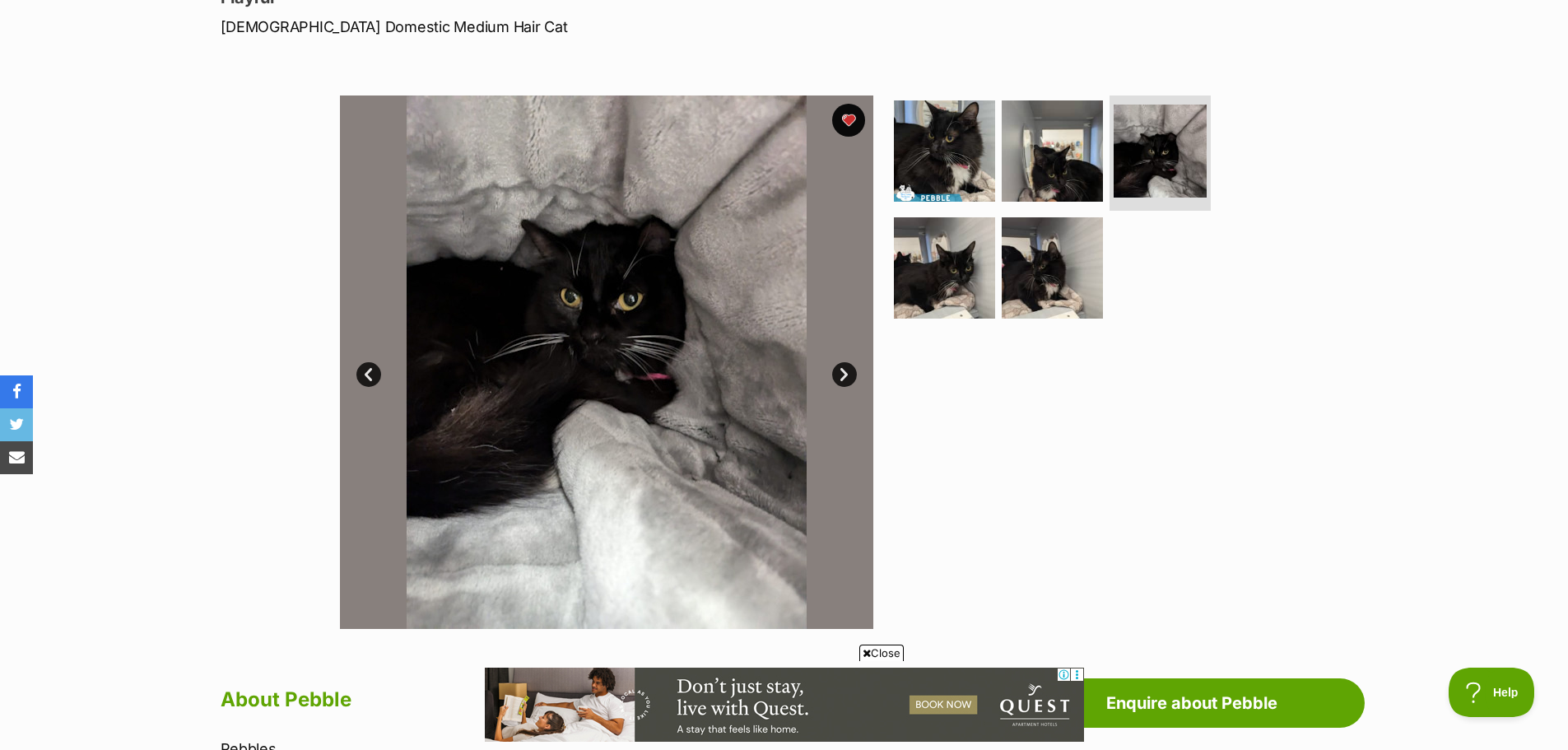
click at [842, 372] on link "Next" at bounding box center [844, 375] width 25 height 25
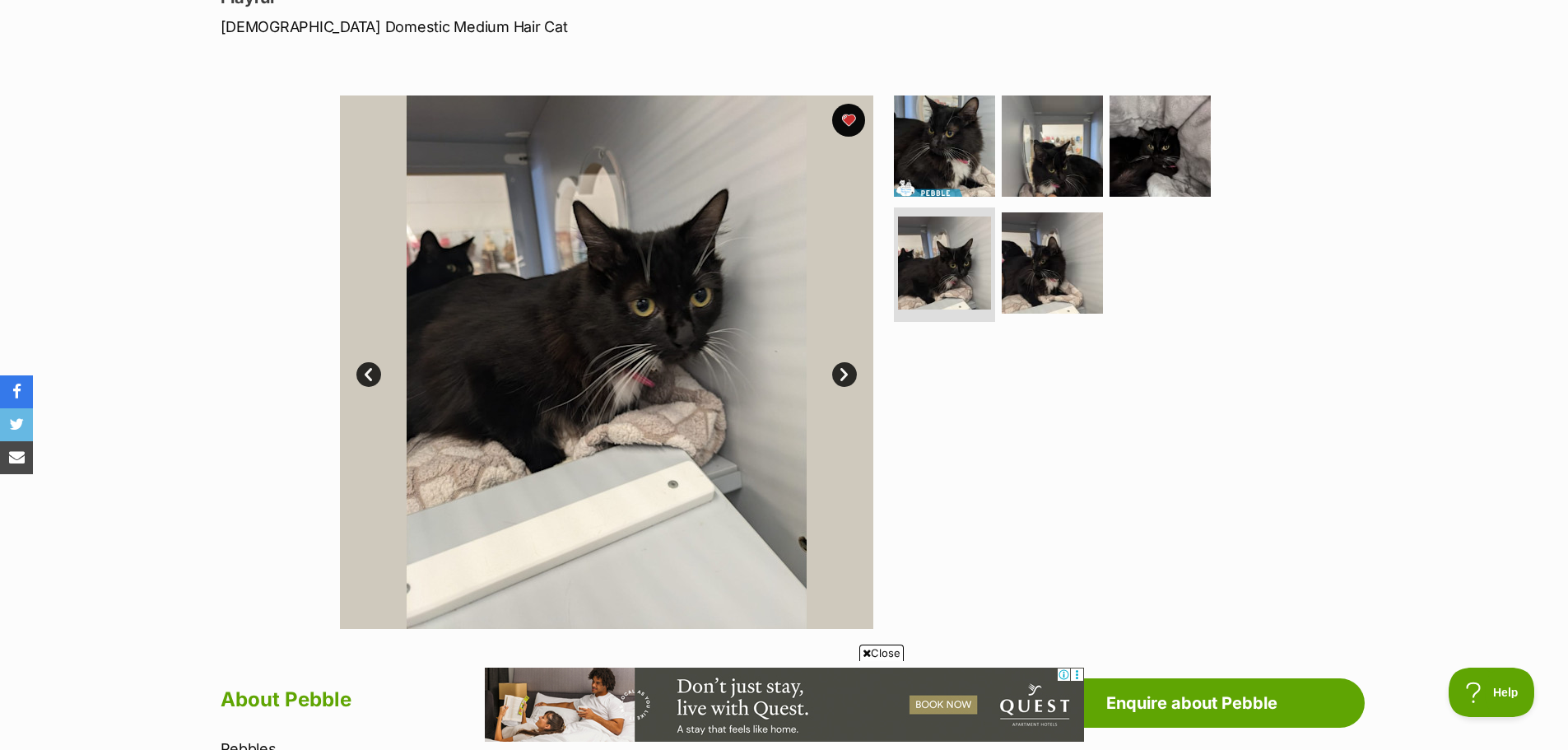
click at [842, 372] on link "Next" at bounding box center [844, 375] width 25 height 25
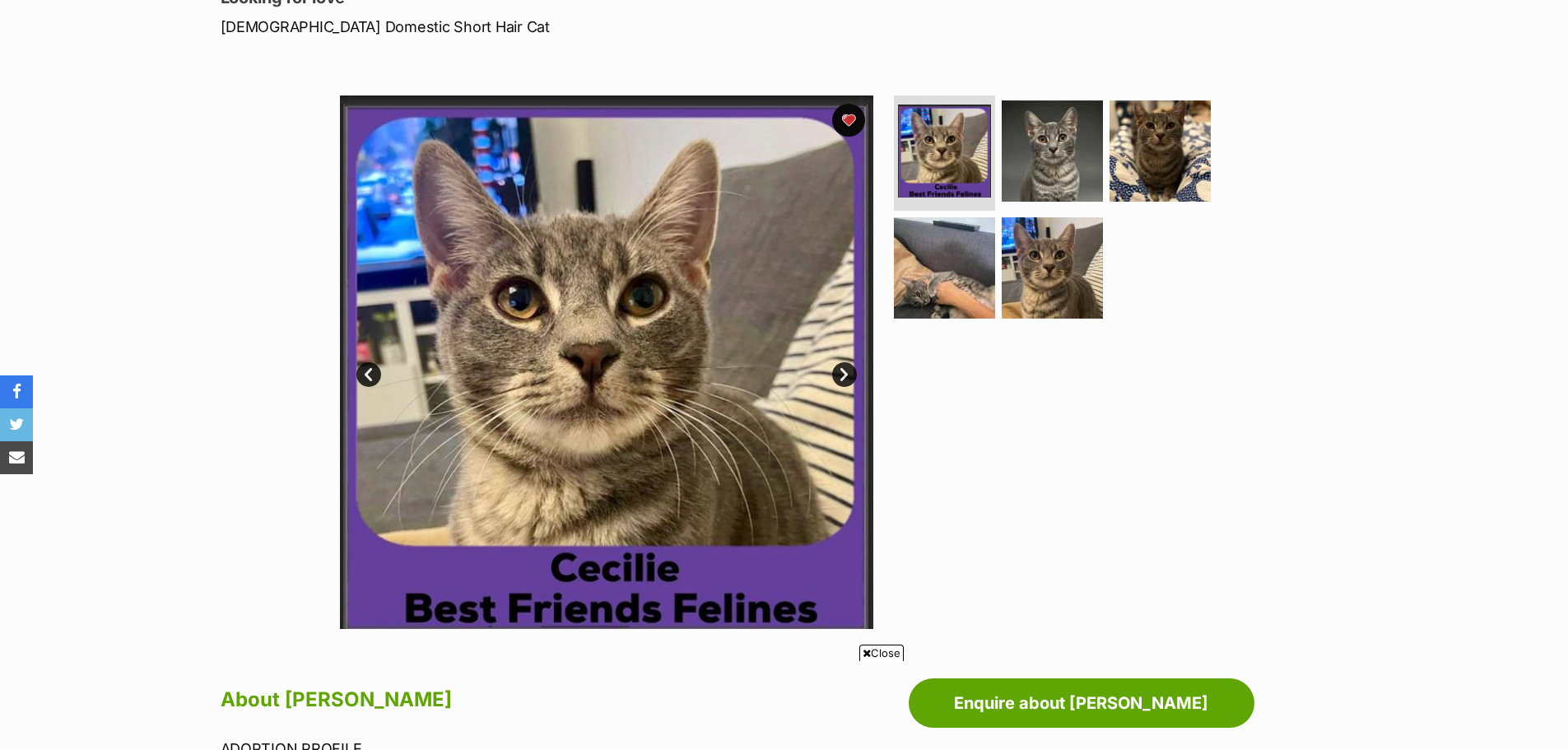
click at [844, 375] on link "Next" at bounding box center [844, 375] width 25 height 25
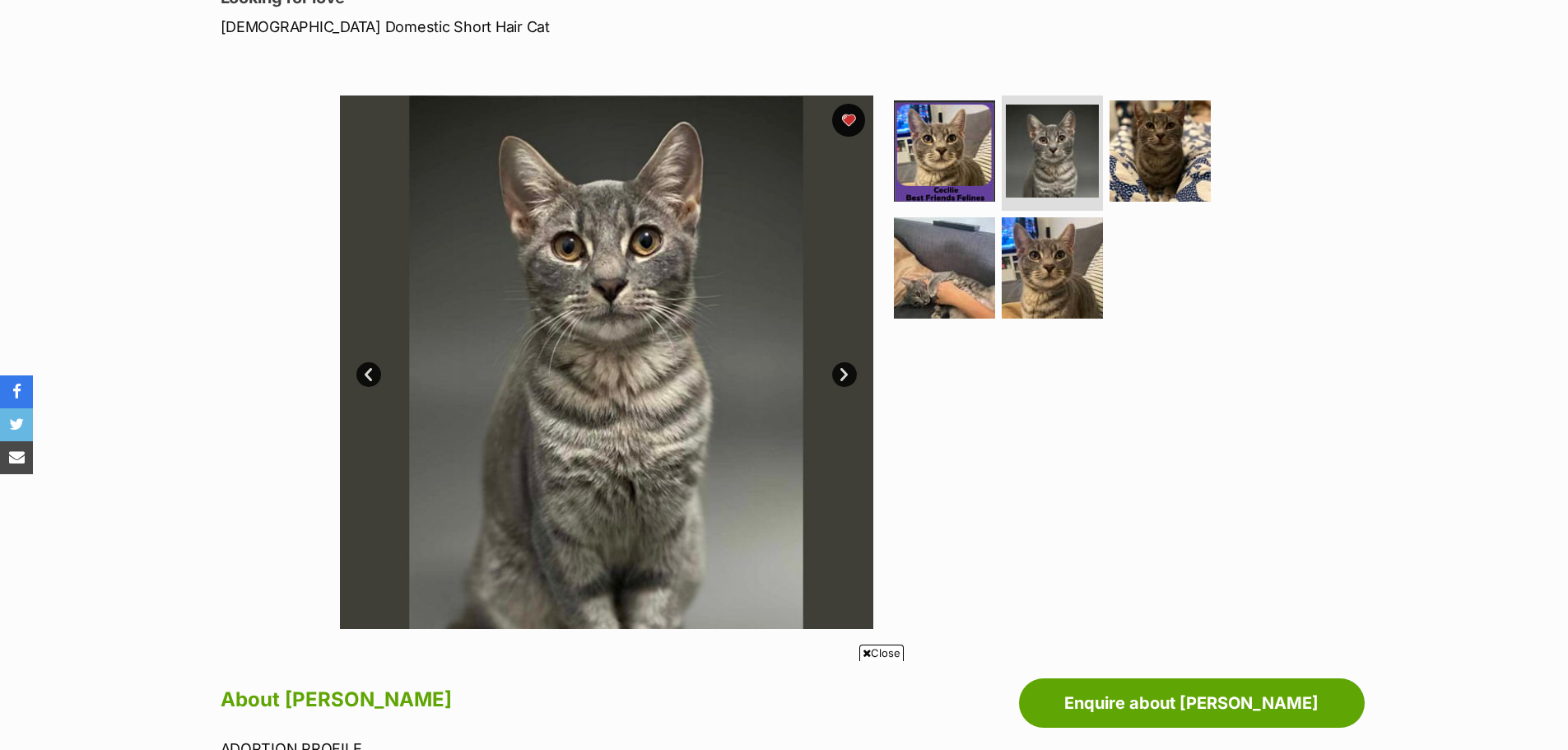
click at [844, 375] on link "Next" at bounding box center [844, 375] width 25 height 25
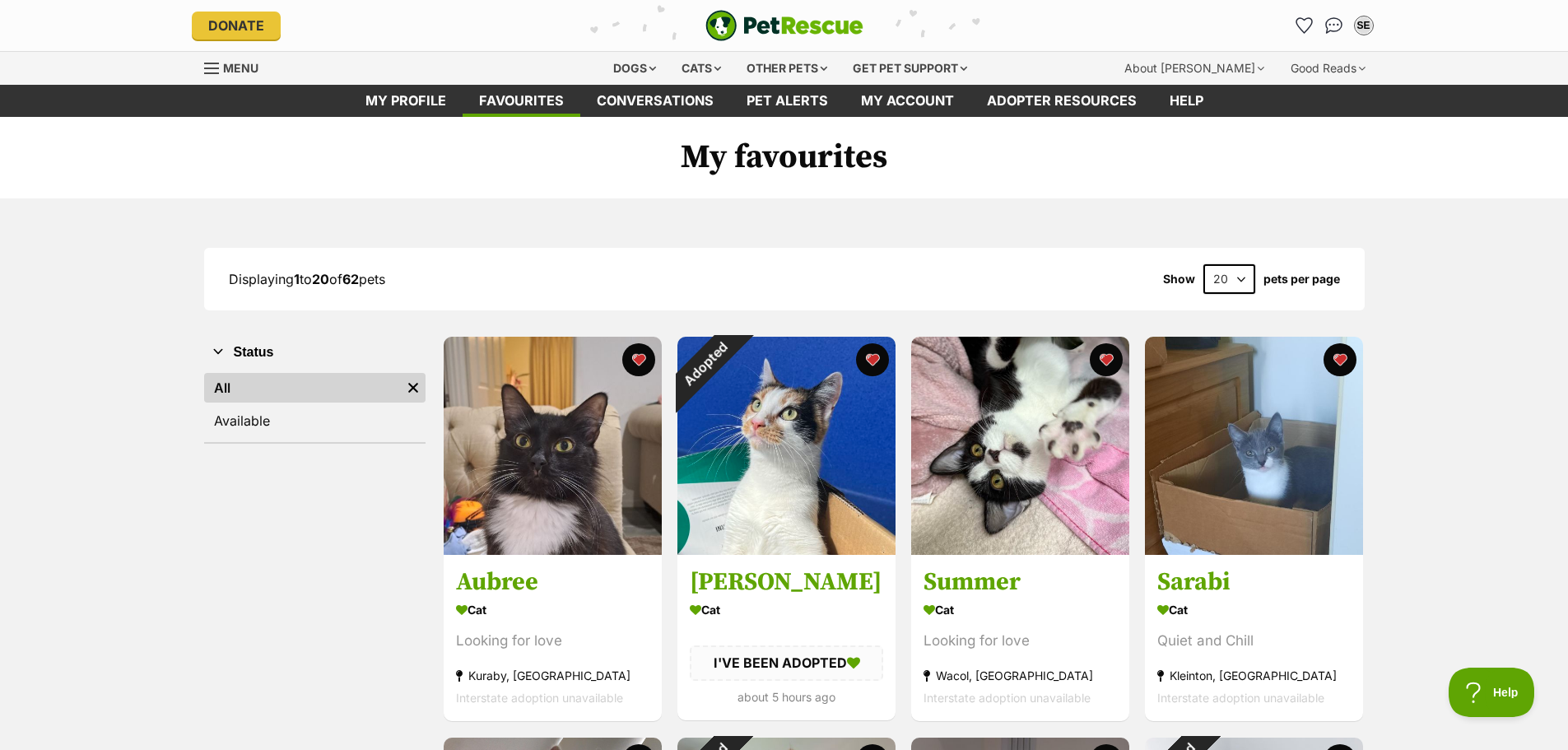
drag, startPoint x: 1240, startPoint y: 280, endPoint x: 1227, endPoint y: 280, distance: 13.0
click at [1240, 280] on select "20 40 60" at bounding box center [1230, 279] width 52 height 29
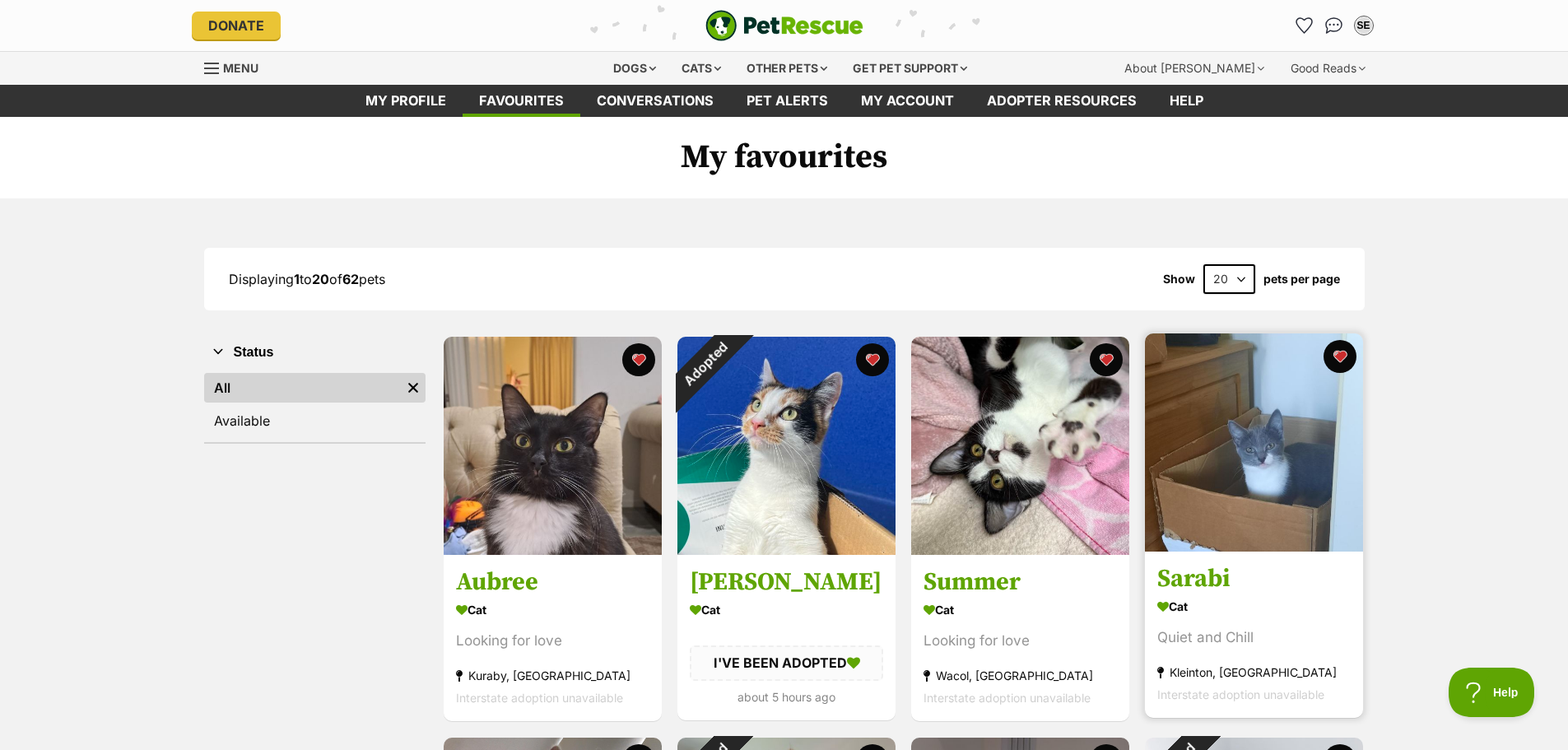
select select "60"
click at [1204, 264] on select "20 40 60" at bounding box center [1230, 279] width 52 height 29
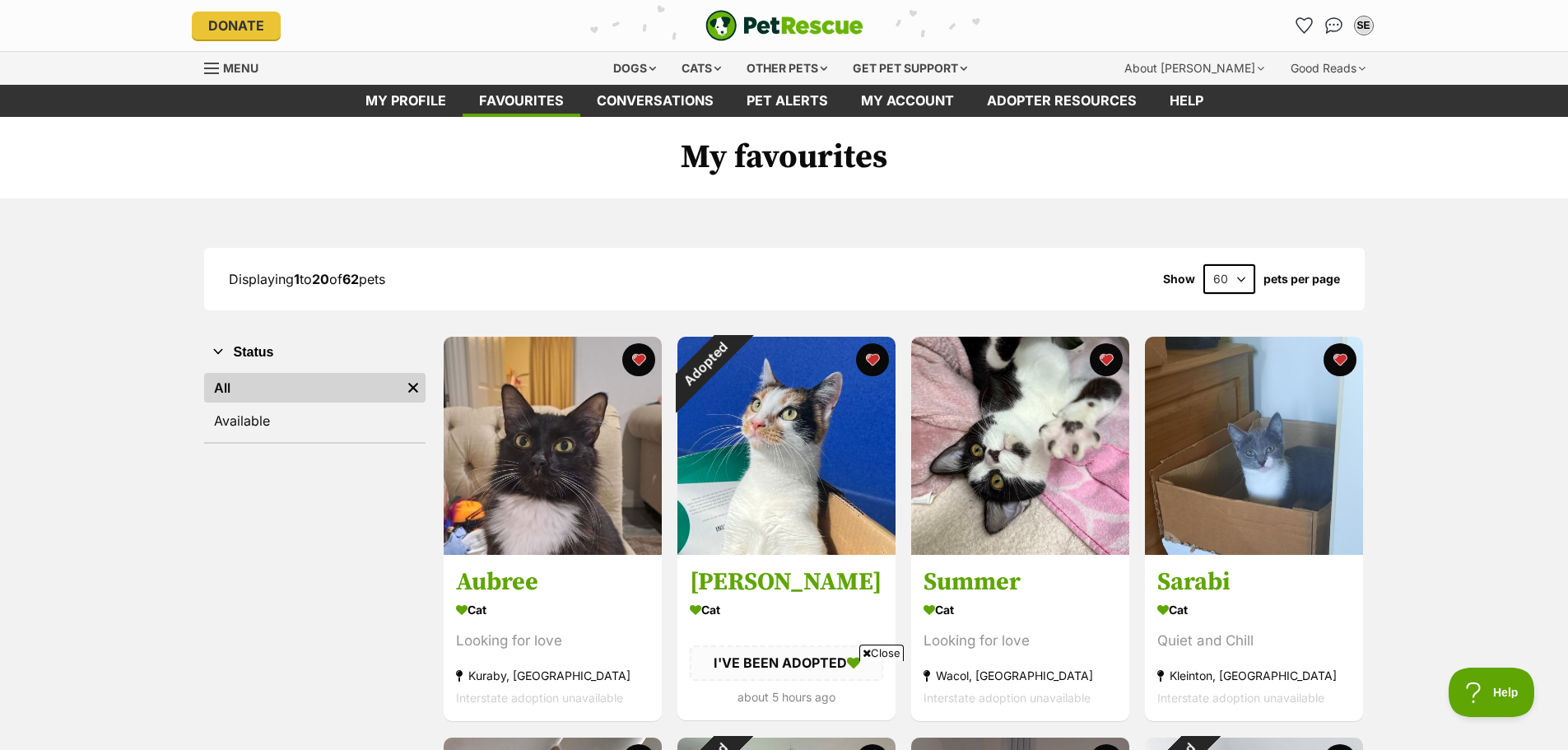
scroll to position [73, 0]
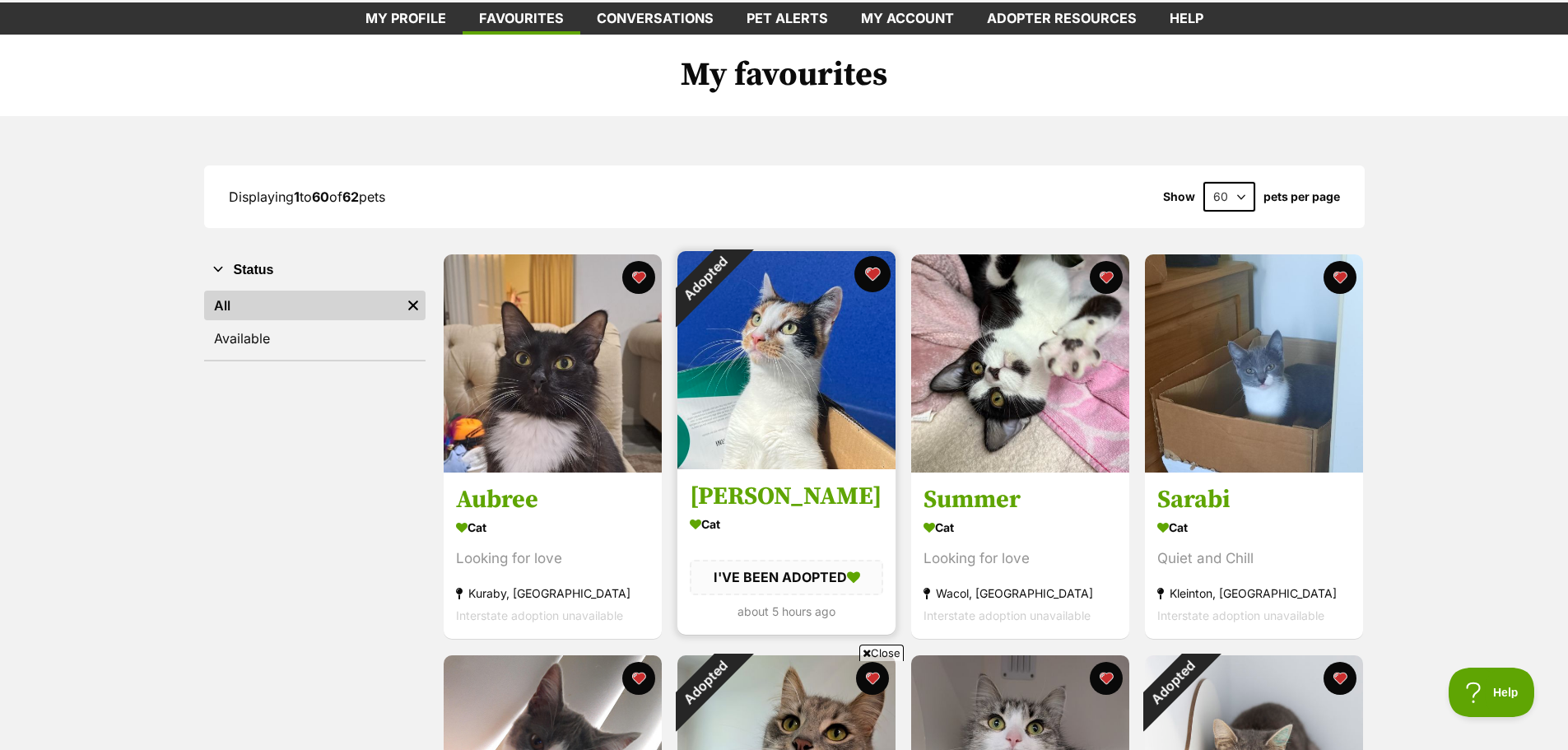
click at [866, 277] on button "favourite" at bounding box center [872, 274] width 36 height 36
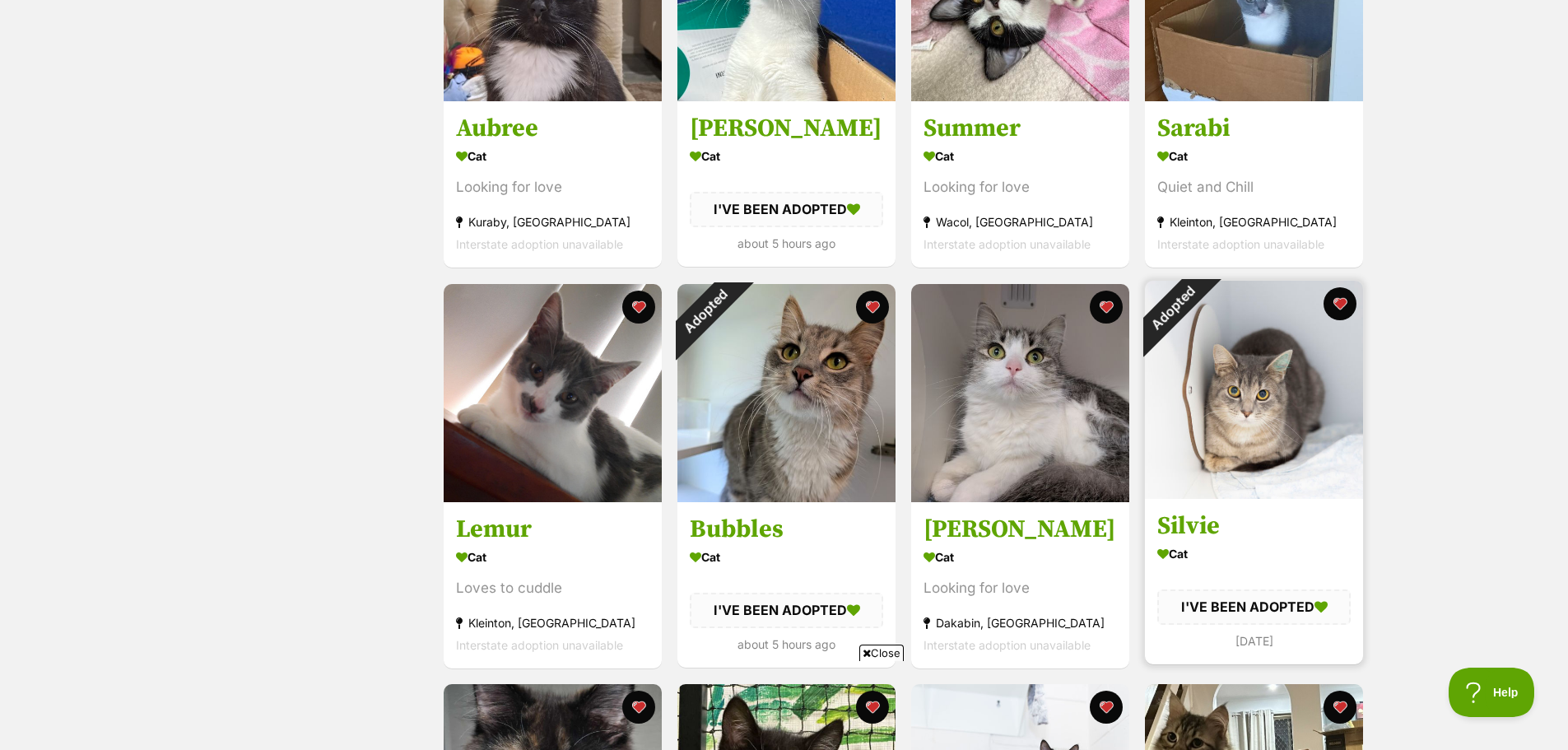
scroll to position [494, 0]
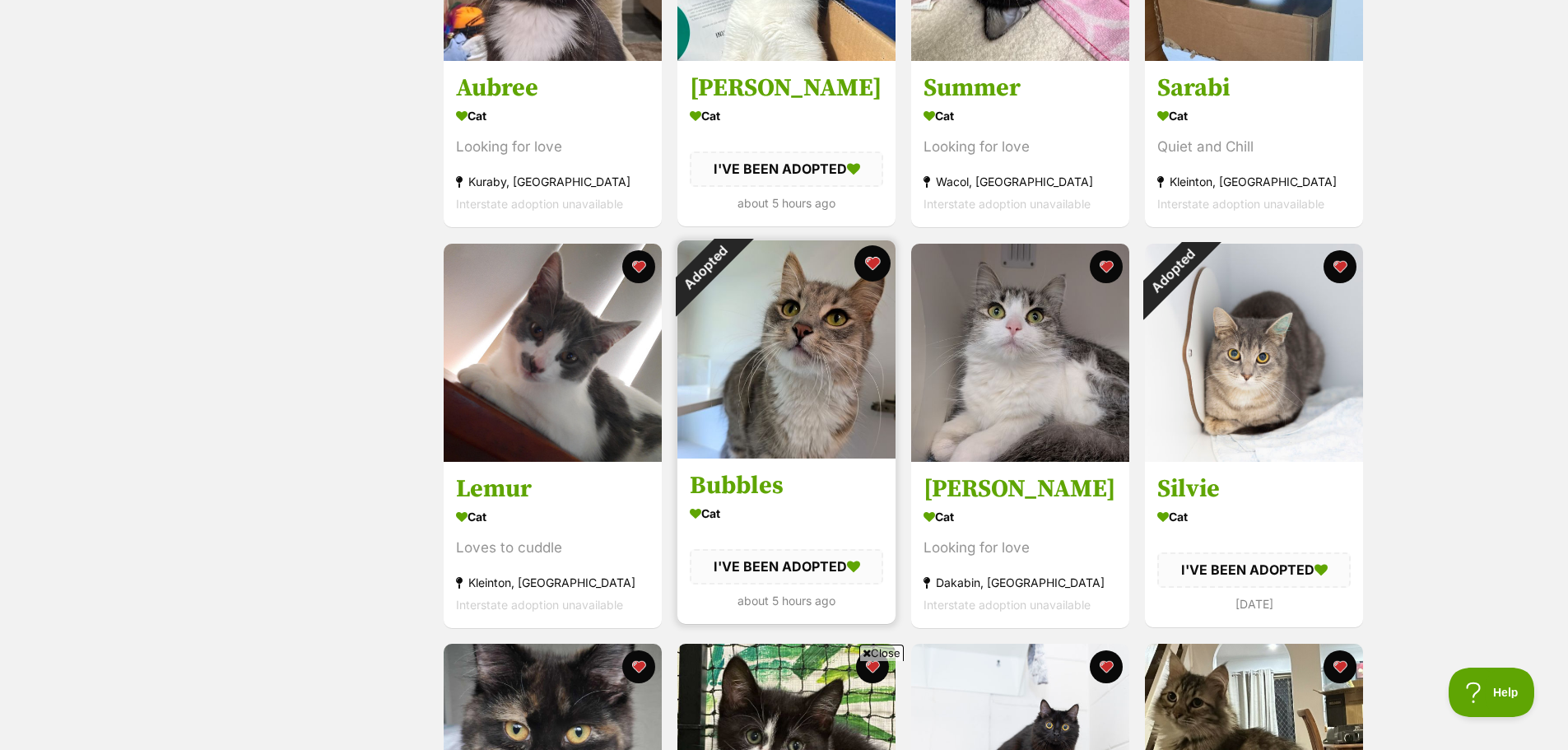
click at [878, 274] on button "favourite" at bounding box center [872, 263] width 36 height 36
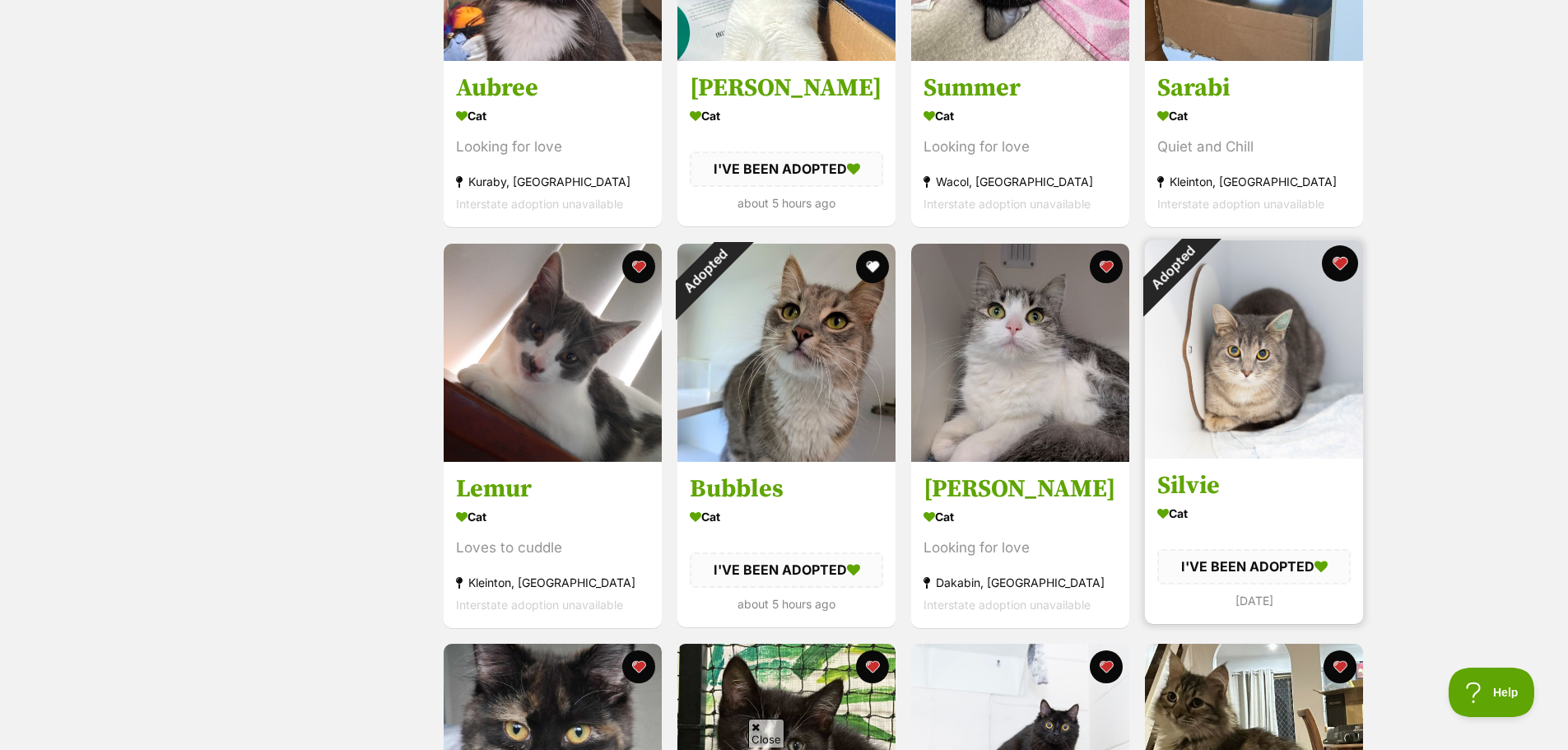
click at [1339, 260] on button "favourite" at bounding box center [1340, 263] width 36 height 36
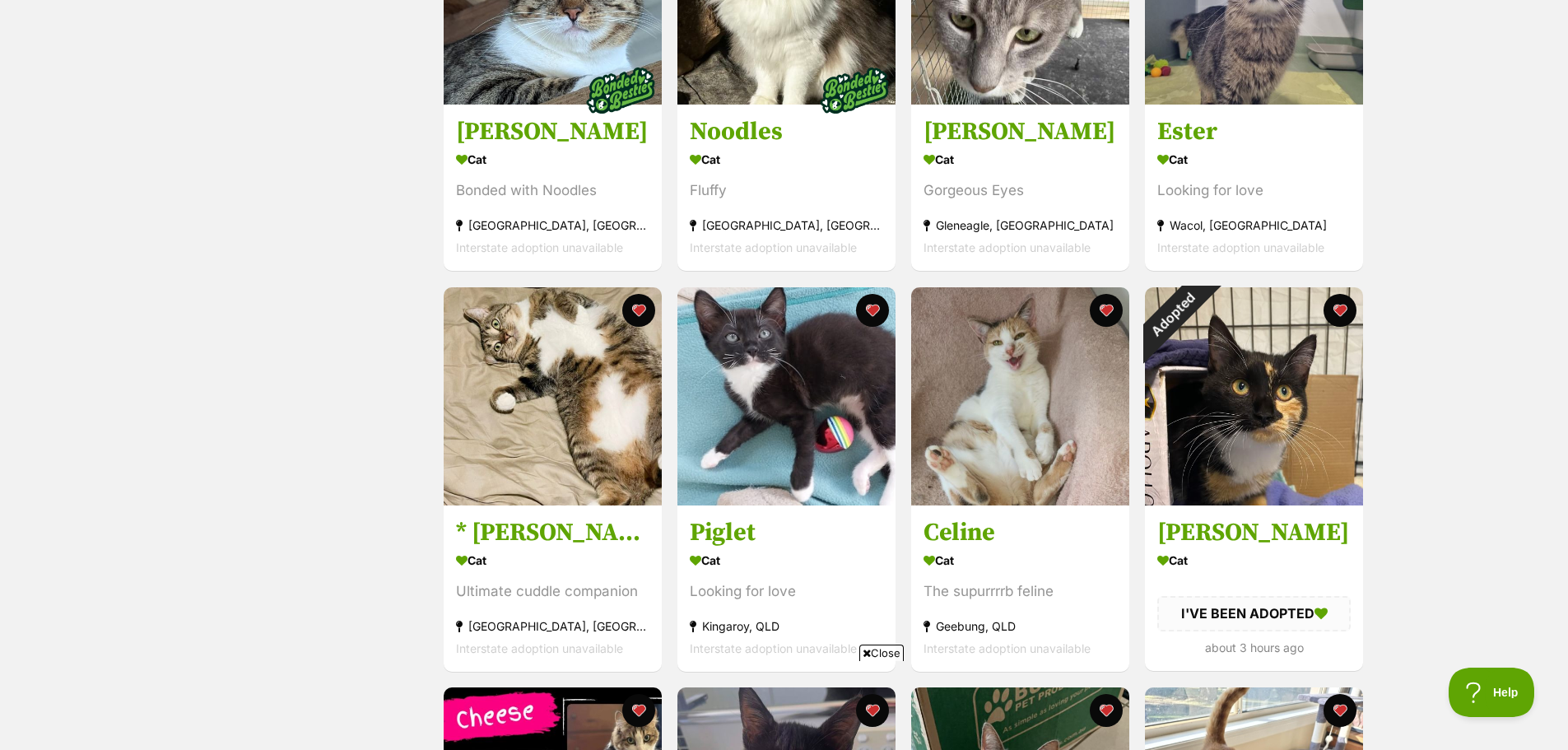
scroll to position [2470, 0]
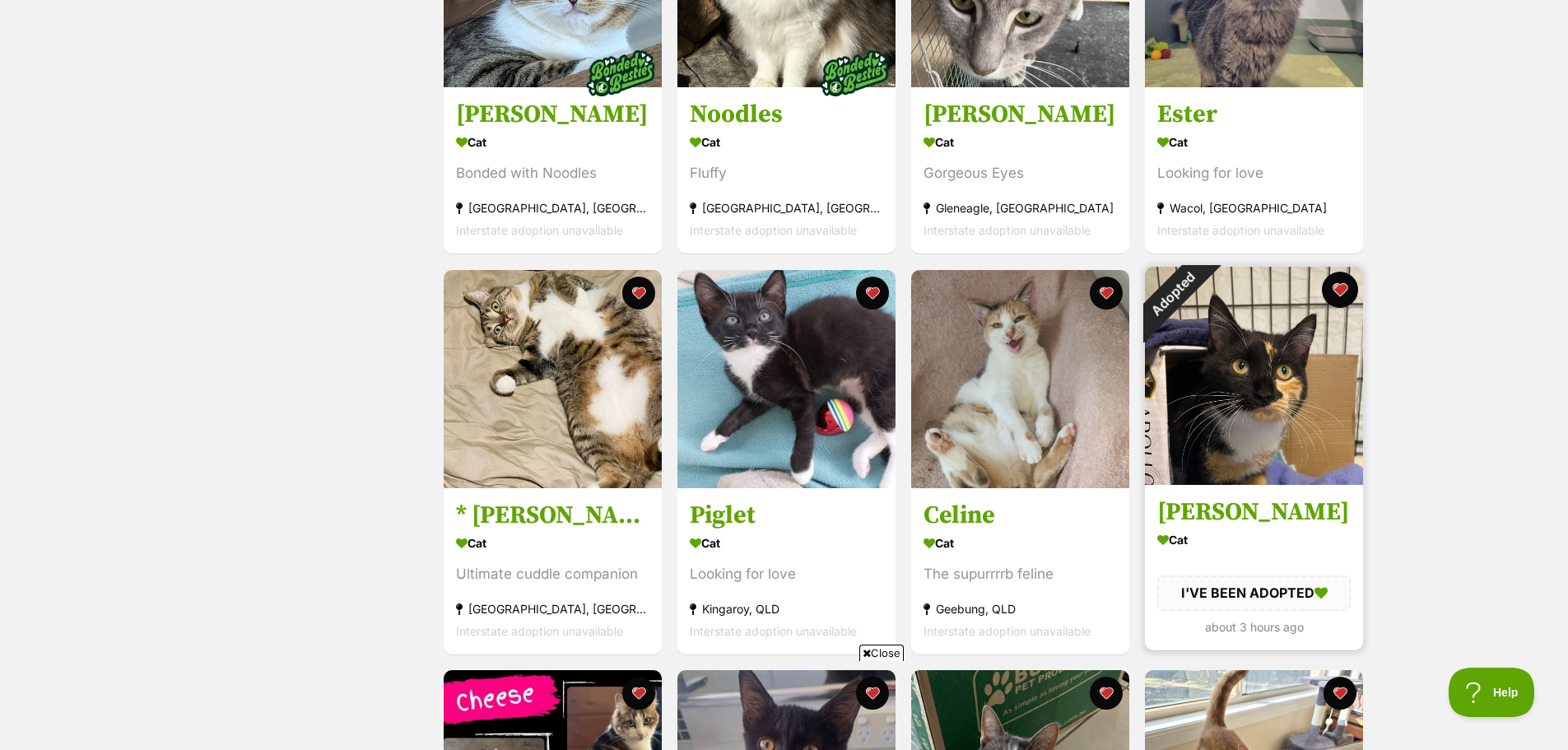
click at [1344, 293] on button "favourite" at bounding box center [1340, 290] width 36 height 36
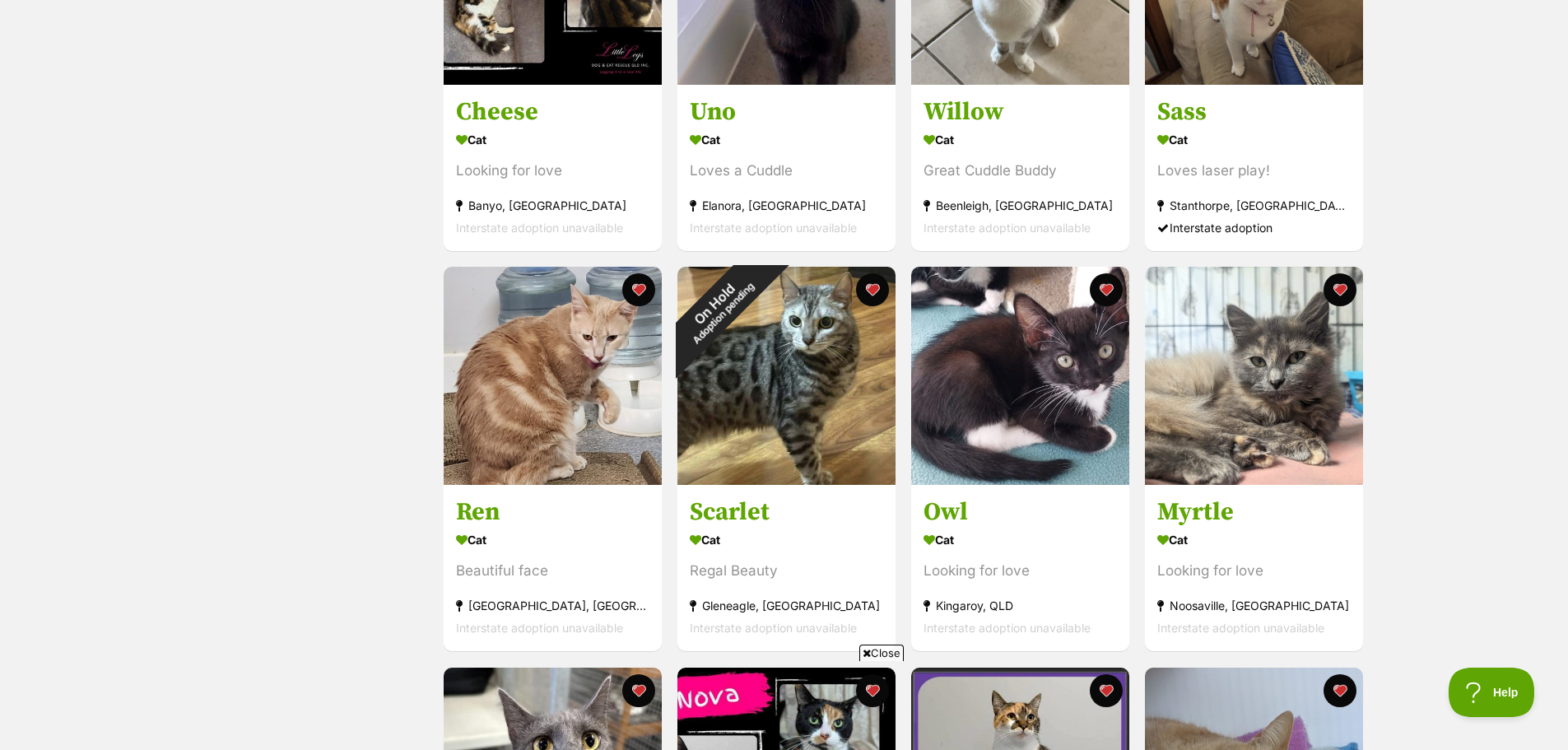
scroll to position [3293, 0]
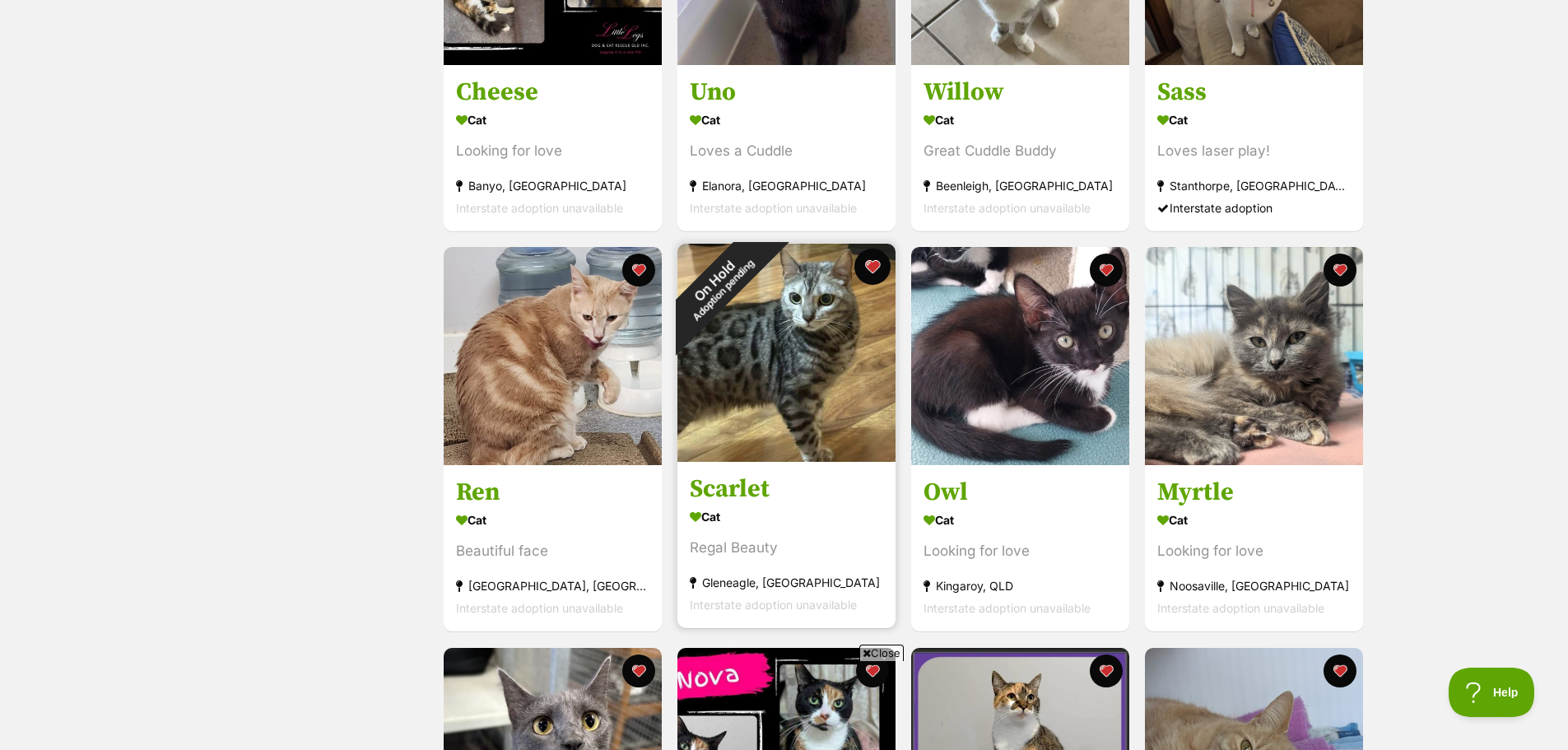
click at [874, 270] on button "favourite" at bounding box center [872, 267] width 36 height 36
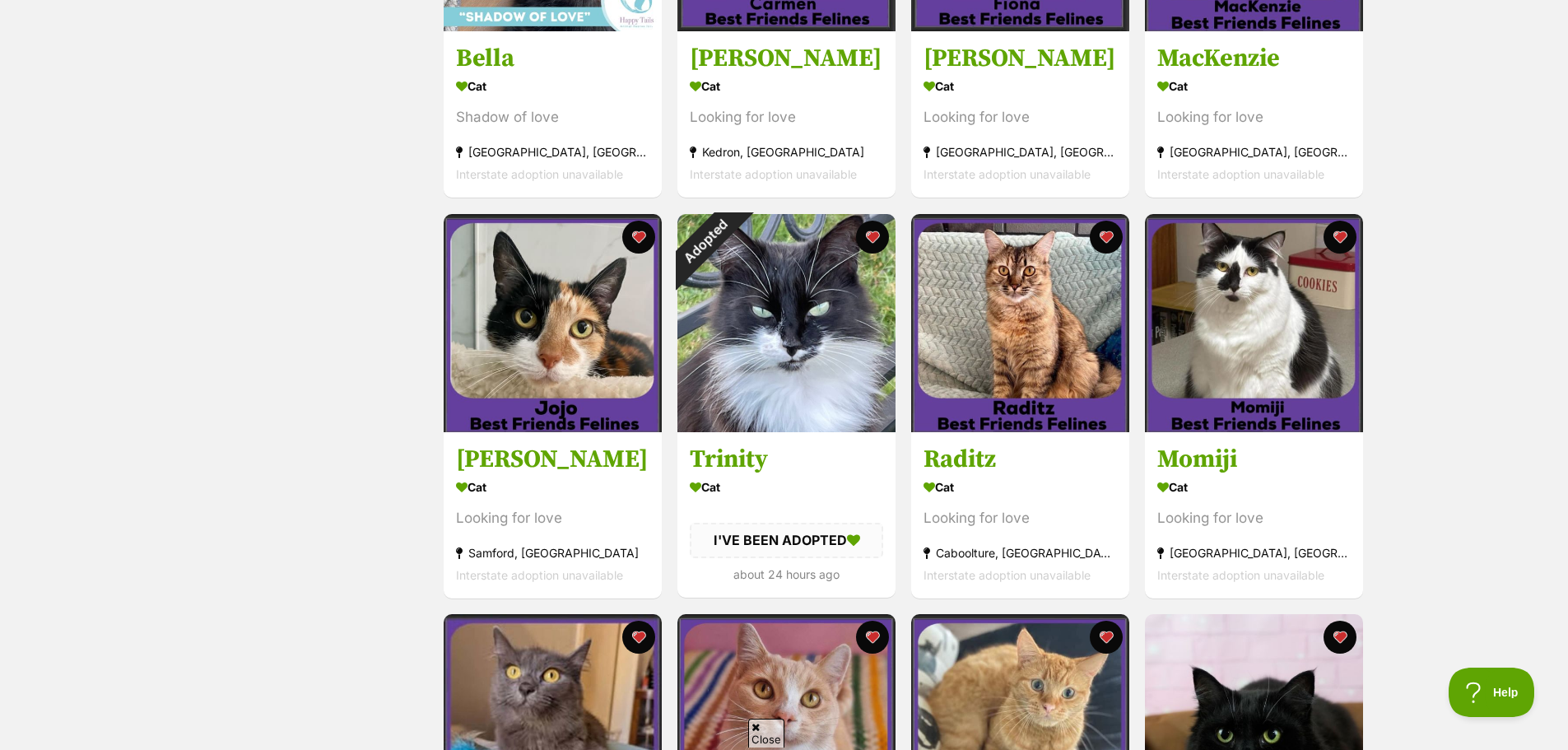
scroll to position [0, 0]
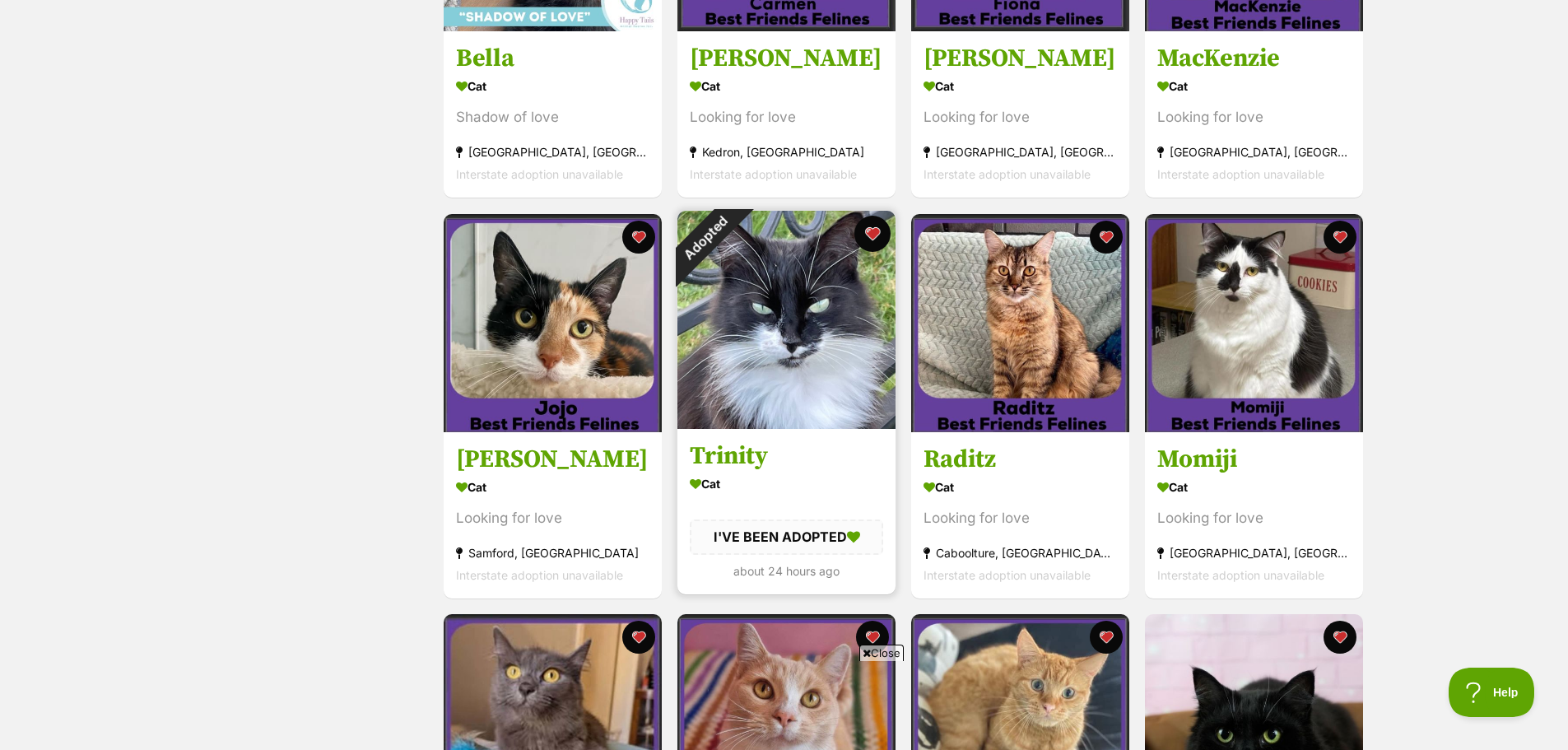
click at [878, 236] on button "favourite" at bounding box center [872, 234] width 36 height 36
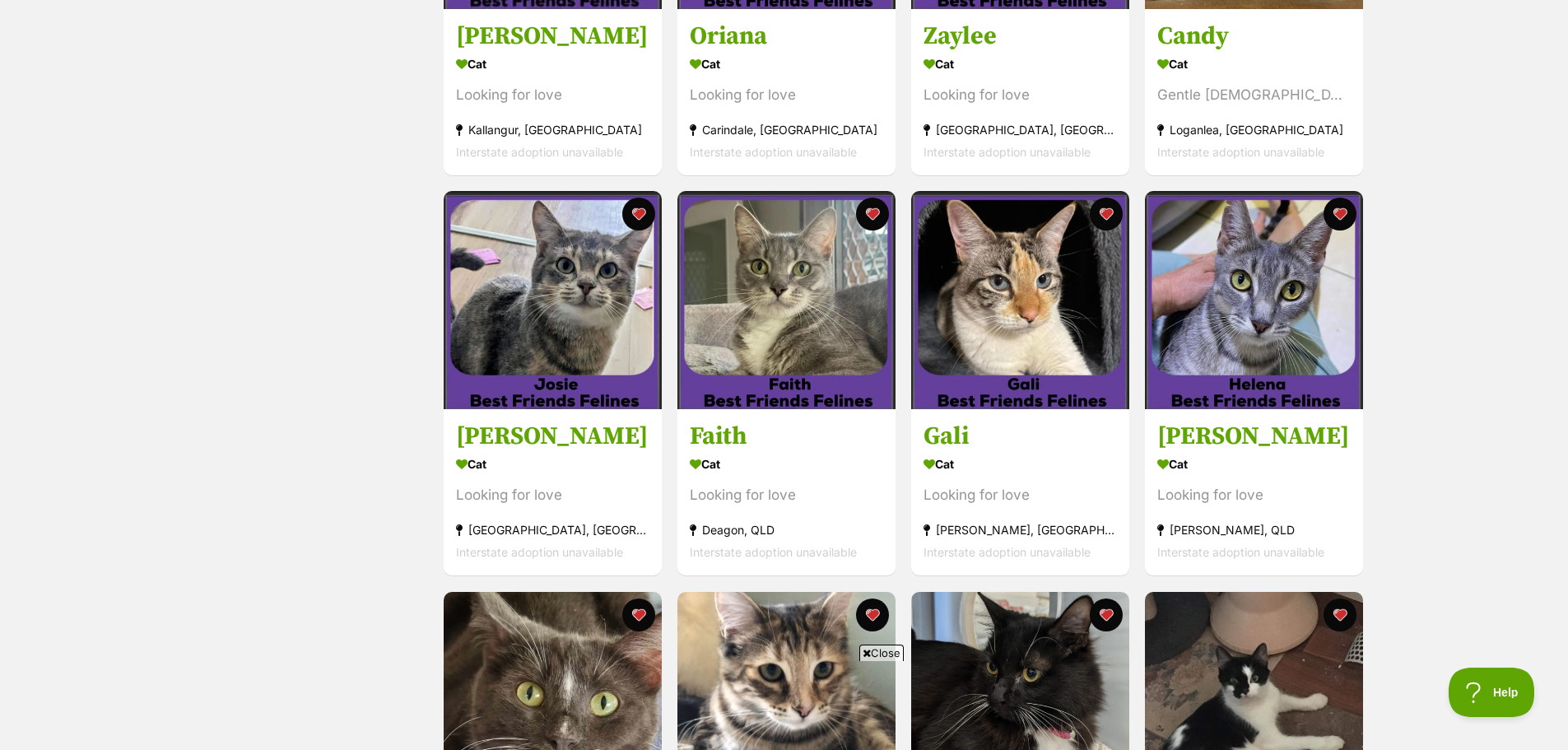
scroll to position [5681, 0]
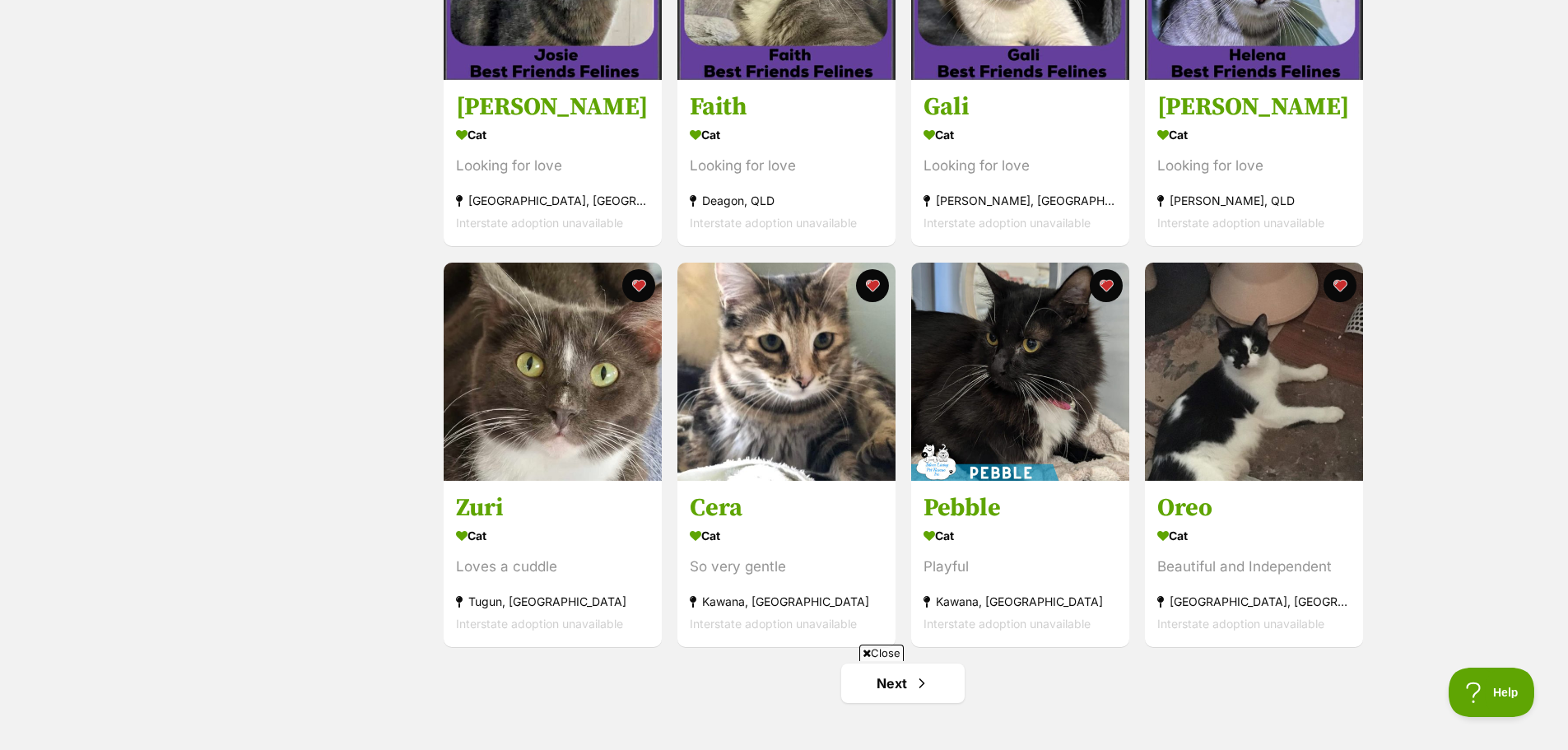
click at [876, 650] on span "Close" at bounding box center [882, 652] width 45 height 16
drag, startPoint x: 921, startPoint y: 684, endPoint x: 931, endPoint y: 678, distance: 11.7
click at [921, 685] on span "Next page" at bounding box center [922, 683] width 16 height 20
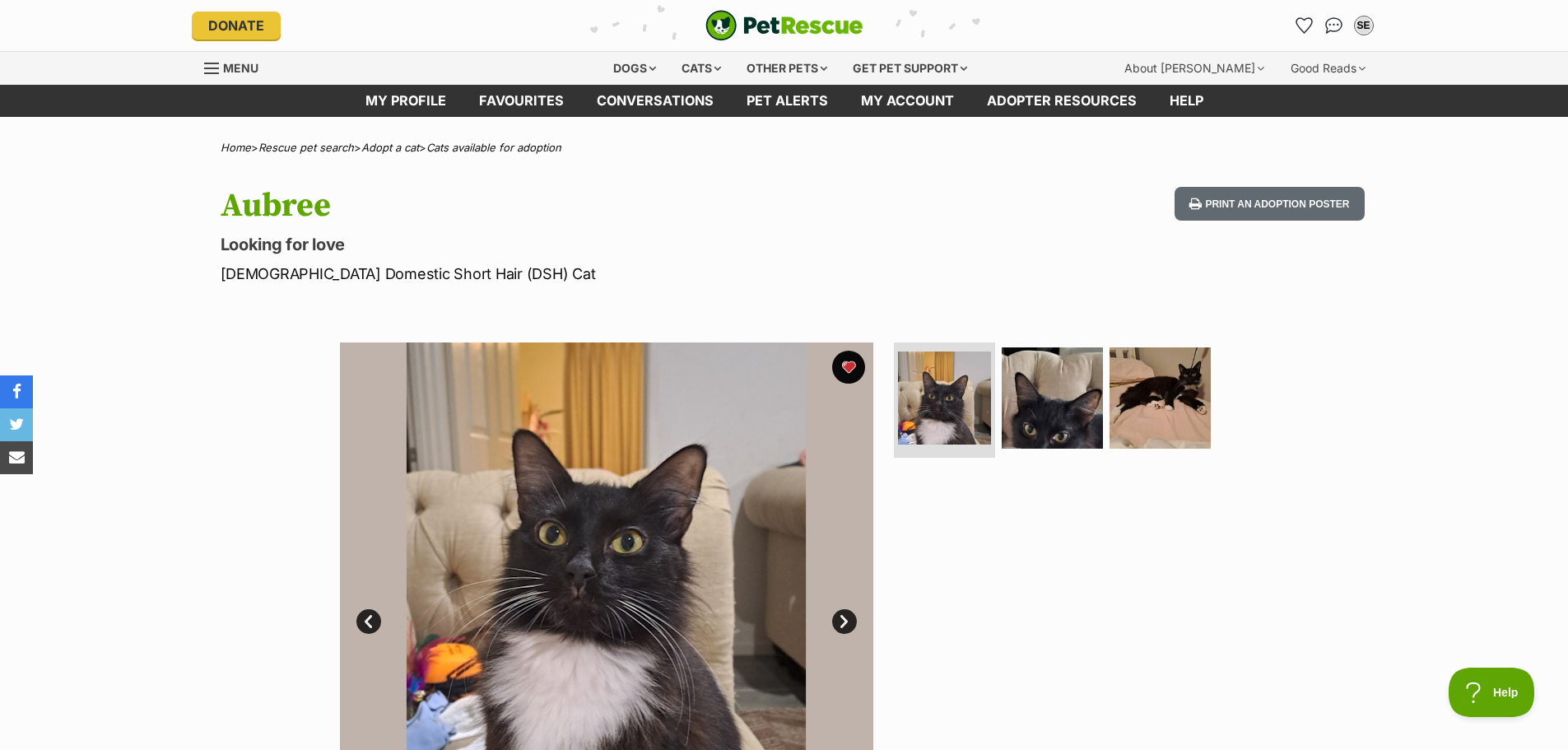
scroll to position [494, 0]
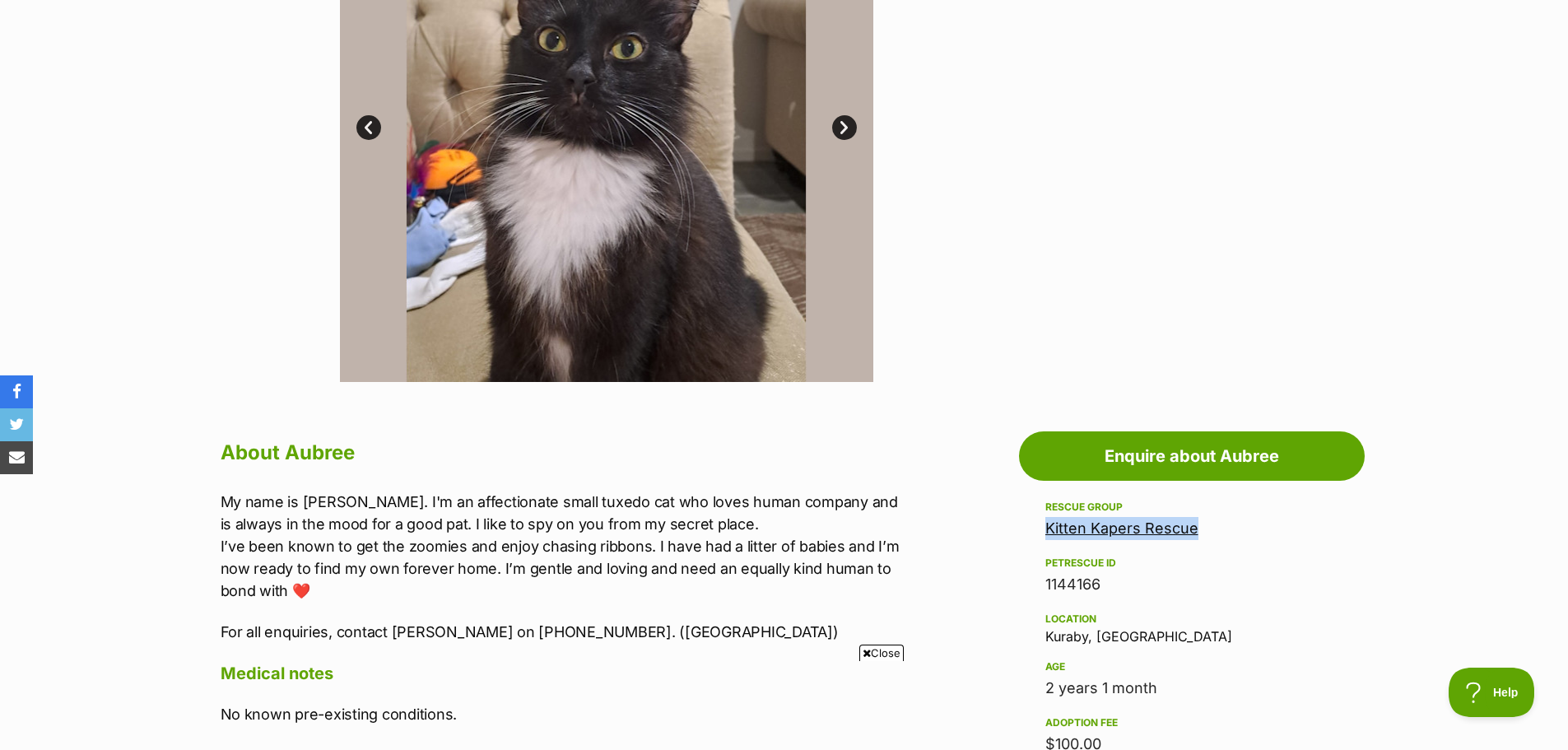
drag, startPoint x: 1036, startPoint y: 526, endPoint x: 1196, endPoint y: 531, distance: 160.1
copy link "Kitten Kapers Rescue"
click at [1055, 643] on div "Location [GEOGRAPHIC_DATA], [GEOGRAPHIC_DATA]" at bounding box center [1192, 627] width 293 height 35
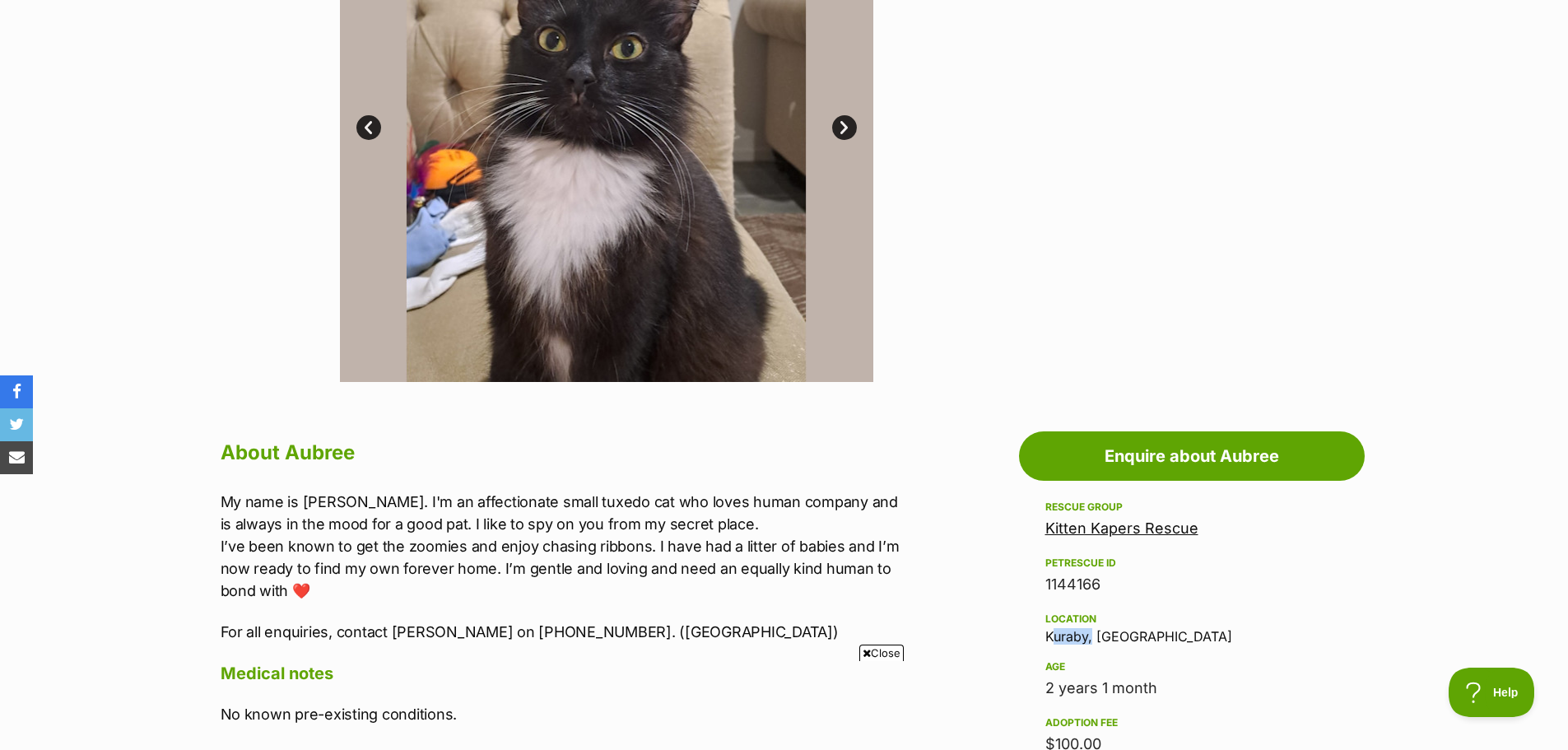
copy div "Kuraby"
click at [1110, 685] on div "2 years 1 month" at bounding box center [1192, 688] width 293 height 23
click at [874, 648] on span "Close" at bounding box center [882, 652] width 45 height 16
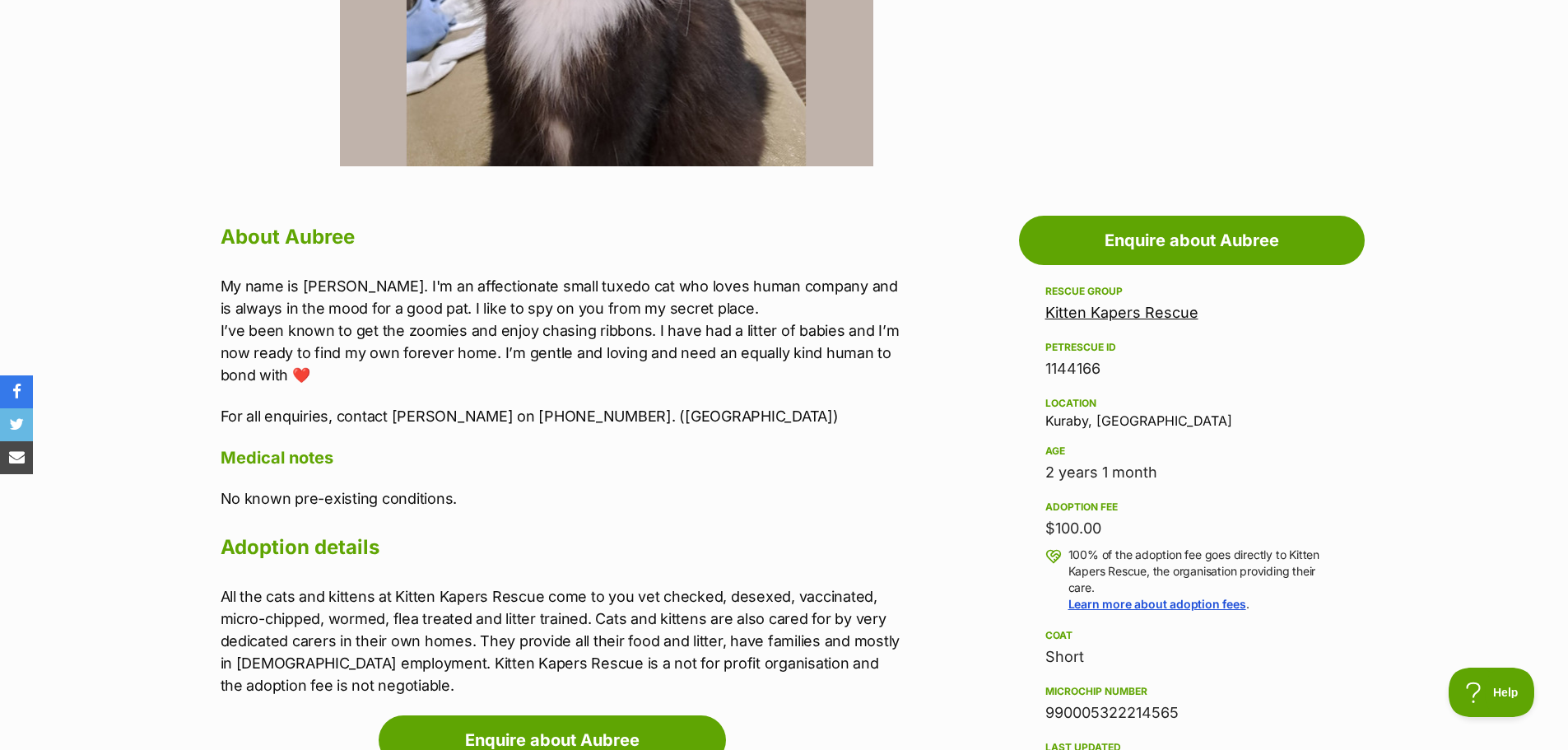
scroll to position [823, 0]
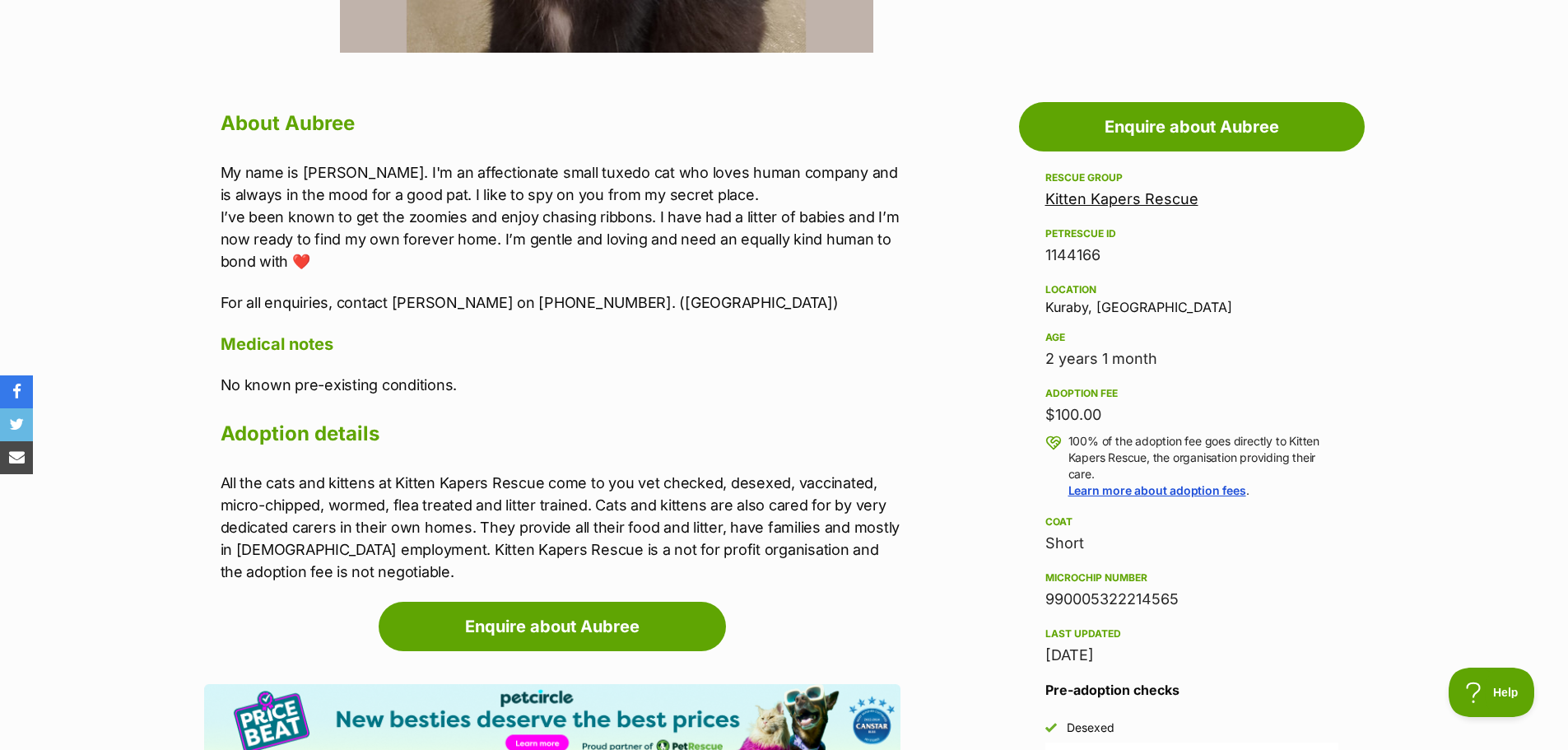
drag, startPoint x: 1048, startPoint y: 364, endPoint x: 1557, endPoint y: 490, distance: 524.4
click at [1161, 364] on div "2 years 1 month" at bounding box center [1192, 359] width 293 height 23
copy div "2 years 1 month"
drag, startPoint x: 1039, startPoint y: 415, endPoint x: 1463, endPoint y: 542, distance: 442.6
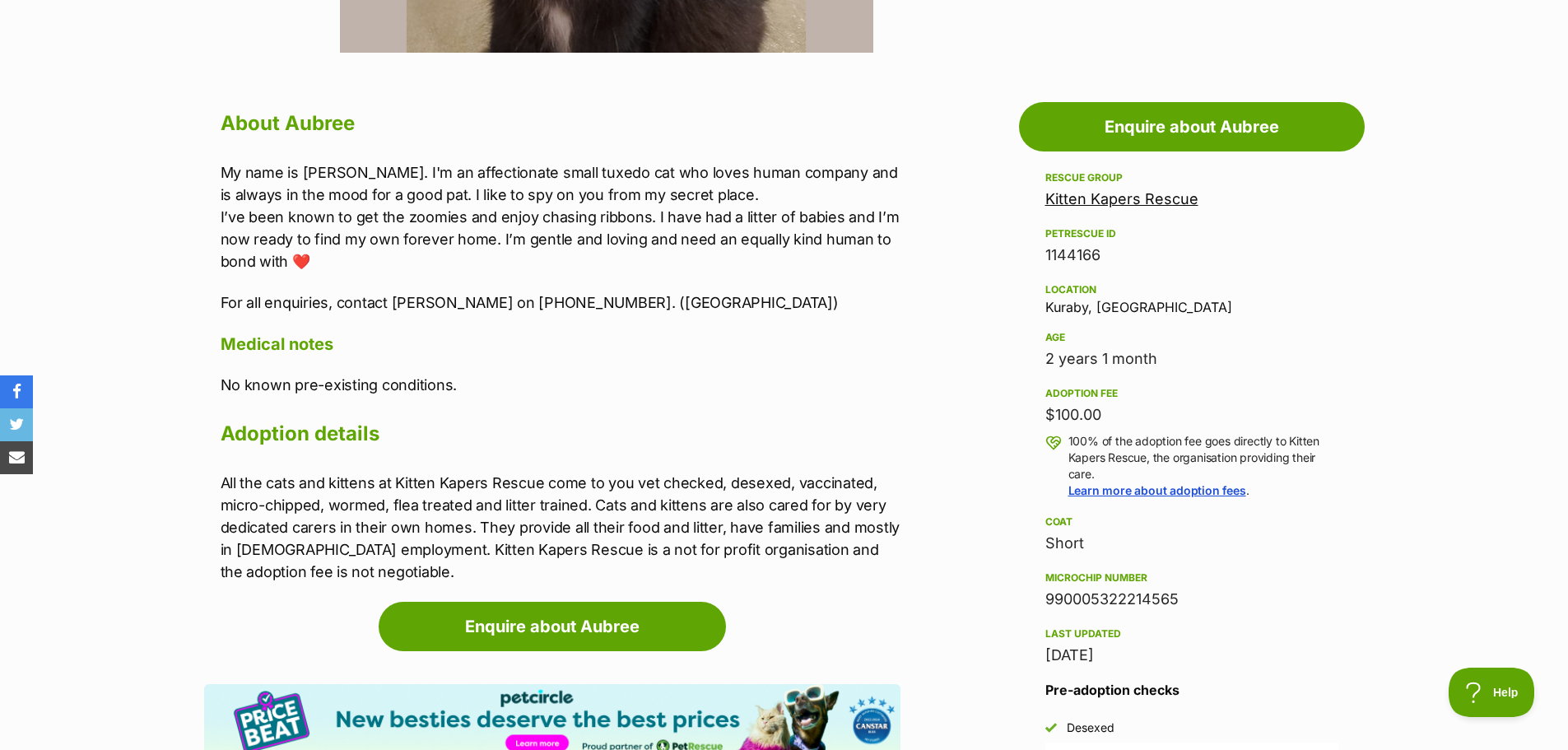
click at [1130, 414] on aside "Rescue group Kitten Kapers Rescue PetRescue ID 1144166 Location [GEOGRAPHIC_DAT…" at bounding box center [1192, 500] width 346 height 664
copy div "$100.00"
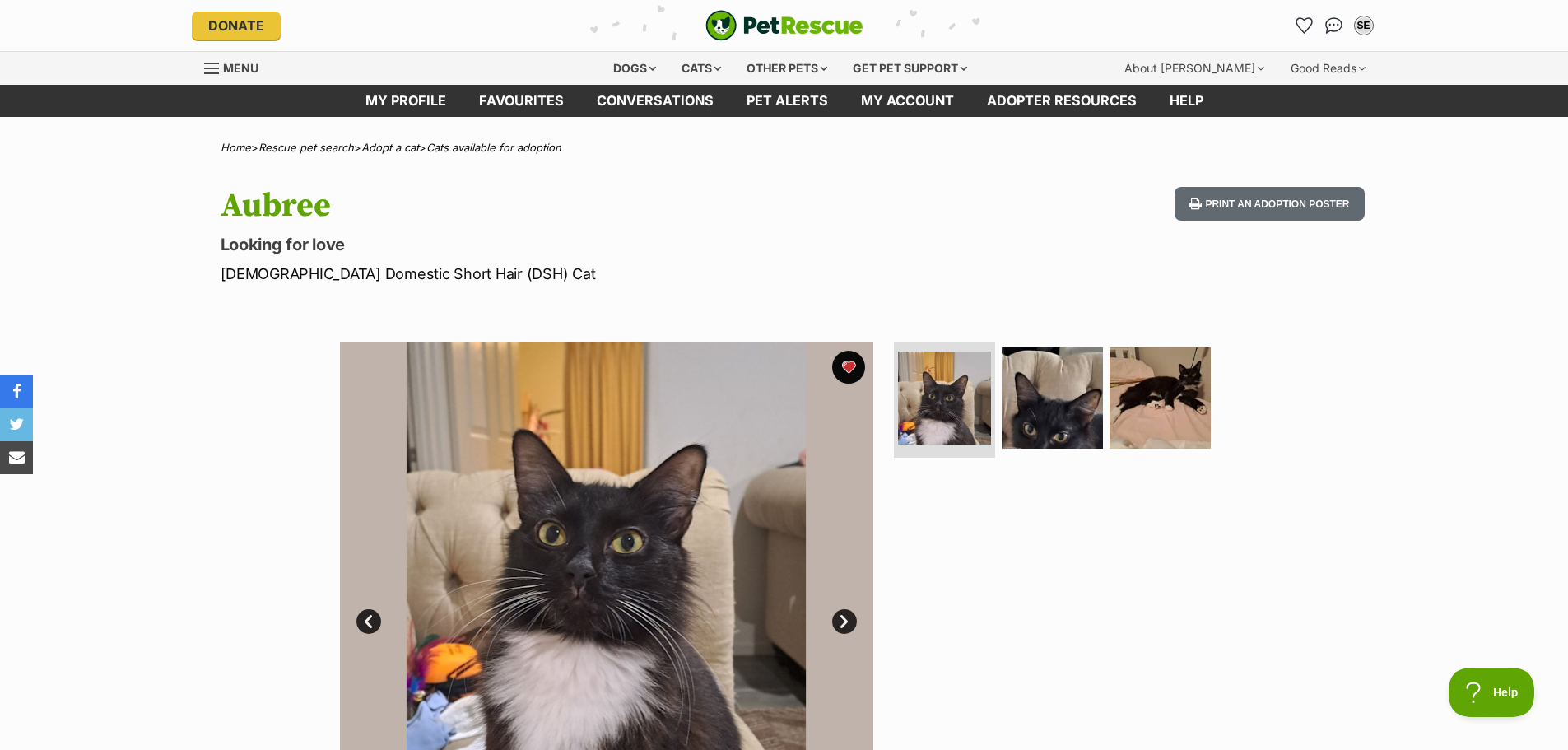
scroll to position [494, 0]
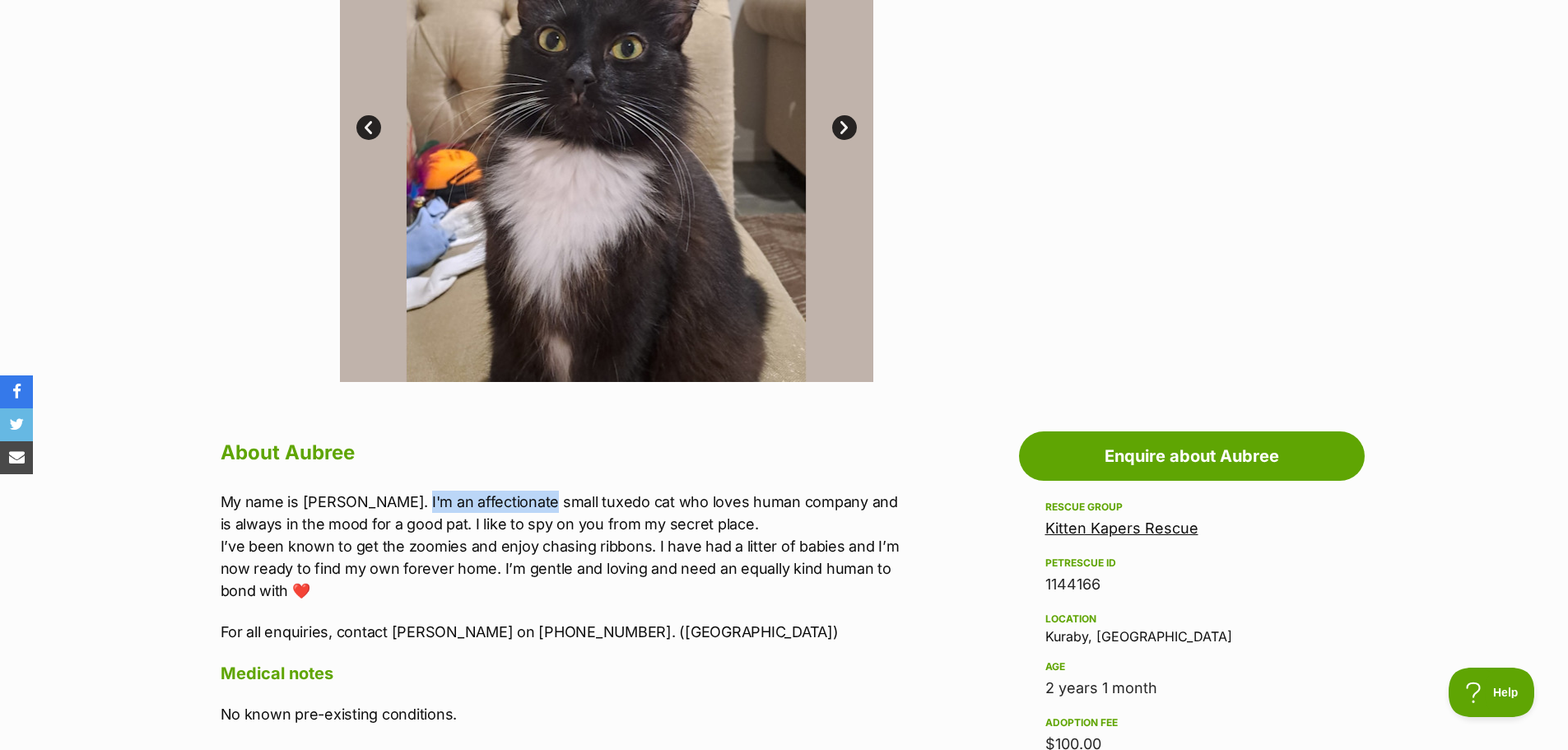
drag, startPoint x: 409, startPoint y: 502, endPoint x: 530, endPoint y: 501, distance: 121.0
click at [530, 501] on p "My name is [PERSON_NAME]. I'm an affectionate small tuxedo cat who loves human …" at bounding box center [561, 546] width 680 height 111
copy p "affectionate small"
drag, startPoint x: 639, startPoint y: 505, endPoint x: 801, endPoint y: 504, distance: 162.0
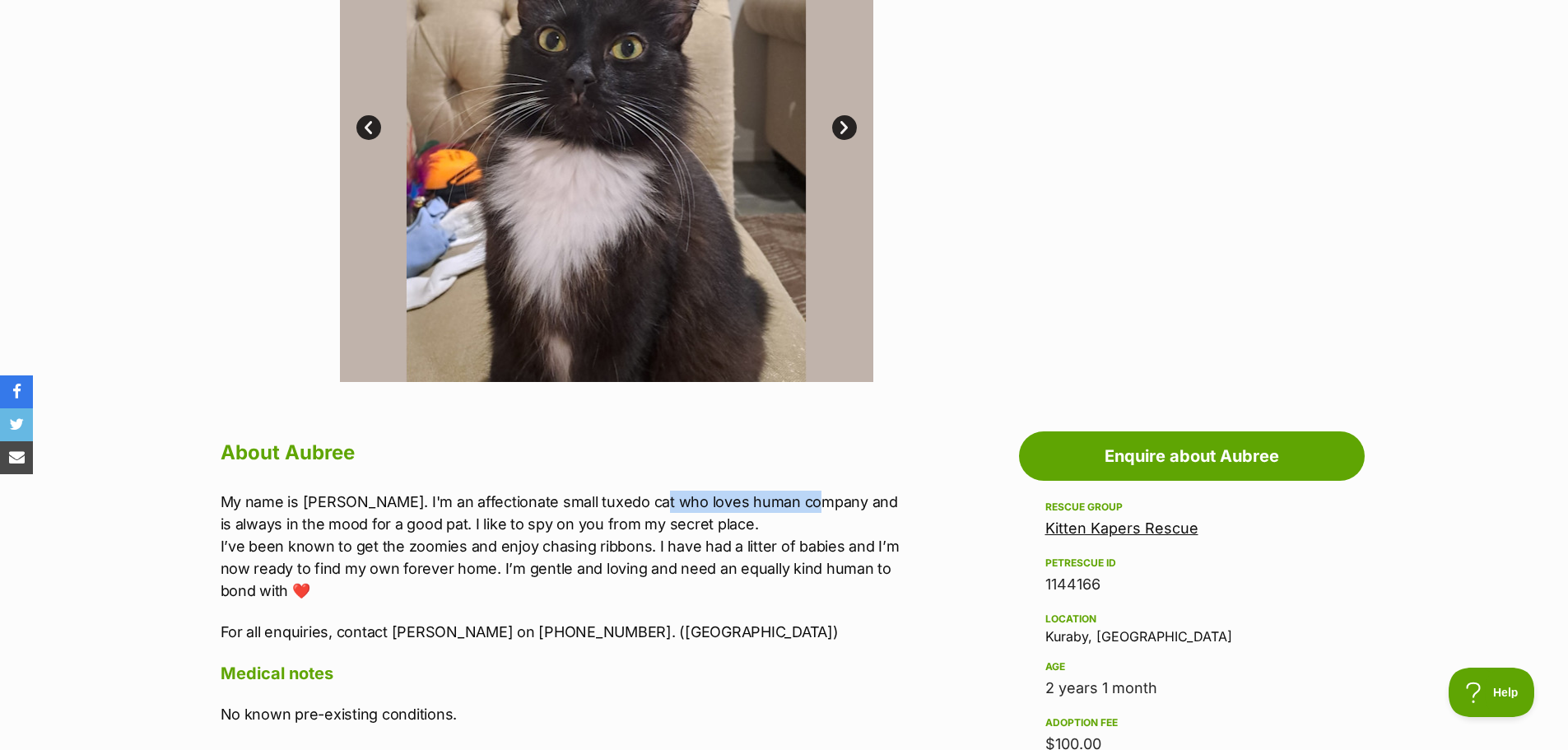
click at [801, 504] on p "My name is [PERSON_NAME]. I'm an affectionate small tuxedo cat who loves human …" at bounding box center [561, 546] width 680 height 111
copy p "oves human company a"
drag, startPoint x: 700, startPoint y: 547, endPoint x: 771, endPoint y: 548, distance: 71.0
click at [771, 548] on p "My name is [PERSON_NAME]. I'm an affectionate small tuxedo cat who loves human …" at bounding box center [561, 546] width 680 height 111
copy p "had a litter"
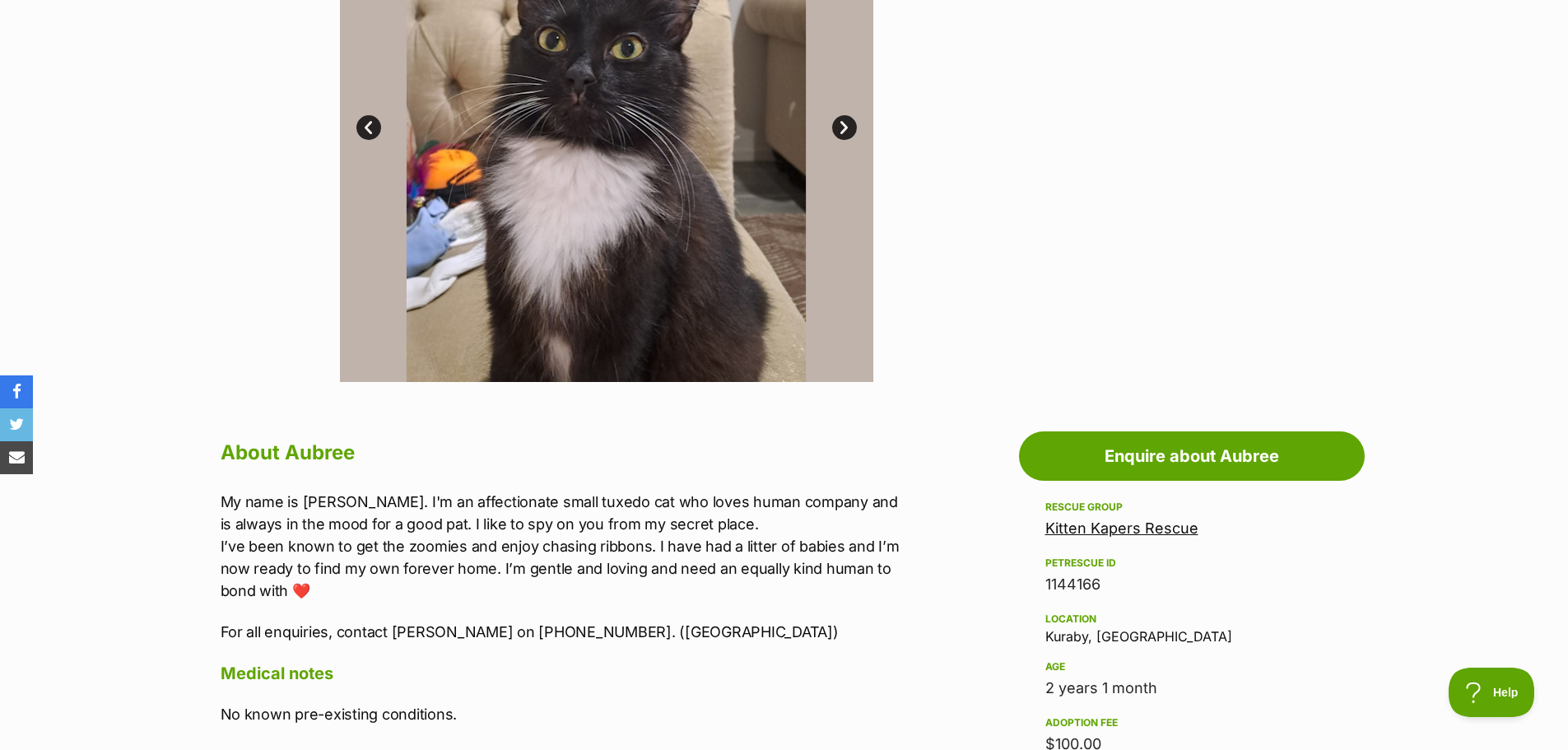
click at [780, 597] on p "My name is [PERSON_NAME]. I'm an affectionate small tuxedo cat who loves human …" at bounding box center [561, 546] width 680 height 111
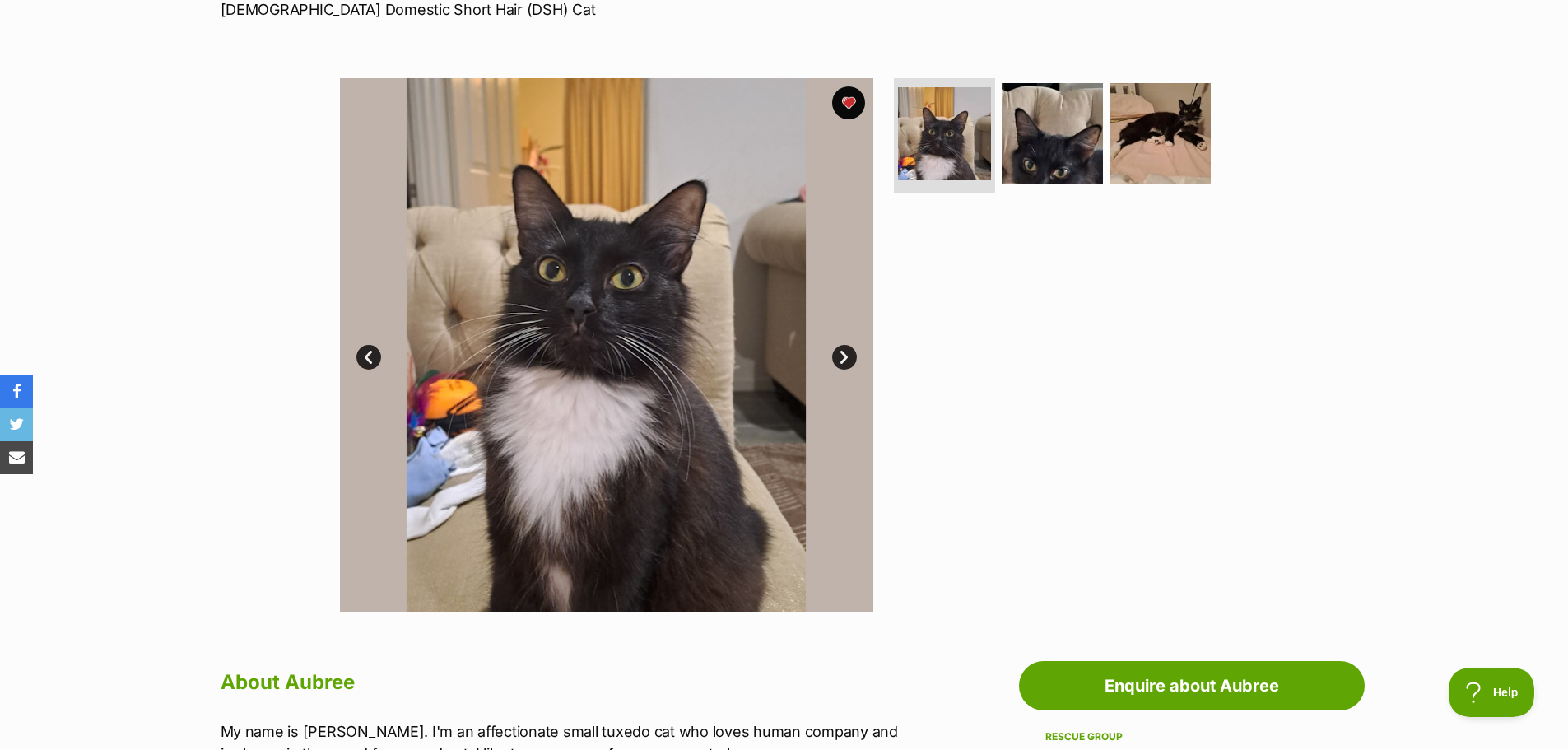
scroll to position [247, 0]
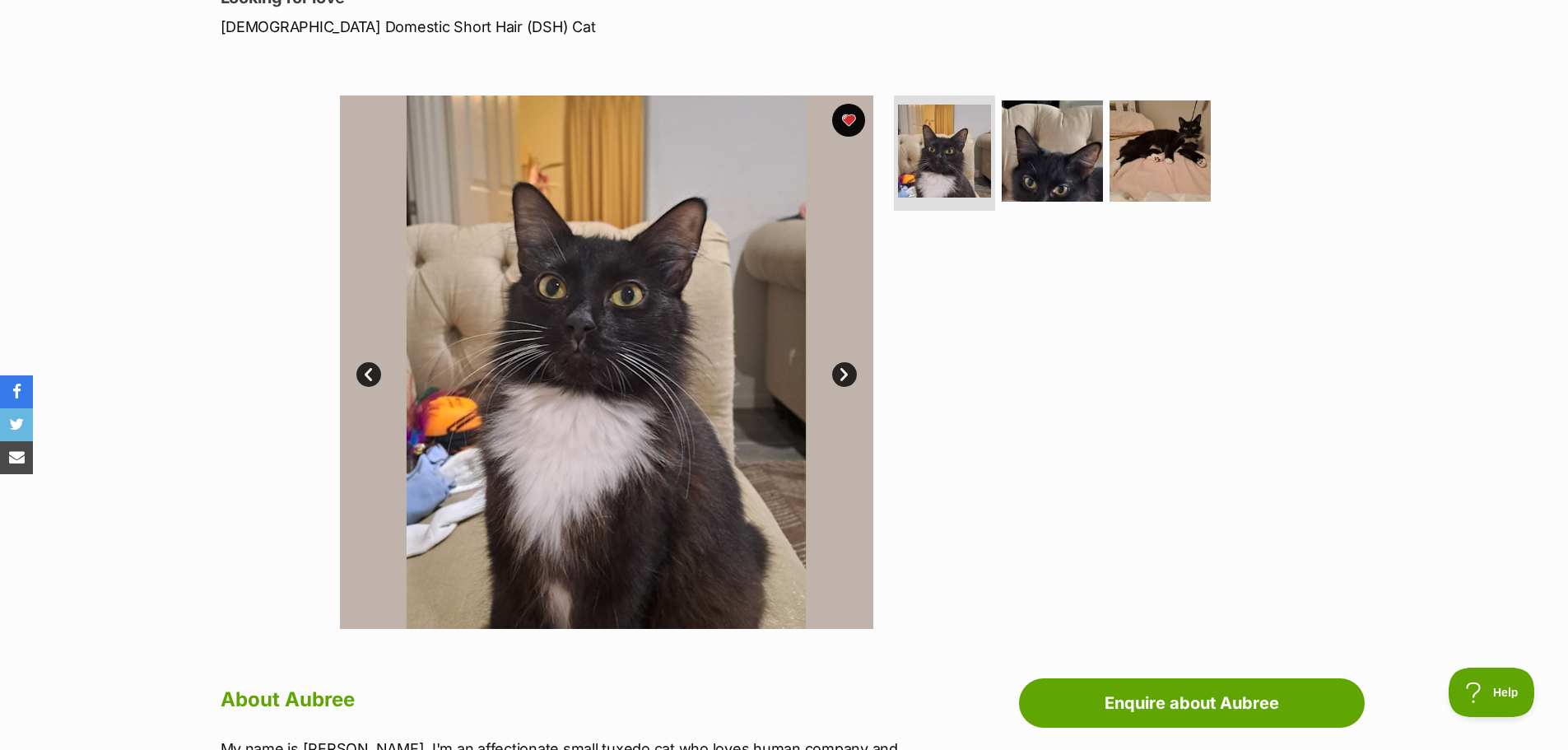
click at [840, 368] on link "Next" at bounding box center [844, 375] width 25 height 25
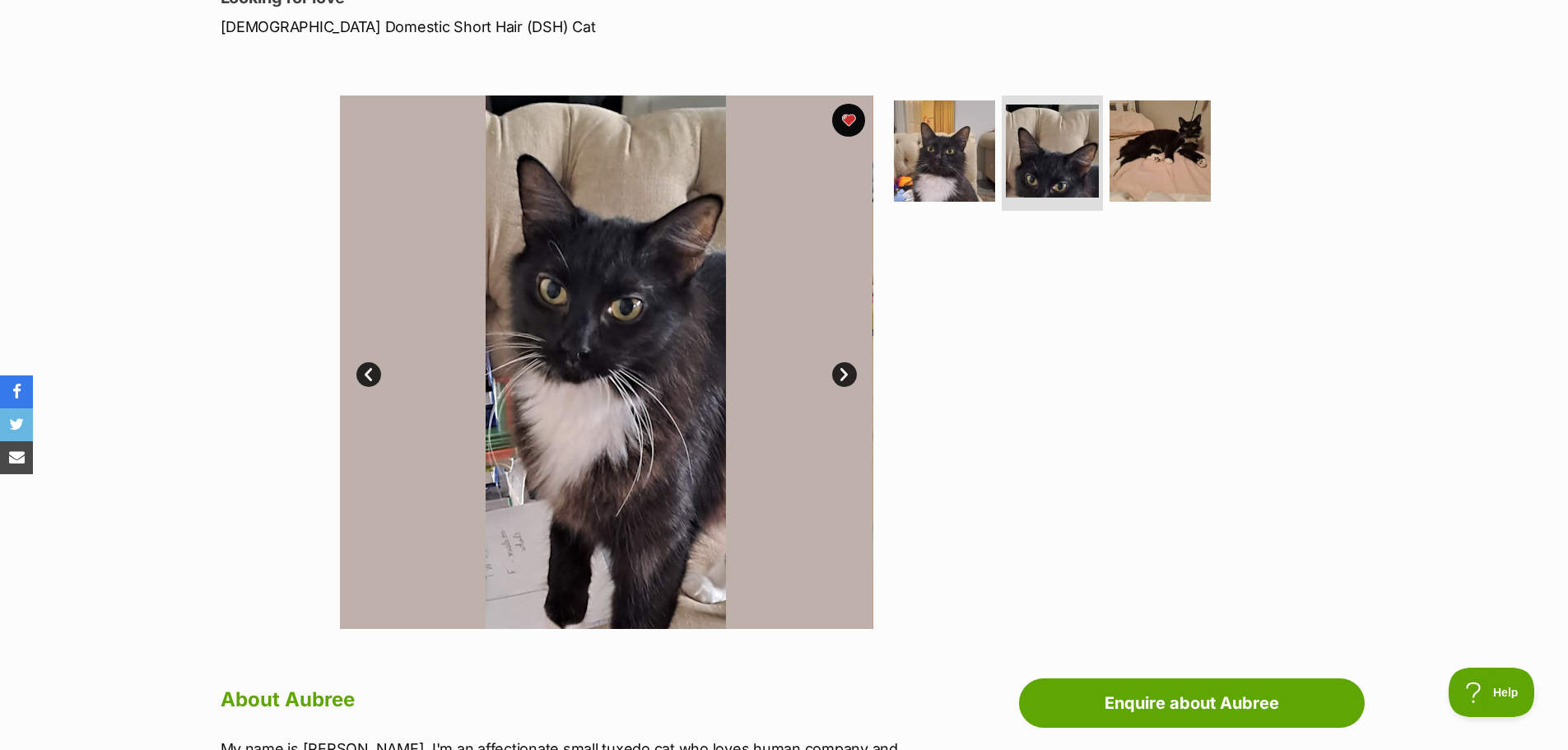
click at [840, 368] on link "Next" at bounding box center [844, 375] width 25 height 25
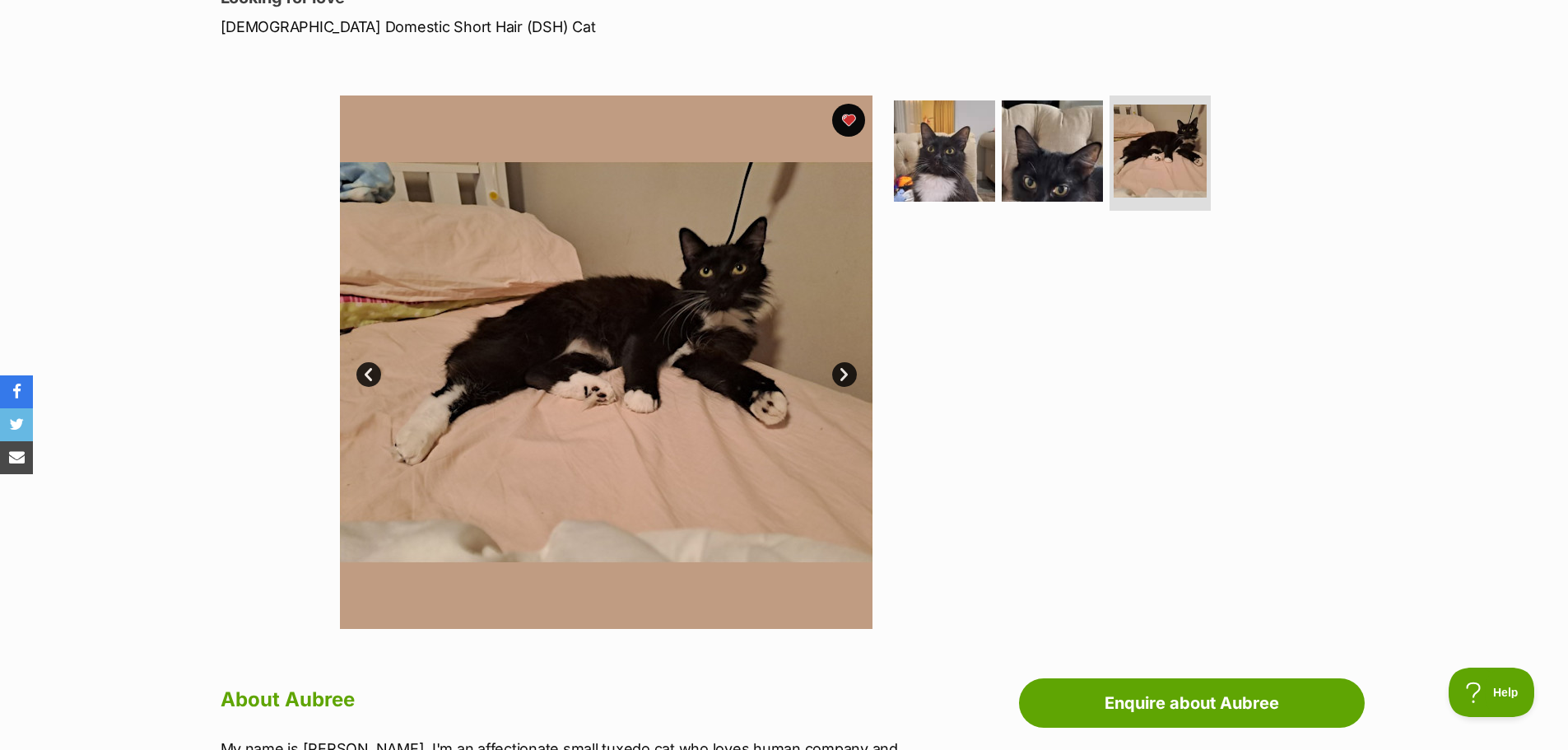
click at [840, 368] on link "Next" at bounding box center [844, 375] width 25 height 25
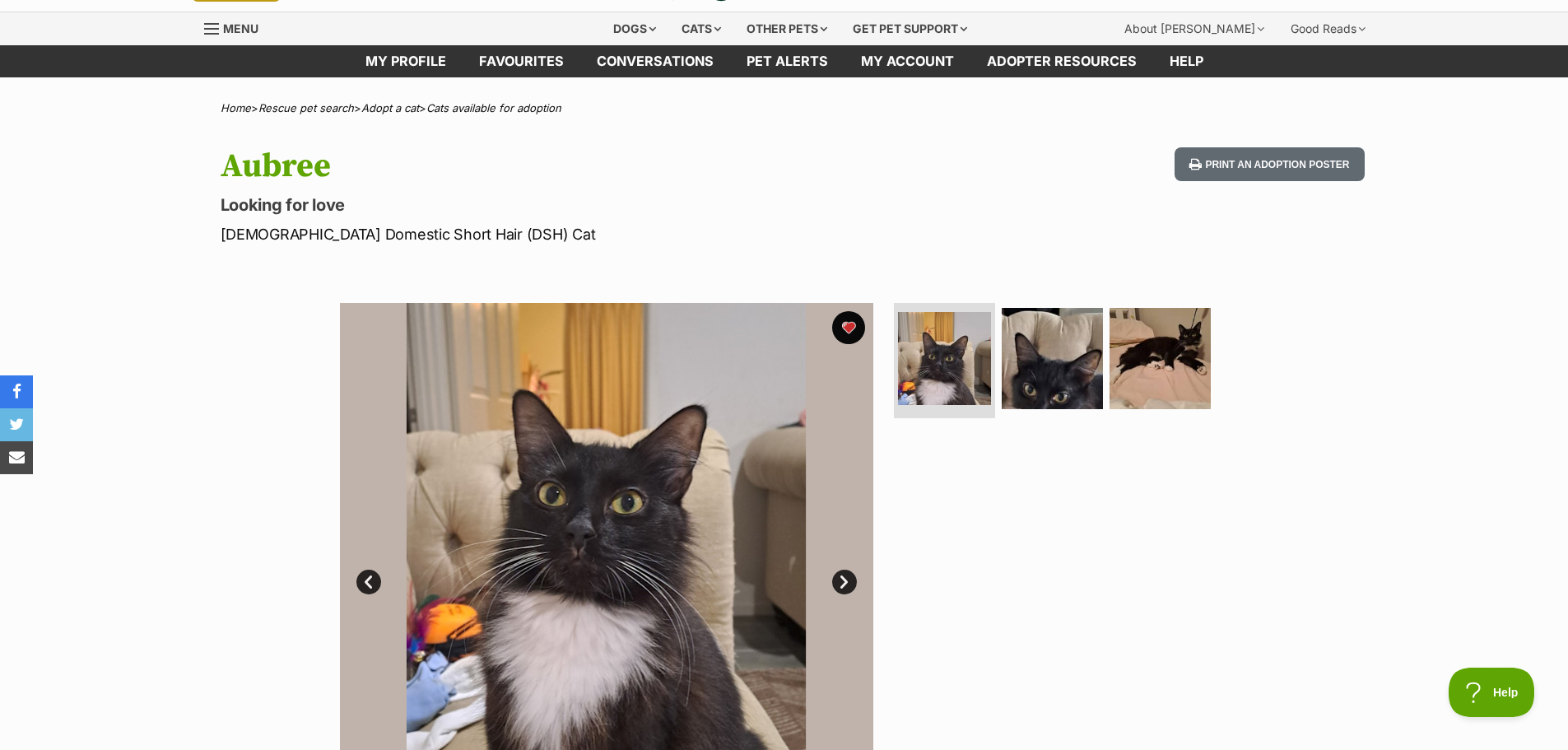
scroll to position [0, 0]
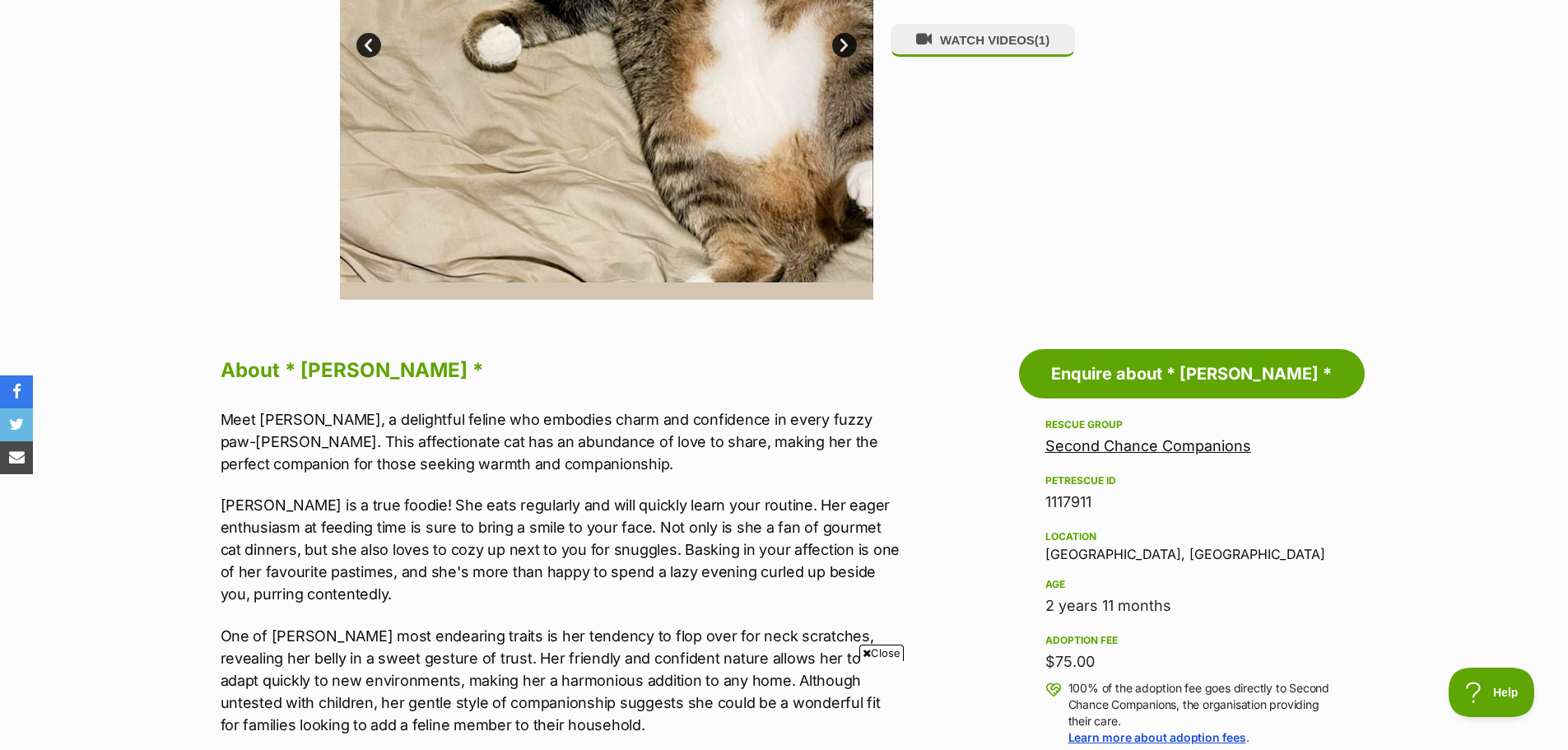
drag, startPoint x: 1046, startPoint y: 658, endPoint x: 1092, endPoint y: 660, distance: 46.0
click at [1092, 660] on div "$75.00" at bounding box center [1192, 662] width 293 height 23
copy div "$75.00"
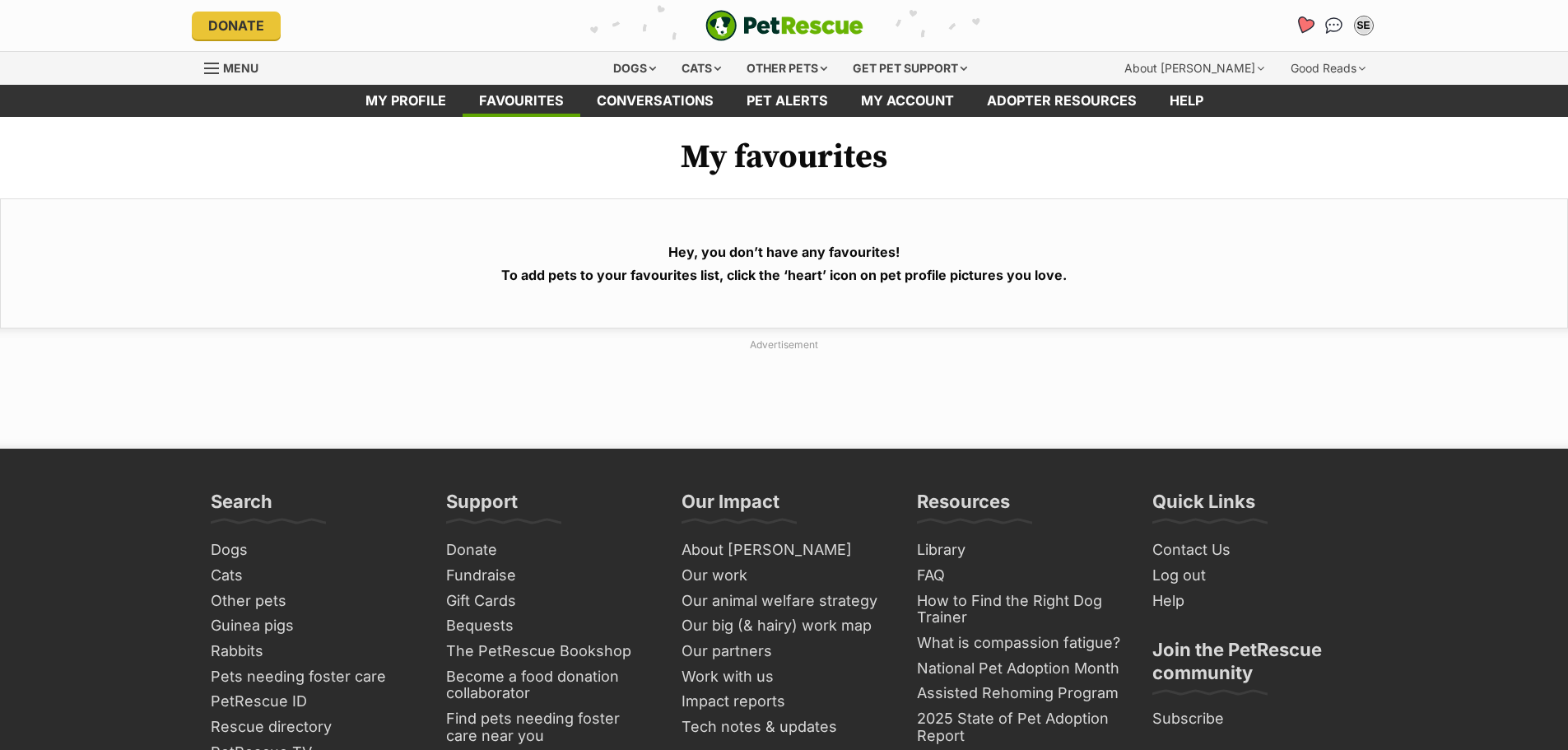
click at [1310, 25] on icon "Favourites" at bounding box center [1304, 25] width 20 height 19
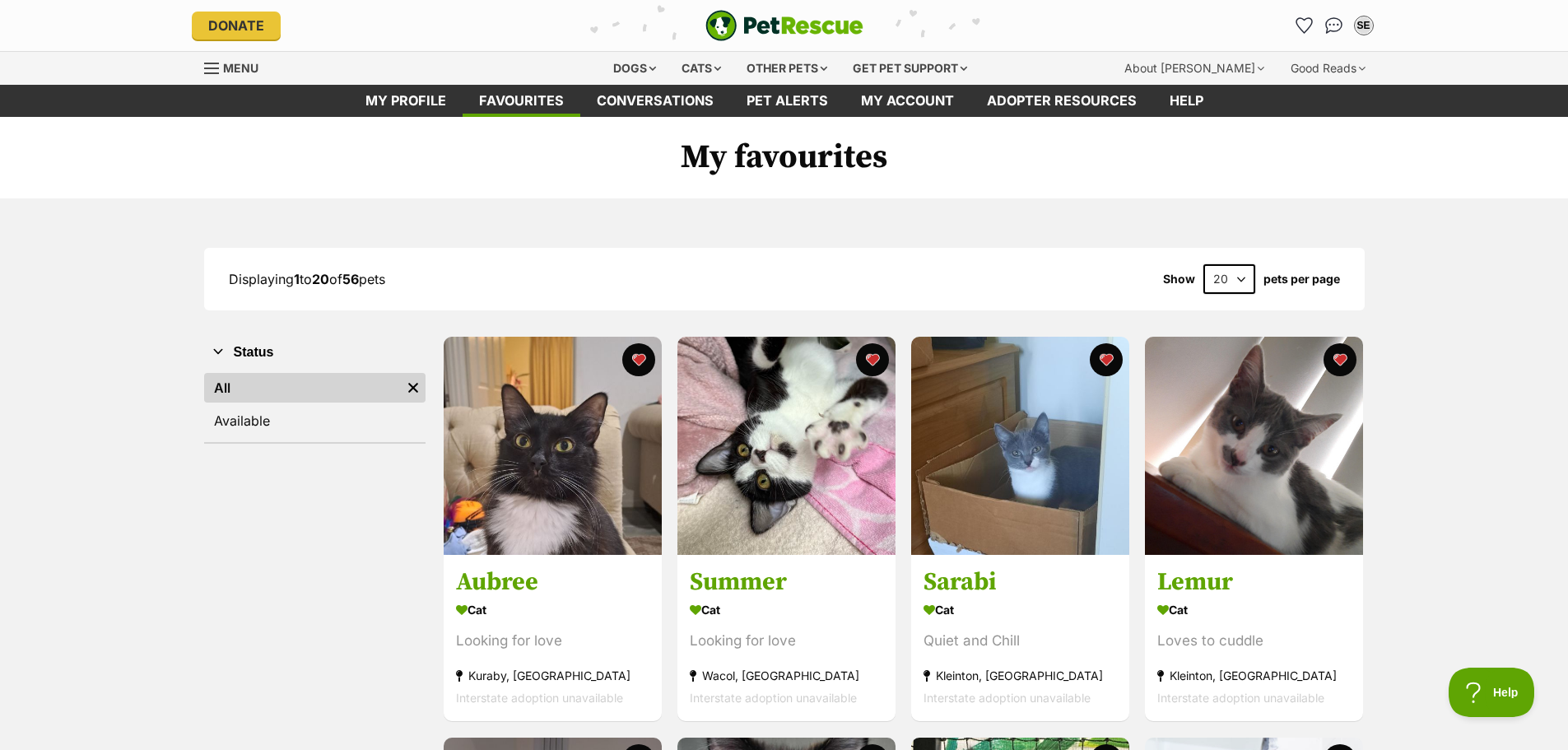
click at [1220, 276] on select "20 40 60" at bounding box center [1230, 279] width 52 height 29
select select "60"
click at [1204, 264] on select "20 40 60" at bounding box center [1230, 279] width 52 height 29
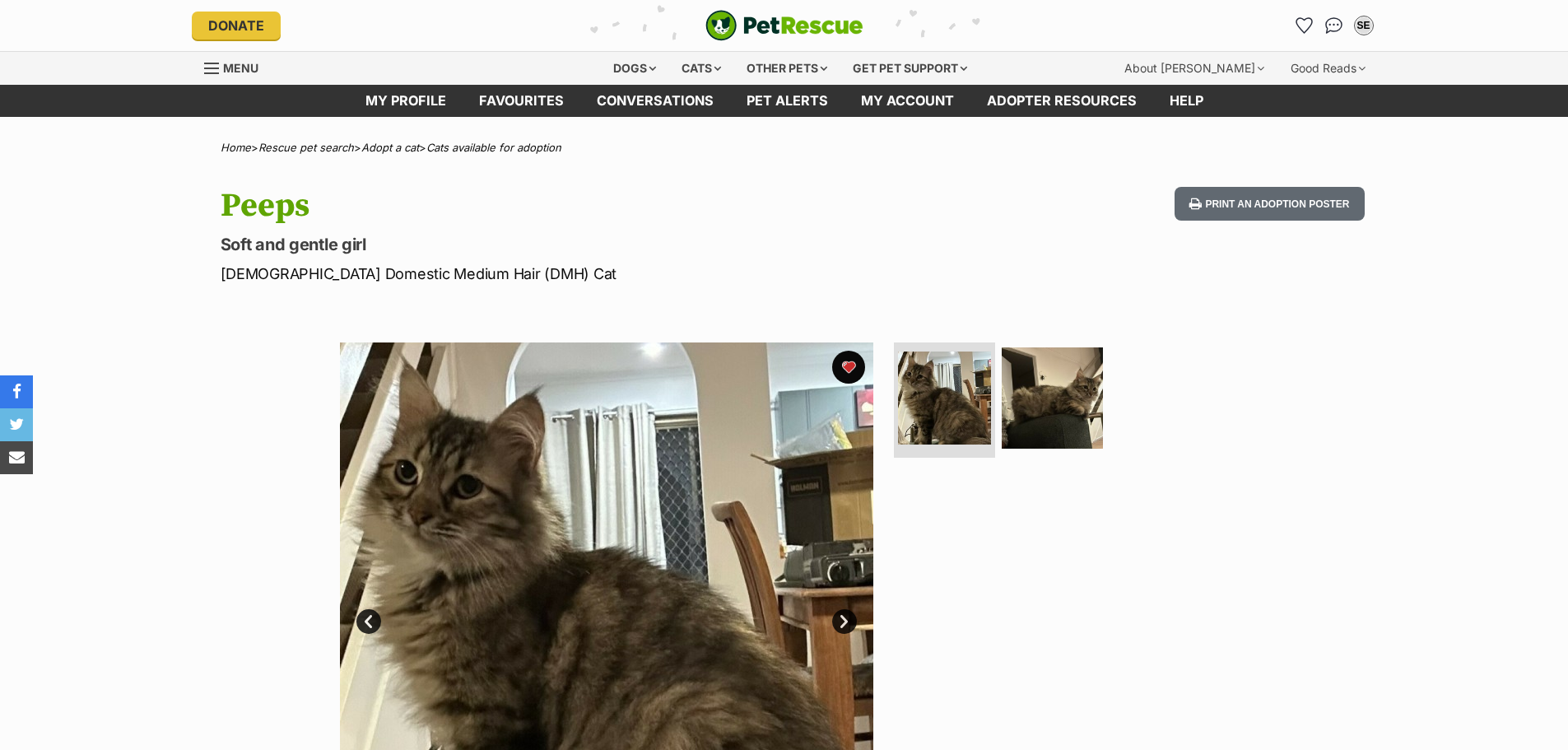
click at [240, 247] on p "Soft and gentle girl" at bounding box center [569, 244] width 696 height 23
click at [238, 250] on p "Soft and gentle girl" at bounding box center [569, 244] width 696 height 23
click at [299, 243] on p "Soft and gentle girl" at bounding box center [569, 244] width 696 height 23
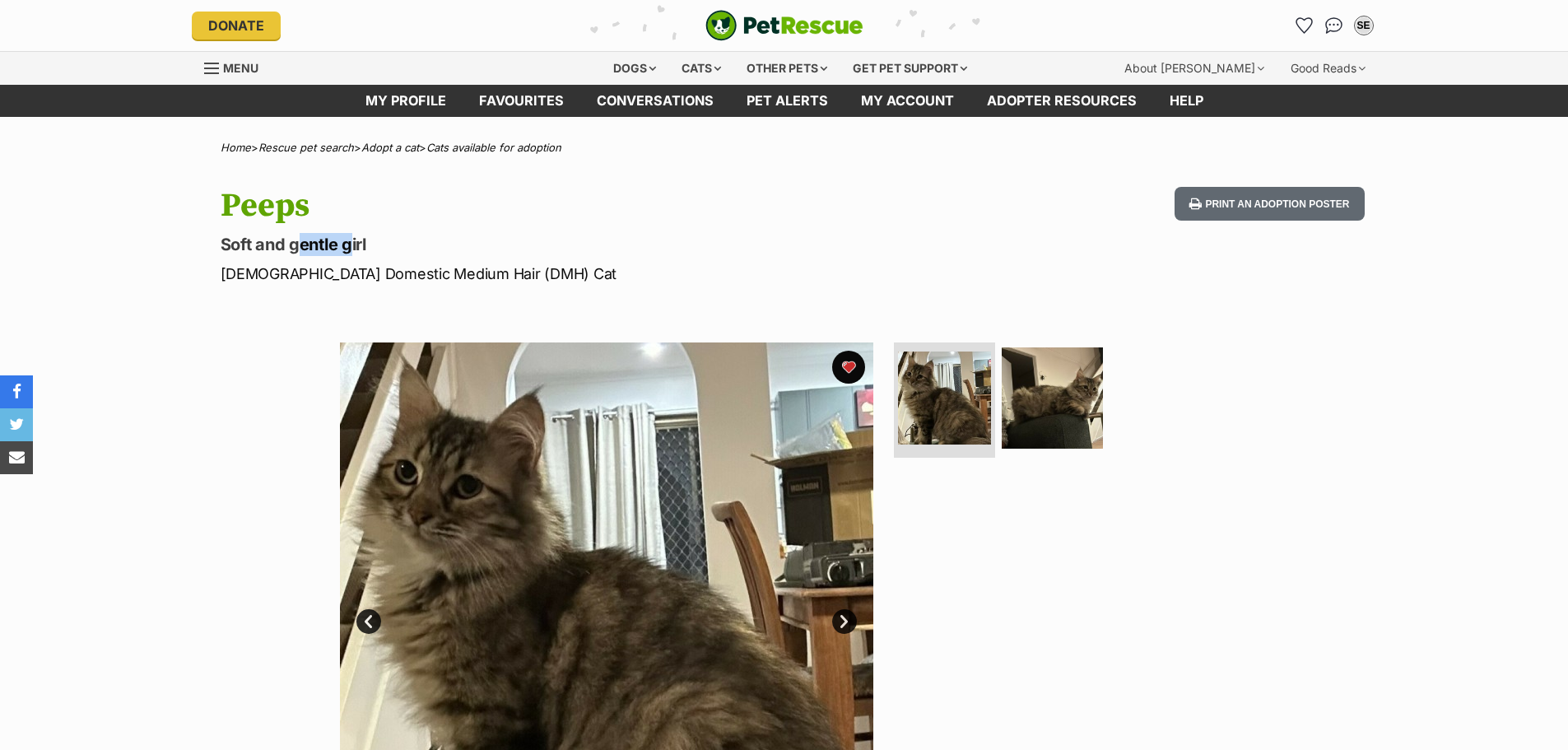
click at [300, 242] on p "Soft and gentle girl" at bounding box center [569, 244] width 696 height 23
click at [304, 246] on p "Soft and gentle girl" at bounding box center [569, 244] width 696 height 23
click at [304, 248] on p "Soft and gentle girl" at bounding box center [569, 244] width 696 height 23
copy hgroup "Soft and gentle girl"
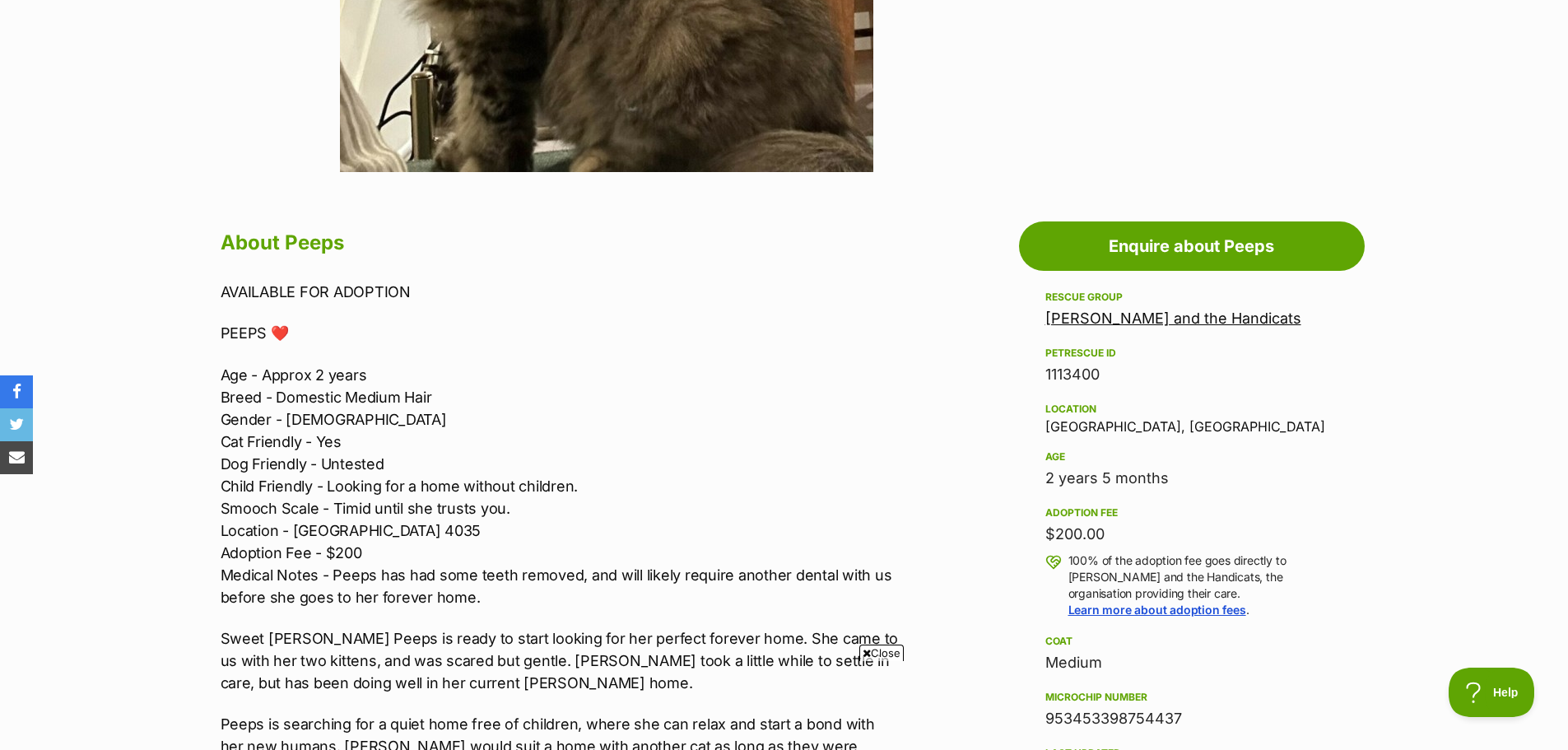
scroll to position [741, 0]
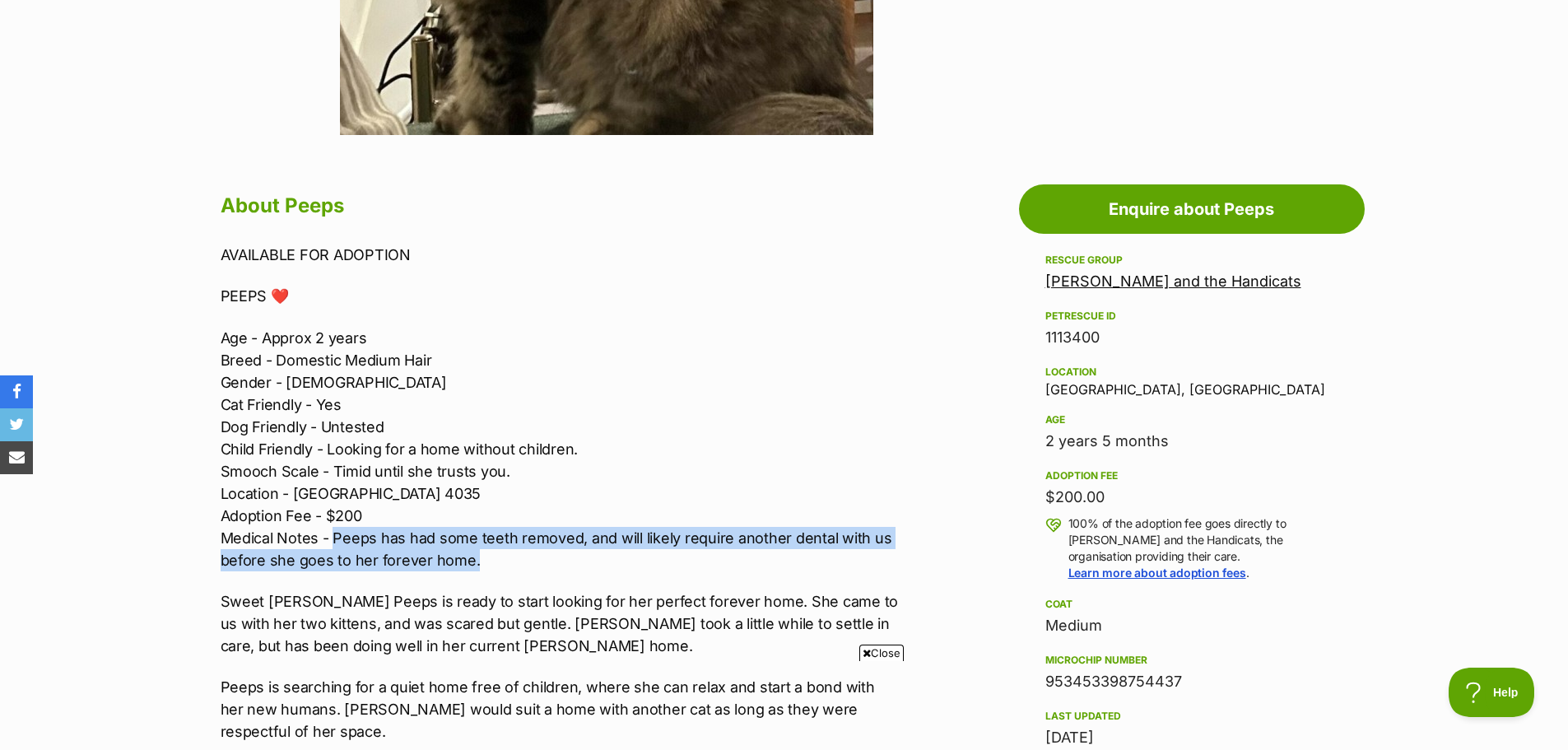
drag, startPoint x: 333, startPoint y: 535, endPoint x: 926, endPoint y: 549, distance: 593.2
copy p "Peeps has had some teeth removed, and will likely require another dental with u…"
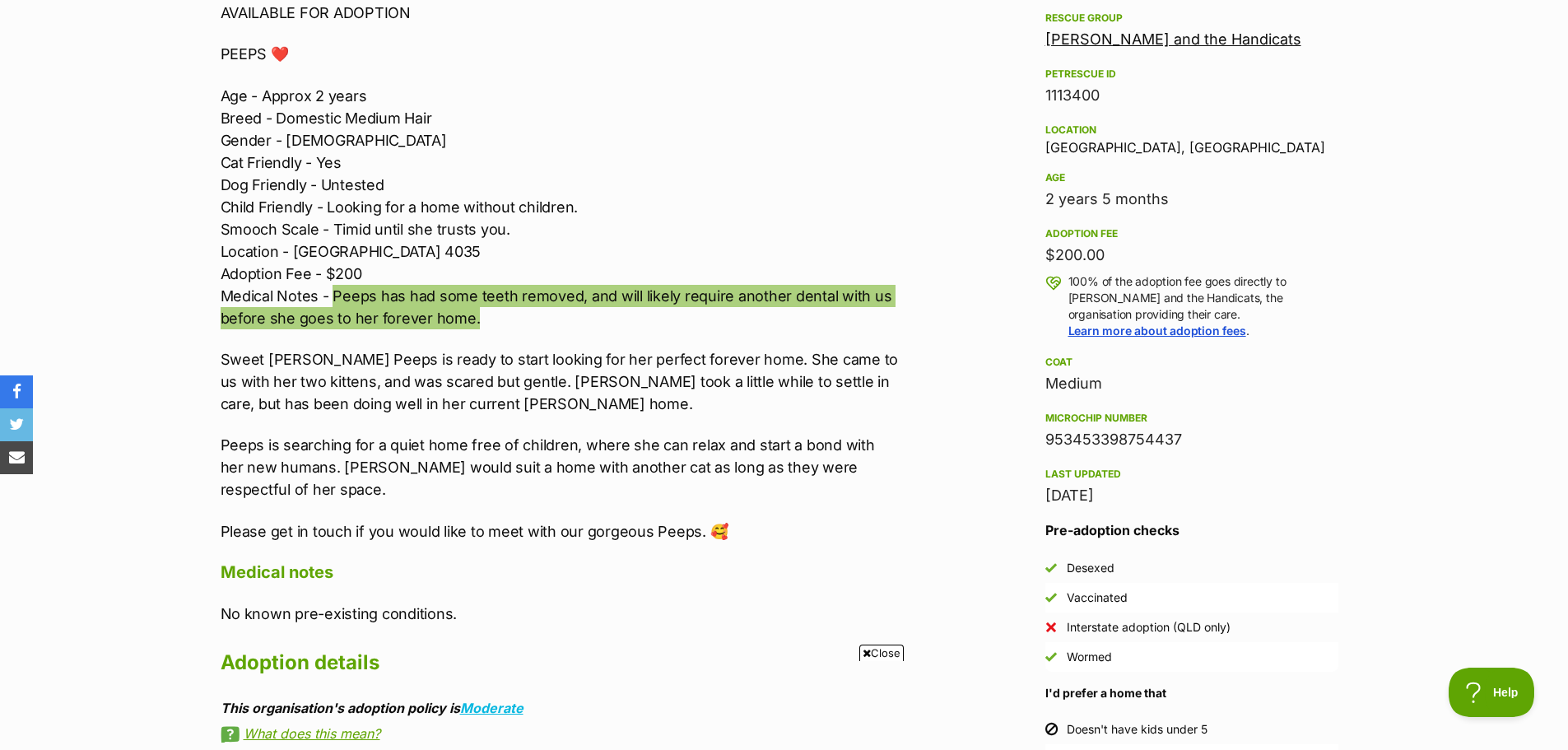
scroll to position [988, 0]
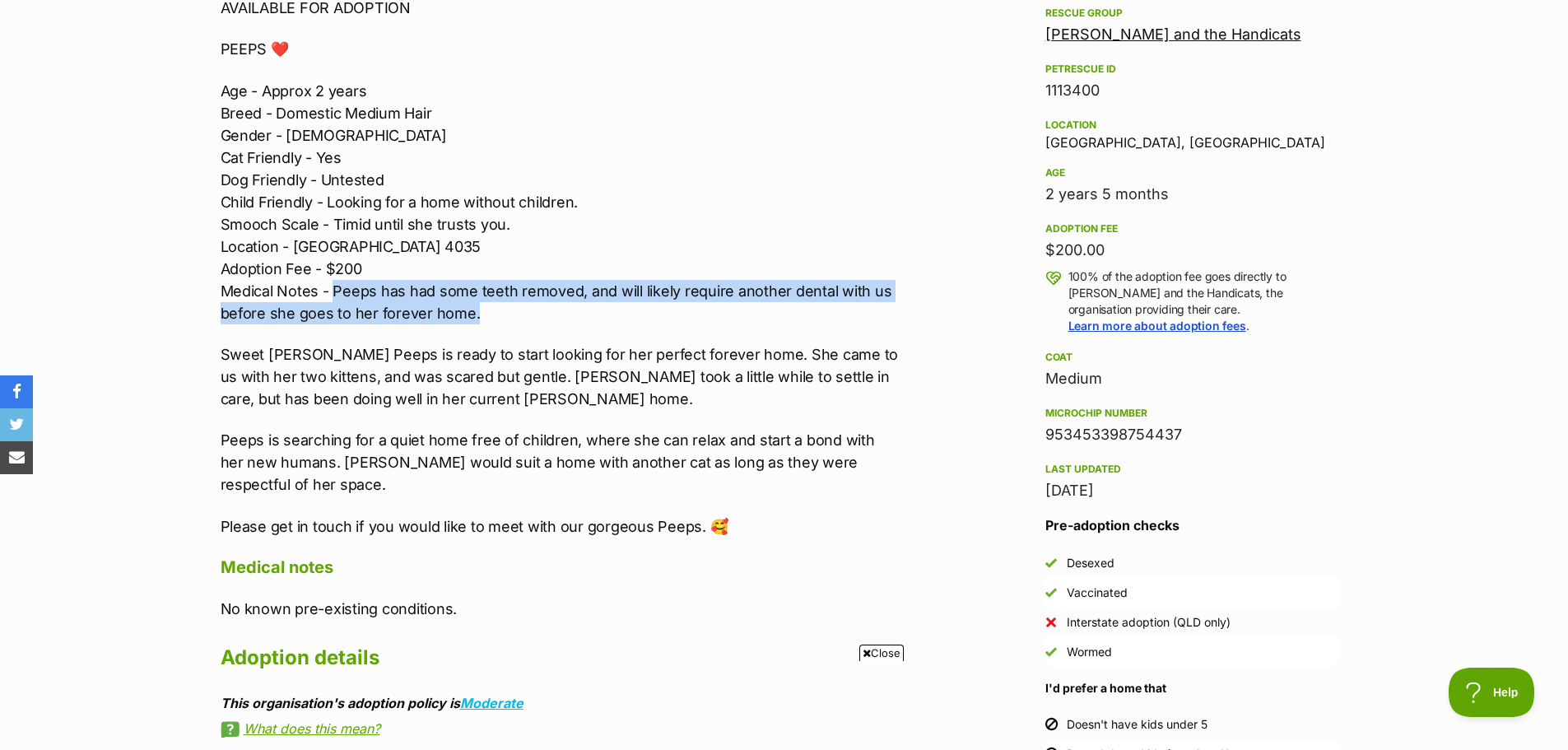
click at [744, 359] on p "Sweet mumma Peeps is ready to start looking for her perfect forever home. She c…" at bounding box center [561, 376] width 680 height 66
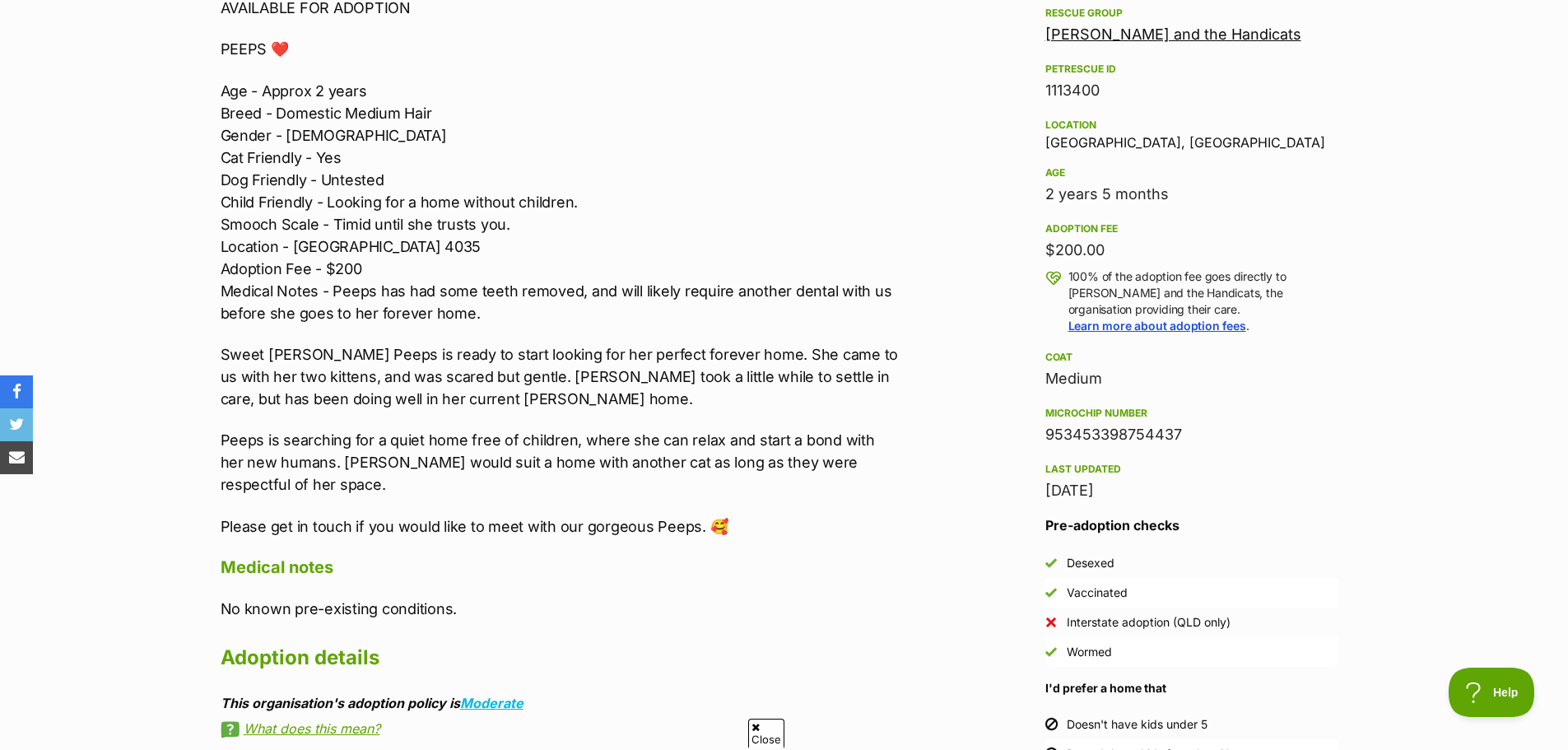
scroll to position [0, 0]
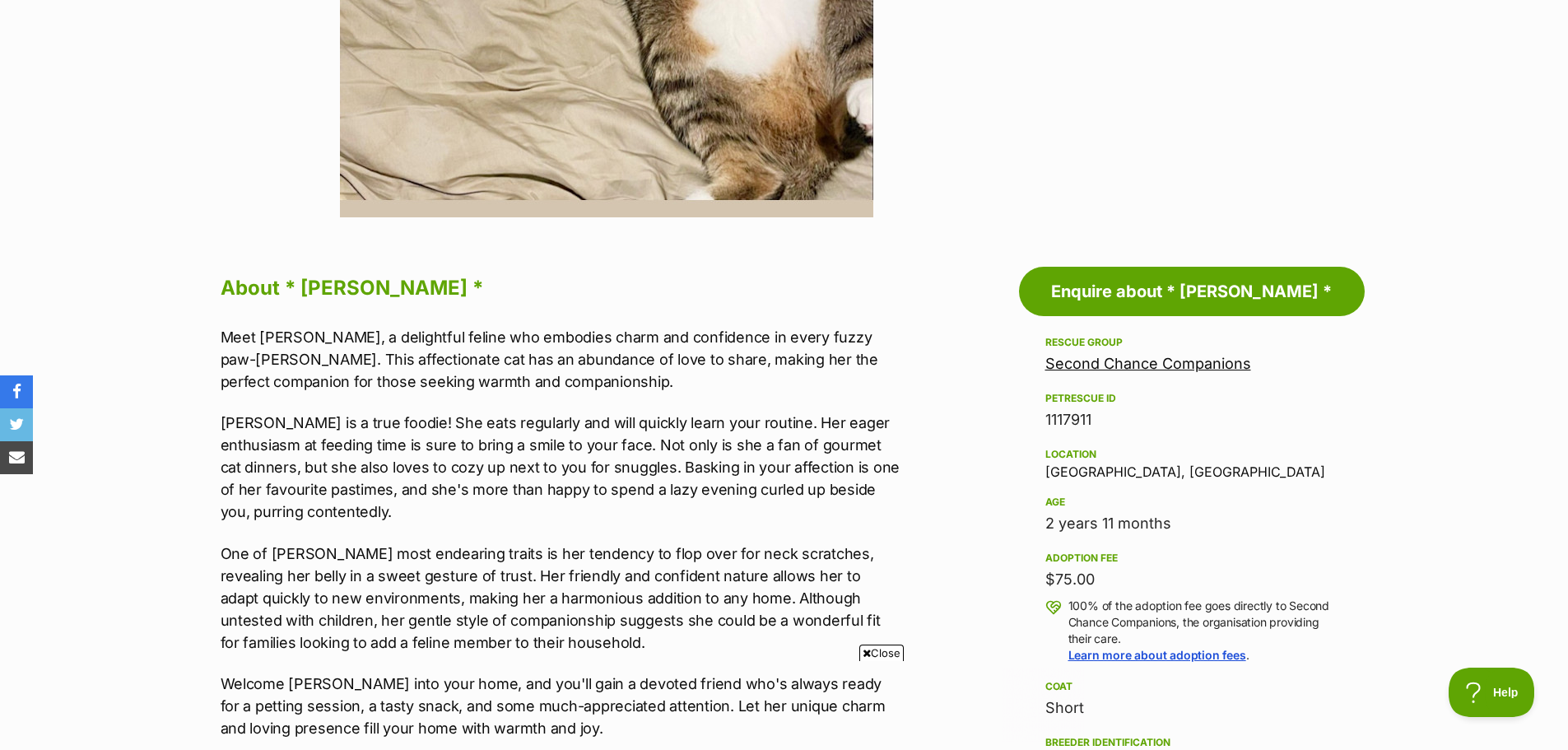
drag, startPoint x: 1076, startPoint y: 583, endPoint x: 1046, endPoint y: 584, distance: 30.0
click at [1046, 584] on div "$75.00" at bounding box center [1192, 579] width 293 height 23
copy div "$75.00"
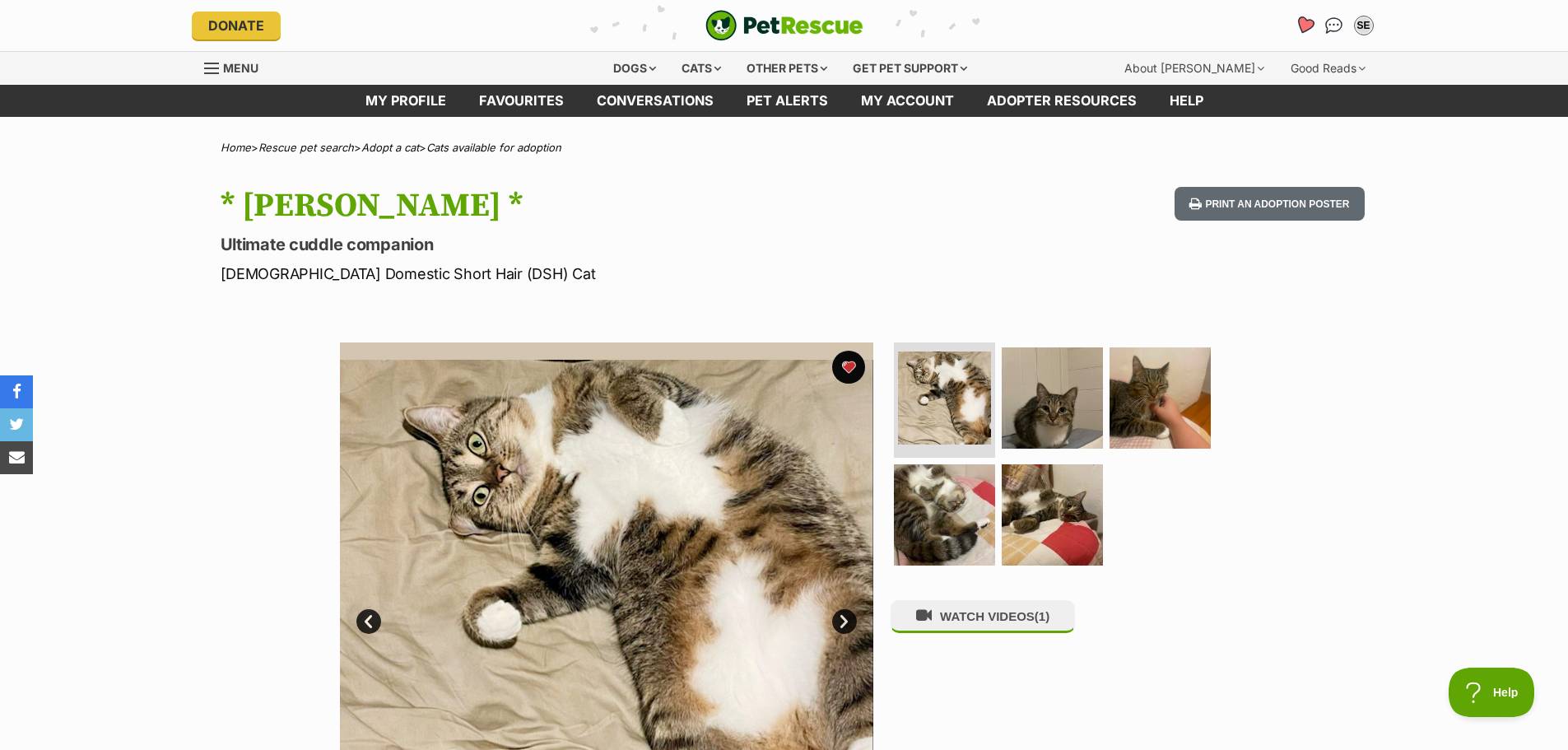
click at [1310, 21] on icon "Favourites" at bounding box center [1304, 25] width 20 height 19
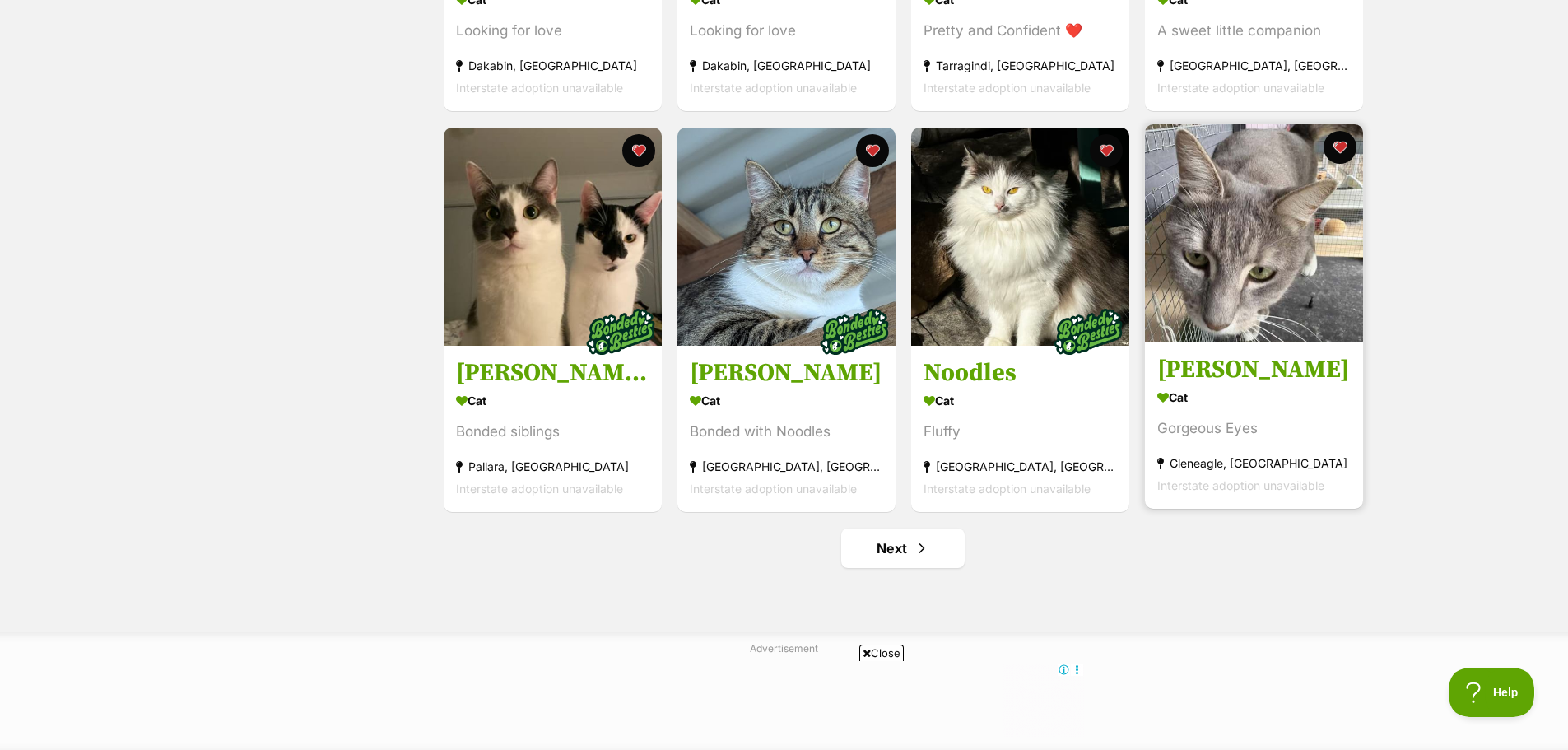
scroll to position [1894, 0]
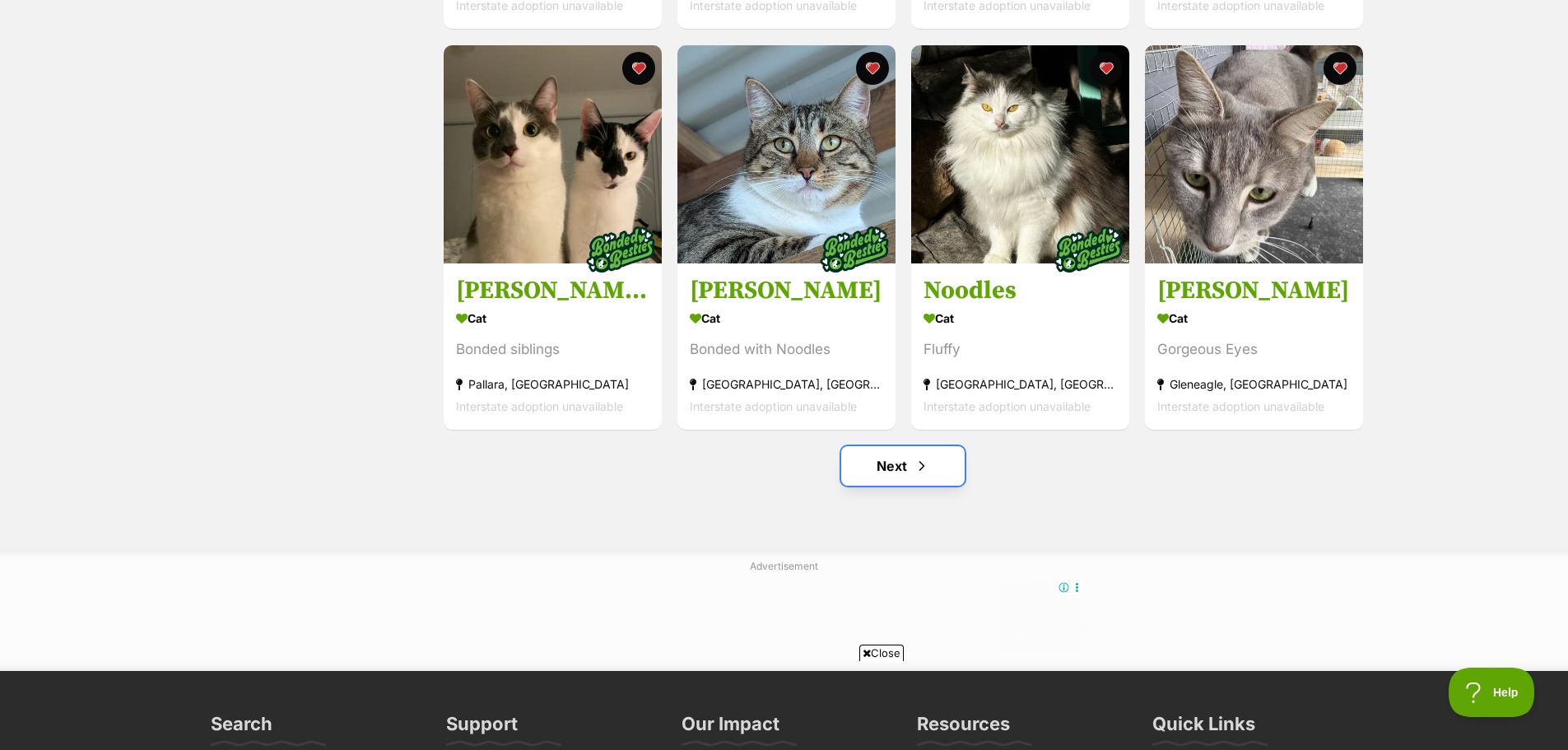
click at [919, 476] on span "Next page" at bounding box center [922, 465] width 16 height 20
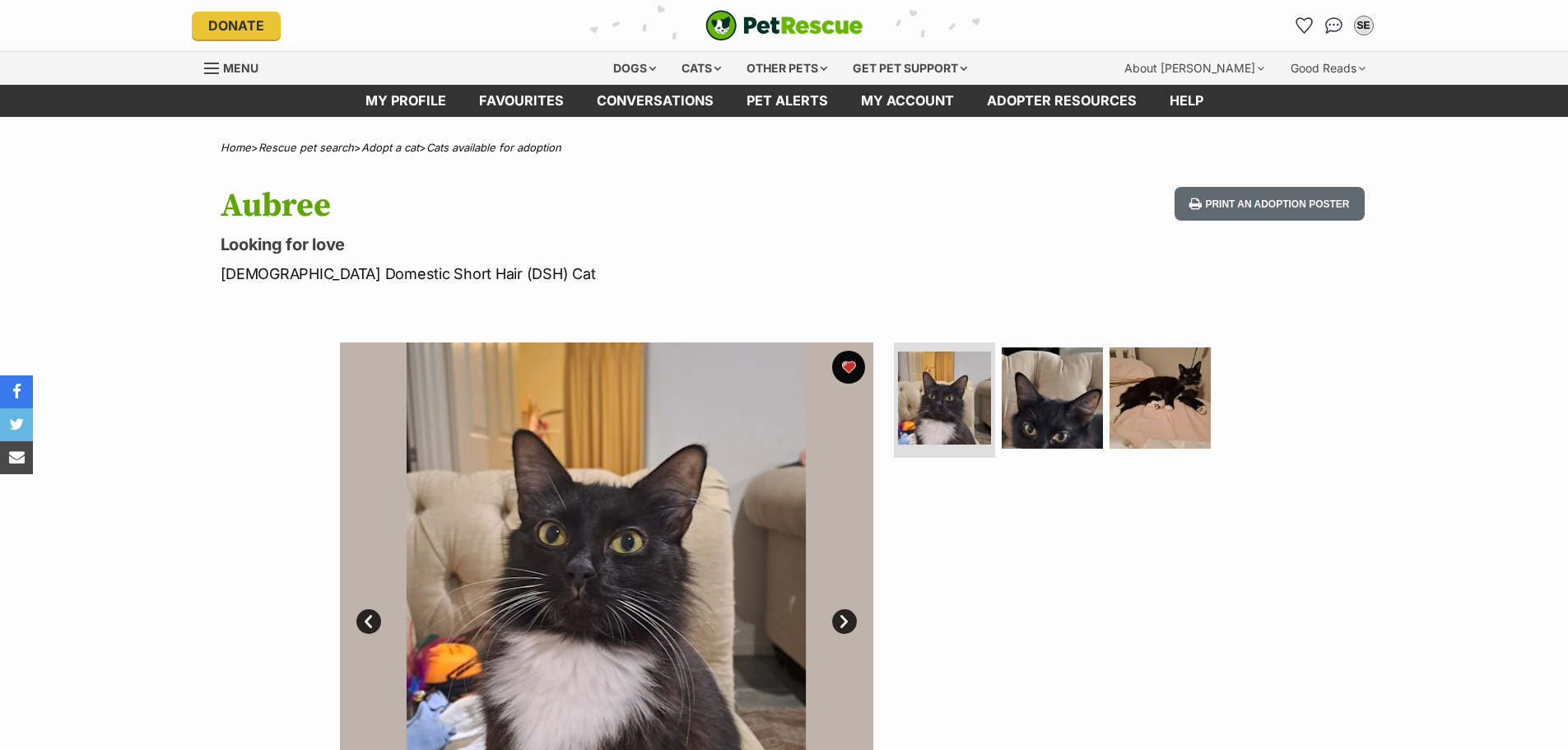
click at [933, 619] on div at bounding box center [1059, 609] width 337 height 533
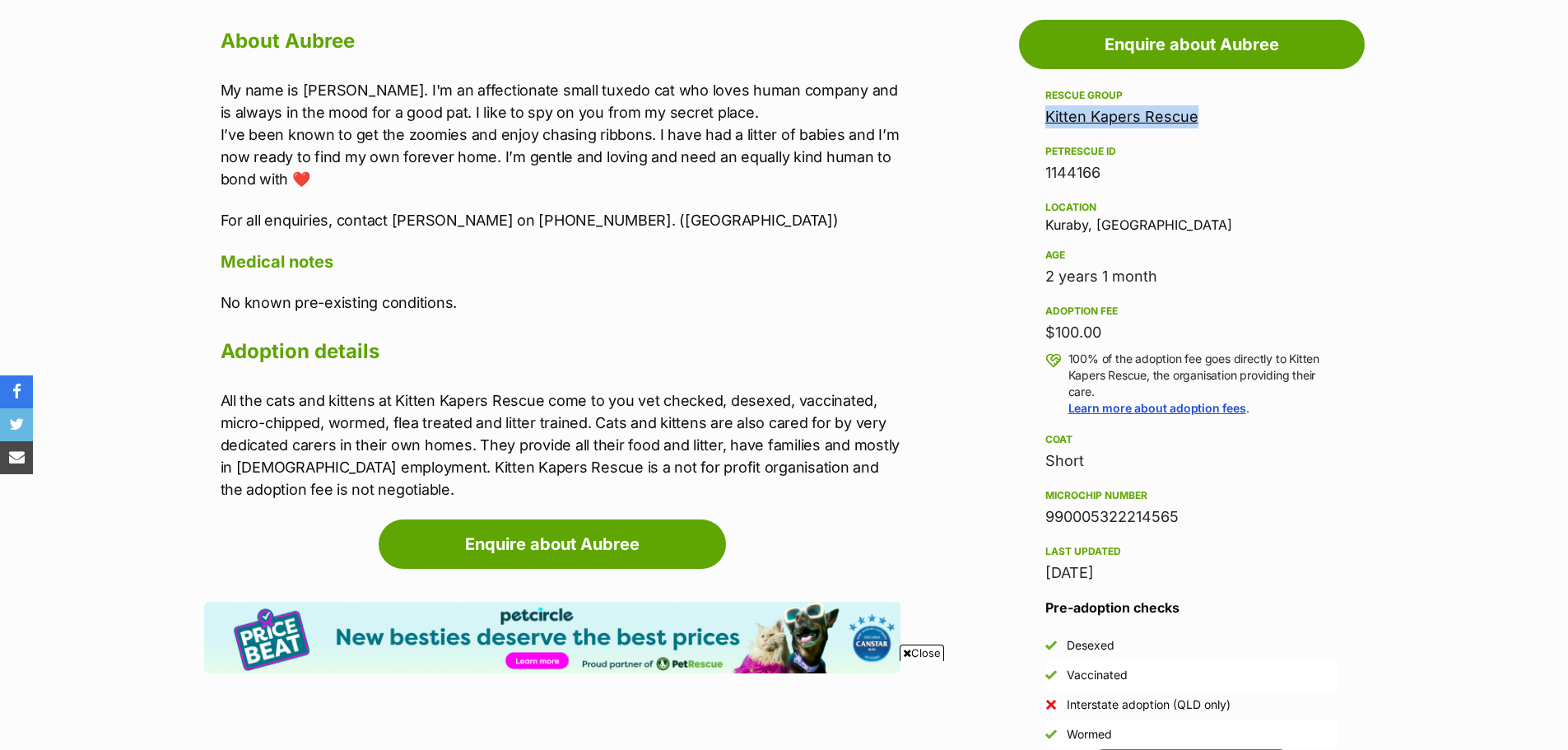
drag, startPoint x: 1044, startPoint y: 117, endPoint x: 1546, endPoint y: 315, distance: 539.6
click at [1229, 121] on aside "Rescue group Kitten Kapers Rescue PetRescue ID 1144166 Location Kuraby, QLD Age…" at bounding box center [1192, 417] width 346 height 664
copy link "Kitten Kapers Rescue"
click at [1056, 277] on div "2 years 1 month" at bounding box center [1192, 276] width 293 height 23
drag, startPoint x: 1045, startPoint y: 224, endPoint x: 1092, endPoint y: 228, distance: 47.2
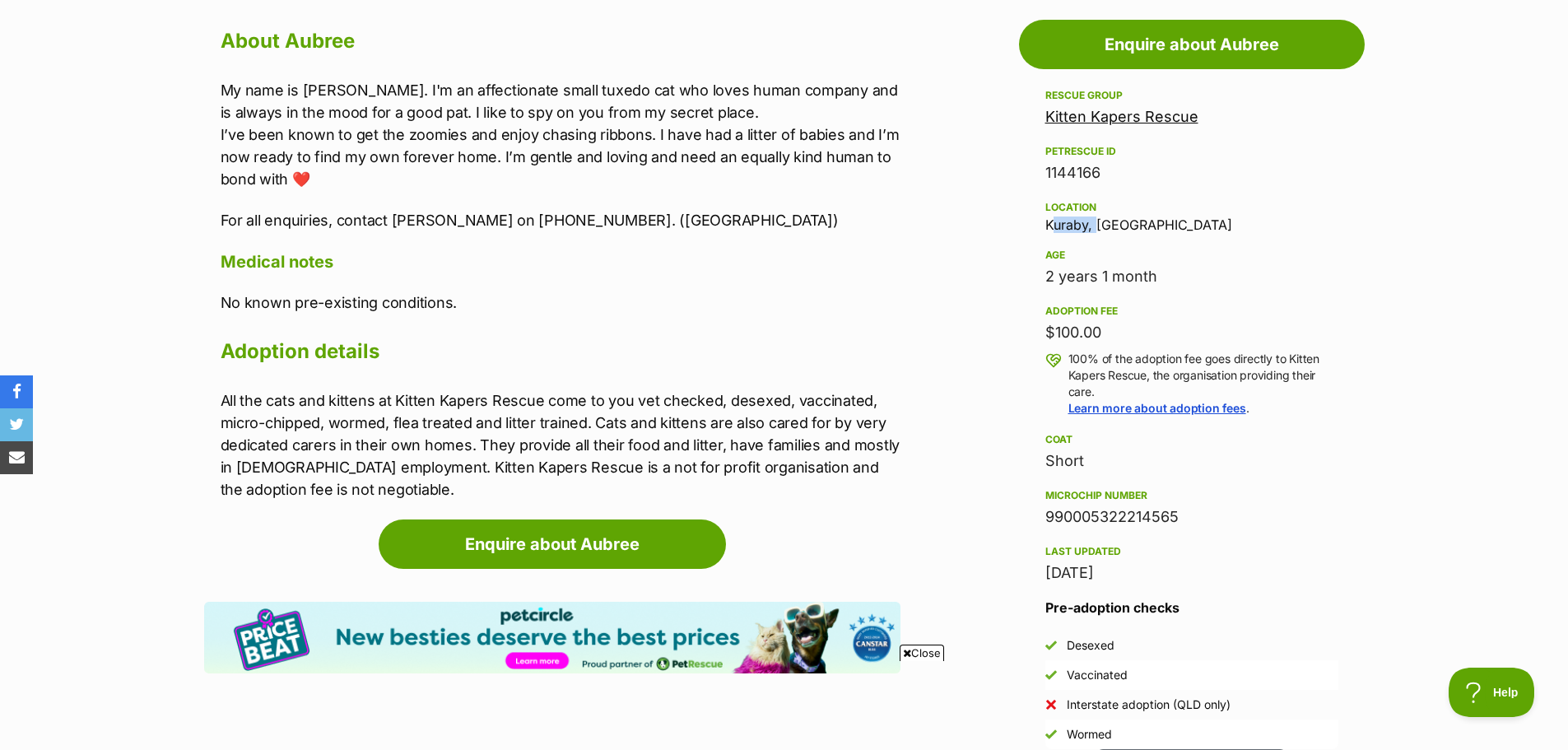
click at [1092, 228] on aside "Rescue group Kitten Kapers Rescue PetRescue ID 1144166 Location Kuraby, QLD Age…" at bounding box center [1192, 417] width 346 height 664
copy div "Kuraby,"
click at [1056, 326] on div "$100.00" at bounding box center [1192, 332] width 293 height 23
copy div "100.00"
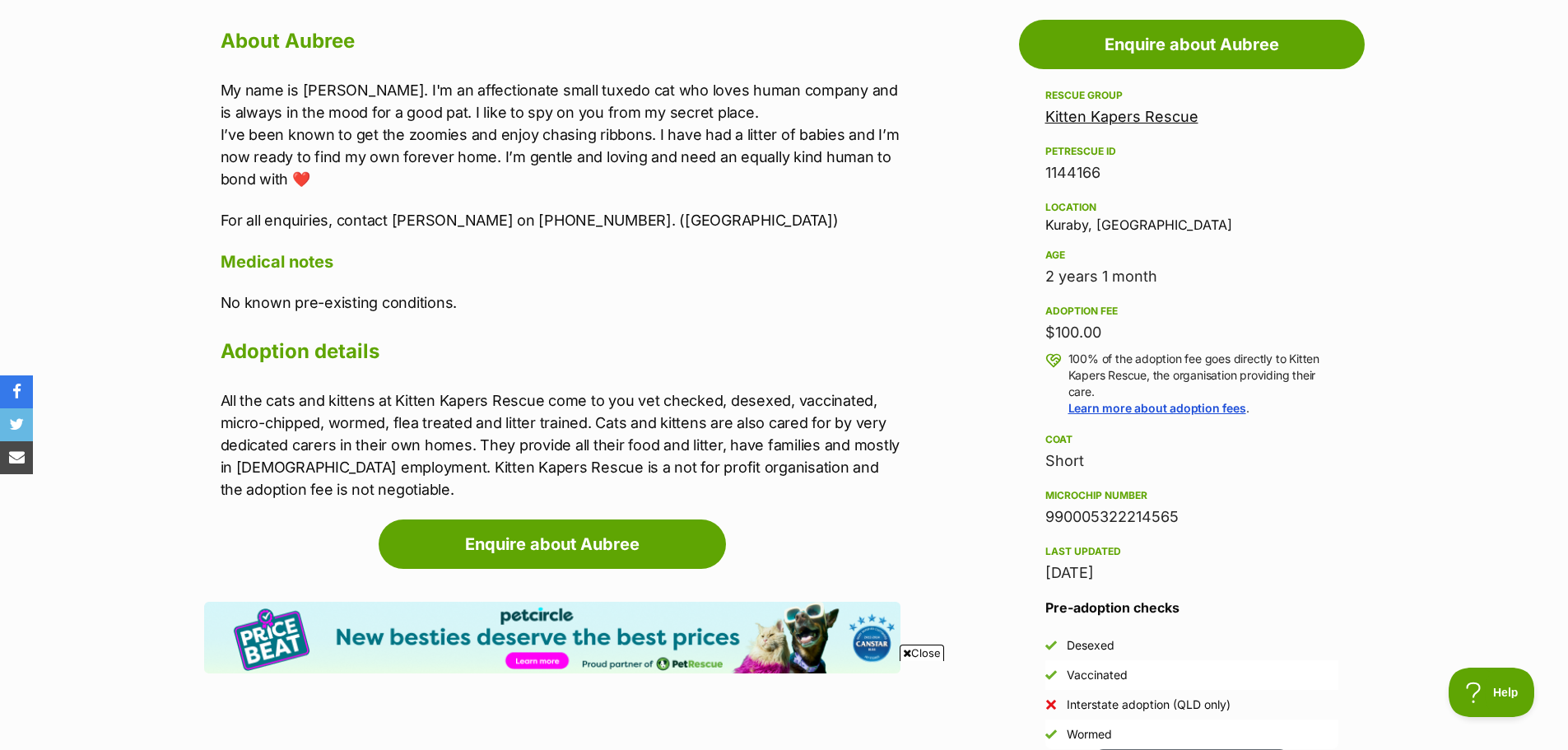
drag, startPoint x: 1038, startPoint y: 271, endPoint x: 1169, endPoint y: 281, distance: 131.4
click at [1169, 281] on aside "Rescue group Kitten Kapers Rescue PetRescue ID 1144166 Location Kuraby, QLD Age…" at bounding box center [1192, 417] width 346 height 664
copy div "2 years 1 month"
drag, startPoint x: 425, startPoint y: 88, endPoint x: 527, endPoint y: 87, distance: 102.0
click at [527, 87] on p "My name is Aubree. I'm an affectionate small tuxedo cat who loves human company…" at bounding box center [561, 135] width 680 height 111
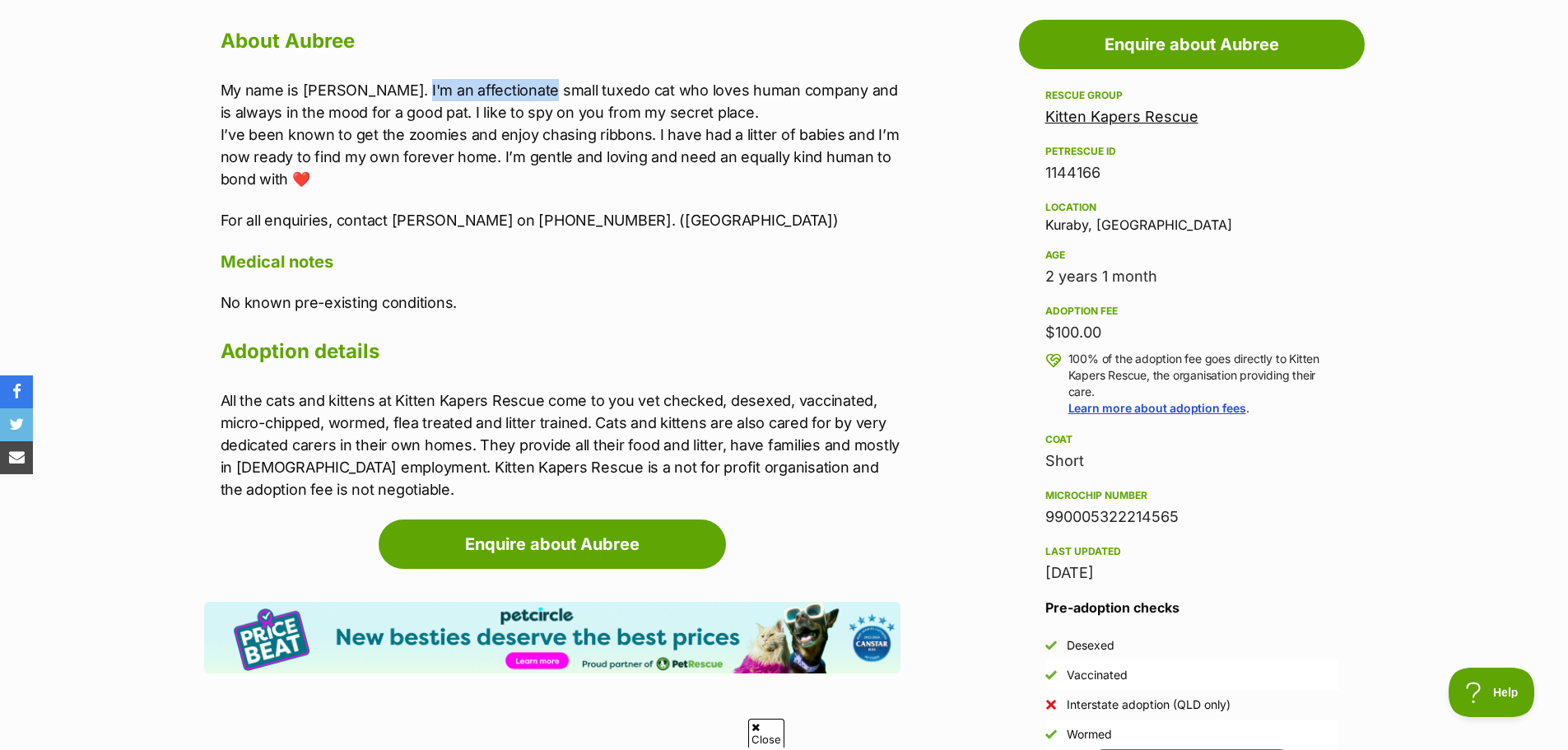
copy p "affectionate small"
drag, startPoint x: 639, startPoint y: 90, endPoint x: 788, endPoint y: 88, distance: 149.0
click at [788, 88] on p "My name is Aubree. I'm an affectionate small tuxedo cat who loves human company…" at bounding box center [561, 135] width 680 height 111
copy p "loves human company"
drag, startPoint x: 505, startPoint y: 133, endPoint x: 642, endPoint y: 127, distance: 137.1
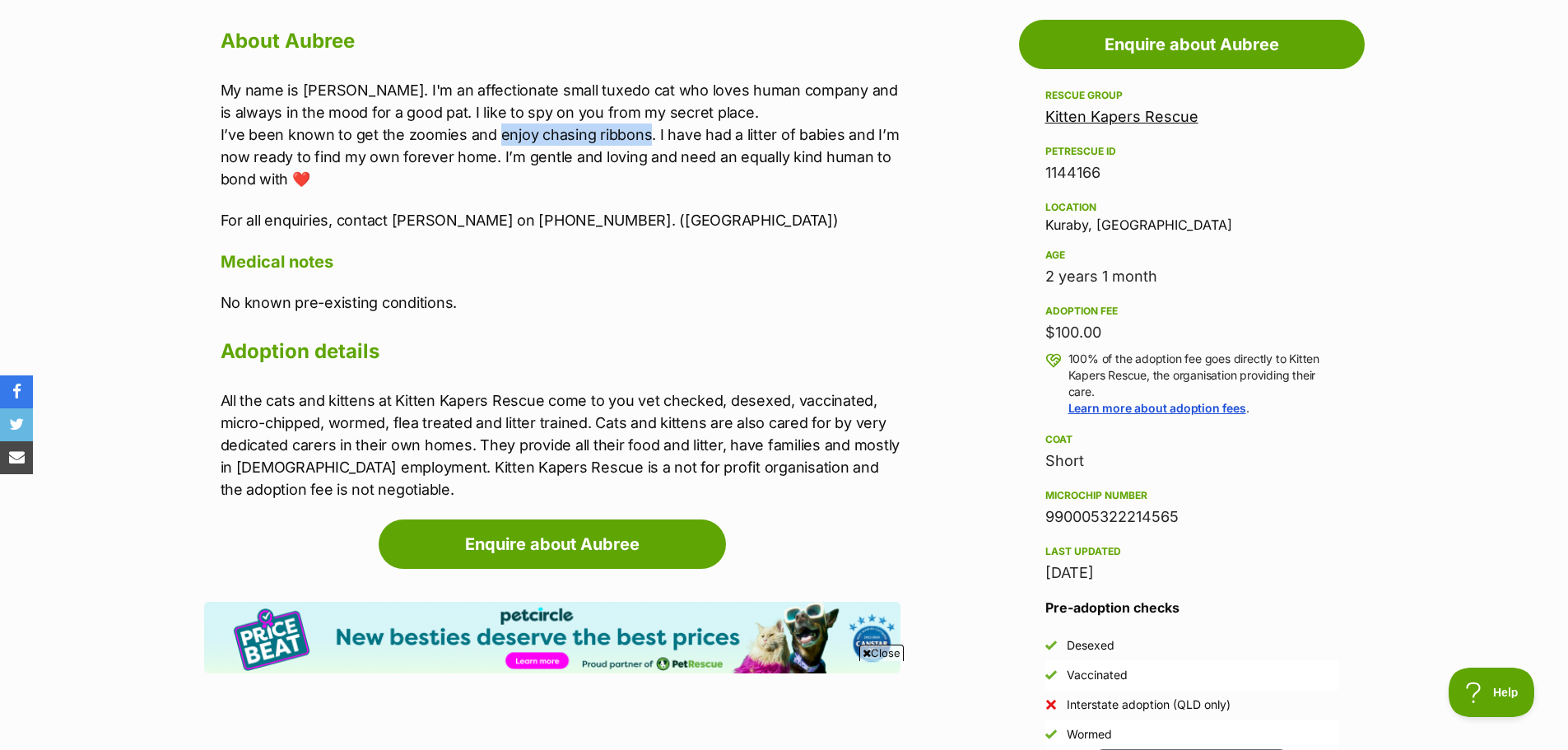
click at [642, 127] on p "My name is Aubree. I'm an affectionate small tuxedo cat who loves human company…" at bounding box center [561, 135] width 680 height 111
copy p "enjoy chasing ribbons"
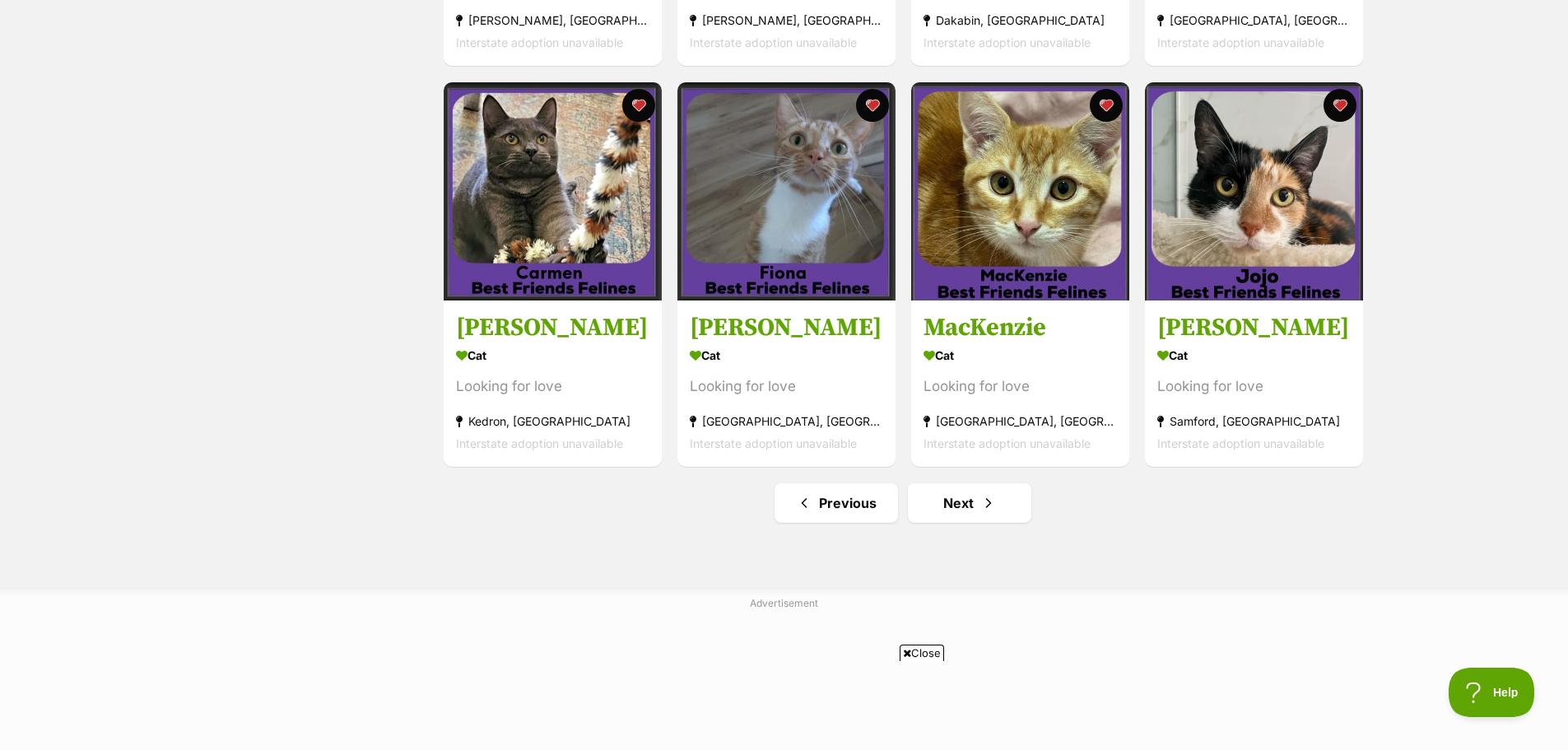
scroll to position [2058, 0]
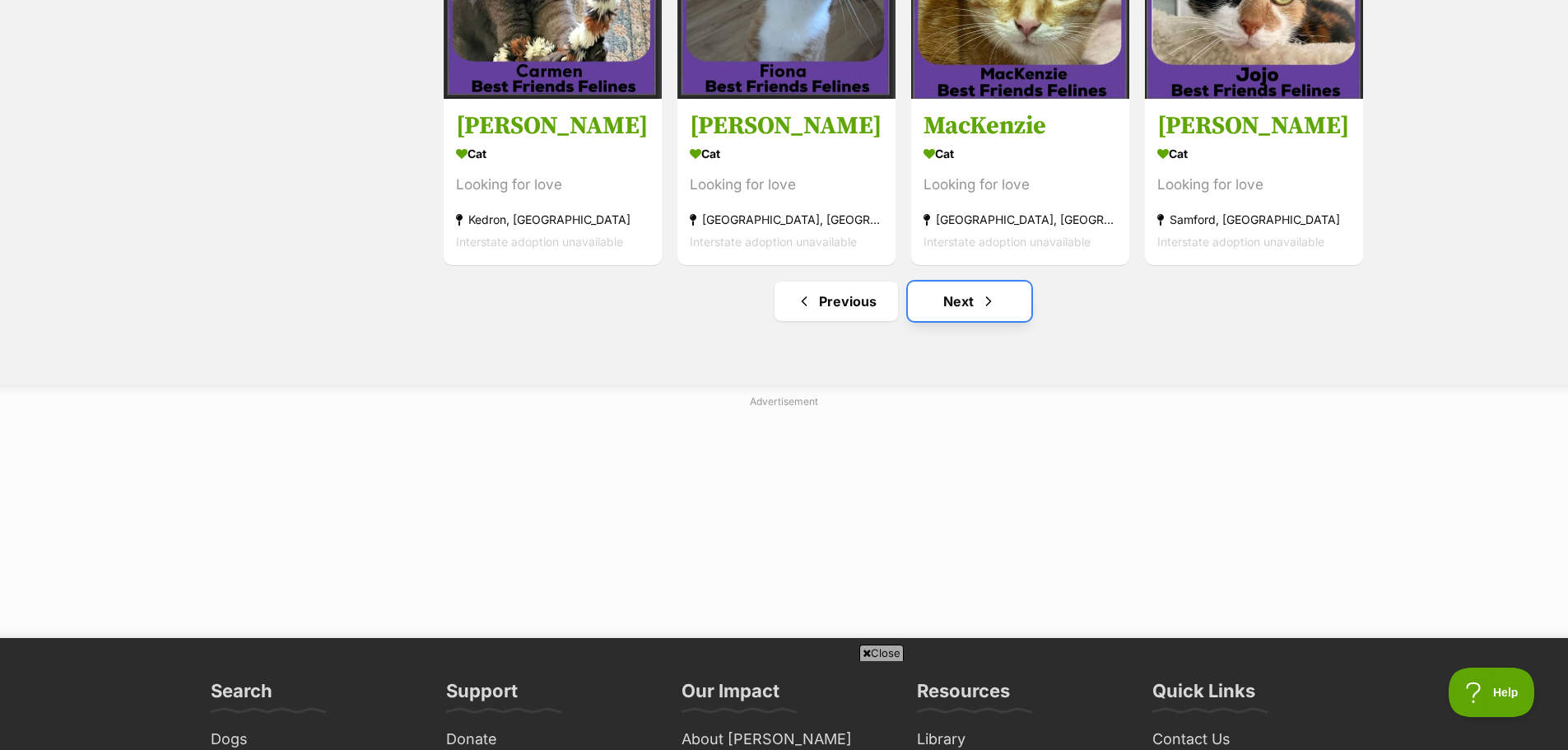
click at [948, 299] on link "Next" at bounding box center [969, 301] width 123 height 40
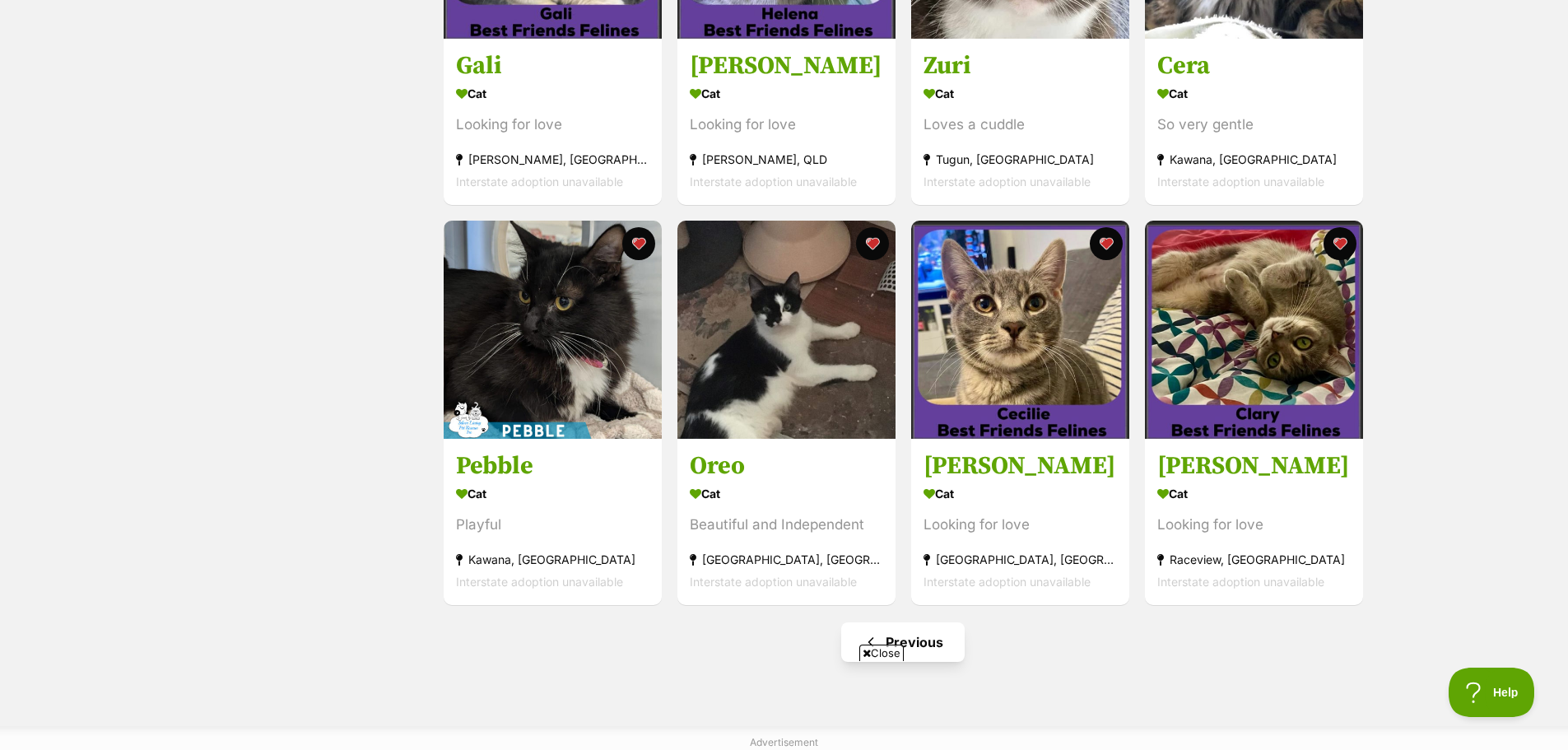
click at [884, 652] on span "Close" at bounding box center [882, 652] width 45 height 16
